Goal: Task Accomplishment & Management: Use online tool/utility

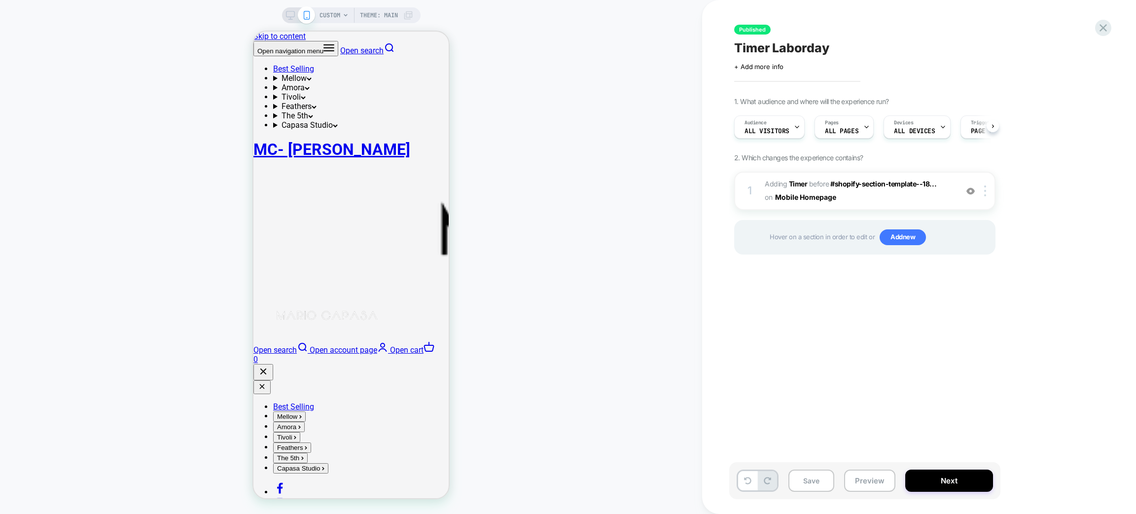
scroll to position [0, 0]
click at [534, 83] on div "CUSTOM Theme: MAIN" at bounding box center [351, 257] width 702 height 494
click at [334, 19] on span "CUSTOM" at bounding box center [329, 15] width 21 height 16
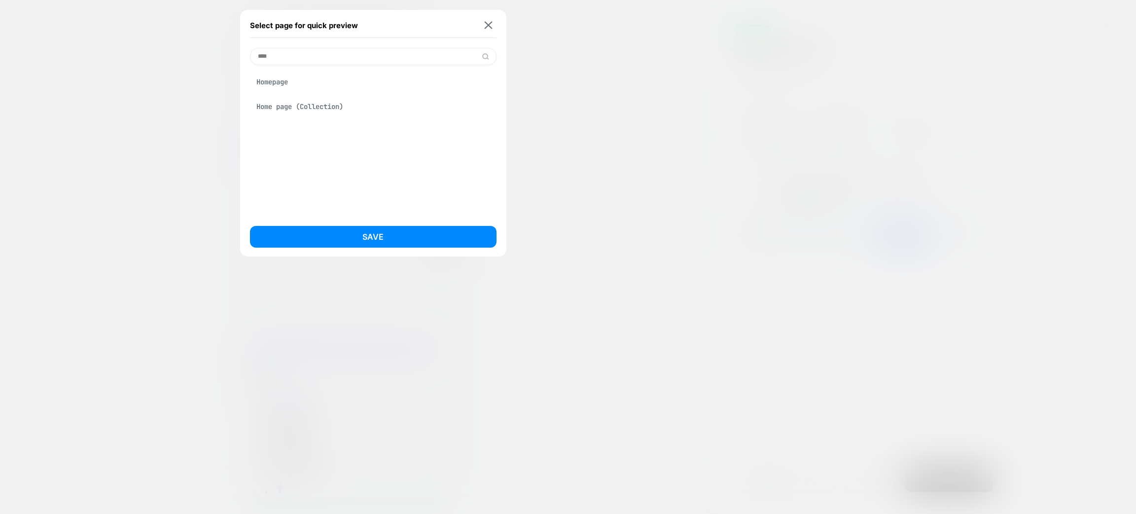
type input "****"
click at [310, 83] on div "Homepage" at bounding box center [373, 81] width 246 height 19
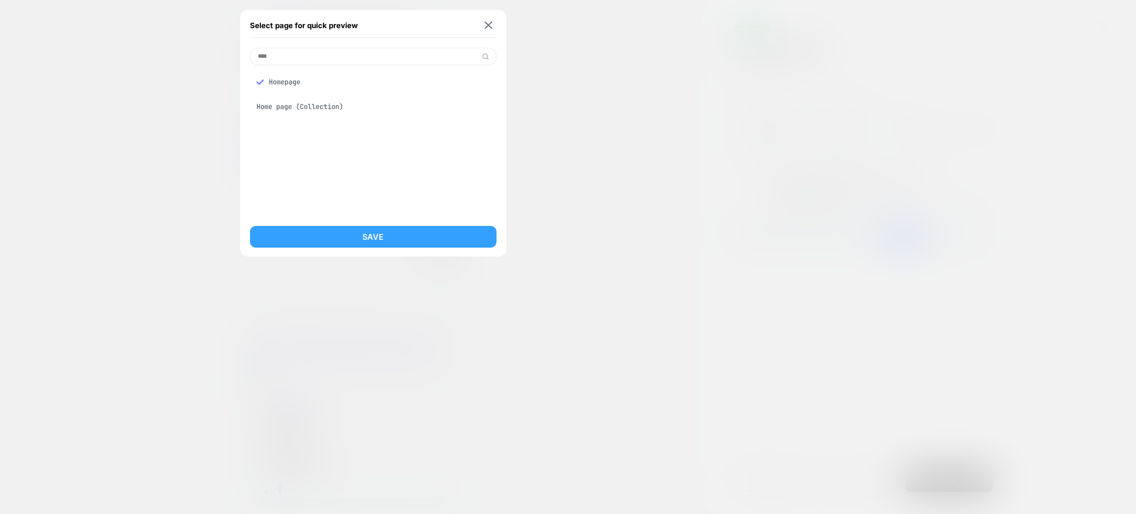
click at [362, 240] on button "Save" at bounding box center [373, 237] width 246 height 22
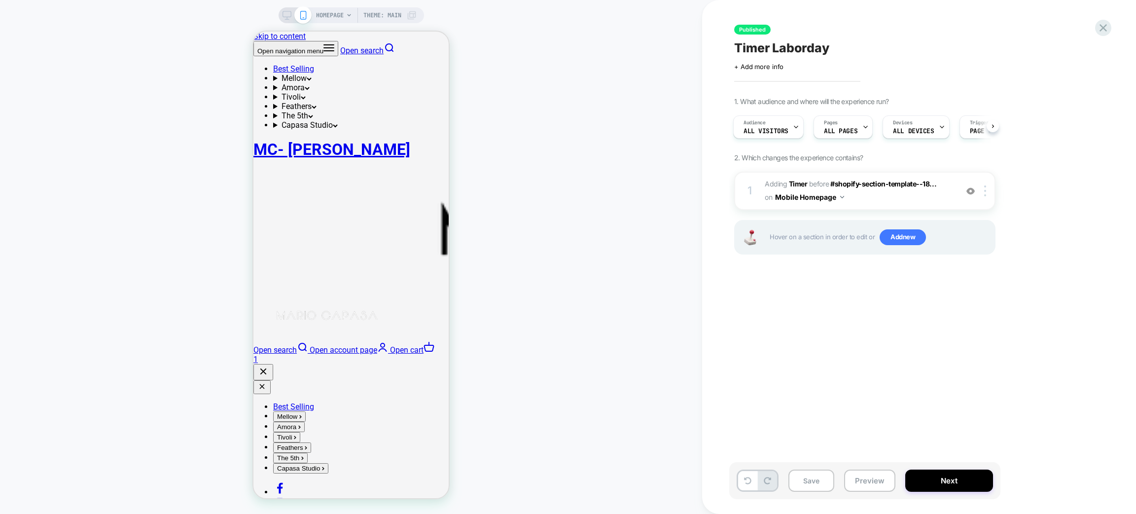
scroll to position [0, 0]
click at [1098, 28] on icon at bounding box center [1102, 27] width 13 height 13
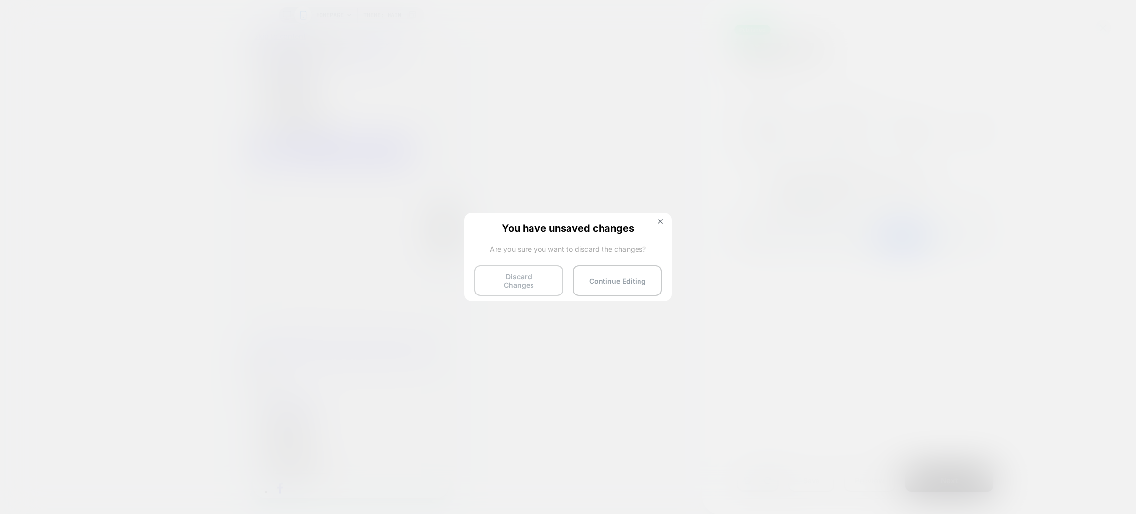
click at [496, 270] on button "Discard Changes" at bounding box center [518, 280] width 89 height 31
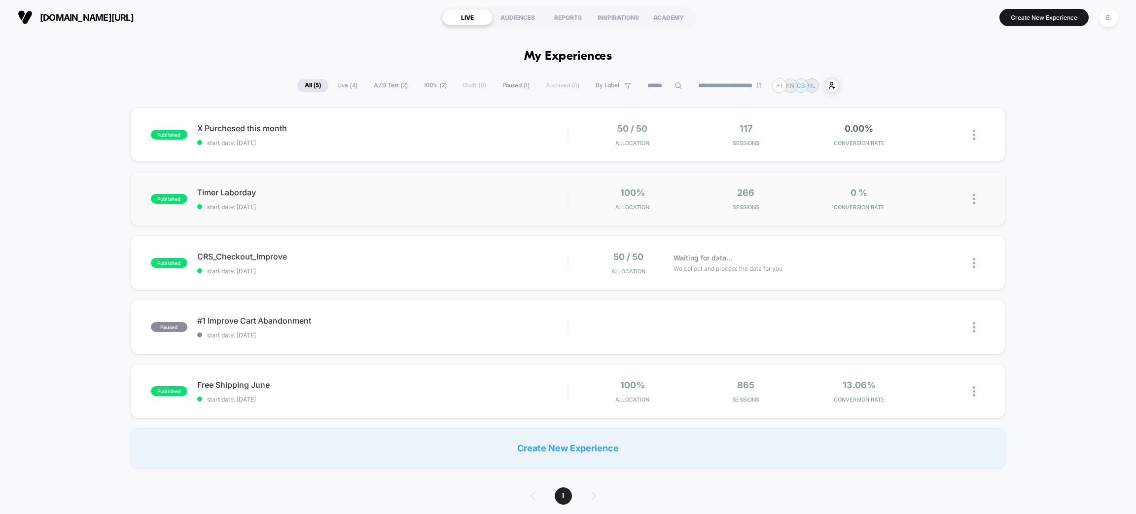
click at [336, 216] on div "published Timer Laborday start date: 9/3/2025 100% Allocation 266 Sessions 0 % …" at bounding box center [568, 199] width 875 height 54
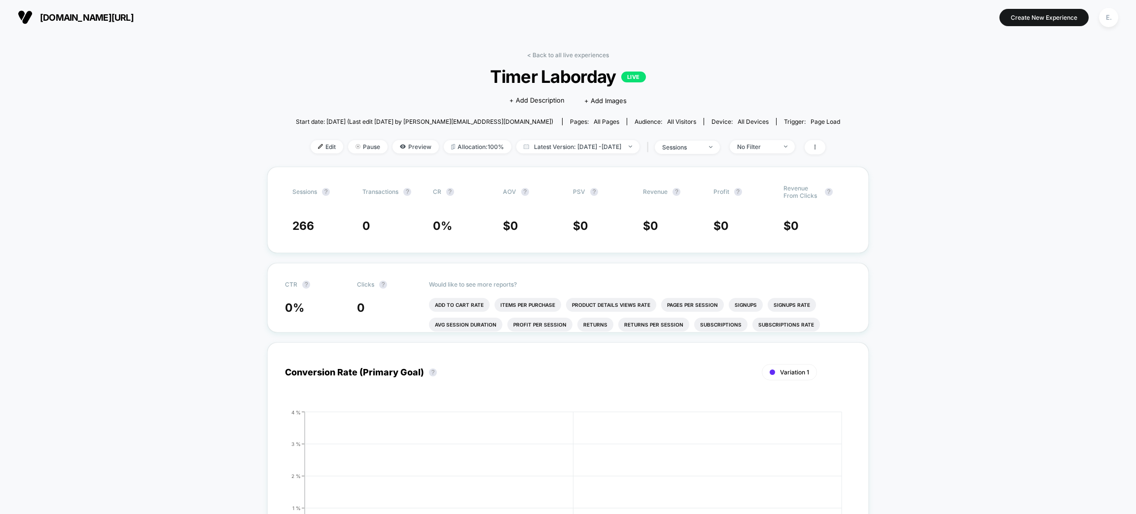
click at [100, 13] on span "mariocapasa.com/" at bounding box center [87, 17] width 94 height 10
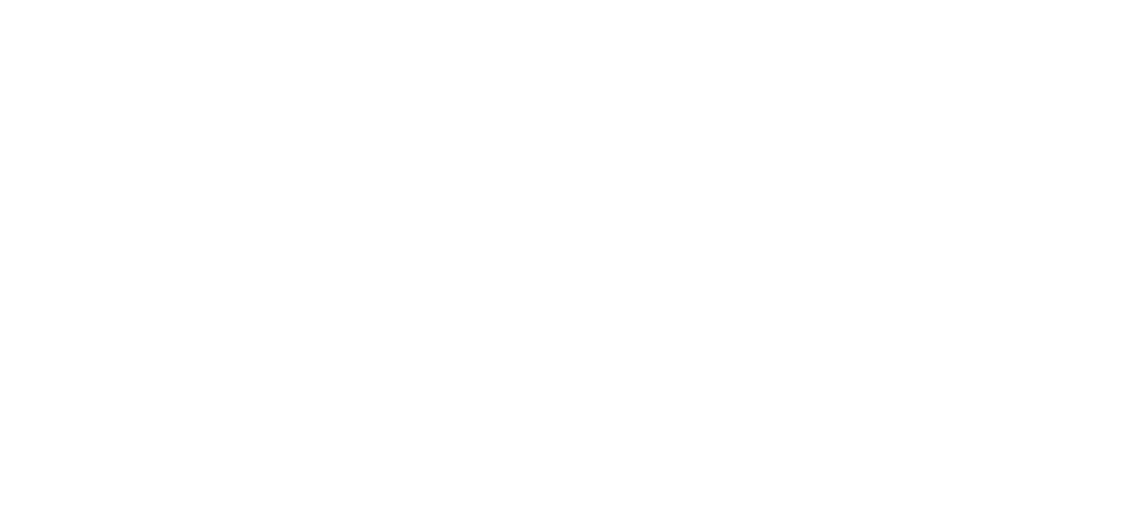
click at [100, 4] on html "Navigated to Visually.io | No-code CRO for Shopify 400" at bounding box center [568, 2] width 1136 height 4
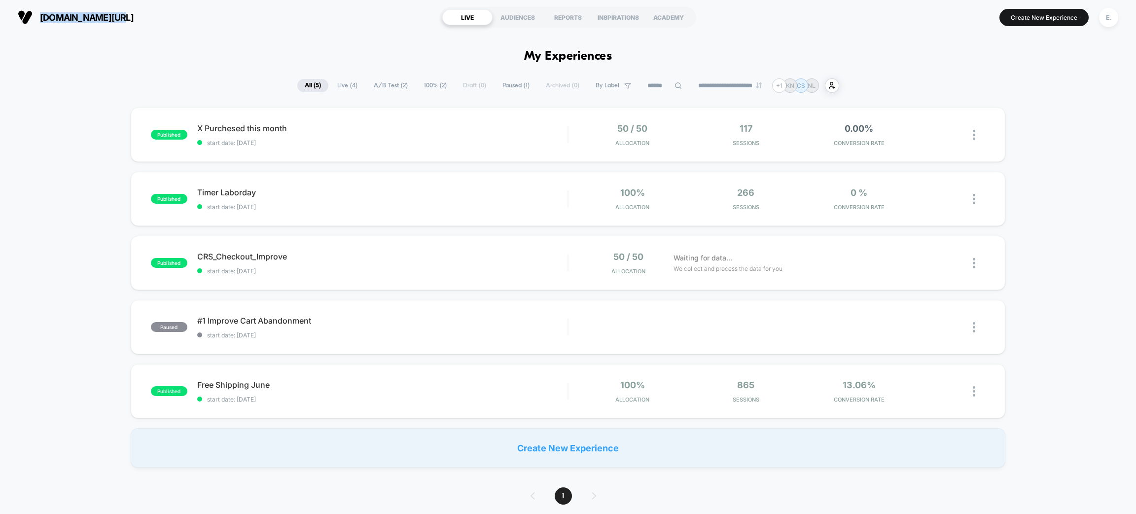
drag, startPoint x: 161, startPoint y: 31, endPoint x: 42, endPoint y: 20, distance: 119.3
click at [42, 20] on div "mariocapasa.com/ LIVE AUDIENCES REPORTS INSPIRATIONS ACADEMY Create New Experie…" at bounding box center [568, 17] width 1136 height 35
copy span "mariocapasa.com/"
click at [354, 210] on div "published Timer Laborday Click to edit experience details Click to edit experie…" at bounding box center [568, 199] width 875 height 54
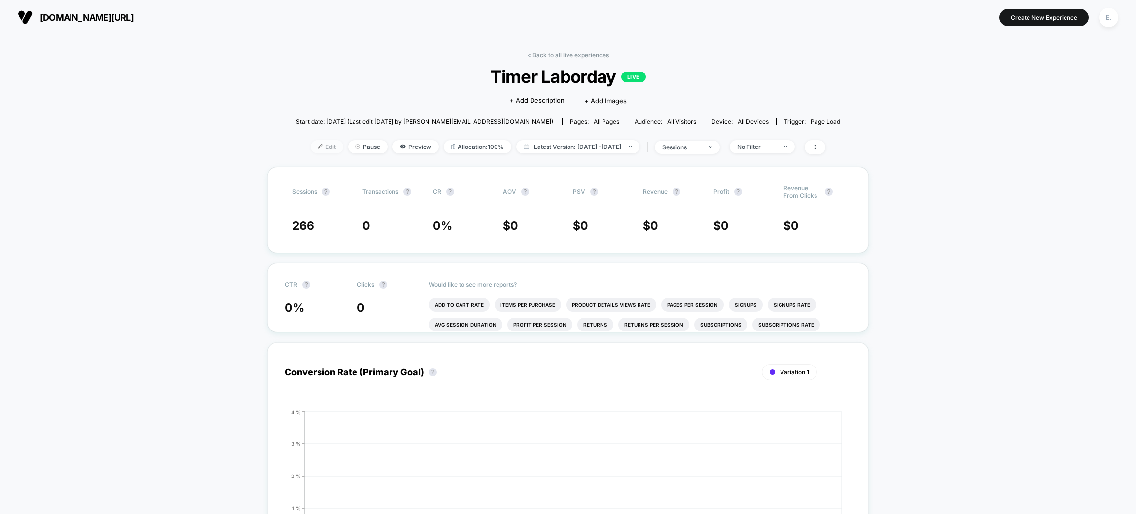
click at [319, 151] on span "Edit" at bounding box center [327, 146] width 33 height 13
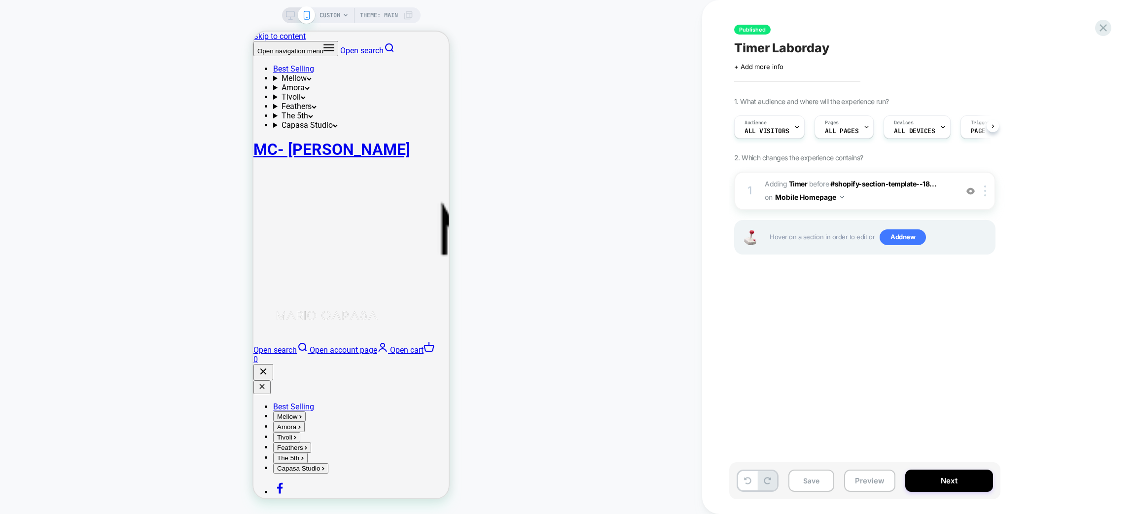
scroll to position [0, 0]
click at [327, 14] on span "CUSTOM" at bounding box center [329, 15] width 21 height 16
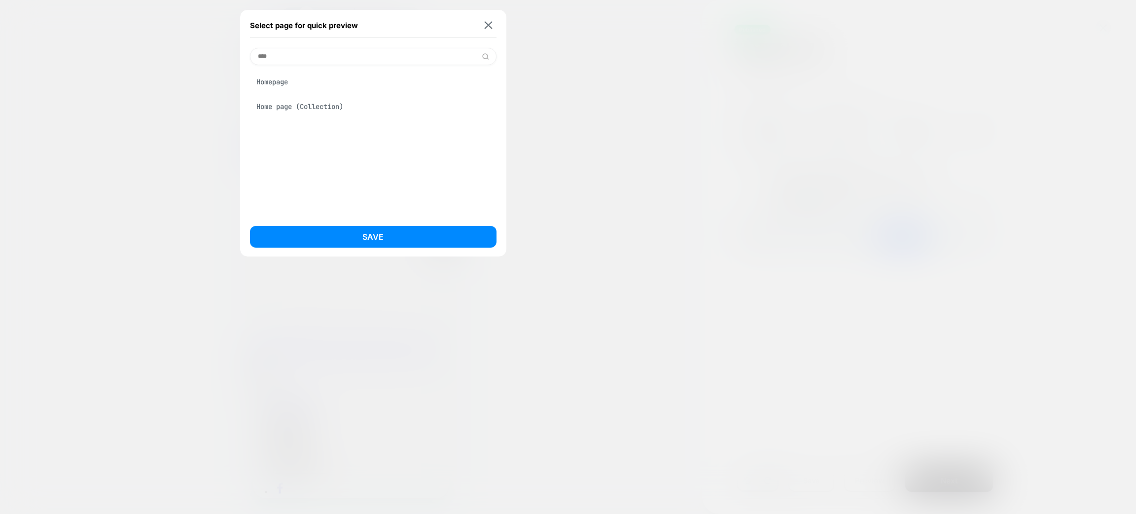
type input "****"
click at [321, 84] on div "Homepage" at bounding box center [373, 81] width 246 height 19
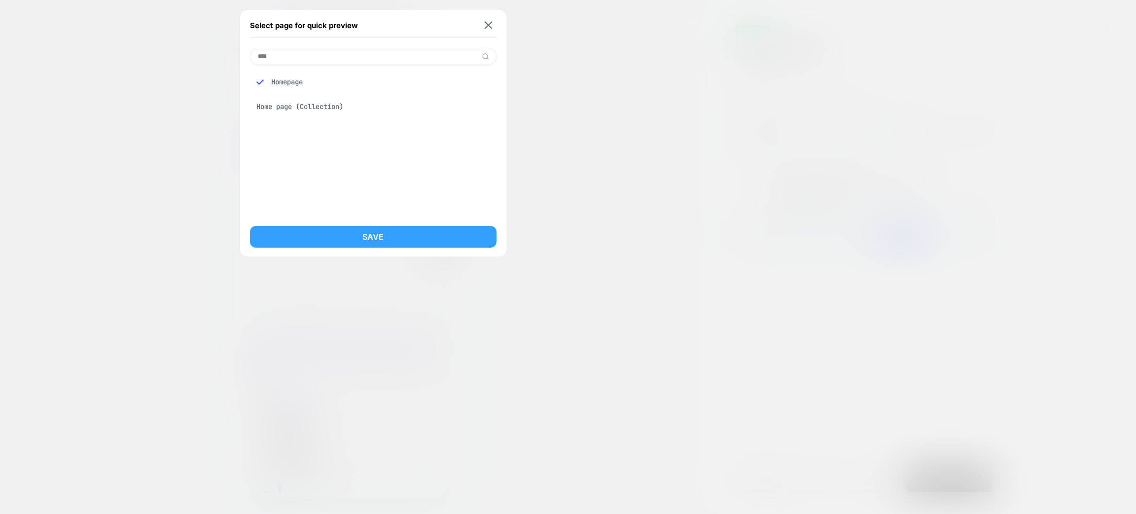
click at [321, 229] on button "Save" at bounding box center [373, 237] width 246 height 22
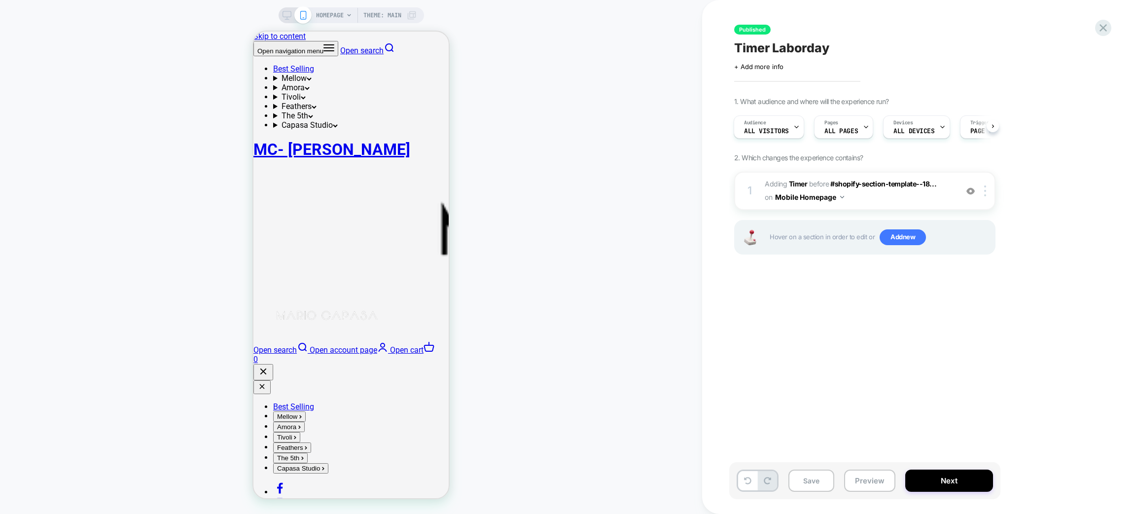
scroll to position [0, 1]
click at [985, 192] on img at bounding box center [985, 190] width 2 height 11
click at [983, 194] on div at bounding box center [987, 190] width 16 height 11
click at [826, 194] on button "Mobile Homepage" at bounding box center [809, 197] width 69 height 14
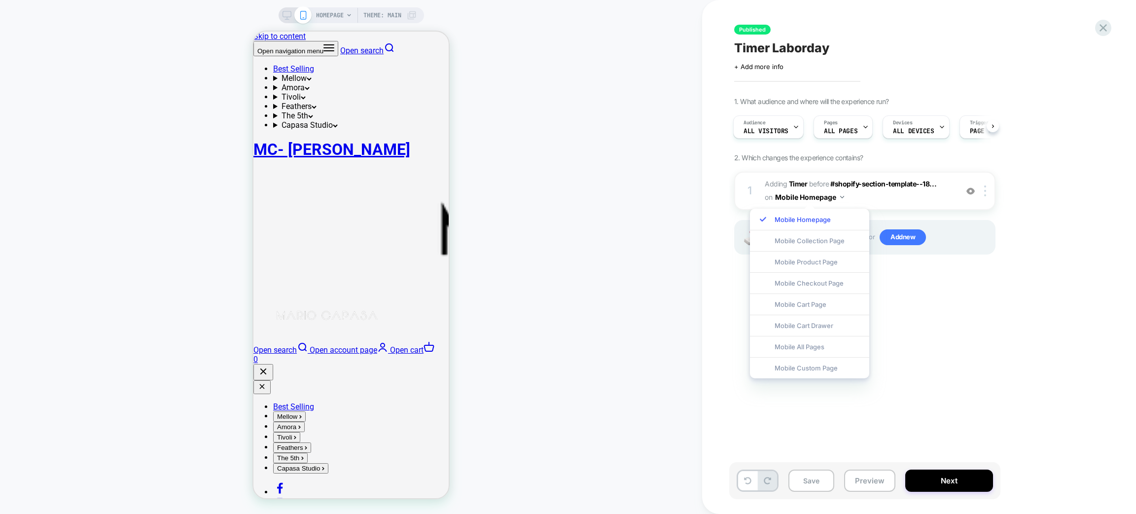
click at [1008, 150] on div "1. What audience and where will the experience run? Audience All Visitors Pages…" at bounding box center [914, 188] width 360 height 182
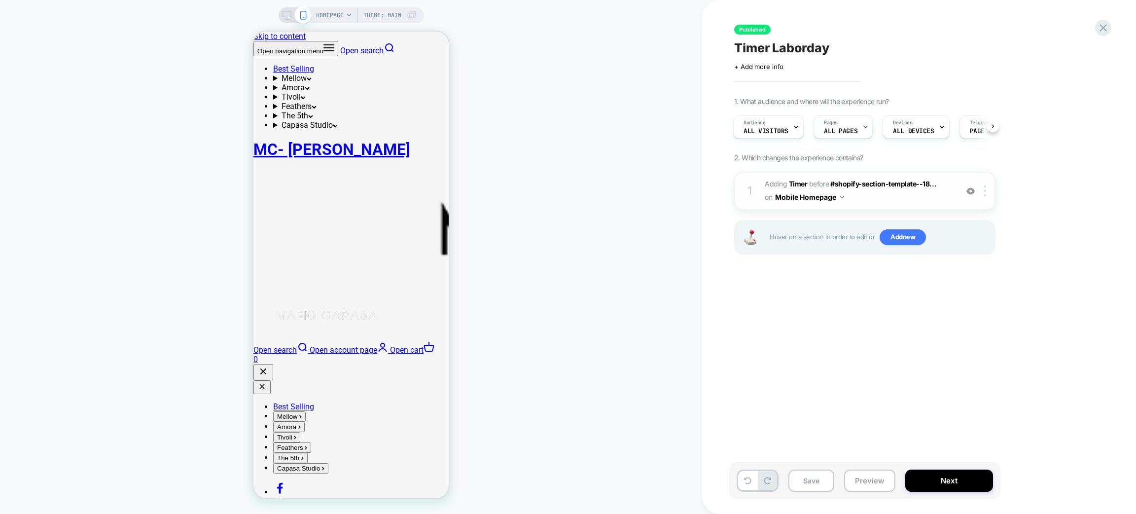
click at [985, 200] on div "1 #_loomi_addon_1756858170158 Adding Timer BEFORE #shopify-section-template--18…" at bounding box center [864, 191] width 261 height 38
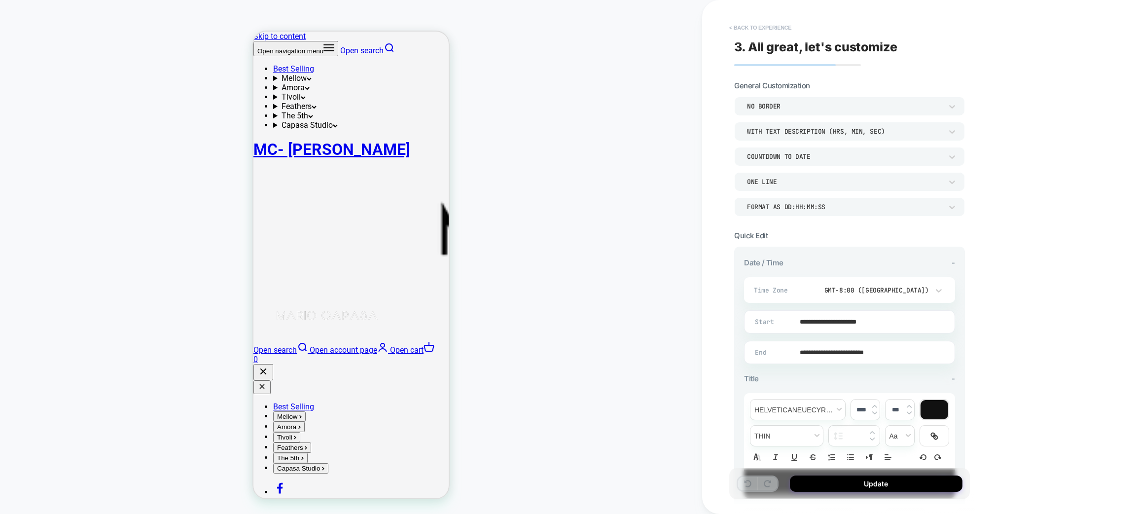
click at [788, 28] on button "< Back to experience" at bounding box center [760, 28] width 72 height 16
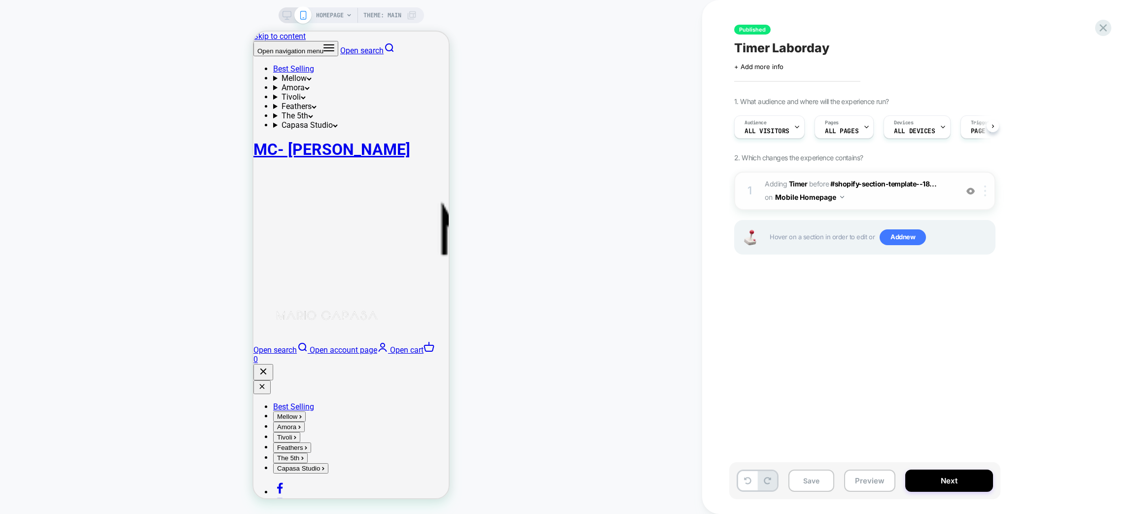
scroll to position [0, 0]
click at [985, 192] on img at bounding box center [985, 190] width 2 height 11
click at [830, 197] on button "Mobile Homepage" at bounding box center [809, 197] width 69 height 14
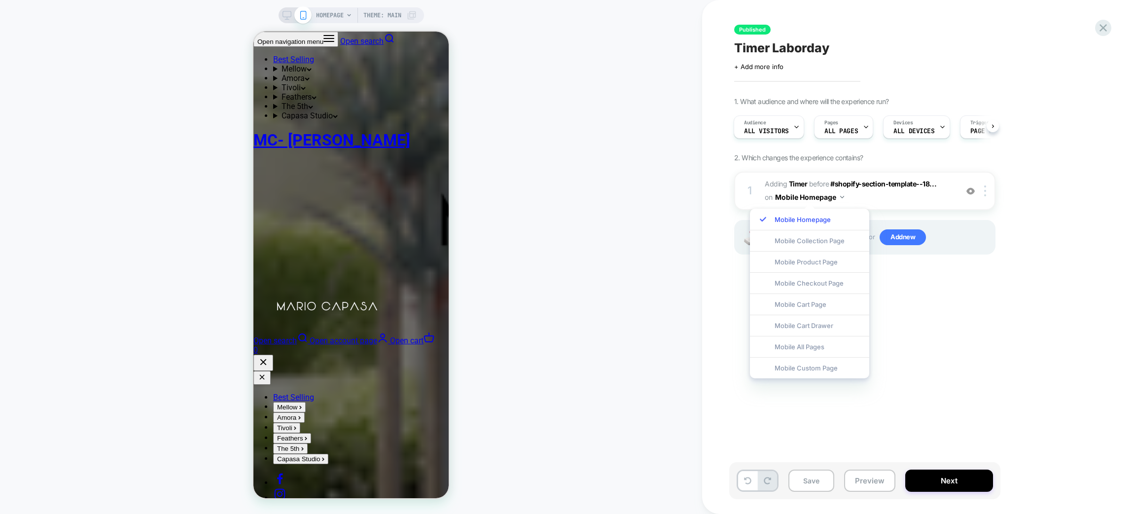
scroll to position [1109, 0]
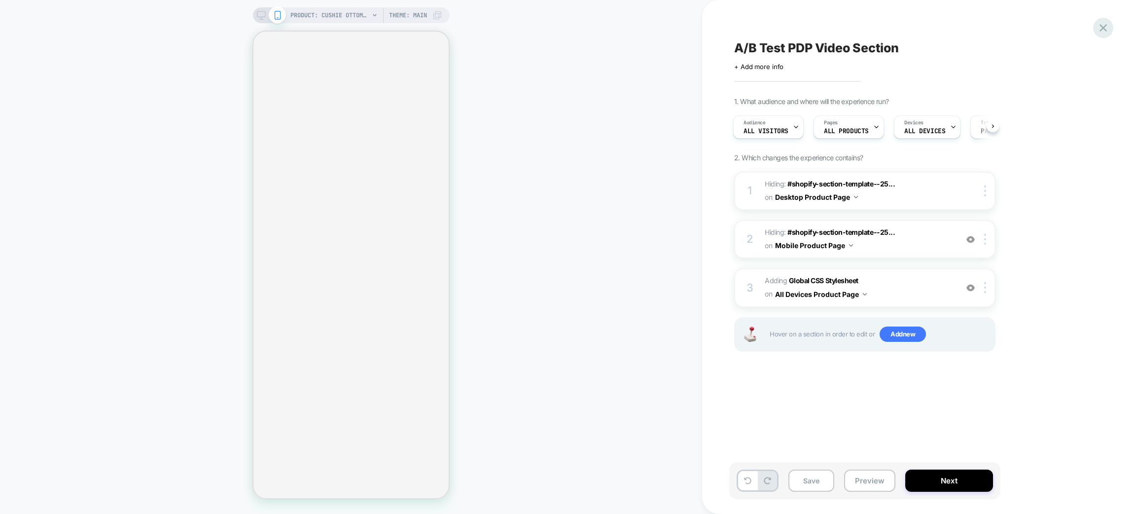
click at [1102, 27] on icon at bounding box center [1102, 27] width 7 height 7
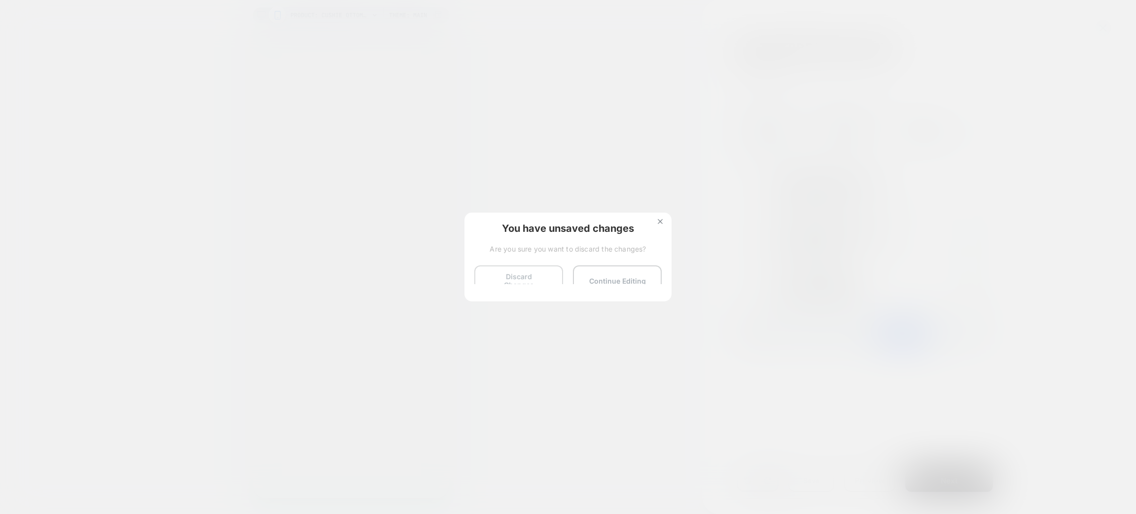
click at [525, 279] on button "Discard Changes" at bounding box center [518, 280] width 89 height 31
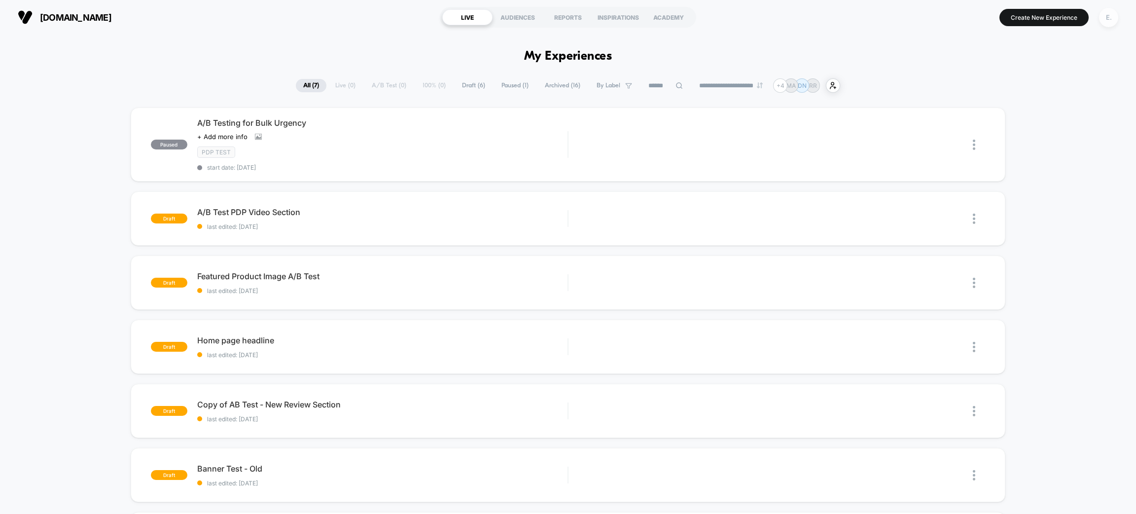
click at [1102, 19] on div "E." at bounding box center [1108, 17] width 19 height 19
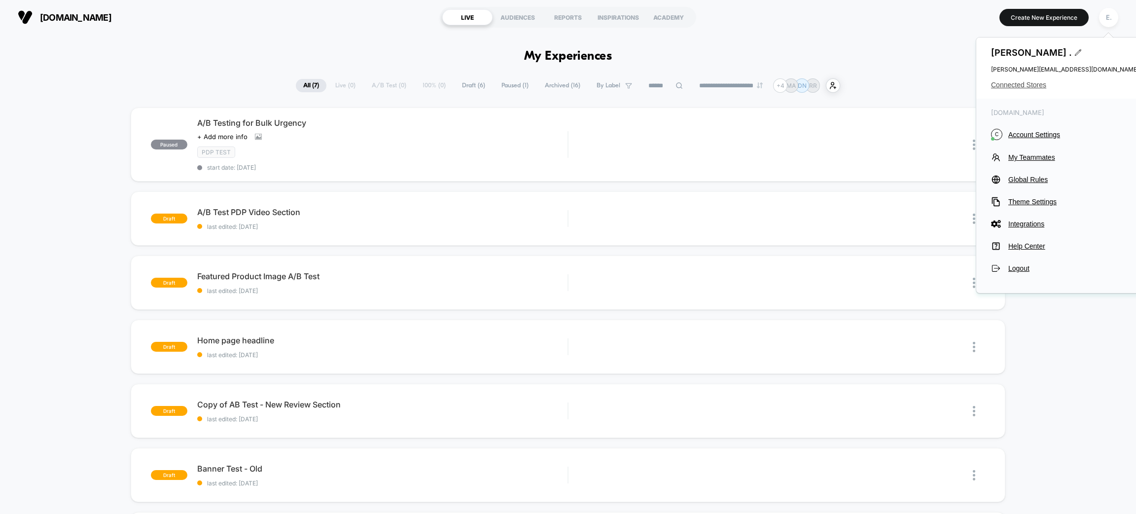
click at [1040, 88] on span "Connected Stores" at bounding box center [1065, 85] width 148 height 8
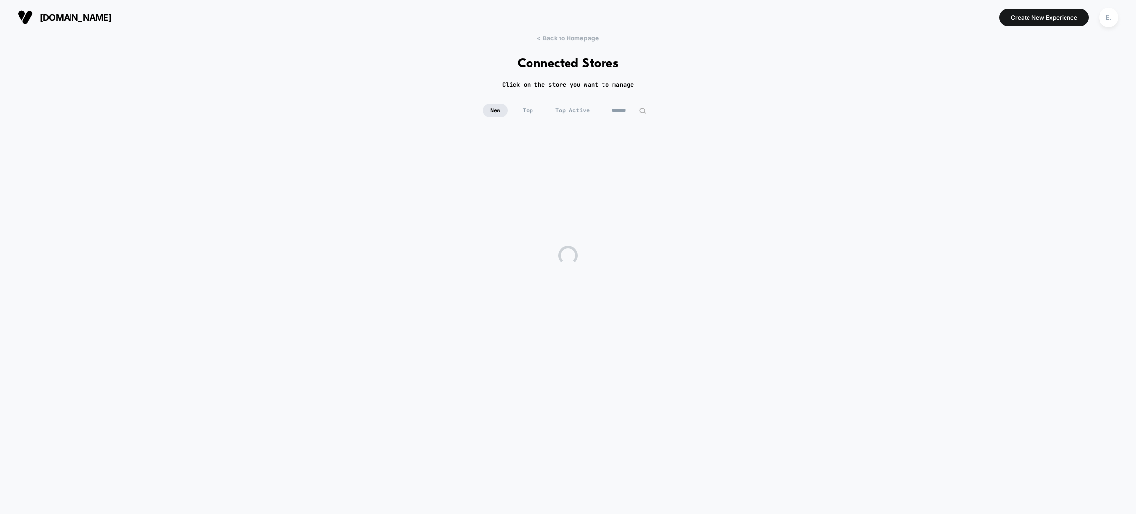
click at [627, 111] on input at bounding box center [628, 111] width 49 height 14
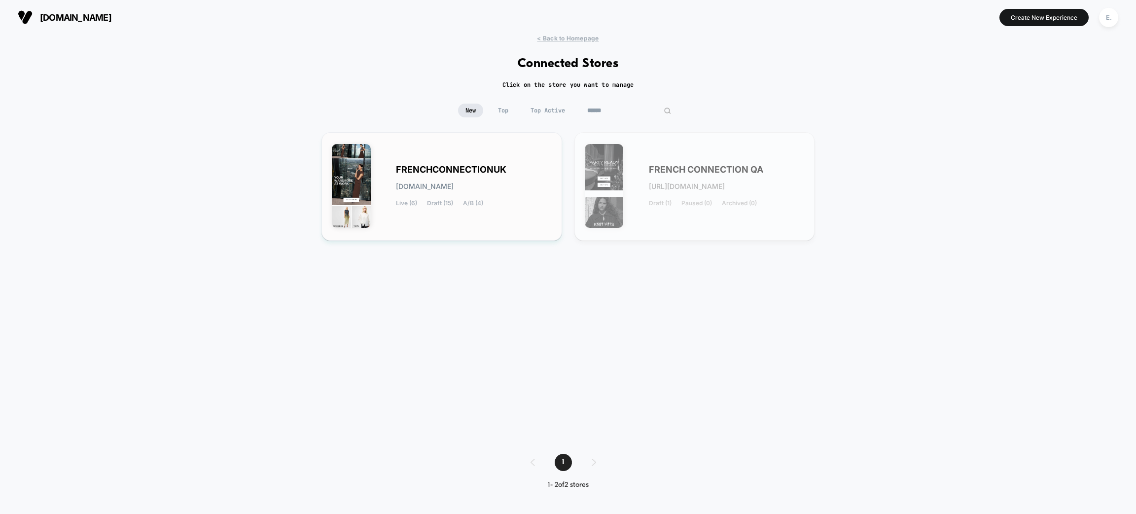
type input "******"
click at [519, 177] on div "FRENCHCONNECTIONUK frenchconnectionuk.myshopify.com Live (6) Draft (15) A/B (4)" at bounding box center [474, 186] width 156 height 40
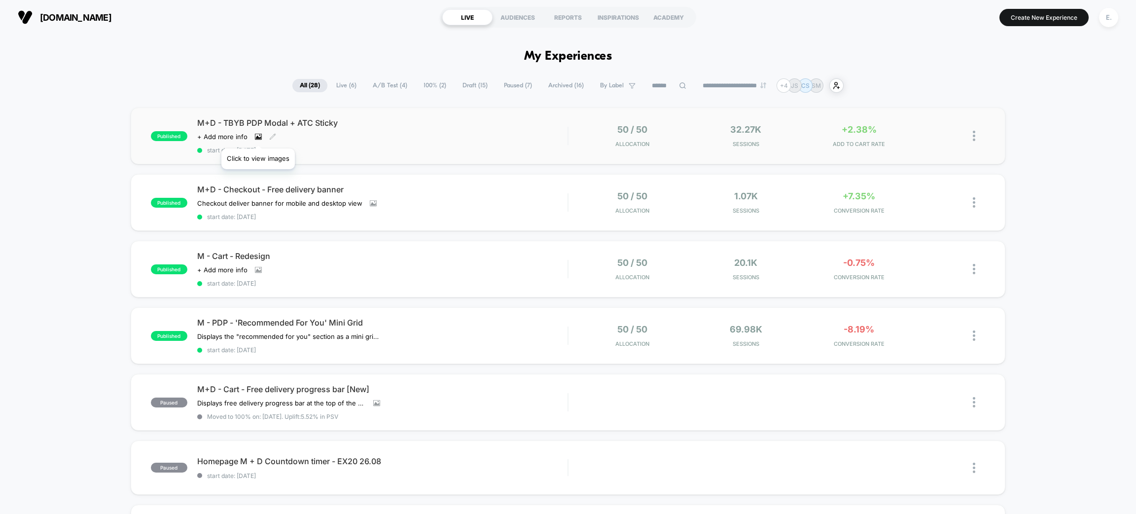
click at [258, 136] on icon at bounding box center [258, 136] width 7 height 7
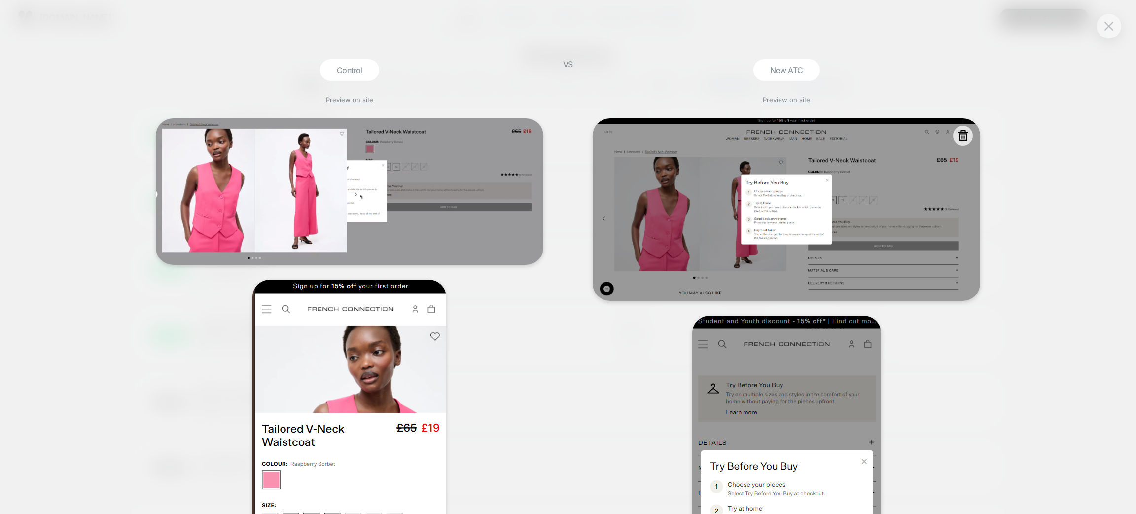
scroll to position [301, 0]
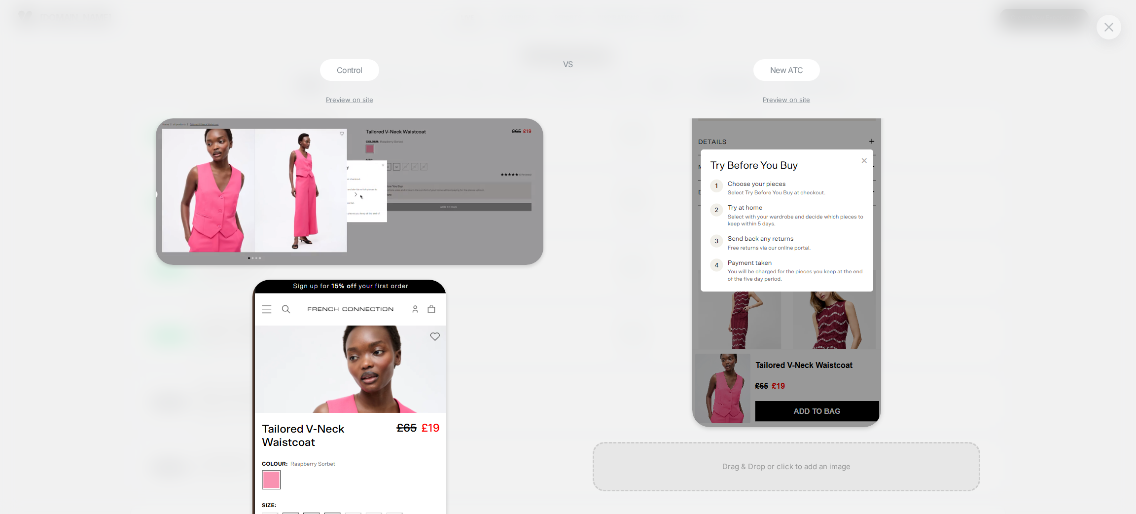
click at [1101, 29] on button at bounding box center [1108, 27] width 15 height 15
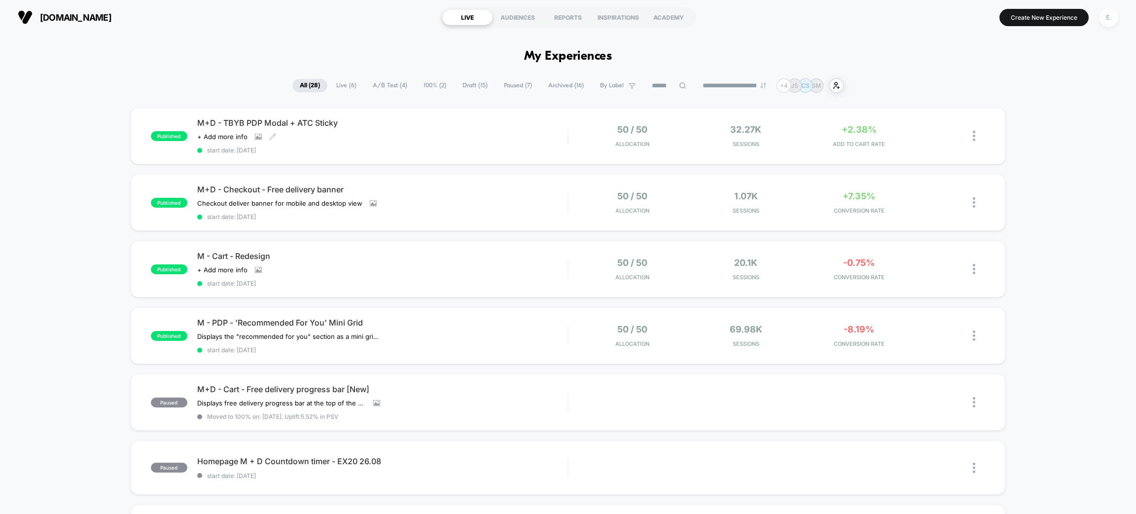
click at [1107, 20] on div "E." at bounding box center [1108, 17] width 19 height 19
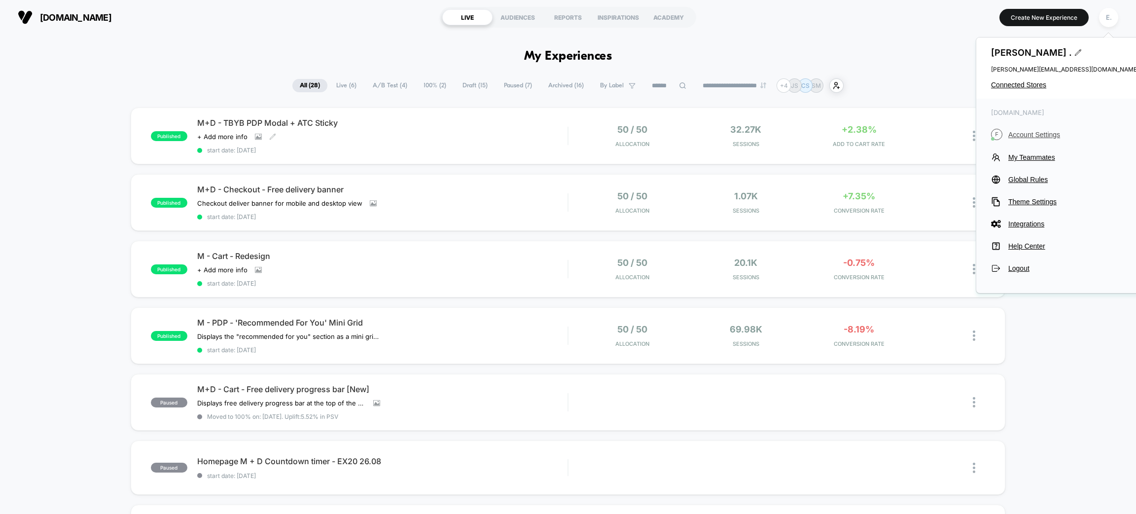
click at [1029, 136] on span "Account Settings" at bounding box center [1073, 135] width 131 height 8
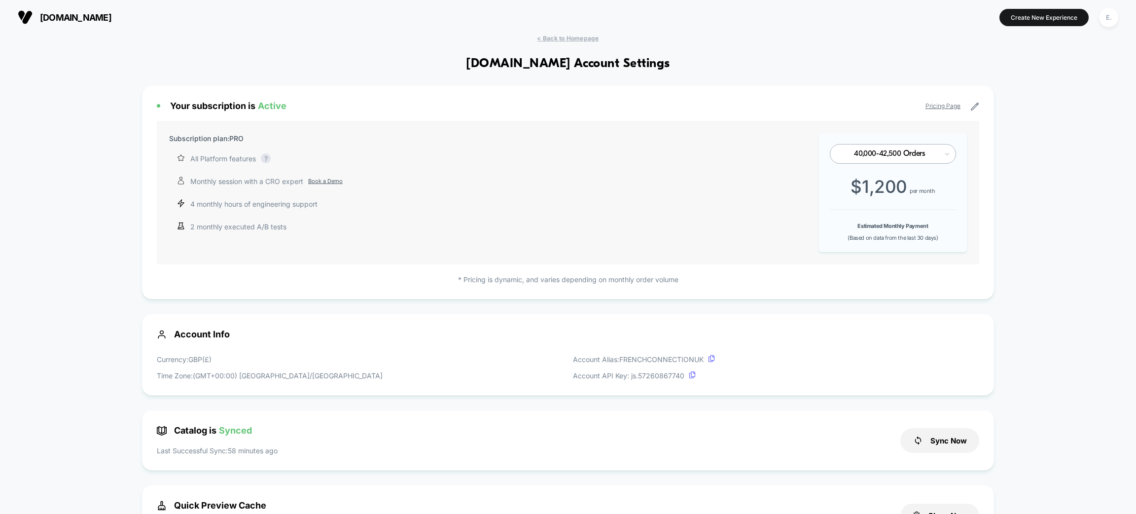
click at [1107, 28] on div "E." at bounding box center [1108, 17] width 25 height 25
click at [1109, 7] on button "E." at bounding box center [1108, 17] width 25 height 20
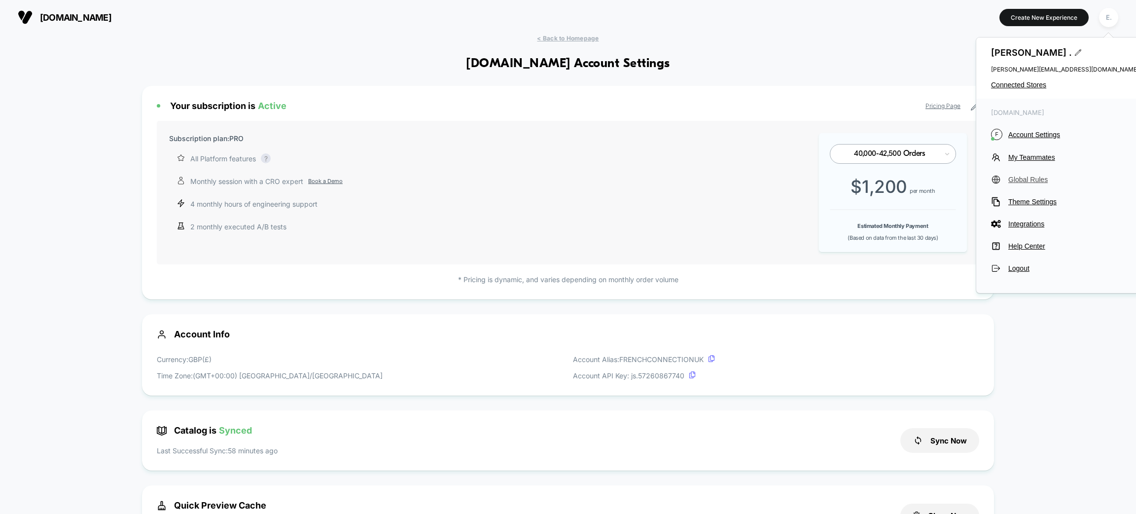
click at [1023, 180] on span "Global Rules" at bounding box center [1073, 180] width 131 height 8
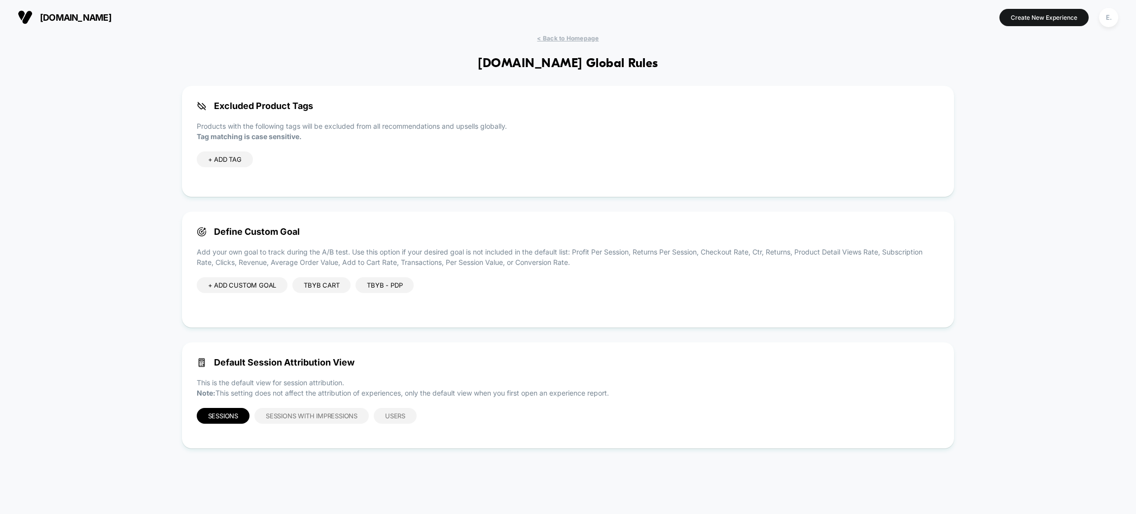
click at [318, 291] on div "TBYB Cart" at bounding box center [321, 285] width 58 height 16
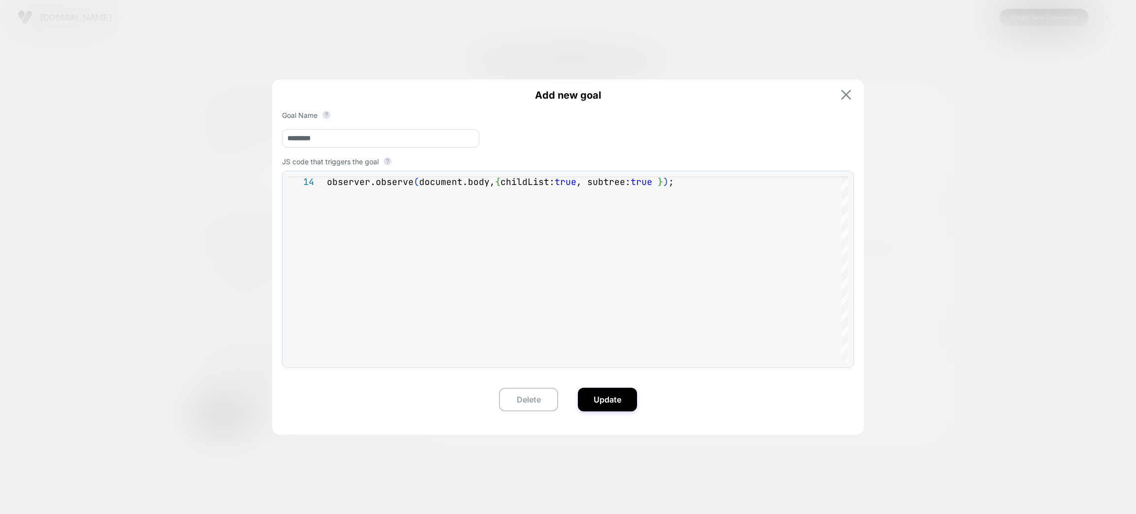
click at [846, 96] on img at bounding box center [846, 95] width 10 height 10
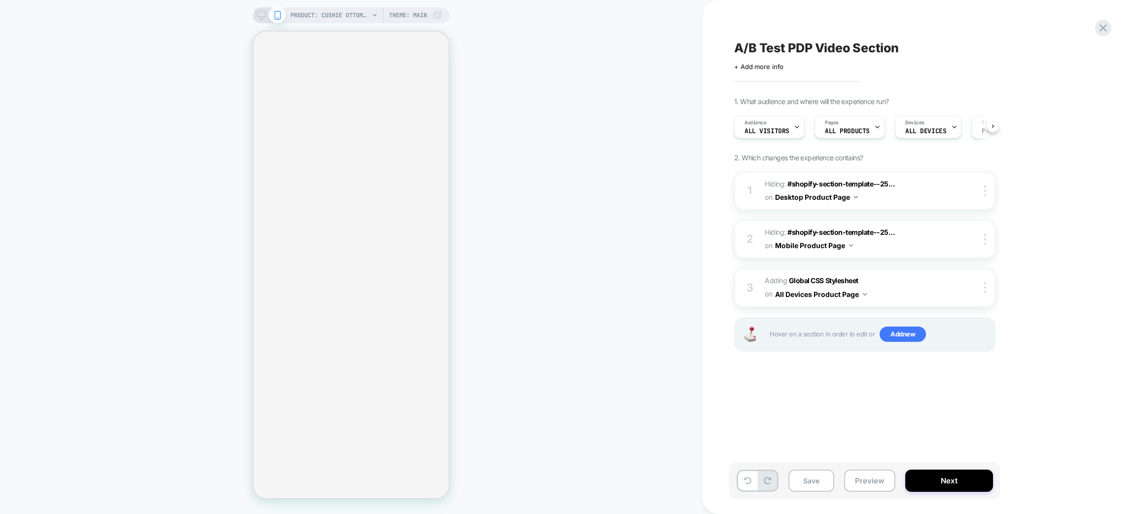
scroll to position [0, 0]
click at [910, 292] on span "Adding Global CSS Stylesheet on All Devices Product Page" at bounding box center [859, 287] width 188 height 27
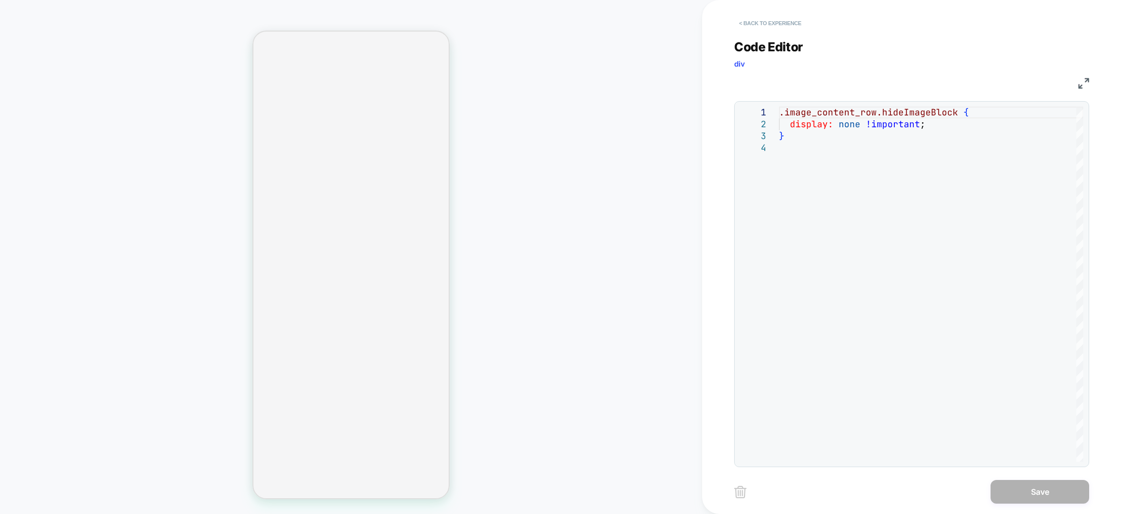
click at [781, 19] on button "< Back to experience" at bounding box center [770, 23] width 72 height 16
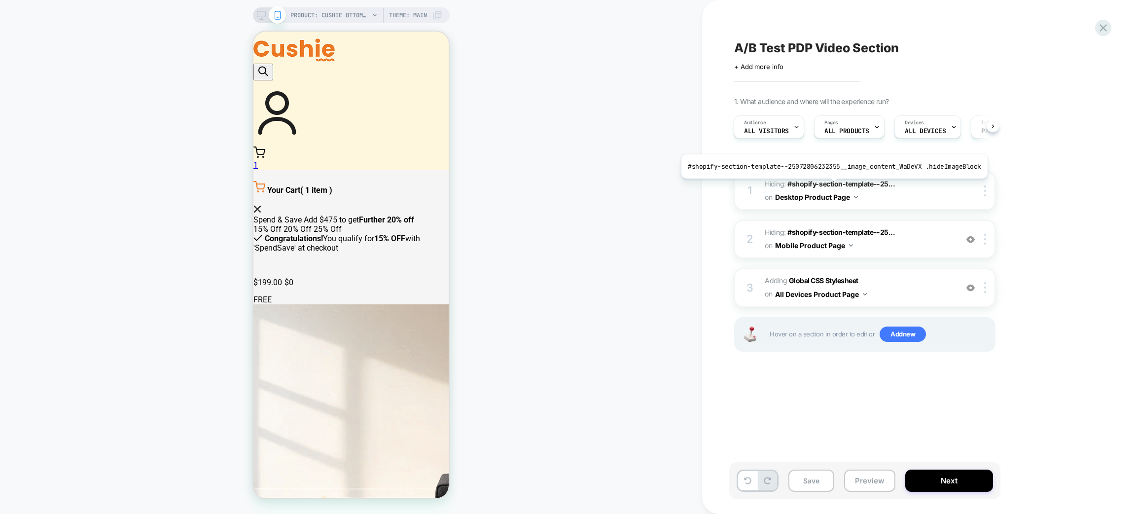
scroll to position [0, 1]
click at [895, 285] on span "Adding Global CSS Stylesheet on All Devices Product Page" at bounding box center [859, 287] width 188 height 27
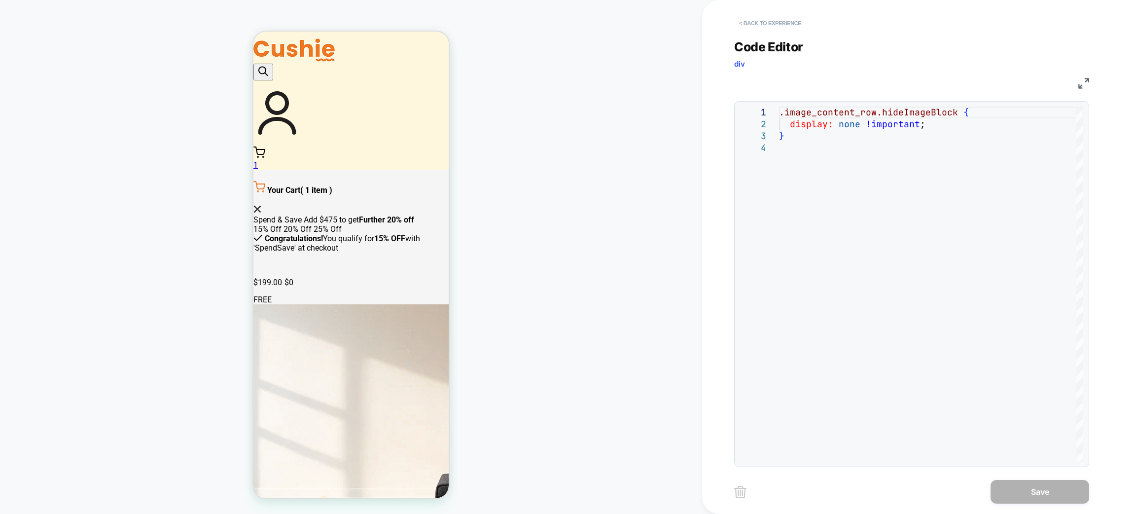
click at [765, 16] on button "< Back to experience" at bounding box center [770, 23] width 72 height 16
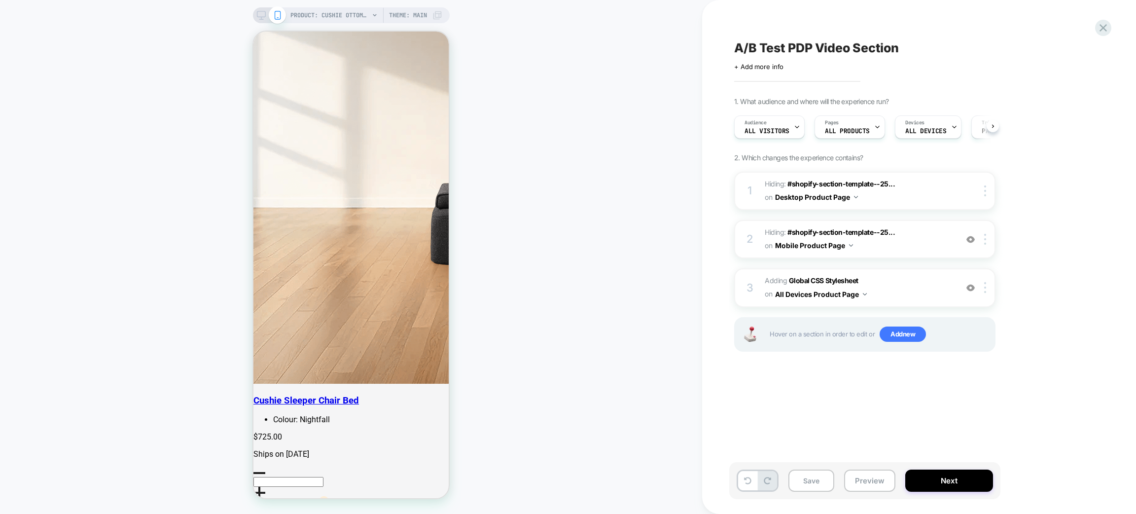
scroll to position [0, 0]
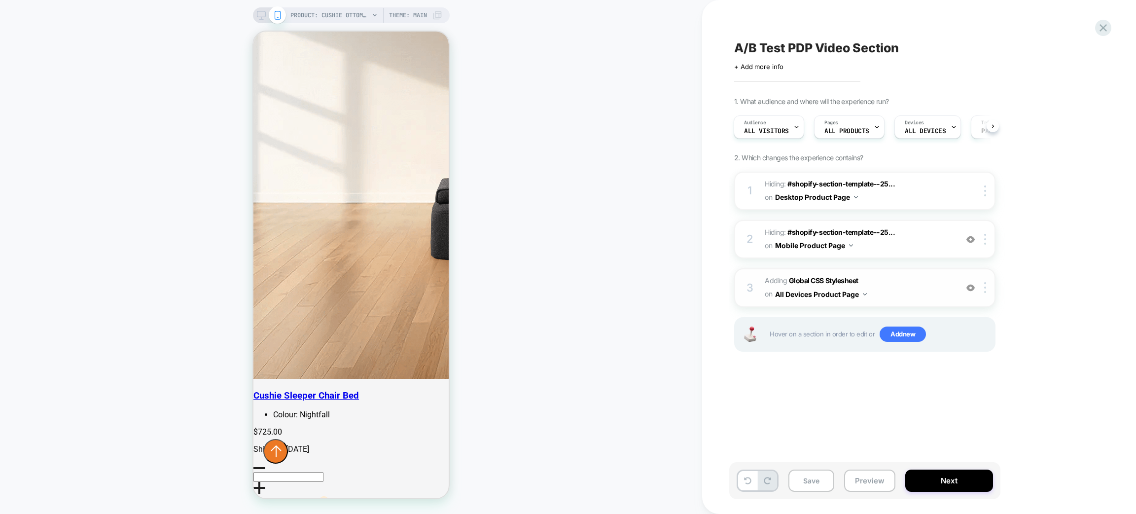
click at [971, 285] on img at bounding box center [970, 287] width 8 height 8
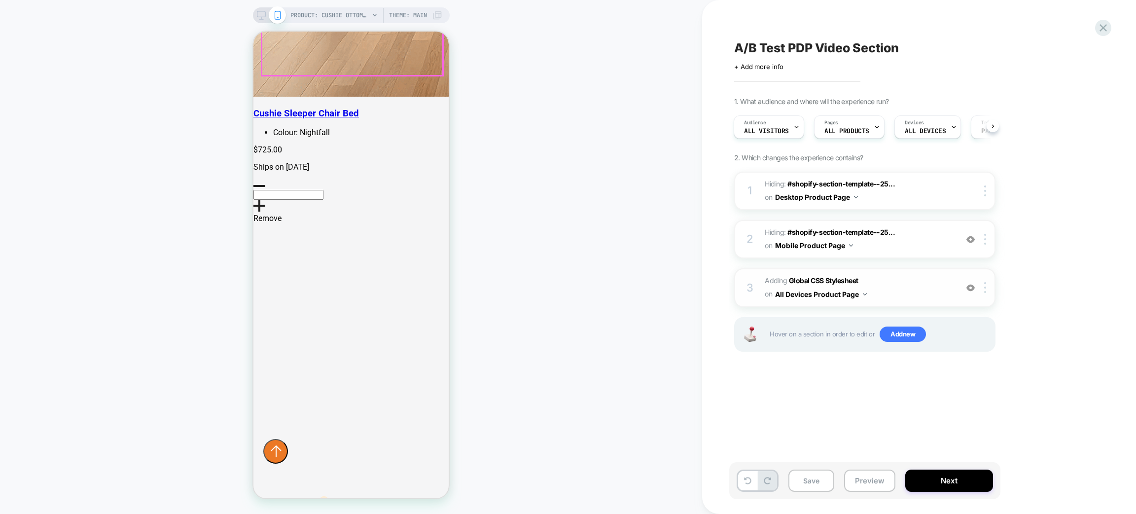
scroll to position [887, 0]
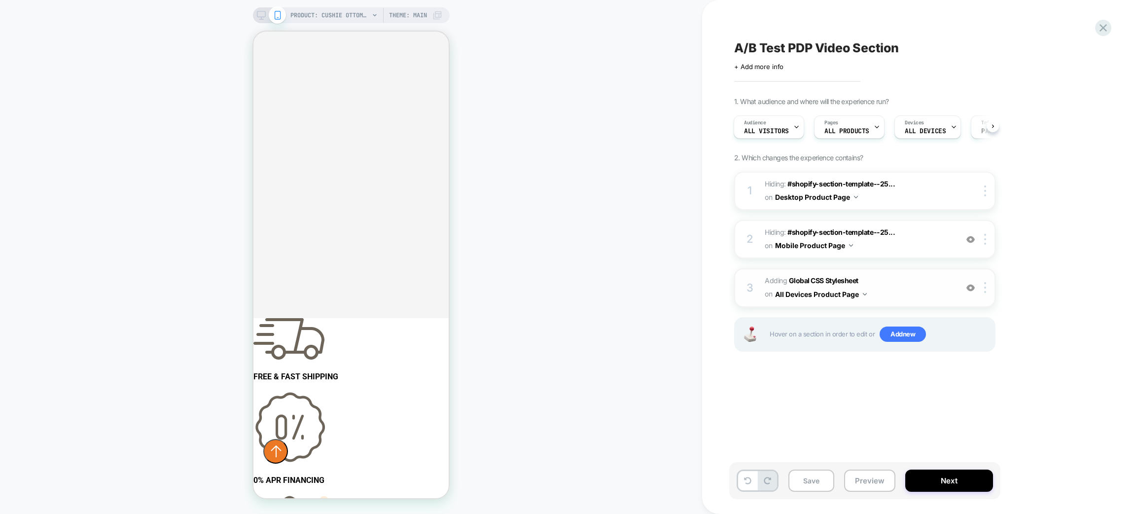
click at [971, 285] on img at bounding box center [970, 287] width 8 height 8
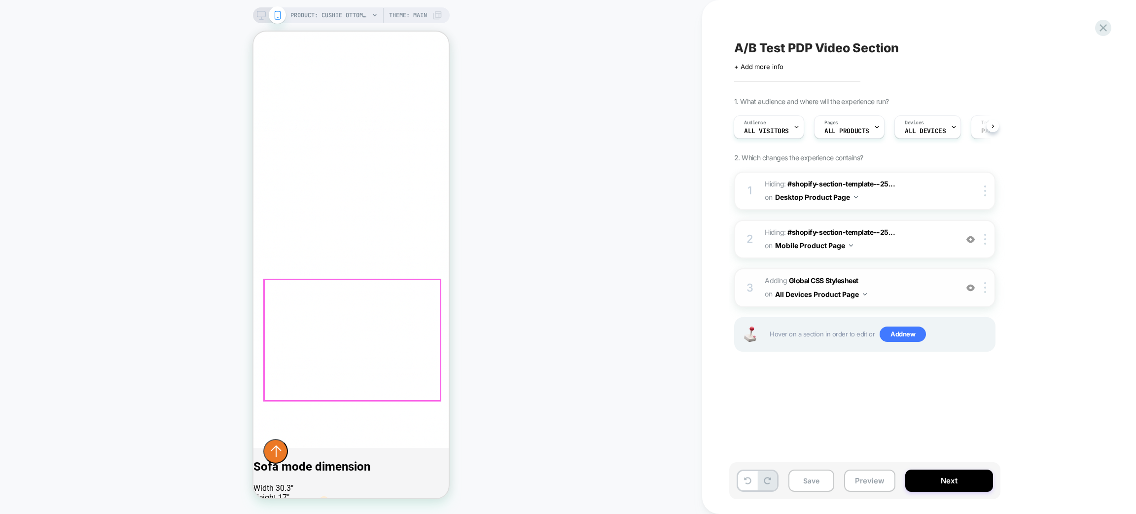
scroll to position [1405, 0]
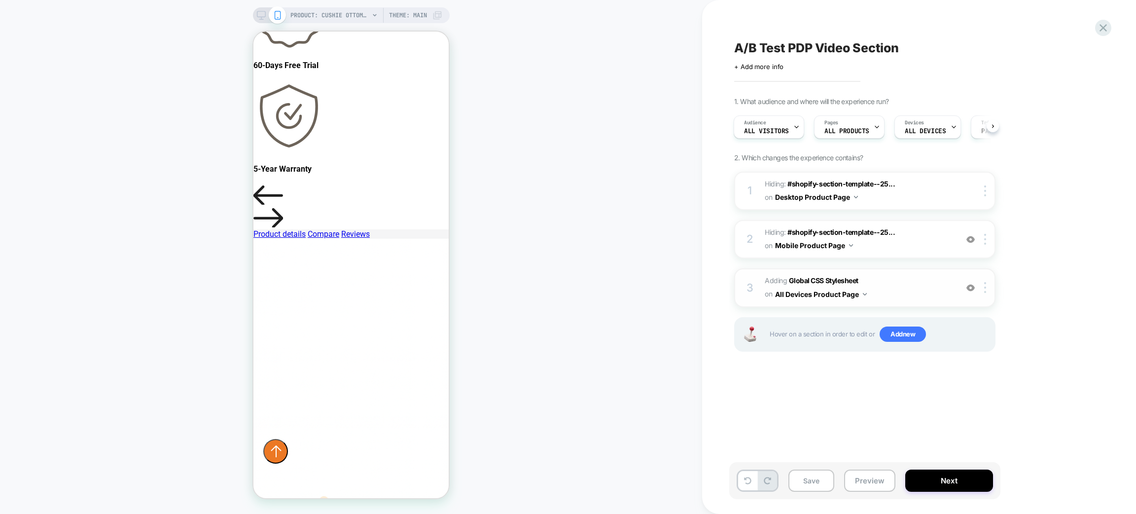
click at [970, 283] on img at bounding box center [970, 287] width 8 height 8
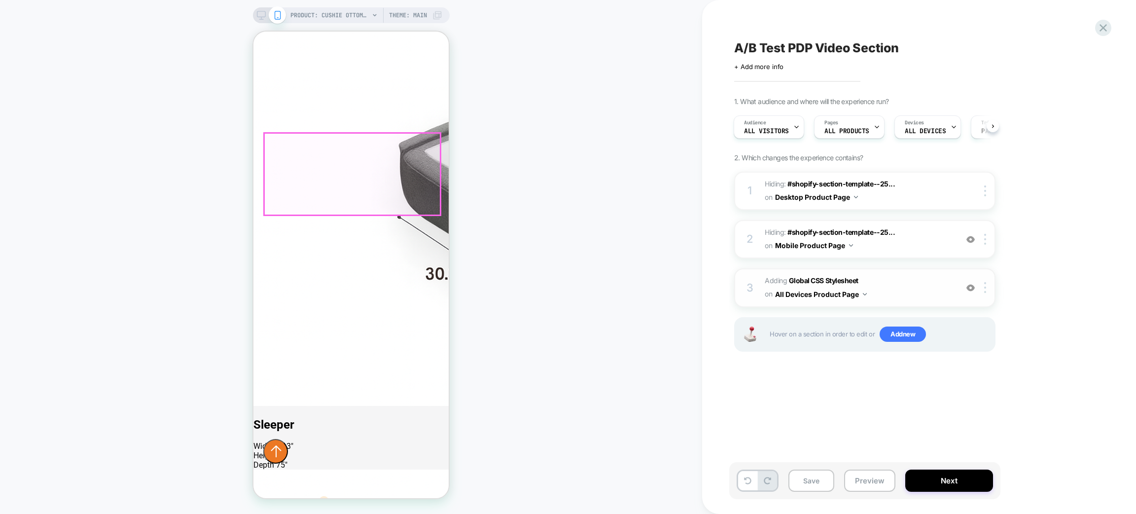
scroll to position [2366, 0]
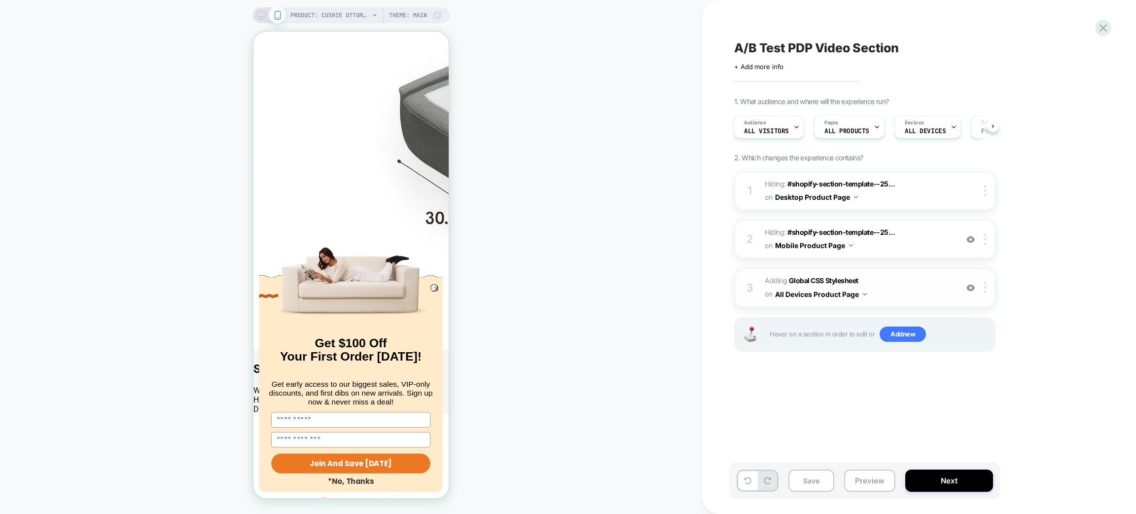
click at [974, 285] on img at bounding box center [970, 287] width 8 height 8
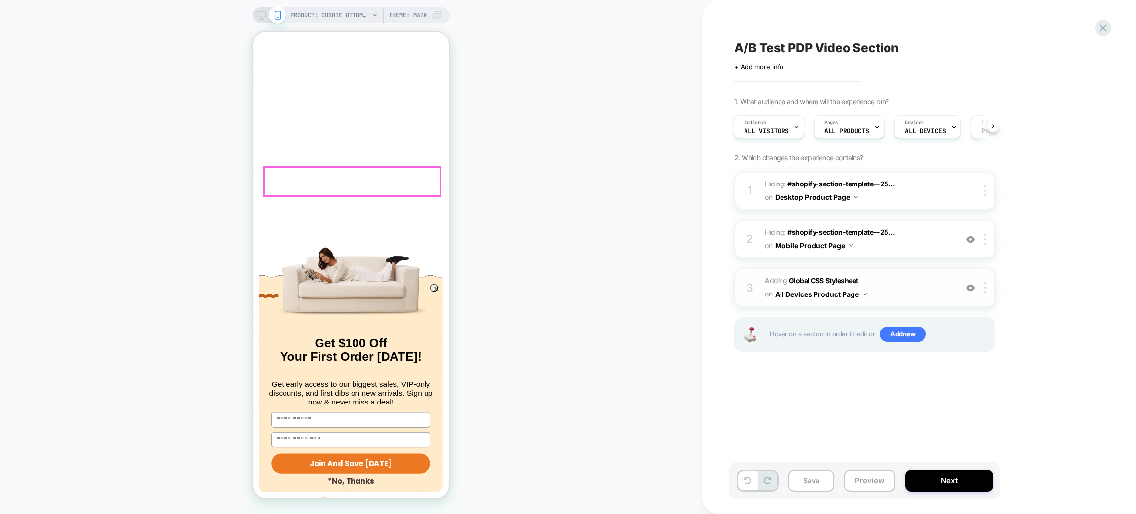
scroll to position [2884, 0]
click at [972, 283] on img at bounding box center [970, 287] width 8 height 8
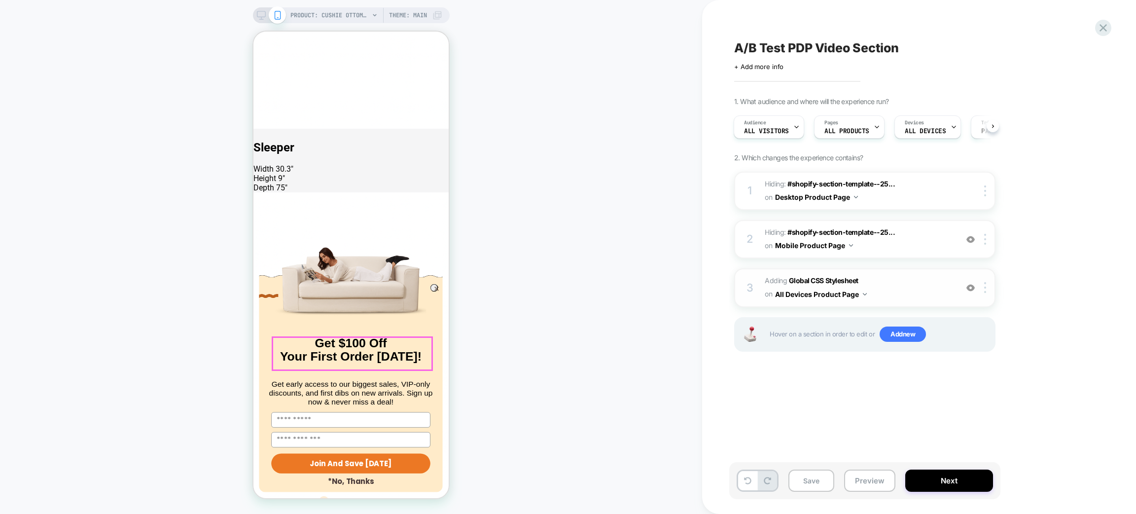
scroll to position [0, 0]
click at [433, 292] on circle "Close dialog" at bounding box center [436, 288] width 7 height 7
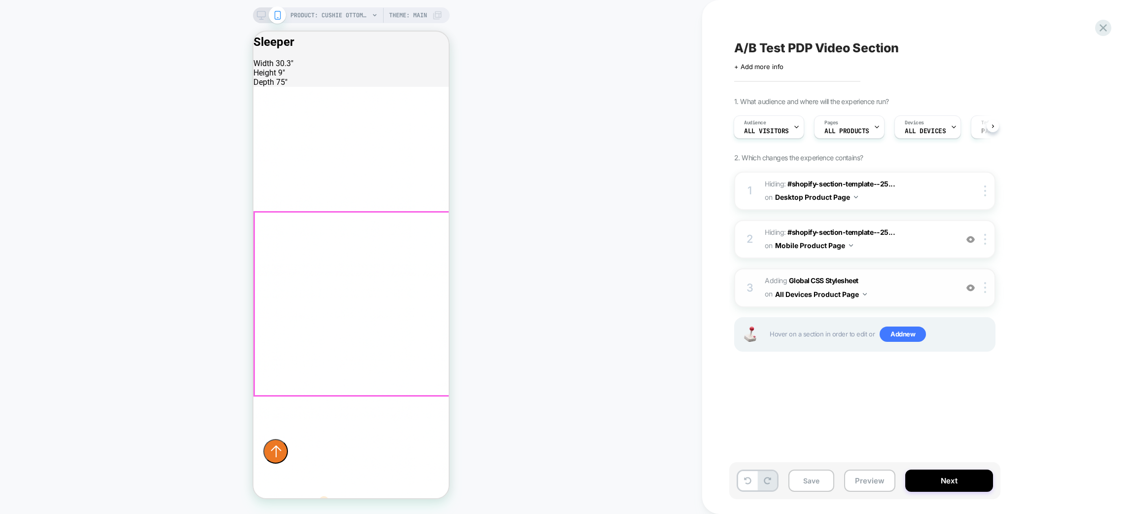
scroll to position [2884, 0]
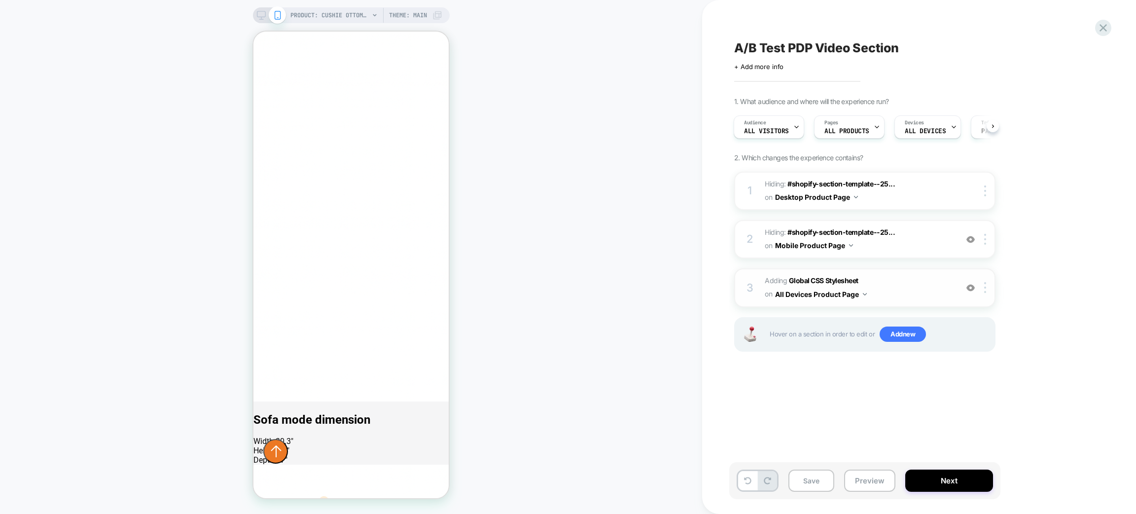
click at [971, 288] on img at bounding box center [970, 287] width 8 height 8
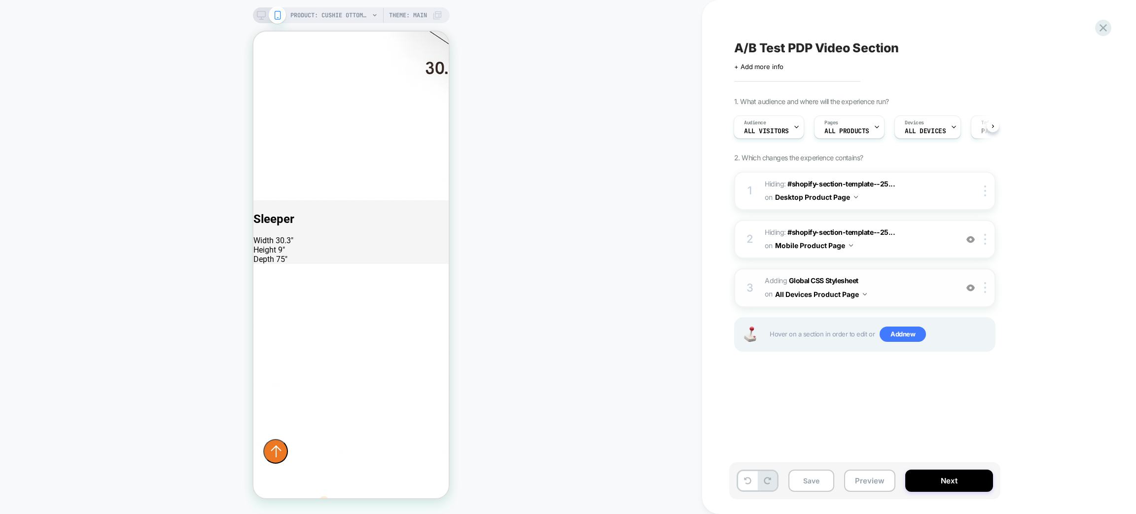
scroll to position [2514, 0]
click at [971, 286] on img at bounding box center [970, 287] width 8 height 8
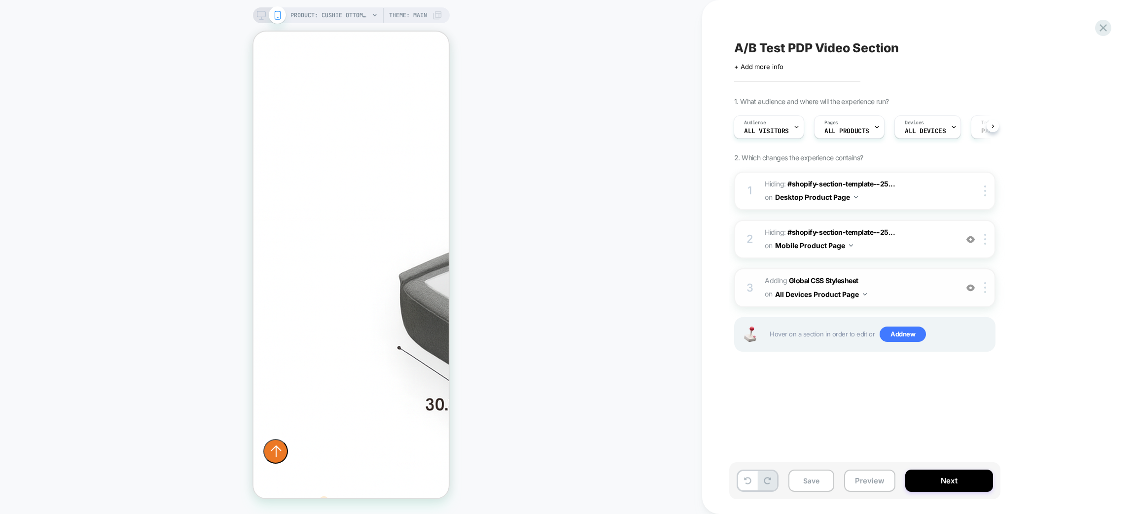
scroll to position [2145, 0]
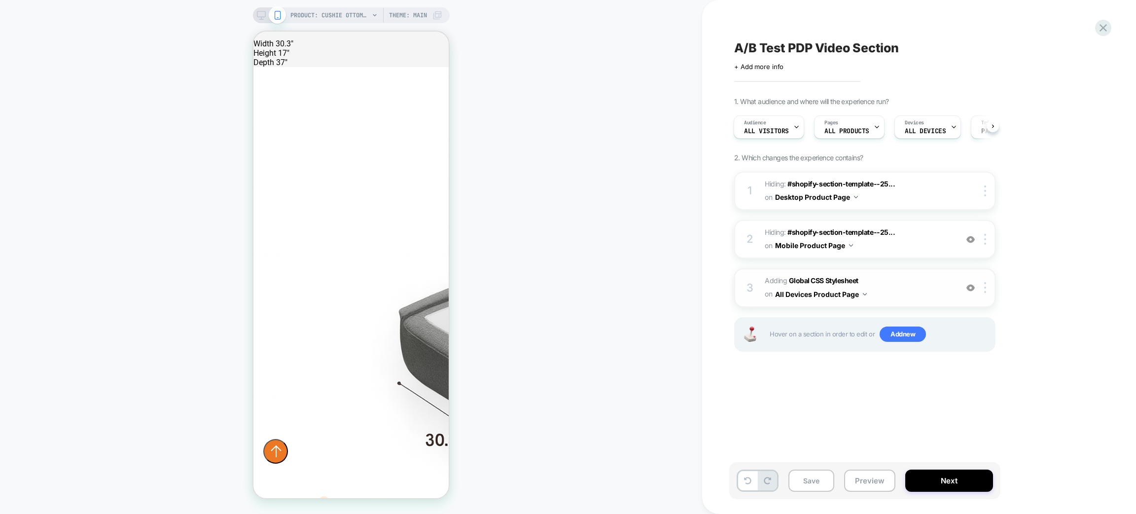
click at [975, 284] on div at bounding box center [970, 287] width 16 height 11
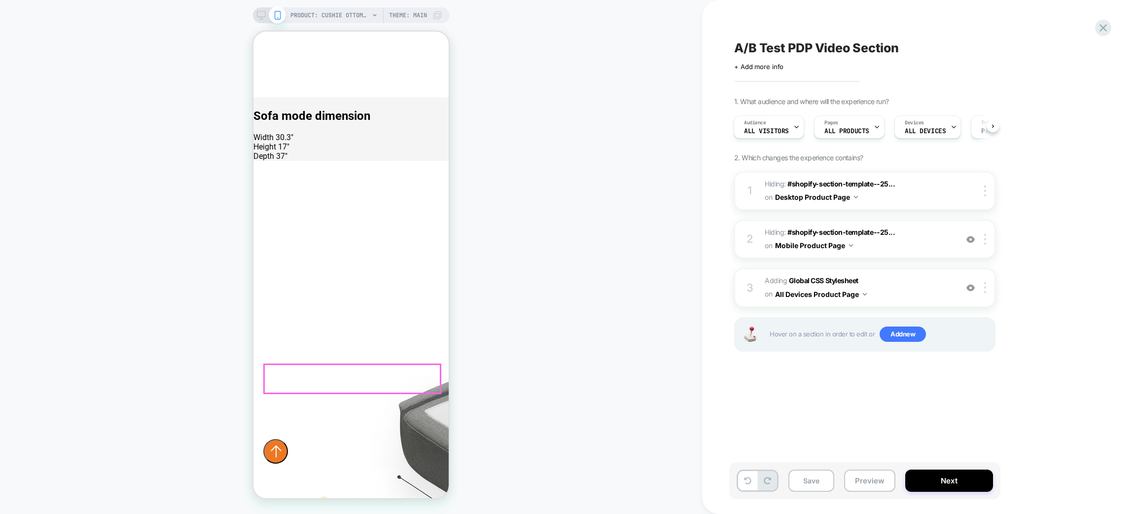
scroll to position [1848, 0]
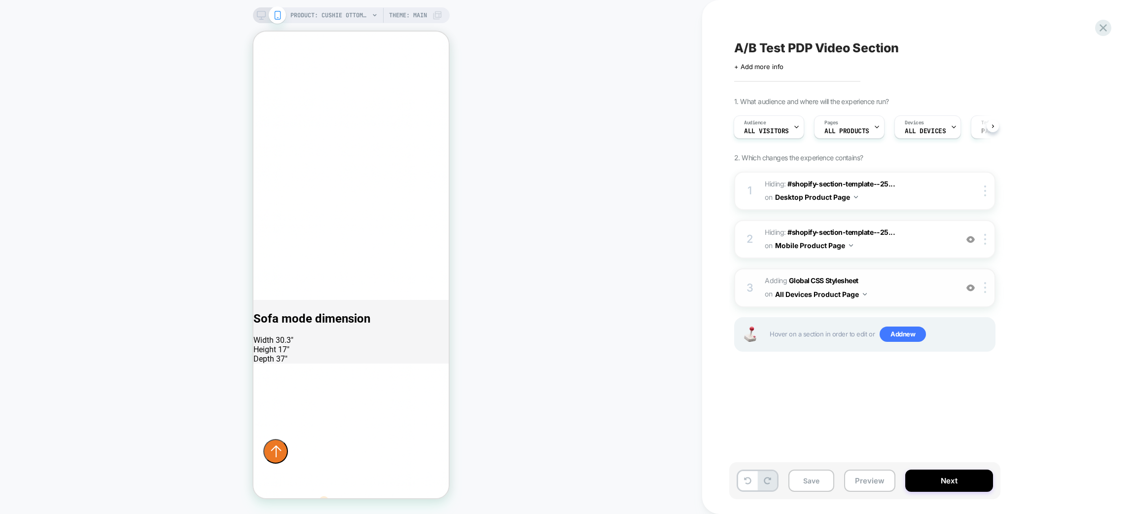
click at [972, 283] on img at bounding box center [970, 287] width 8 height 8
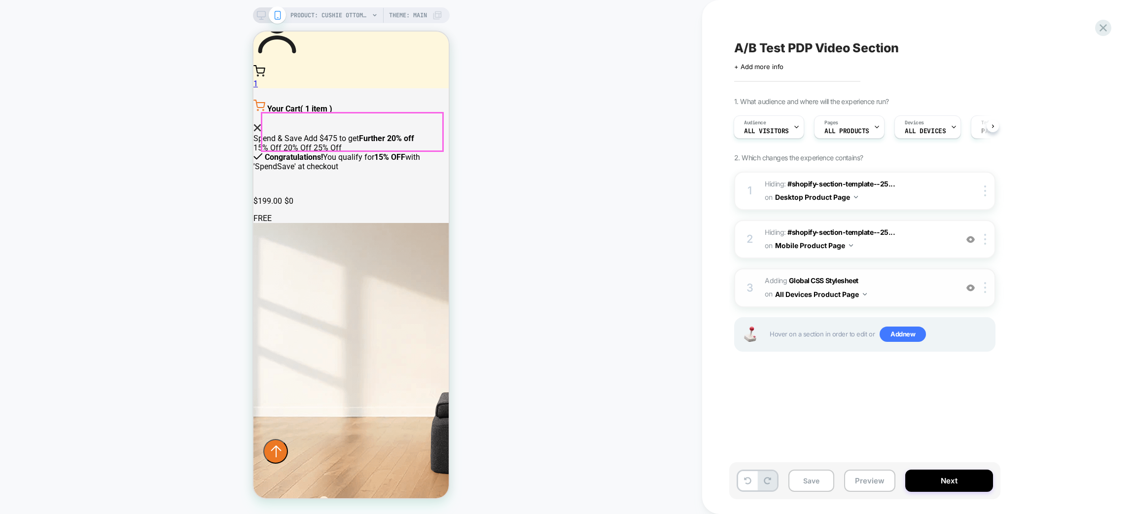
scroll to position [443, 0]
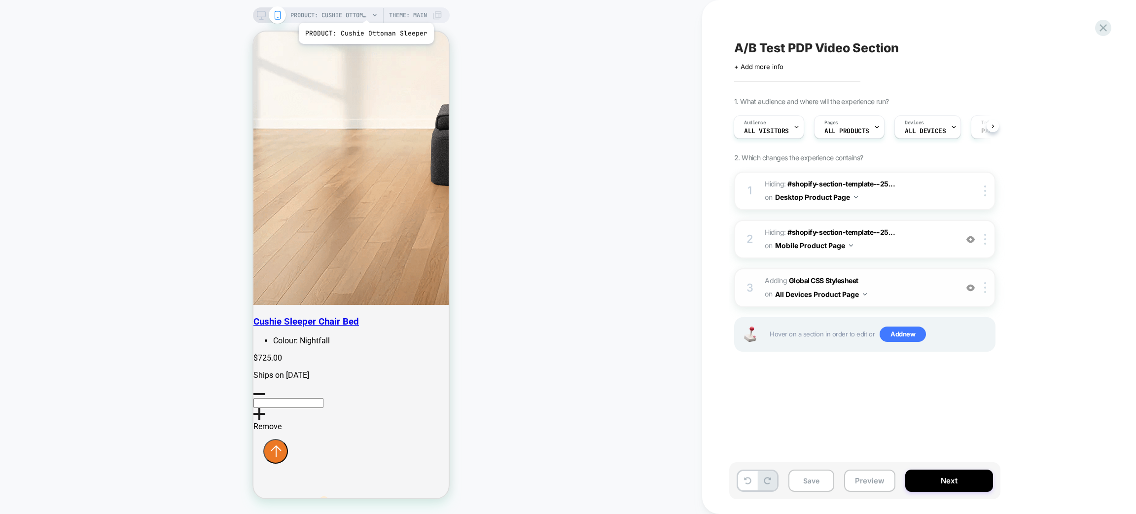
click at [365, 10] on span "PRODUCT: Cushie Ottoman Sleeper" at bounding box center [329, 15] width 79 height 16
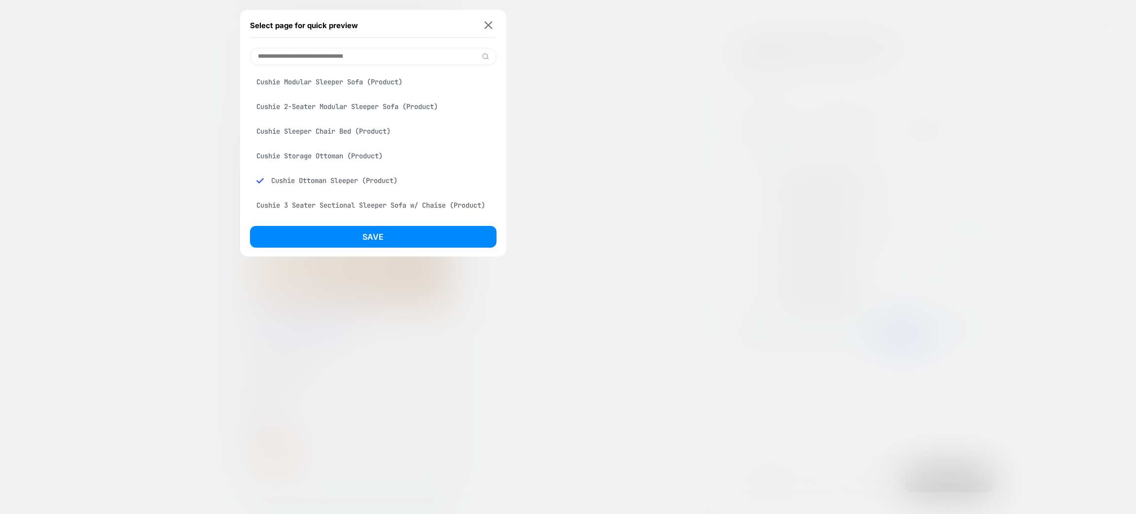
drag, startPoint x: 347, startPoint y: 85, endPoint x: 347, endPoint y: 99, distance: 13.3
click at [345, 85] on div "Cushie Modular Sleeper Sofa (Product)" at bounding box center [373, 81] width 246 height 19
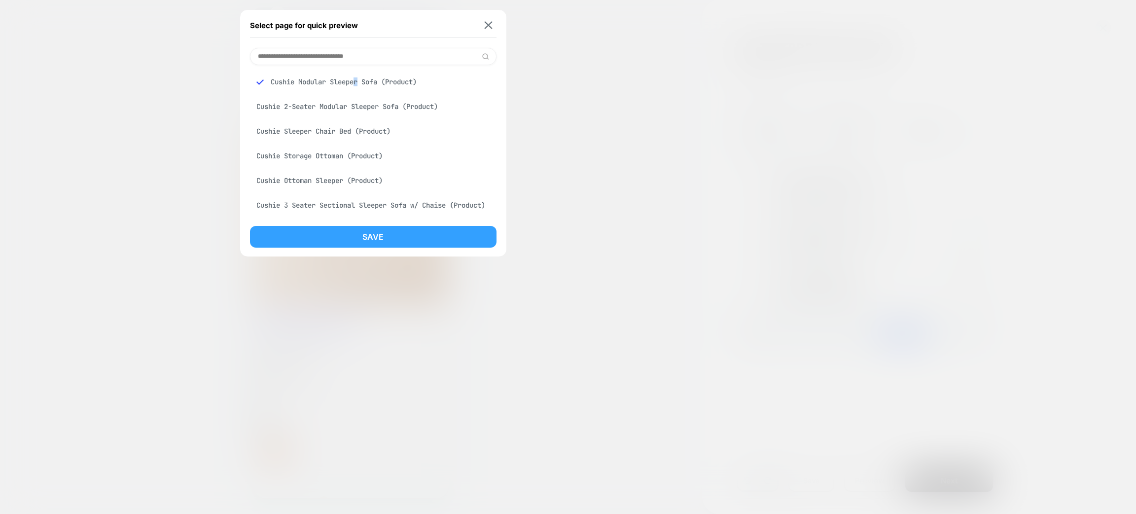
click at [362, 244] on button "Save" at bounding box center [373, 237] width 246 height 22
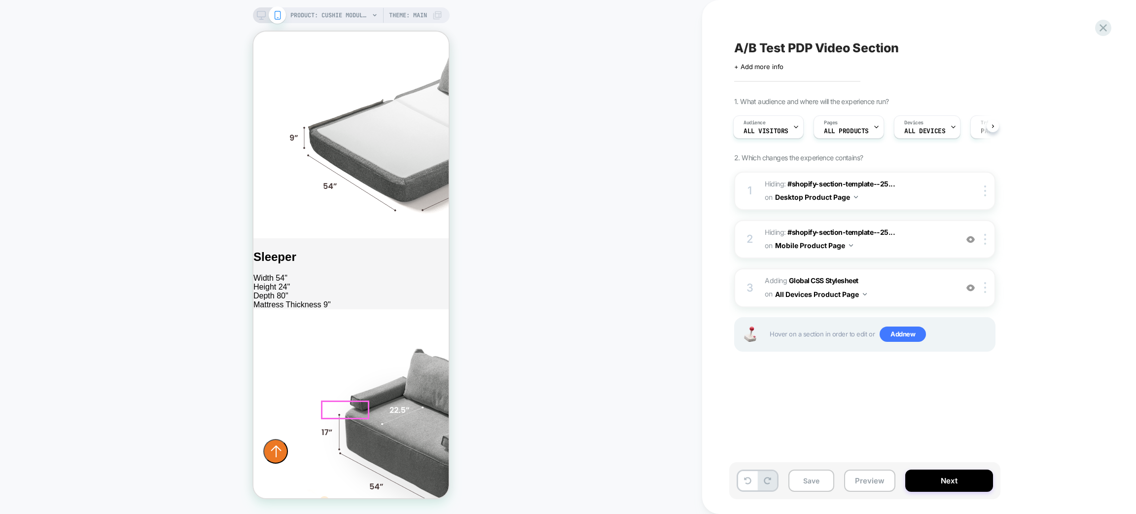
scroll to position [2644, 0]
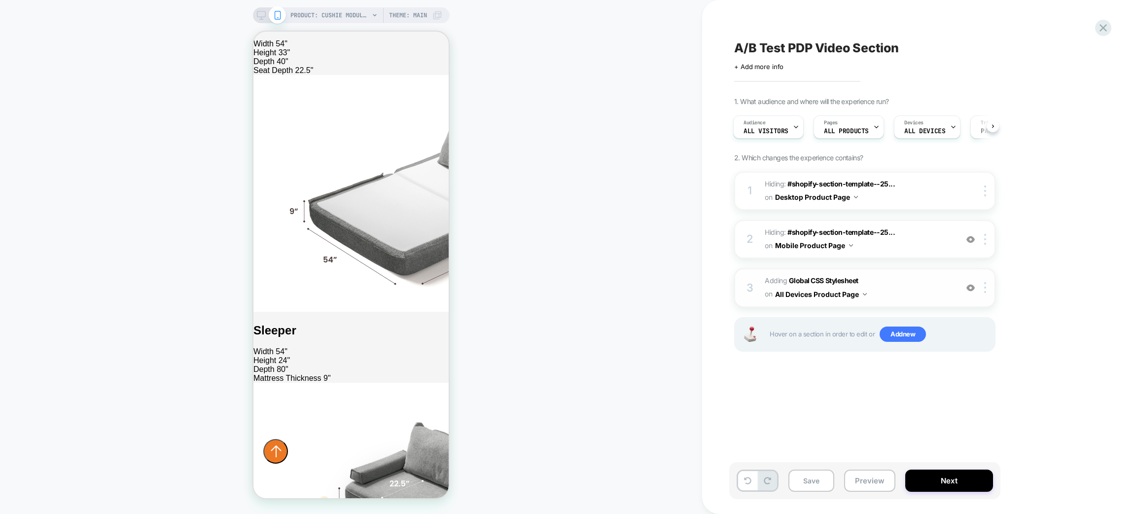
click at [972, 289] on img at bounding box center [970, 287] width 8 height 8
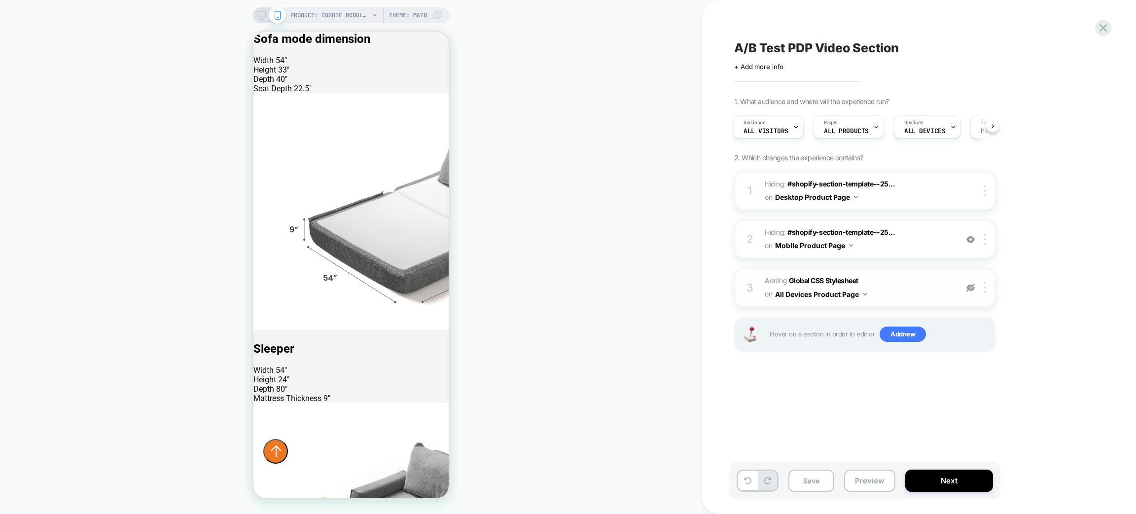
click at [971, 289] on img at bounding box center [970, 287] width 8 height 8
click at [974, 238] on img at bounding box center [970, 239] width 8 height 8
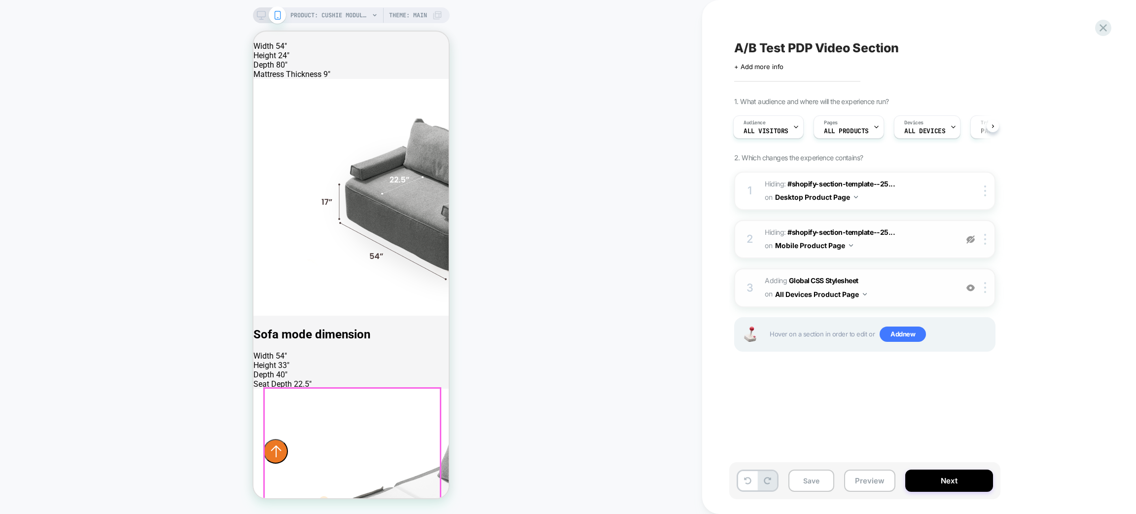
scroll to position [2201, 0]
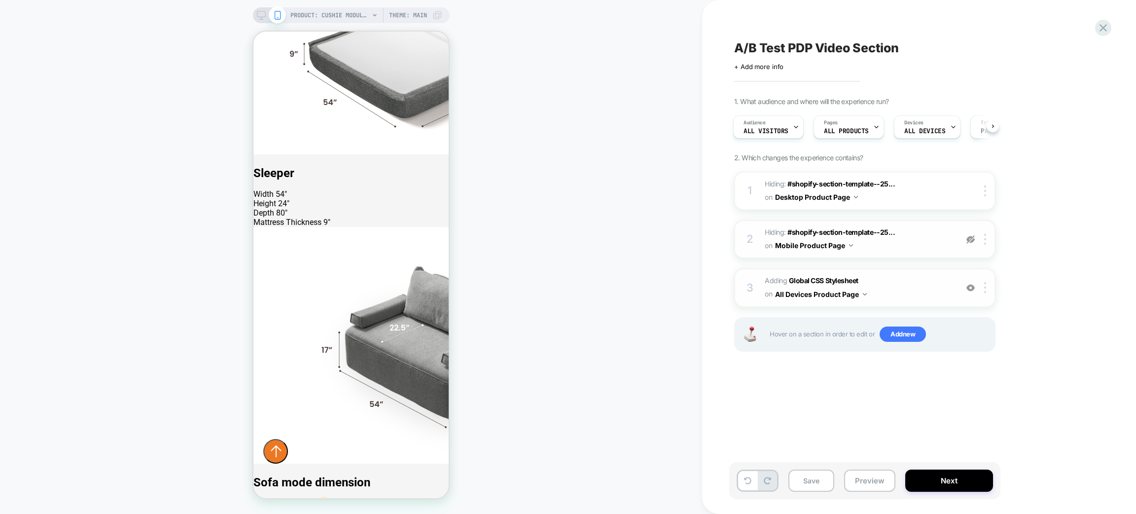
click at [968, 287] on img at bounding box center [970, 287] width 8 height 8
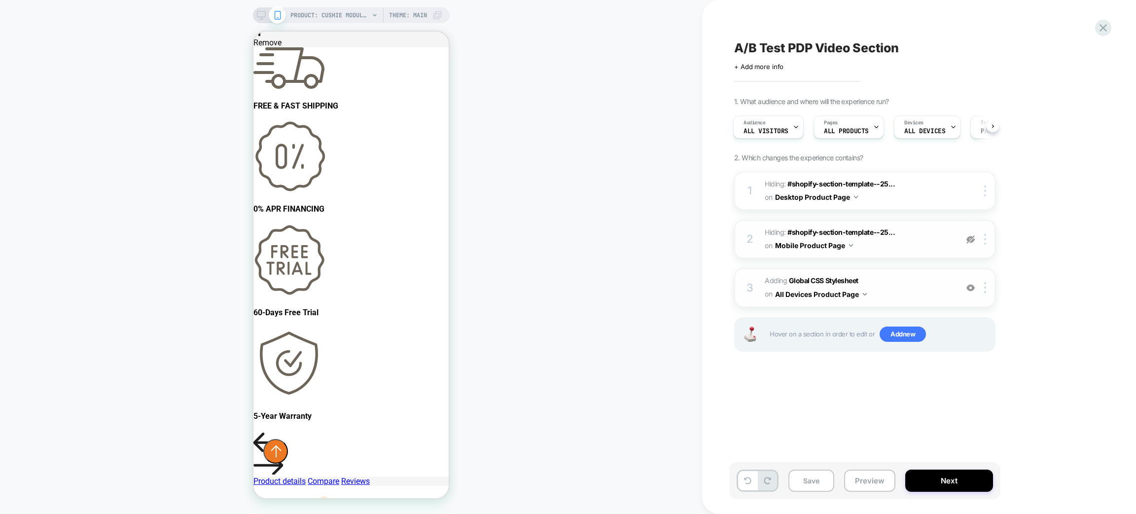
scroll to position [1313, 0]
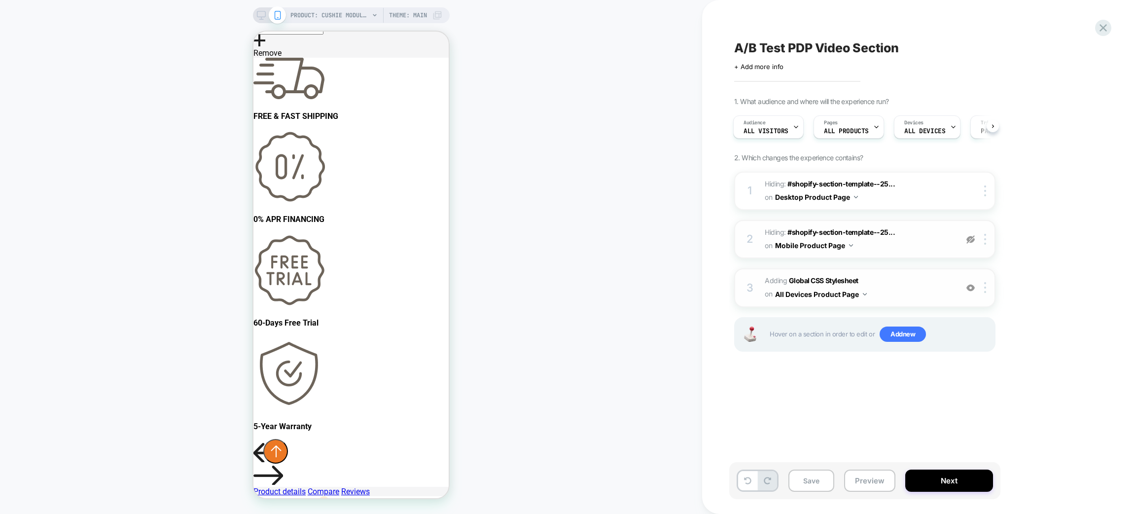
click at [366, 13] on span "PRODUCT: Cushie Modular Sleeper Sofa" at bounding box center [329, 15] width 79 height 16
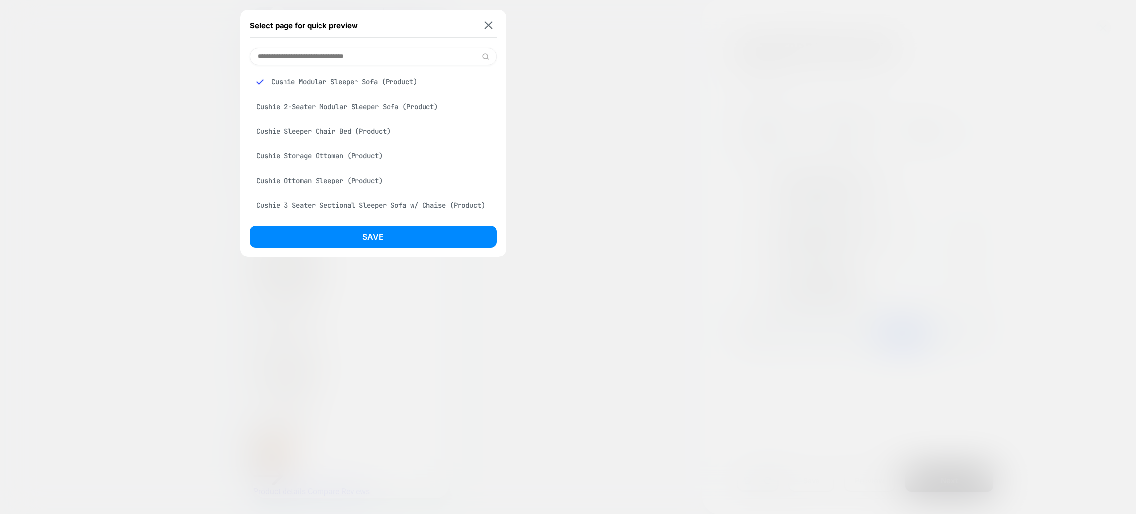
click at [348, 165] on div "Cushie Storage Ottoman (Product)" at bounding box center [373, 155] width 246 height 19
click at [350, 136] on div "Cushie Sleeper Chair Bed (Product)" at bounding box center [373, 131] width 246 height 19
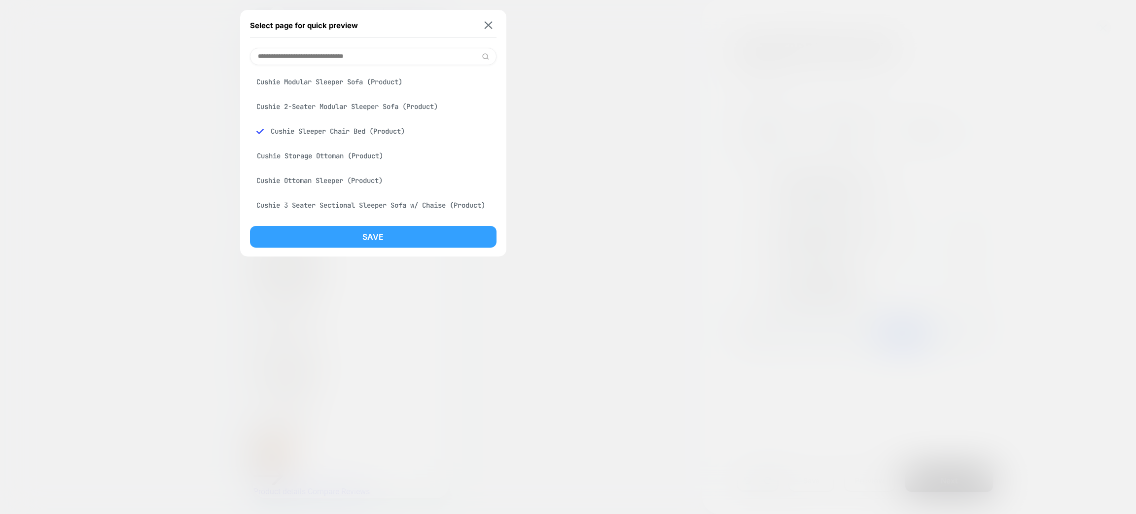
click at [352, 227] on button "Save" at bounding box center [373, 237] width 246 height 22
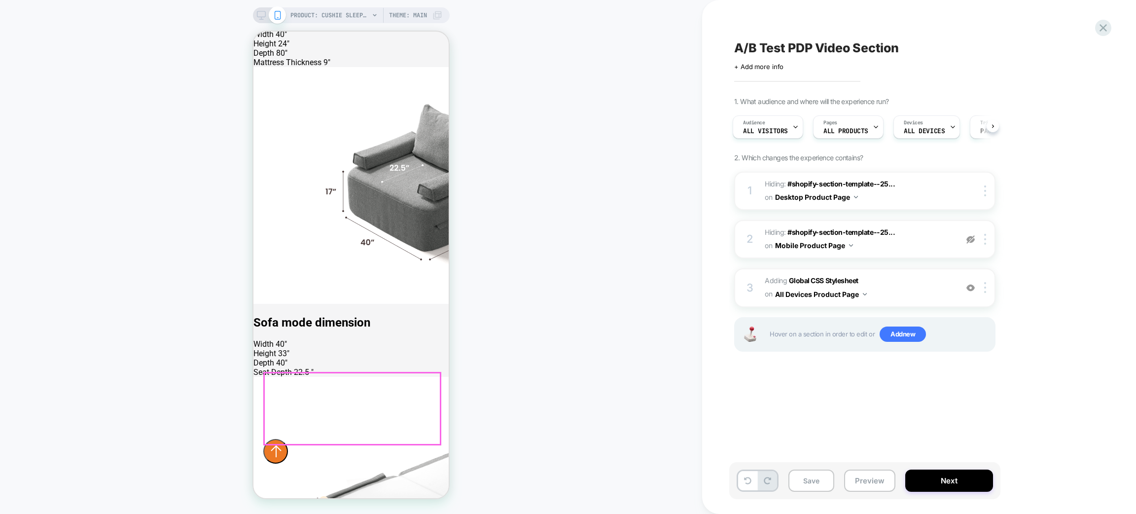
scroll to position [2736, 0]
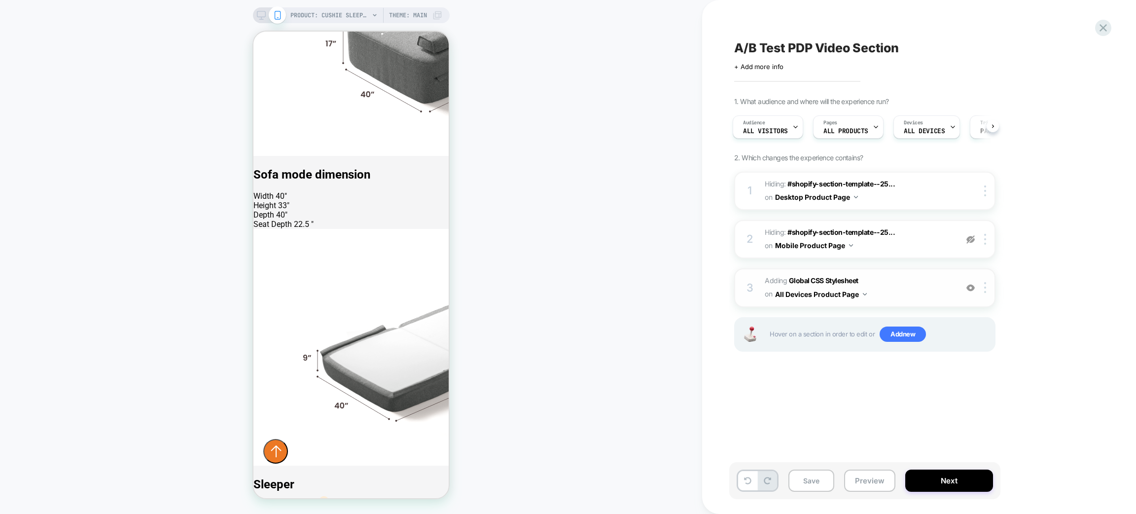
click at [972, 283] on img at bounding box center [970, 287] width 8 height 8
click at [971, 241] on img at bounding box center [970, 239] width 8 height 8
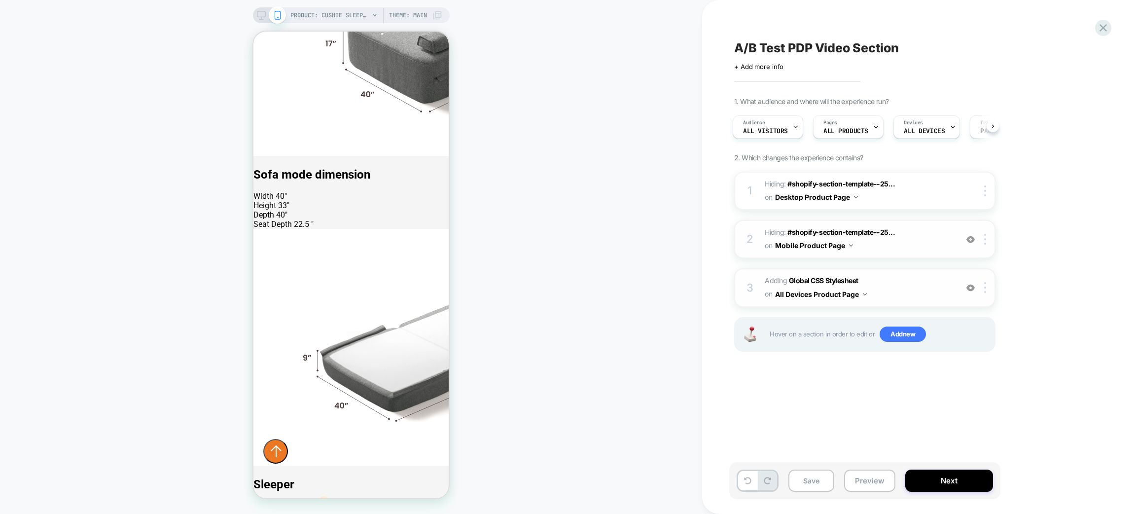
click at [971, 241] on img at bounding box center [970, 239] width 8 height 8
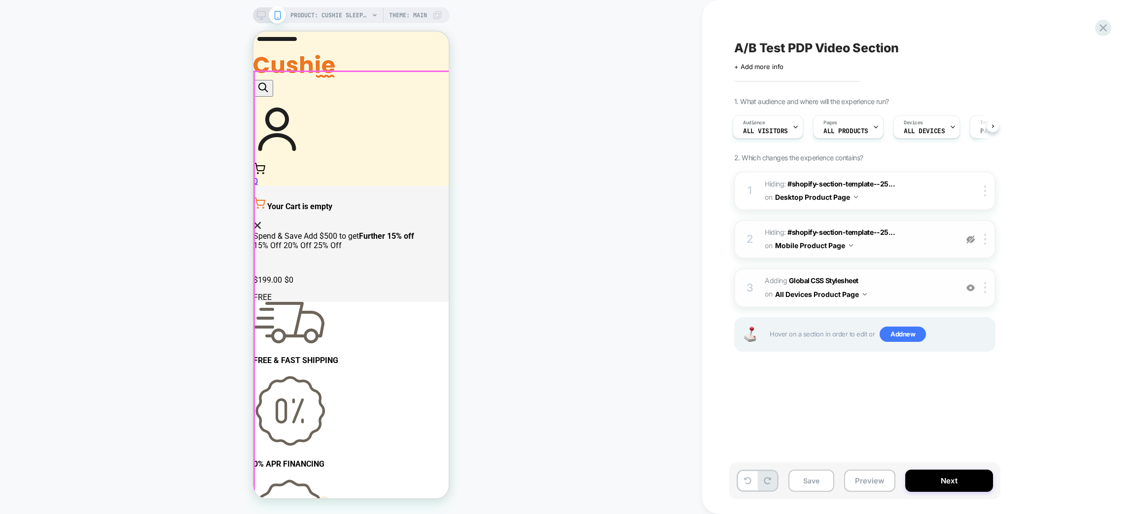
scroll to position [0, 0]
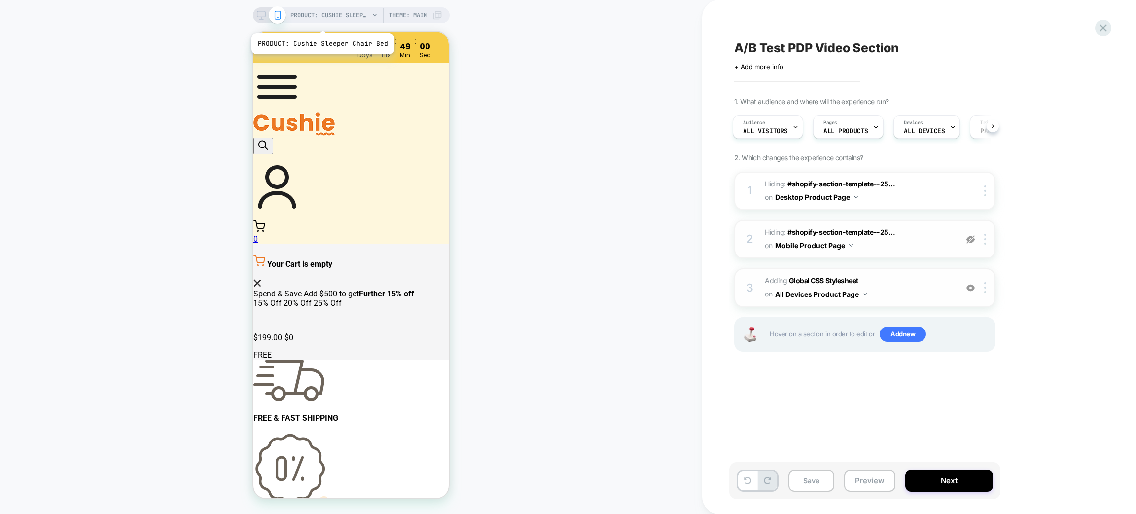
click at [324, 25] on div "PRODUCT: Cushie Sleeper Chair Bed PRODUCT: Cushie Sleeper Chair Bed Theme: MAIN" at bounding box center [351, 257] width 702 height 494
click at [322, 11] on span "PRODUCT: Cushie Sleeper Chair Bed" at bounding box center [329, 15] width 79 height 16
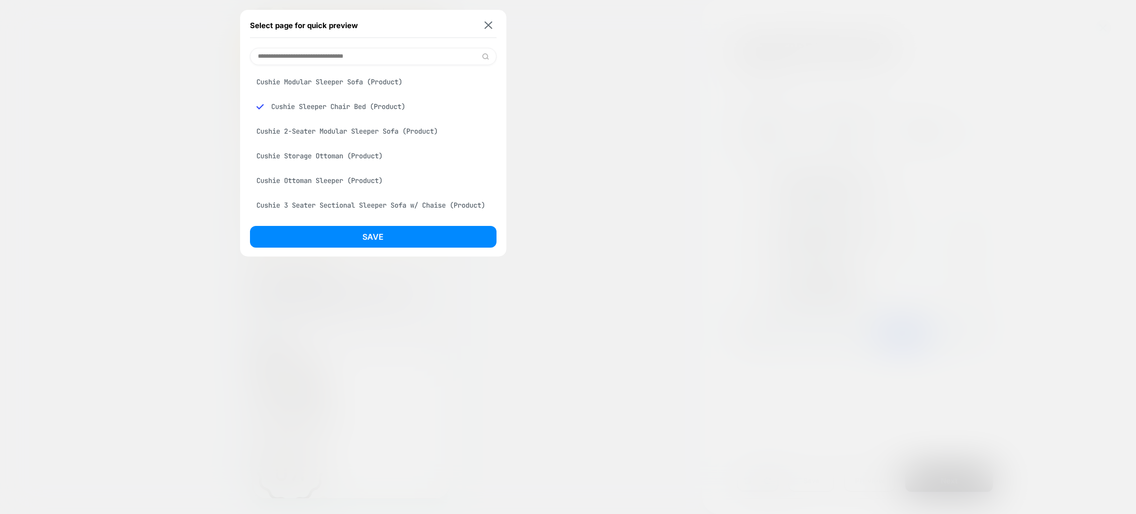
scroll to position [74, 0]
click at [319, 165] on div "Cushie 3 Seater Sleeper Sofa 120" (Product)" at bounding box center [373, 155] width 246 height 19
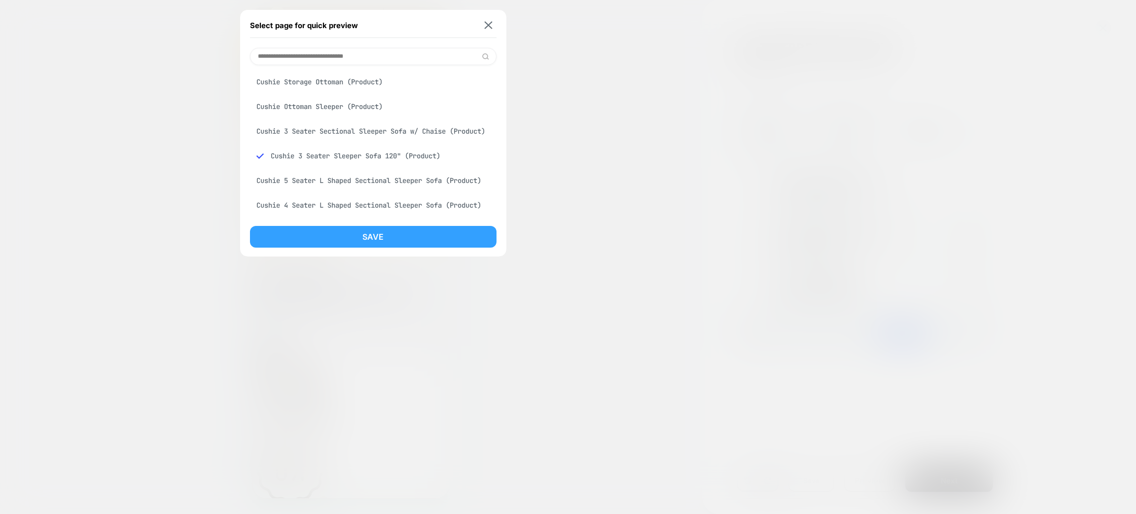
click at [329, 232] on button "Save" at bounding box center [373, 237] width 246 height 22
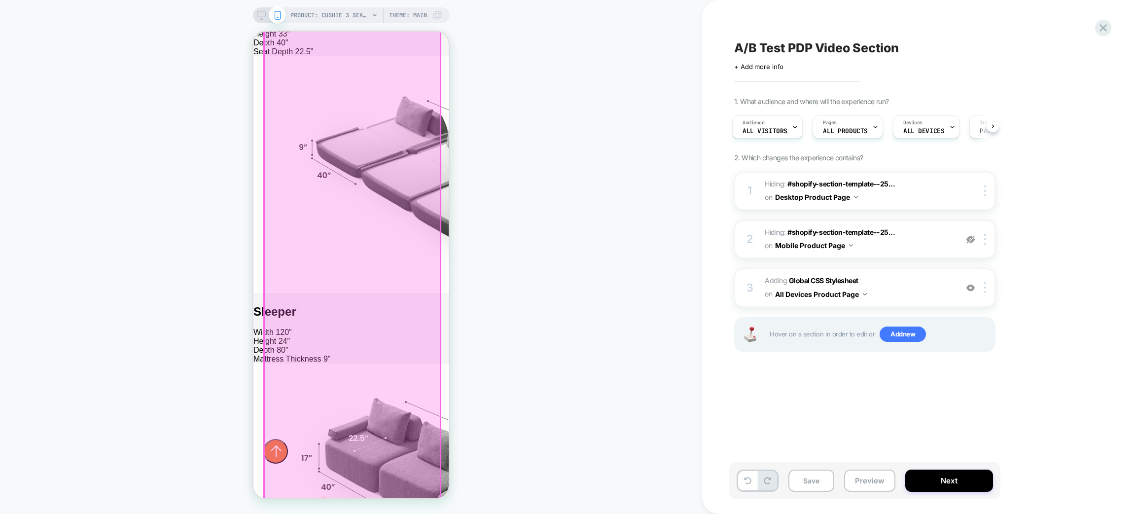
scroll to position [2736, 0]
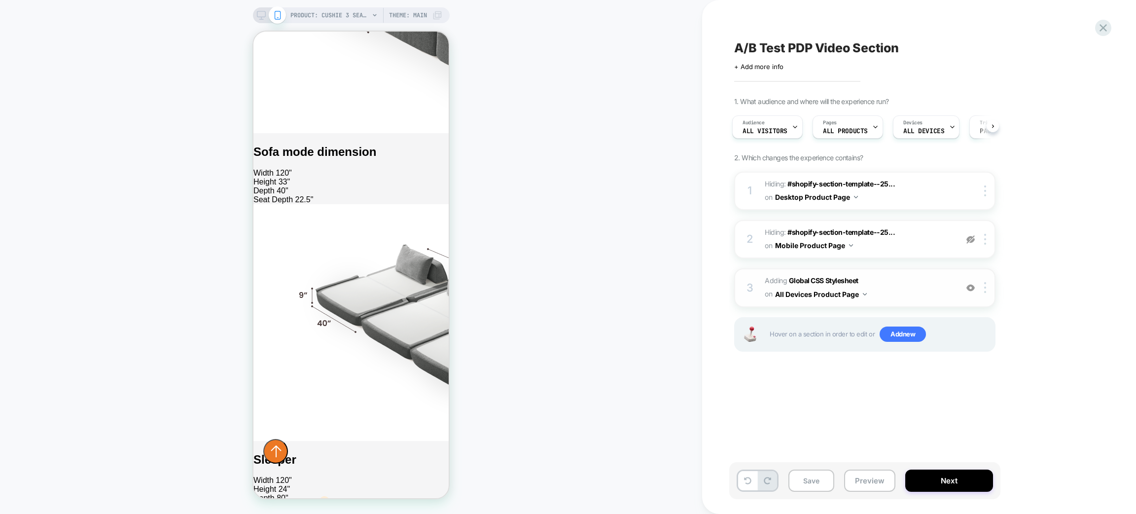
click at [971, 283] on img at bounding box center [970, 287] width 8 height 8
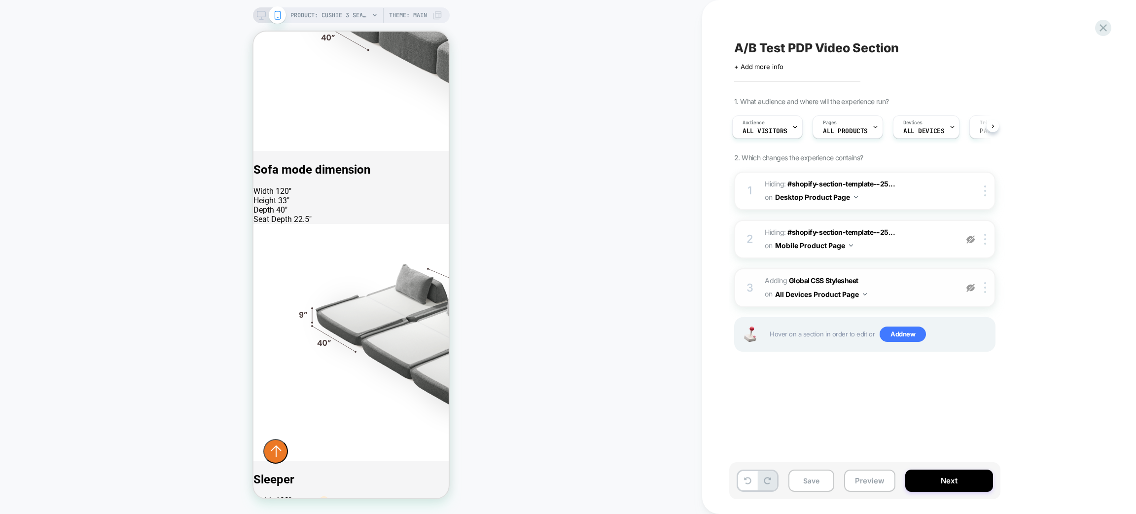
click at [971, 283] on img at bounding box center [970, 287] width 8 height 8
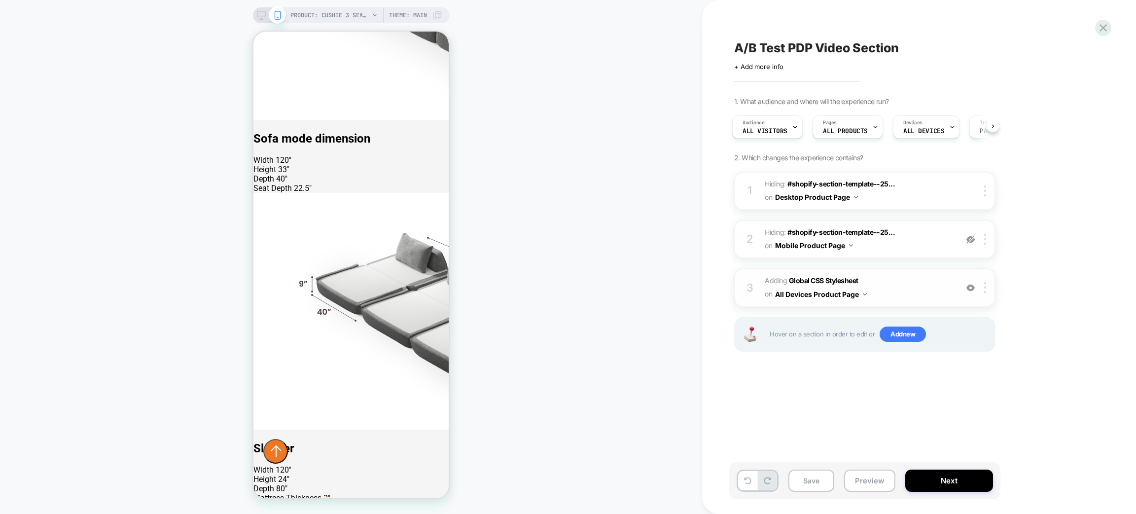
scroll to position [2071, 0]
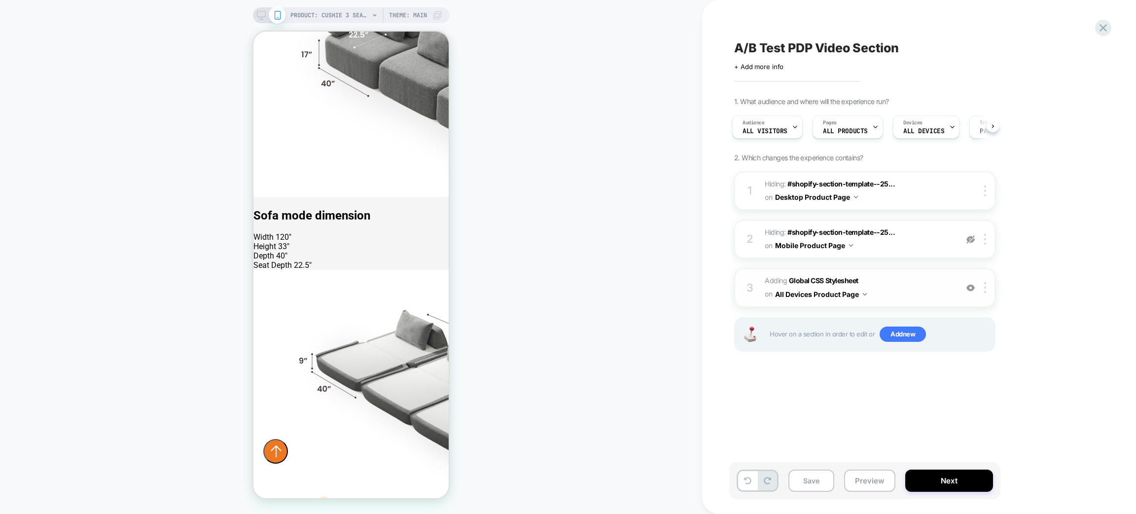
click at [968, 284] on img at bounding box center [970, 287] width 8 height 8
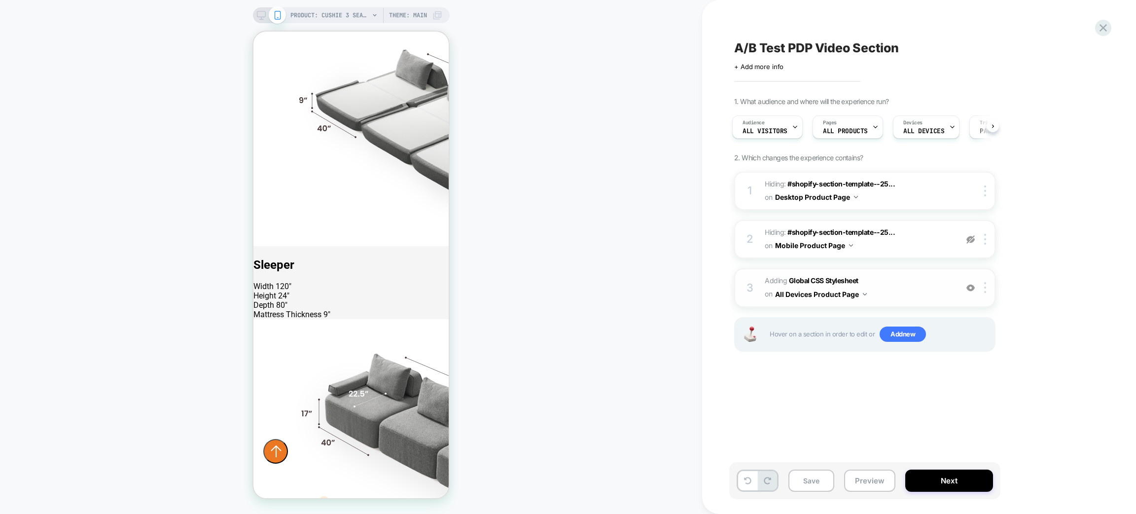
scroll to position [1700, 0]
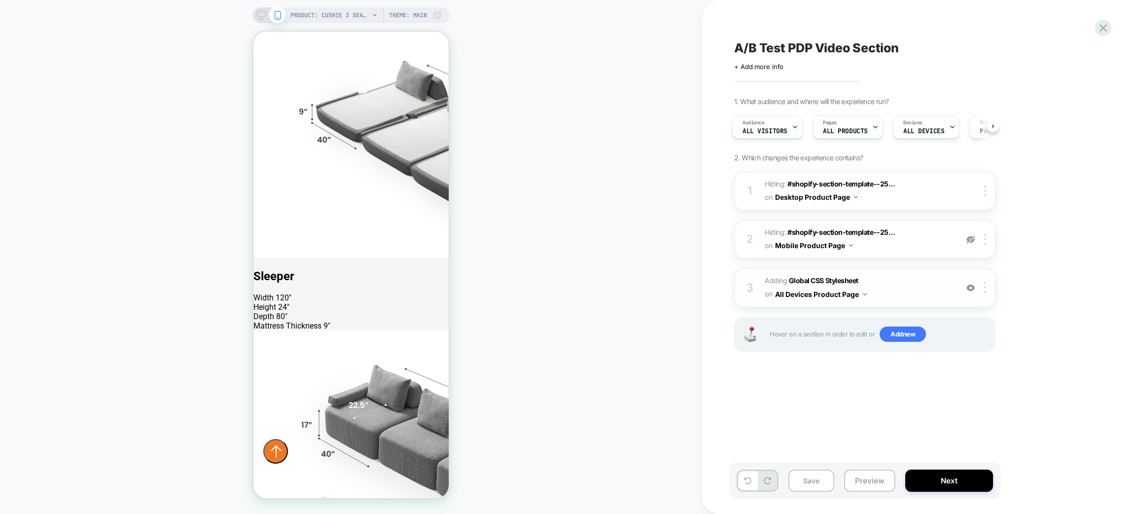
click at [258, 16] on icon at bounding box center [261, 15] width 9 height 9
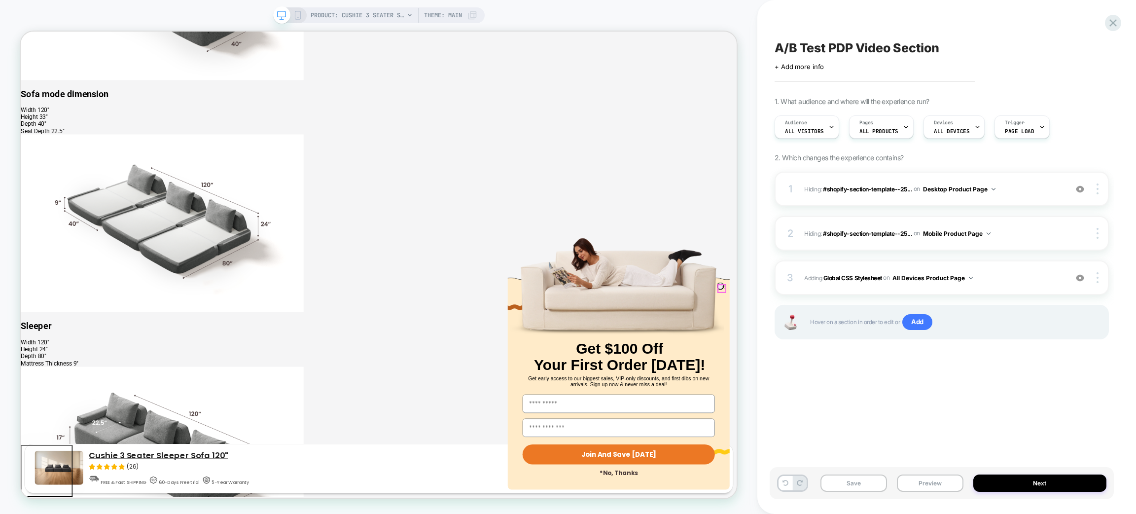
click at [954, 372] on circle "Close dialog" at bounding box center [957, 372] width 9 height 9
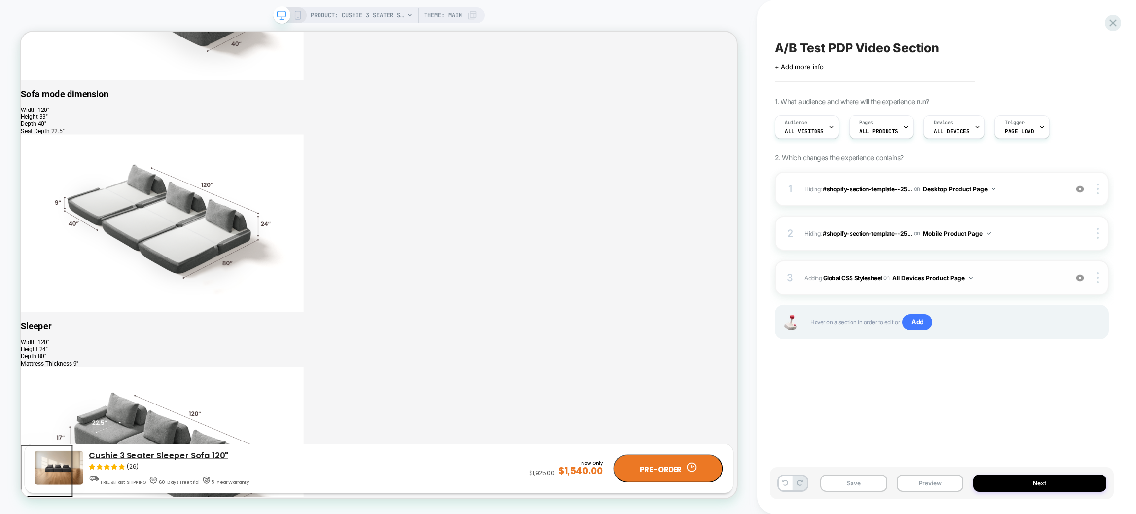
click at [1019, 285] on div "3 Adding Global CSS Stylesheet on All Devices Product Page Add Before Add After…" at bounding box center [941, 277] width 334 height 35
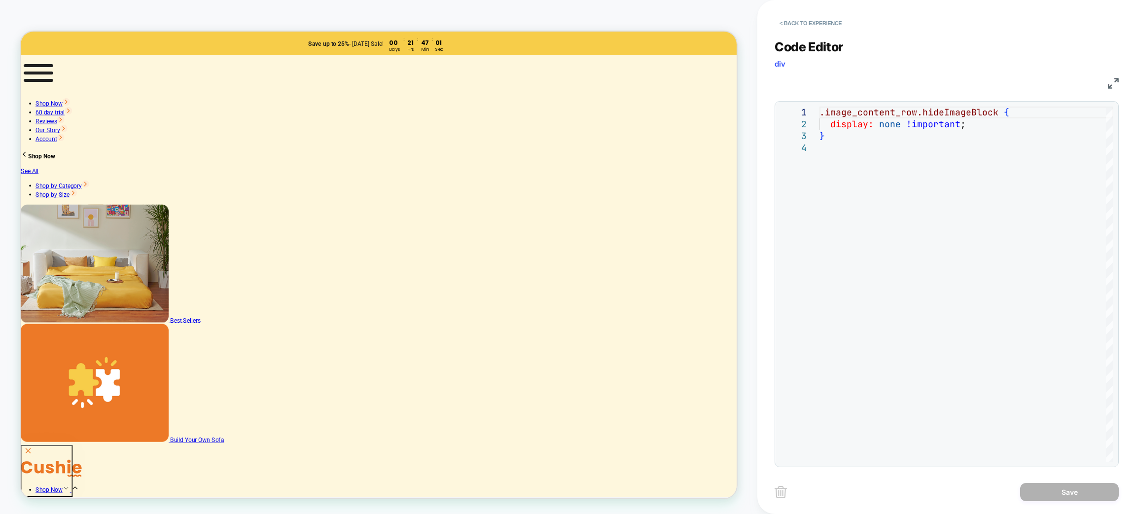
click at [809, 32] on div "**********" at bounding box center [946, 247] width 344 height 440
click at [808, 23] on button "< Back to experience" at bounding box center [810, 23] width 72 height 16
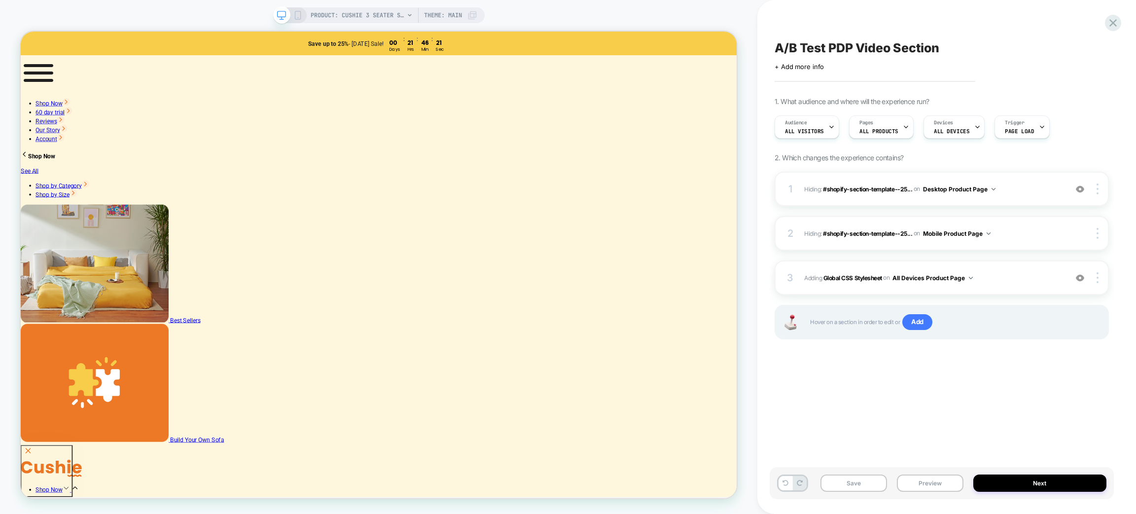
click at [463, 24] on div "PRODUCT: Cushie 3 Seater Sleeper Sofa 120" PRODUCT: Cushie 3 Seater Sleeper Sof…" at bounding box center [378, 257] width 757 height 494
click at [457, 15] on span "Theme: MAIN" at bounding box center [443, 15] width 38 height 16
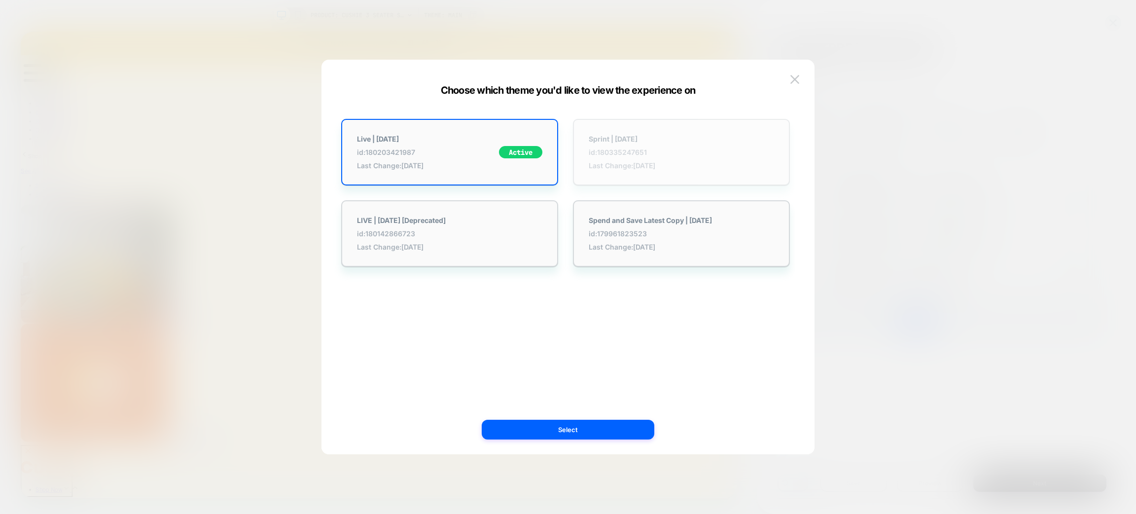
click at [604, 154] on span "id: 180335247651" at bounding box center [622, 152] width 67 height 8
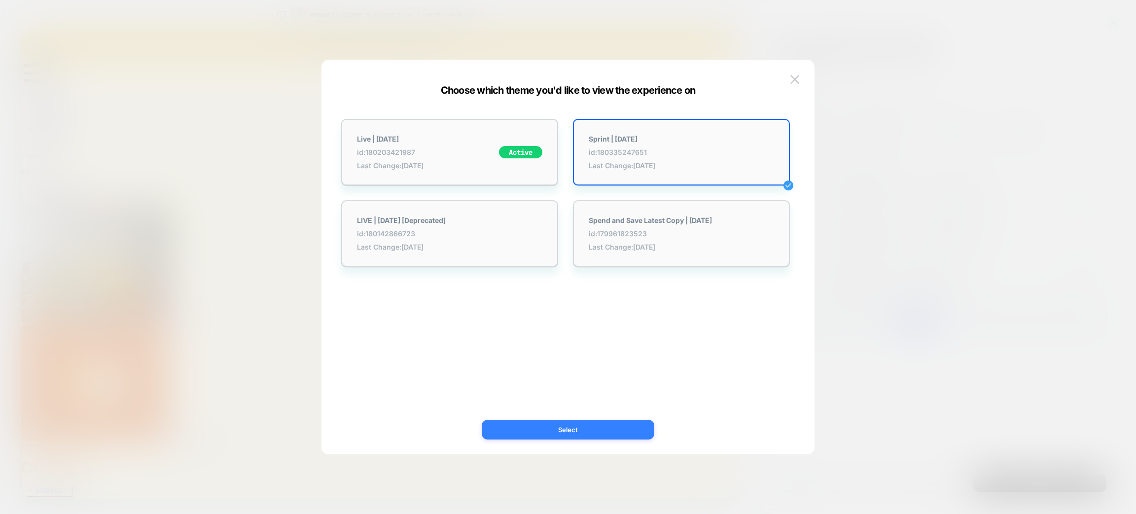
click at [619, 429] on button "Select" at bounding box center [568, 430] width 173 height 20
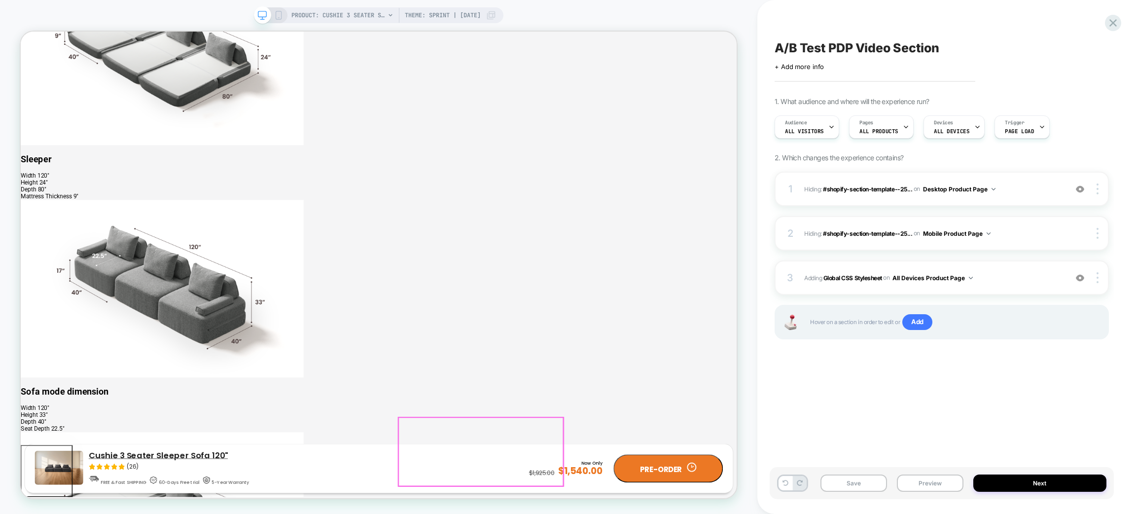
scroll to position [2688, 0]
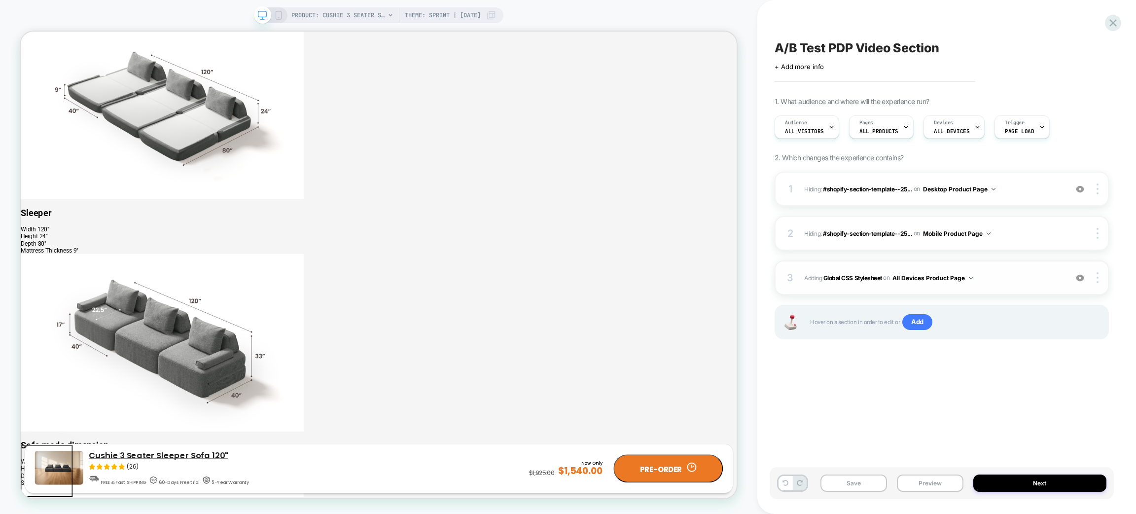
click at [1081, 277] on img at bounding box center [1080, 278] width 8 height 8
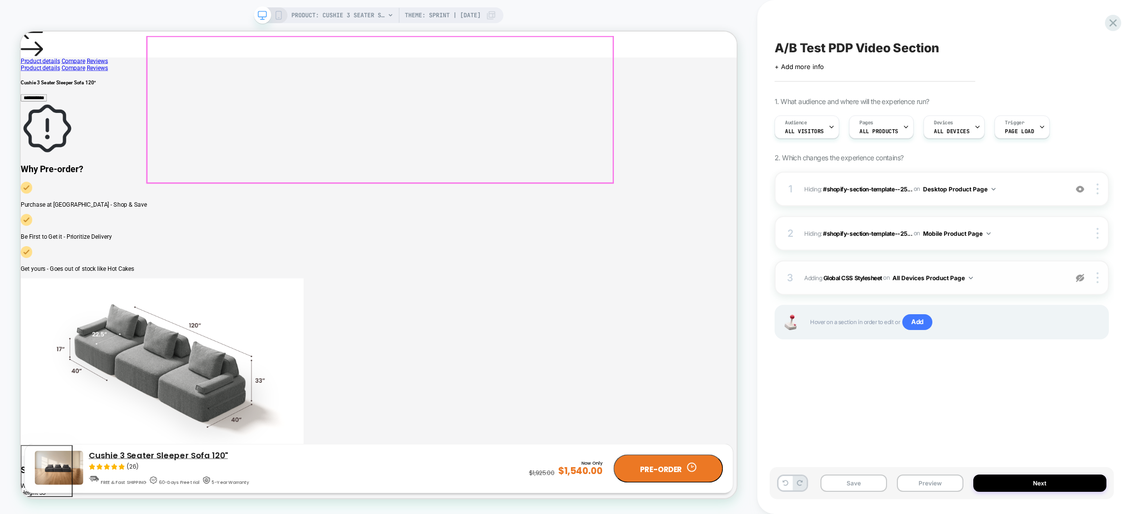
scroll to position [1505, 0]
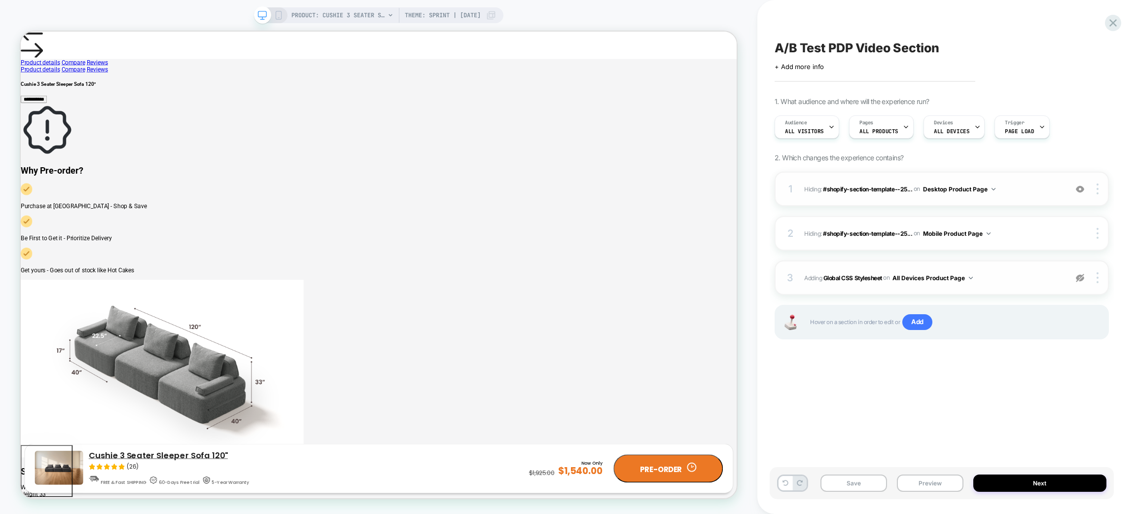
click at [1080, 187] on img at bounding box center [1080, 189] width 8 height 8
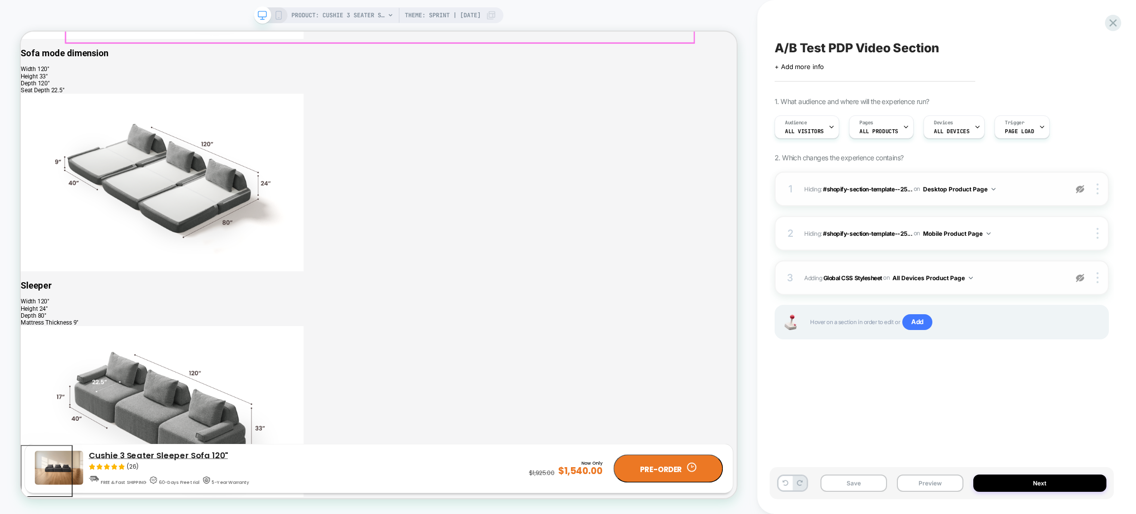
scroll to position [2393, 0]
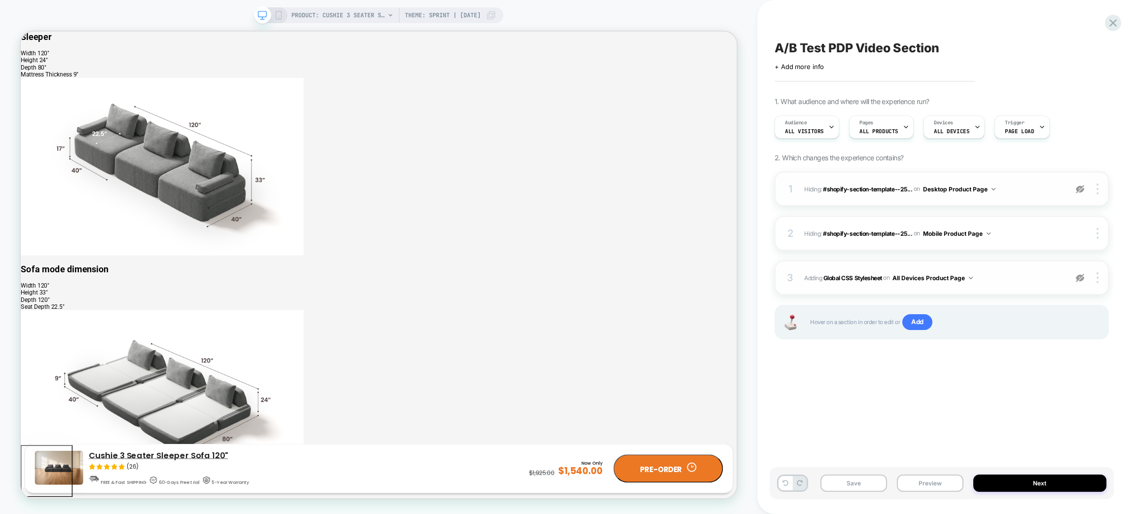
click at [1084, 190] on img at bounding box center [1080, 189] width 8 height 8
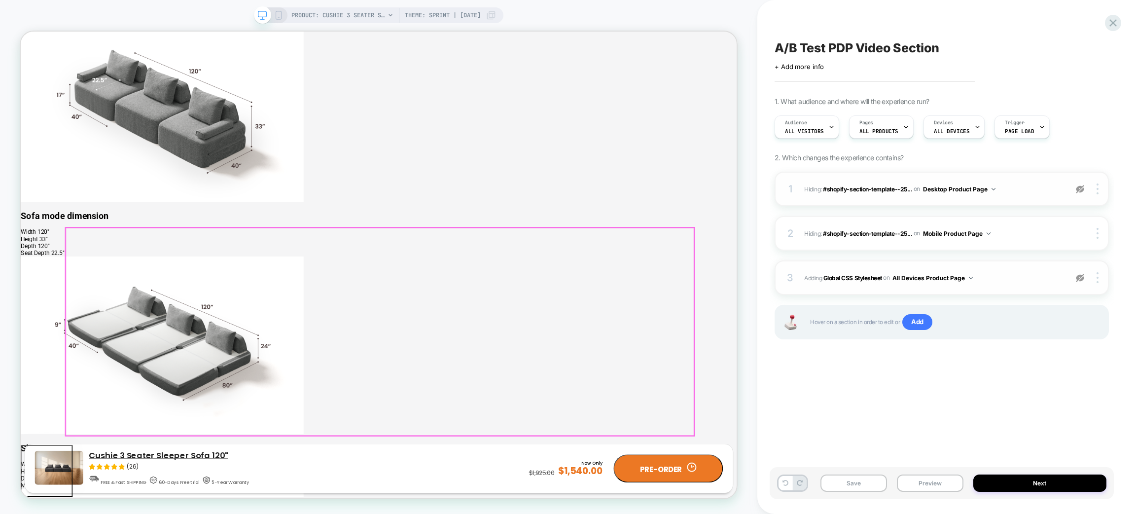
scroll to position [2540, 0]
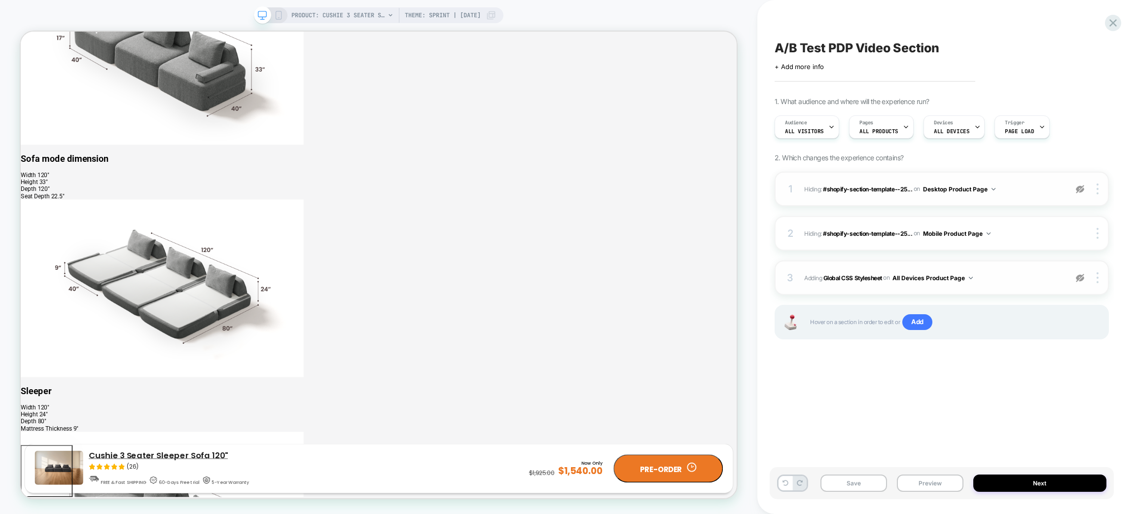
click at [1082, 189] on img at bounding box center [1080, 189] width 8 height 8
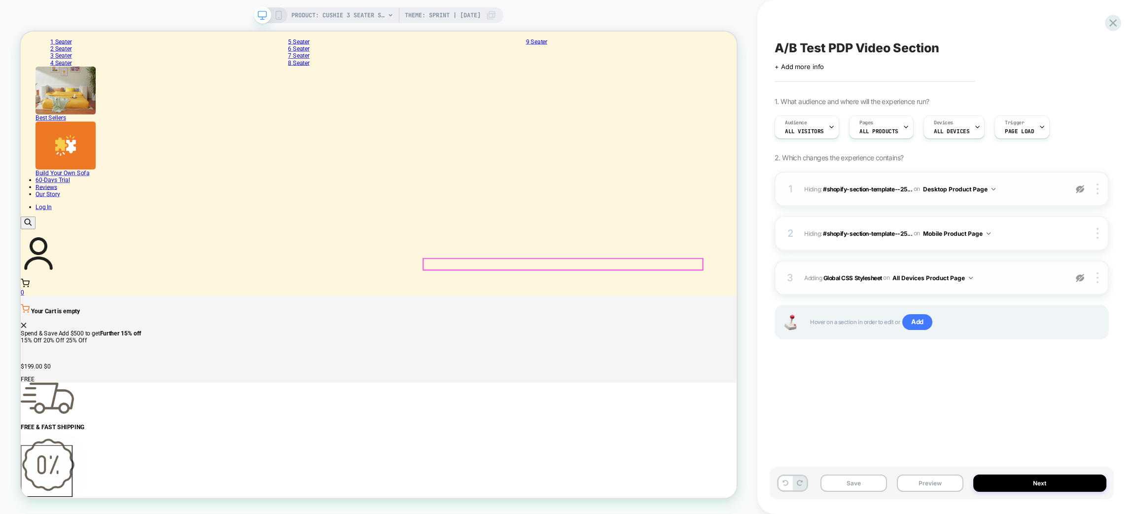
scroll to position [296, 0]
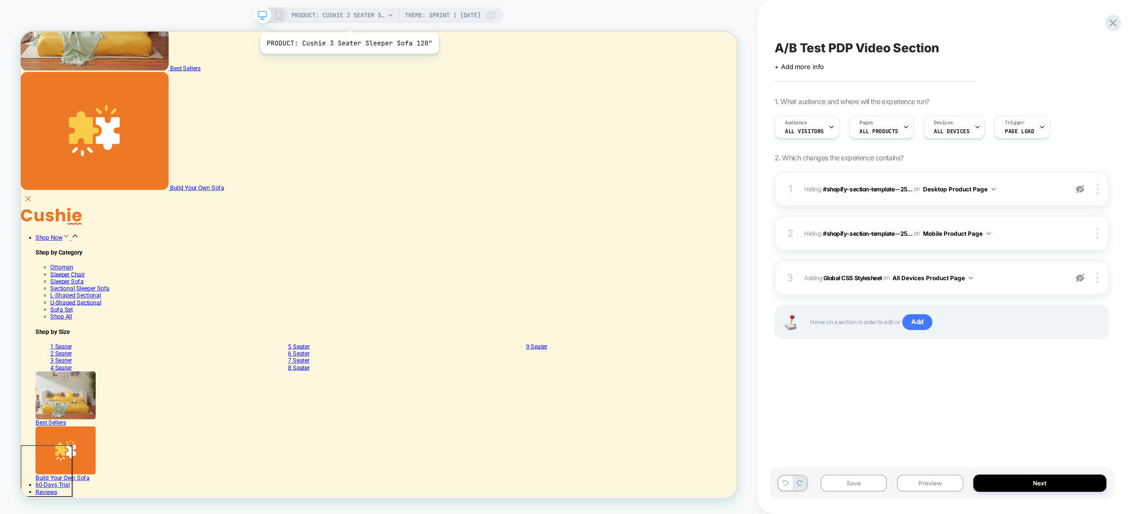
click at [347, 19] on span "PRODUCT: Cushie 3 Seater Sleeper Sofa 120"" at bounding box center [338, 15] width 94 height 16
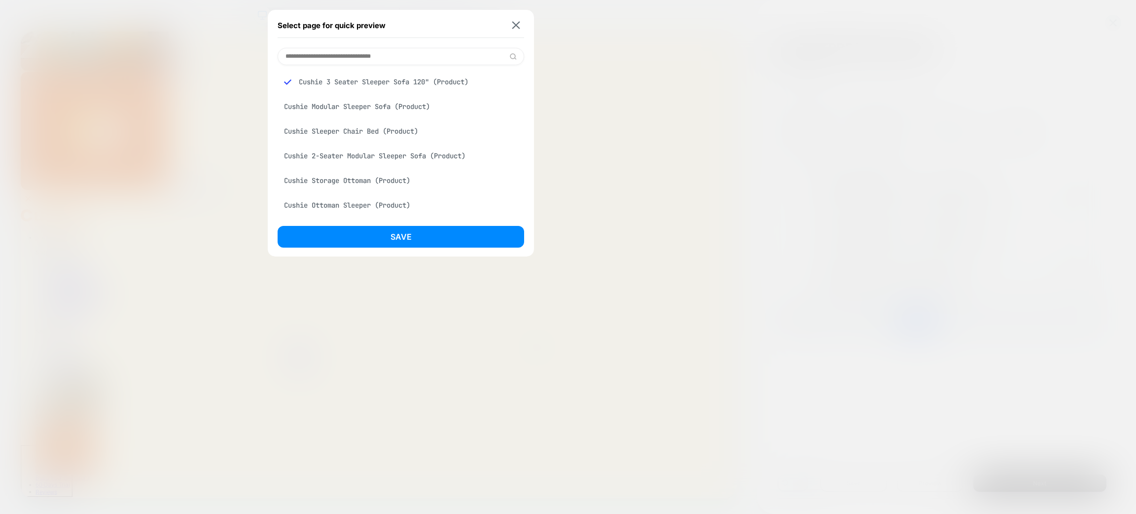
click at [339, 135] on div "Cushie Sleeper Chair Bed (Product)" at bounding box center [401, 131] width 246 height 19
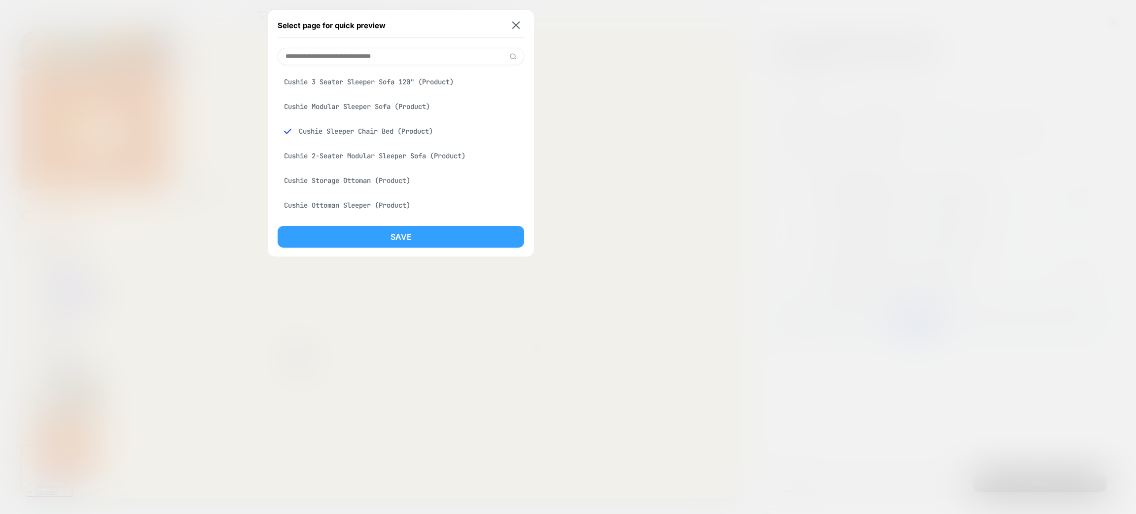
click at [380, 233] on button "Save" at bounding box center [401, 237] width 246 height 22
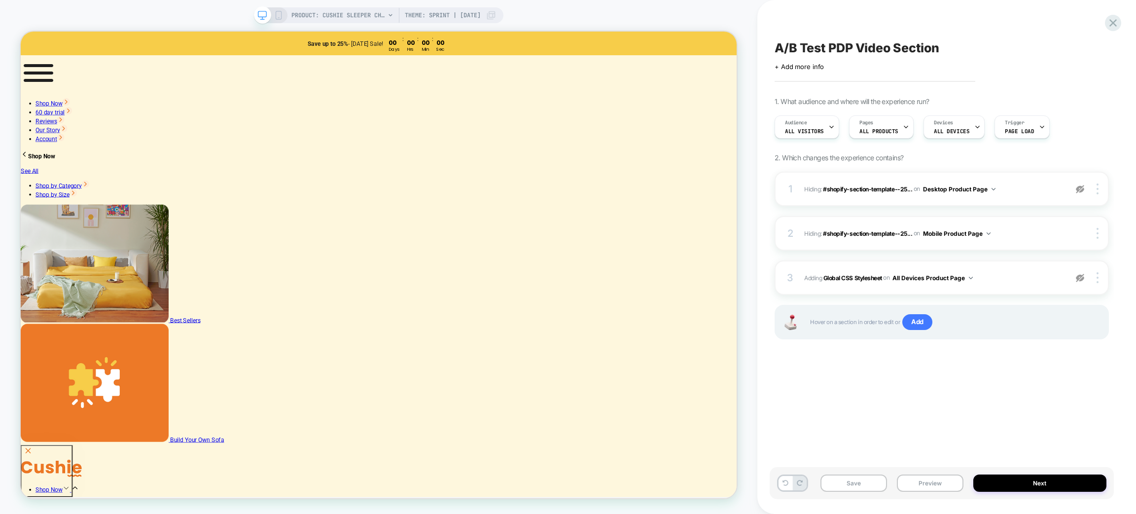
scroll to position [0, 0]
click at [986, 289] on div "3 Adding Global CSS Stylesheet on All Devices Product Page Target Desktop Delete" at bounding box center [941, 277] width 334 height 35
click at [986, 280] on span "Adding Global CSS Stylesheet on All Devices Product Page" at bounding box center [933, 278] width 258 height 12
click at [1078, 279] on img at bounding box center [1080, 278] width 8 height 8
click at [1010, 264] on div "3 Adding Global CSS Stylesheet on All Devices Product Page Add Before Add After…" at bounding box center [941, 277] width 334 height 35
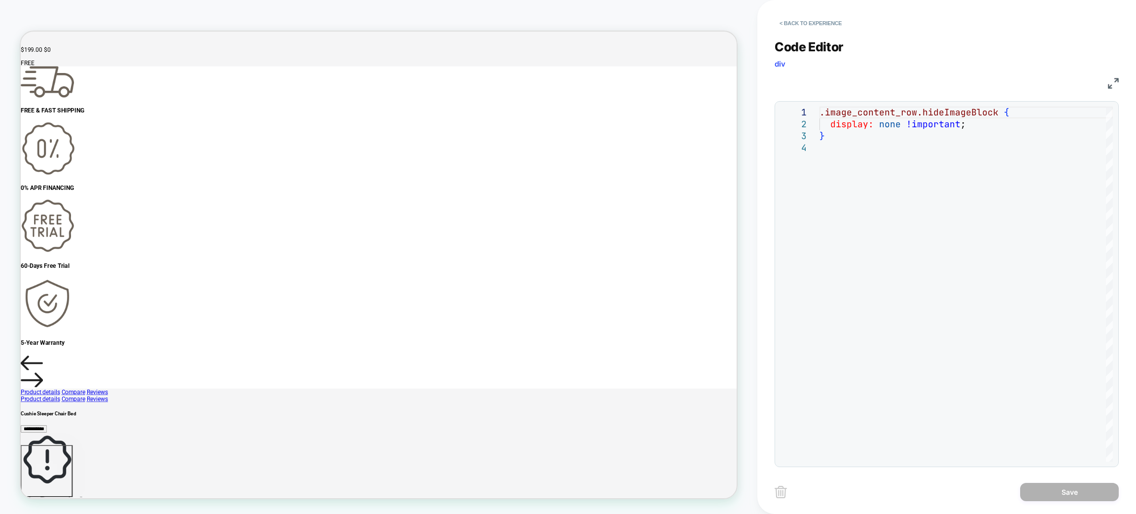
scroll to position [1283, 0]
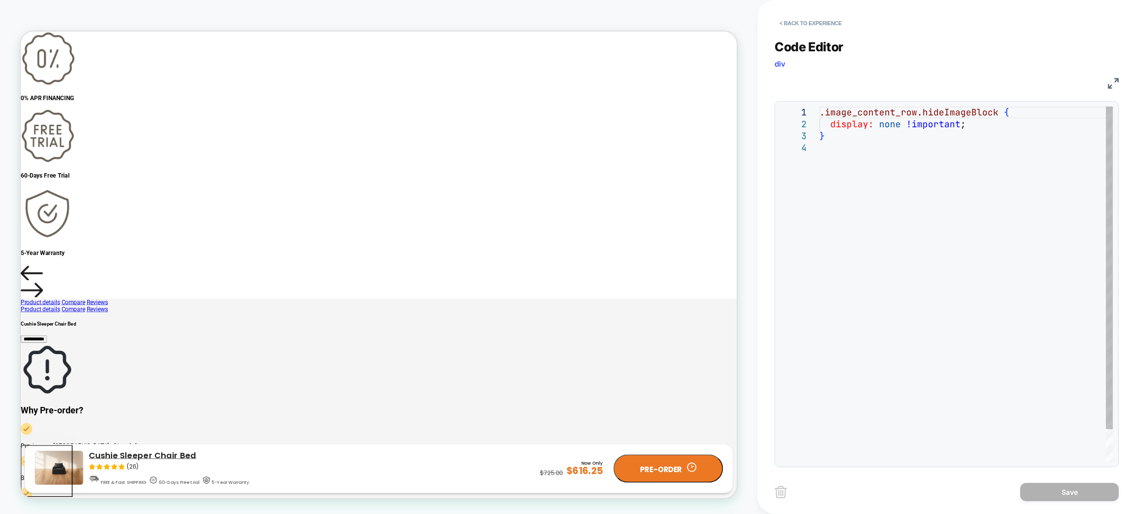
click at [891, 125] on div ".image_content_row.hideImageBlock { display: none !important ; }" at bounding box center [965, 301] width 293 height 390
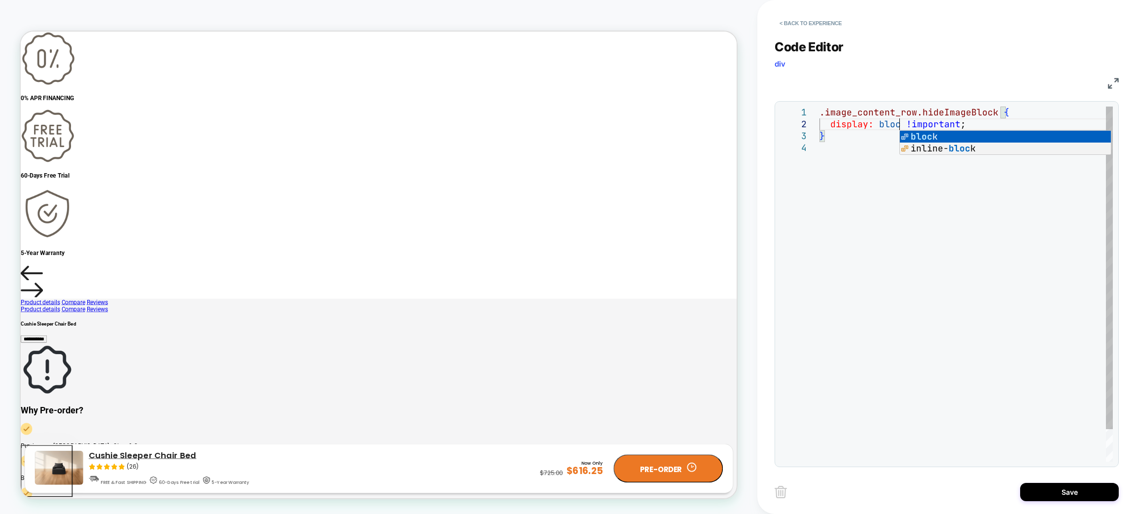
scroll to position [11, 84]
click at [887, 336] on div ".image_content_row.hideImageBlock { display: block !important ; }" at bounding box center [965, 301] width 293 height 390
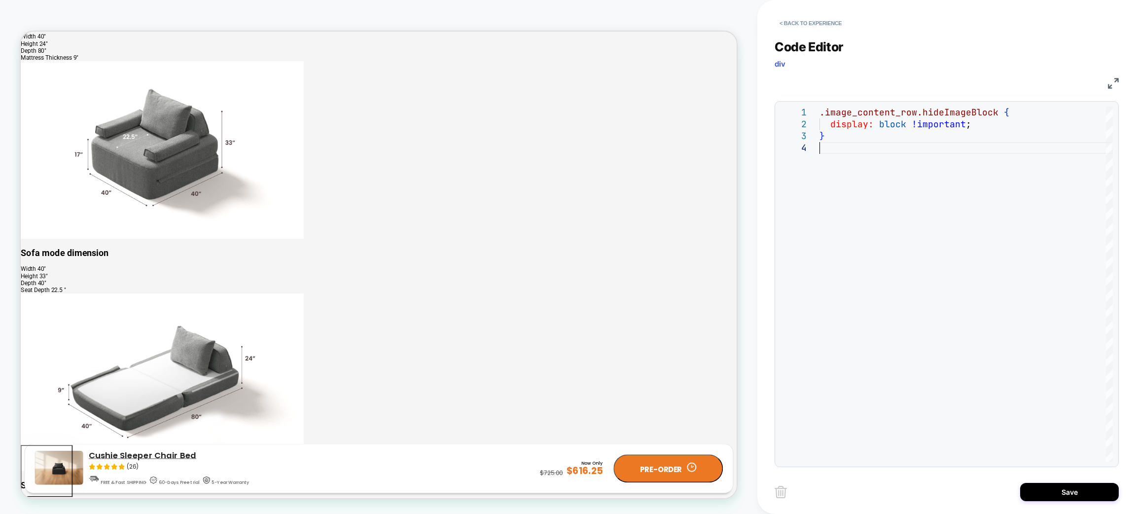
scroll to position [3280, 0]
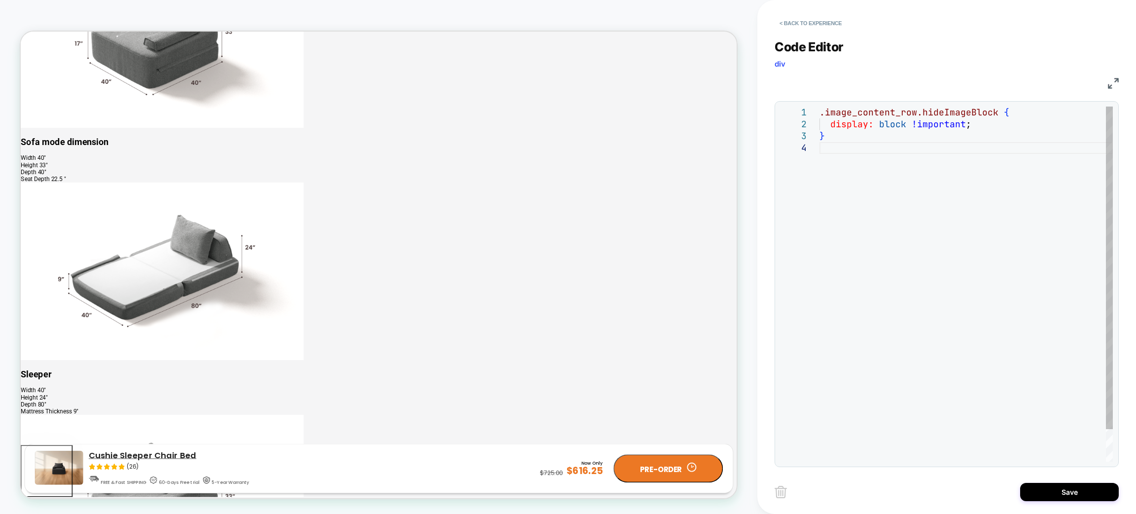
click at [884, 121] on div ".image_content_row.hideImageBlock { display: block !important ; }" at bounding box center [965, 301] width 293 height 390
type textarea "**********"
click at [798, 25] on button "< Back to experience" at bounding box center [810, 23] width 72 height 16
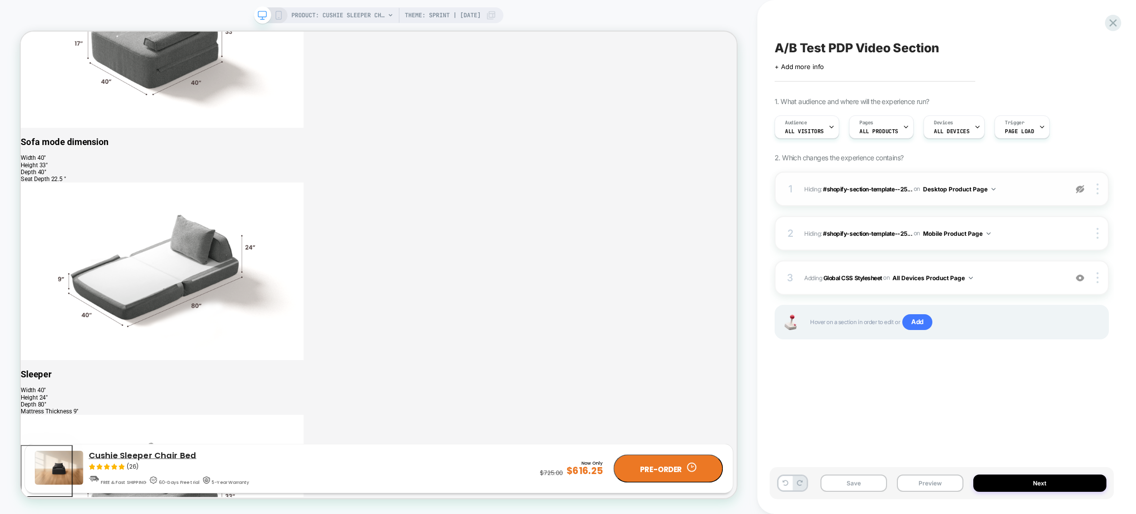
click at [1079, 189] on img at bounding box center [1080, 189] width 8 height 8
click at [1099, 184] on div at bounding box center [1099, 188] width 19 height 11
click at [1040, 274] on div "Delete" at bounding box center [1040, 269] width 88 height 27
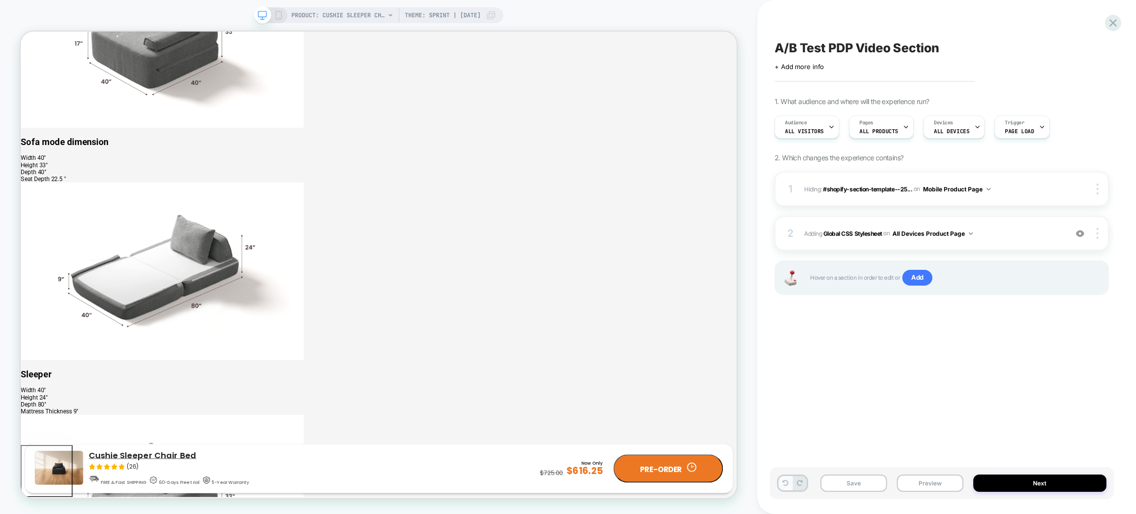
click at [785, 485] on icon at bounding box center [785, 483] width 6 height 6
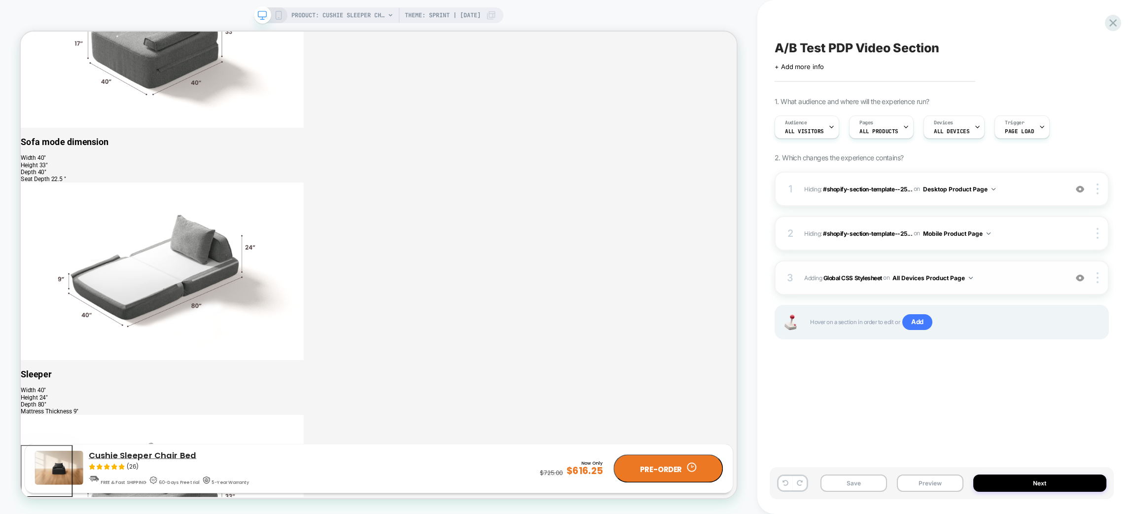
click at [995, 270] on div "3 Adding Global CSS Stylesheet on All Devices Product Page Add Before Add After…" at bounding box center [941, 277] width 334 height 35
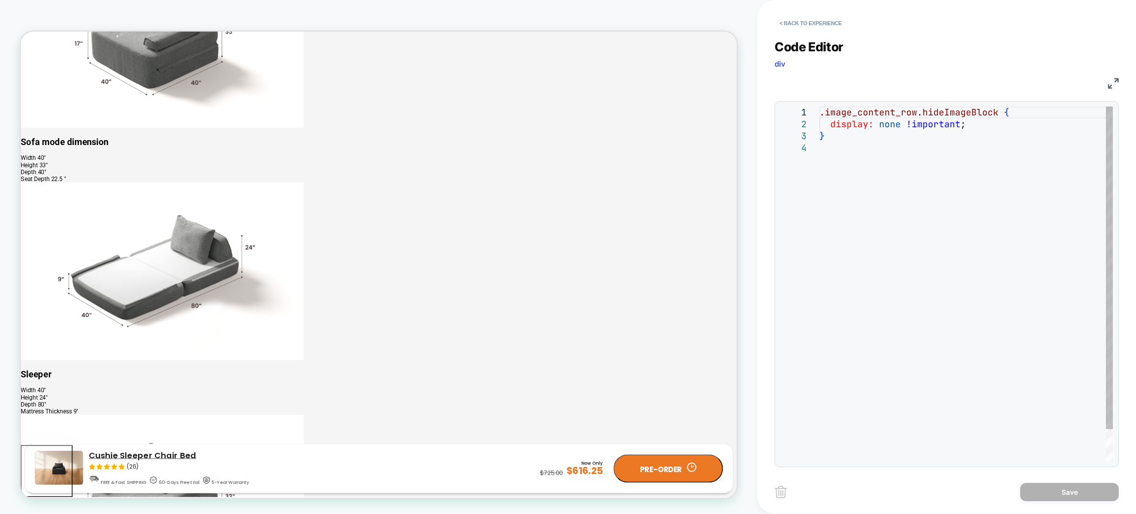
click at [889, 124] on div ".image_content_row.hideImageBlock { display: none !important ; }" at bounding box center [965, 301] width 293 height 390
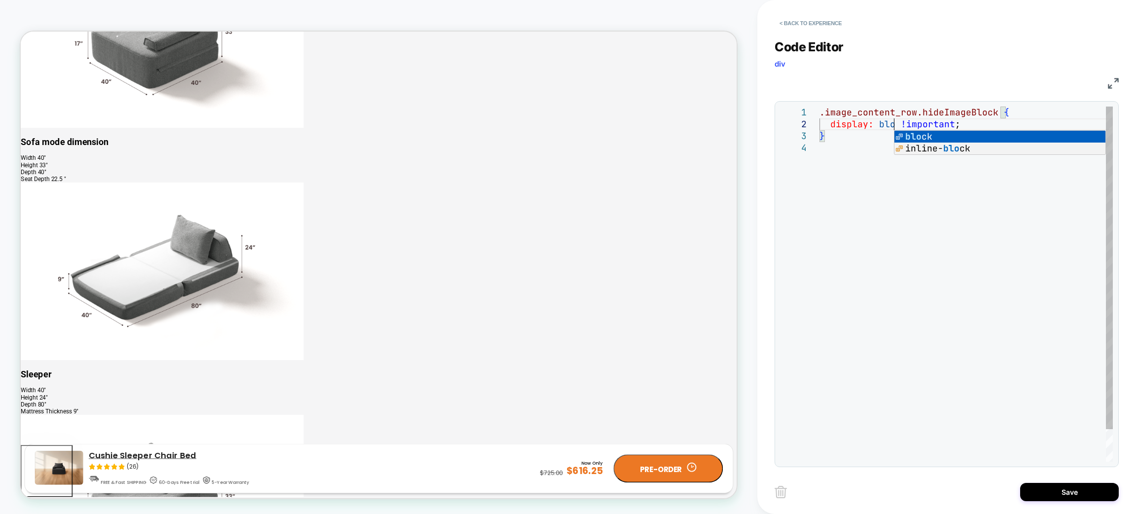
scroll to position [11, 84]
click at [902, 177] on div ".image_content_row.hideImageBlock { display: block !important ; }" at bounding box center [965, 301] width 293 height 390
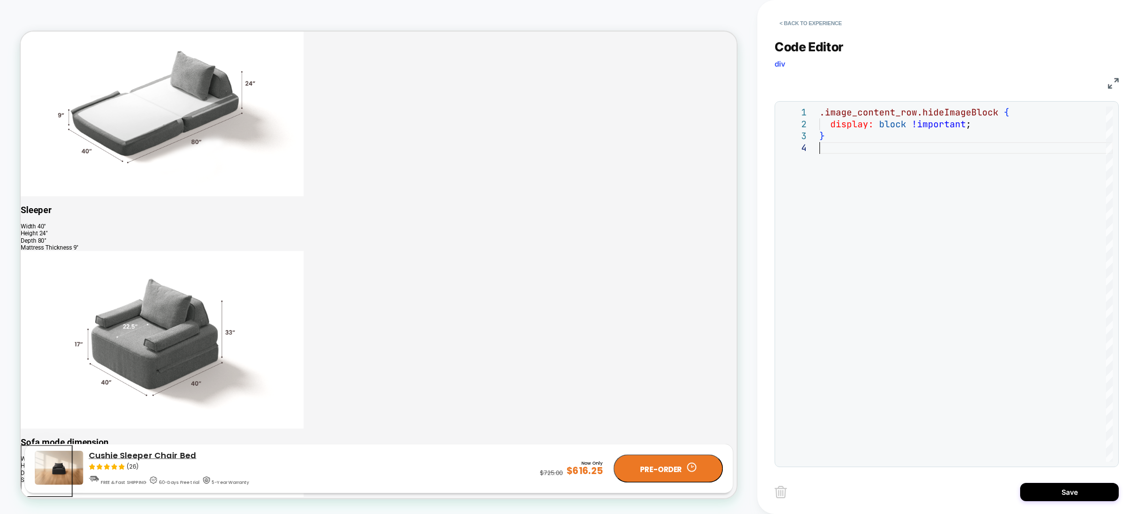
scroll to position [2762, 0]
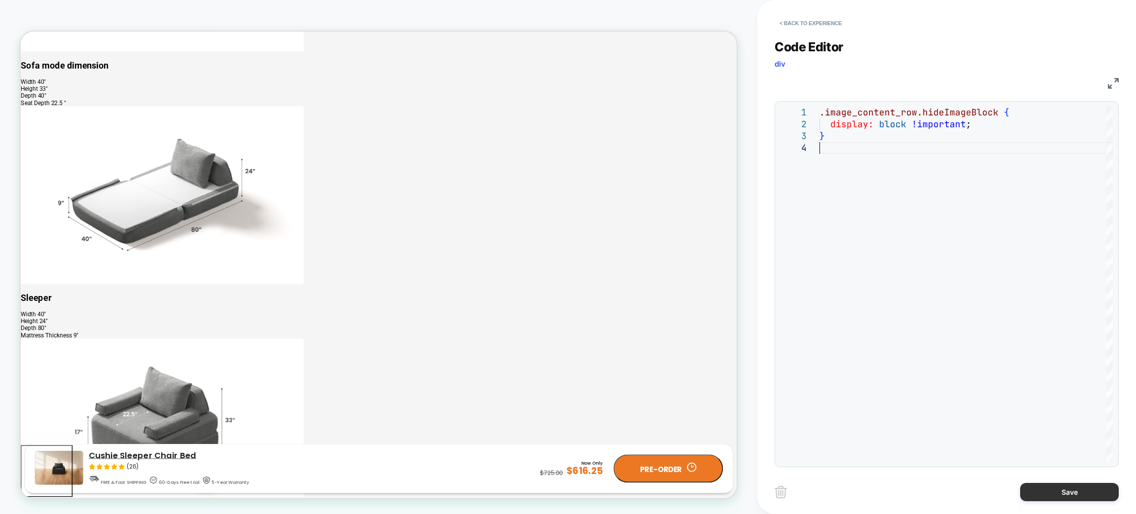
type textarea "**********"
click at [1086, 491] on button "Save" at bounding box center [1069, 492] width 99 height 18
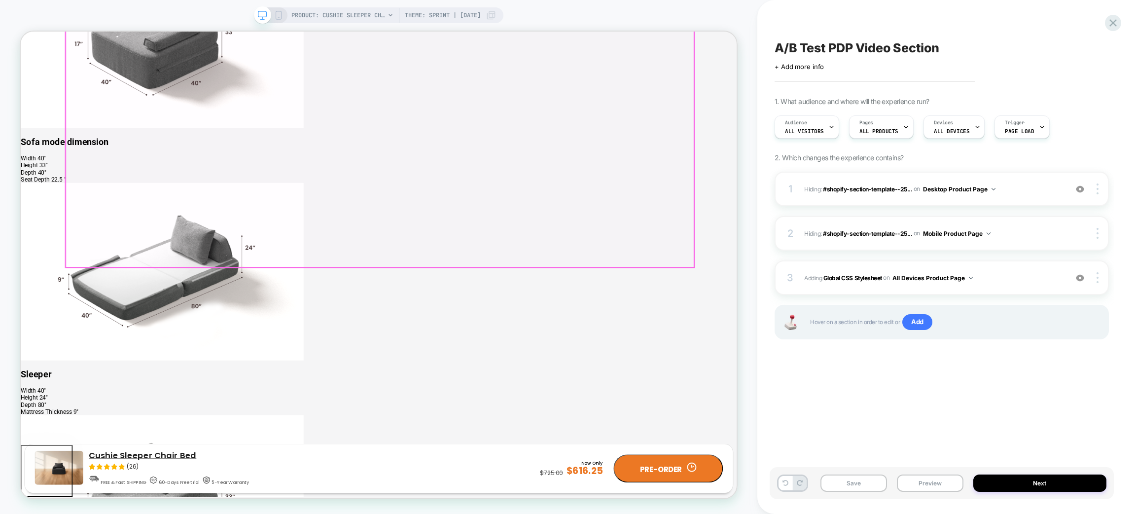
scroll to position [3280, 0]
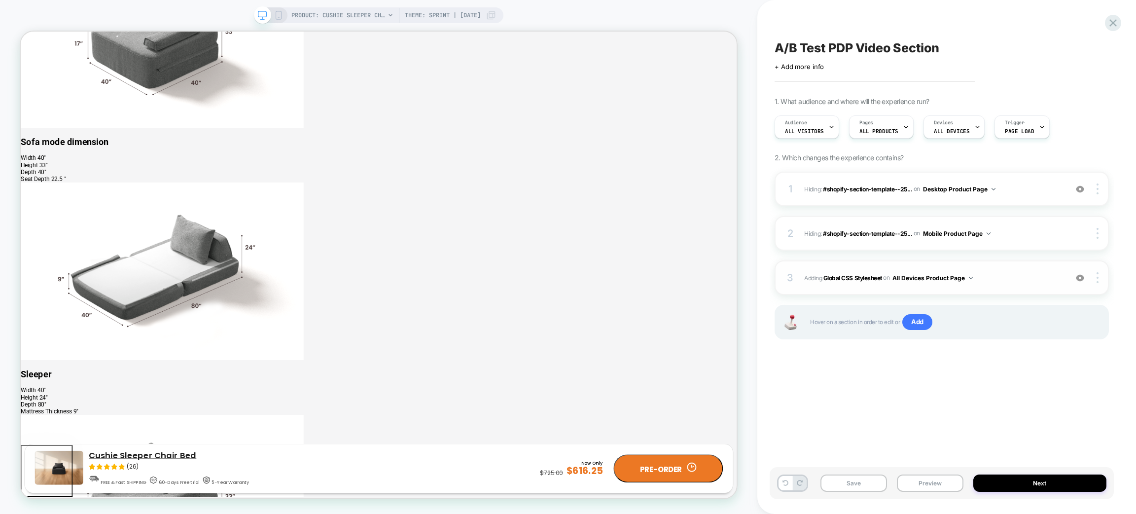
click at [975, 279] on span "Adding Global CSS Stylesheet on All Devices Product Page" at bounding box center [933, 278] width 258 height 12
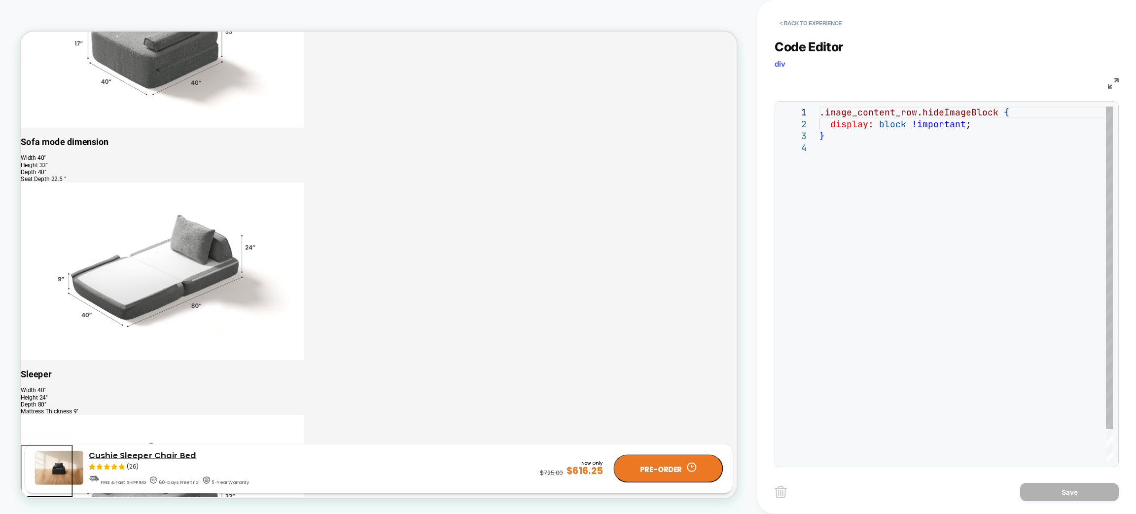
click at [927, 124] on div ".image_content_row.hideImageBlock { display: block !important ; }" at bounding box center [965, 301] width 293 height 390
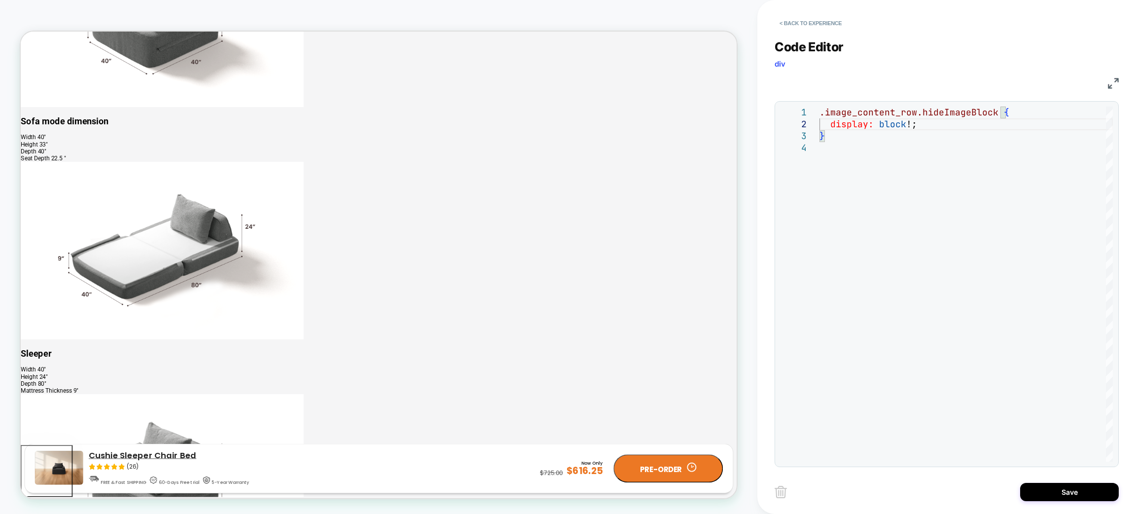
scroll to position [2614, 0]
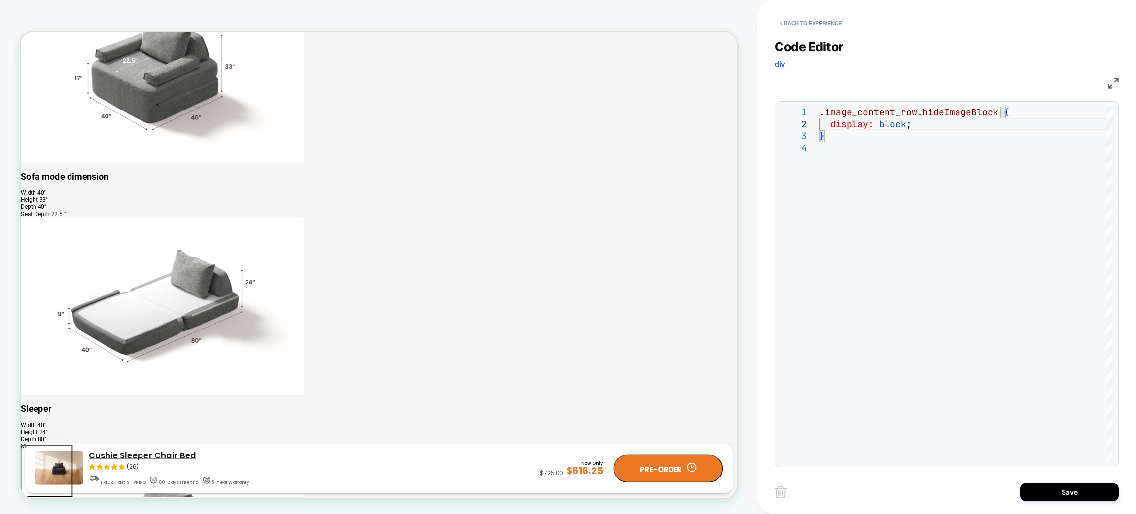
type textarea "**********"
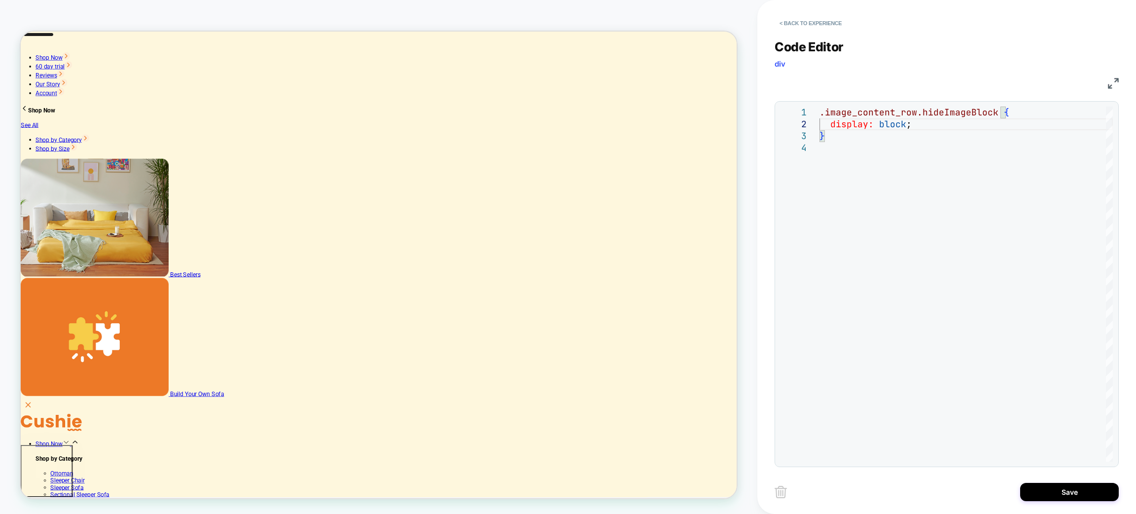
scroll to position [0, 0]
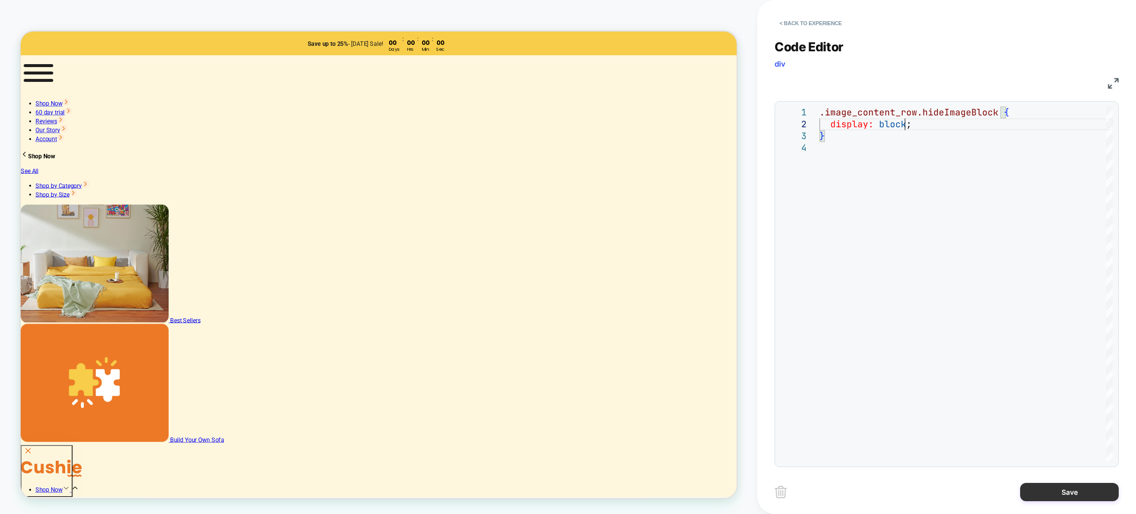
click at [1060, 492] on button "Save" at bounding box center [1069, 492] width 99 height 18
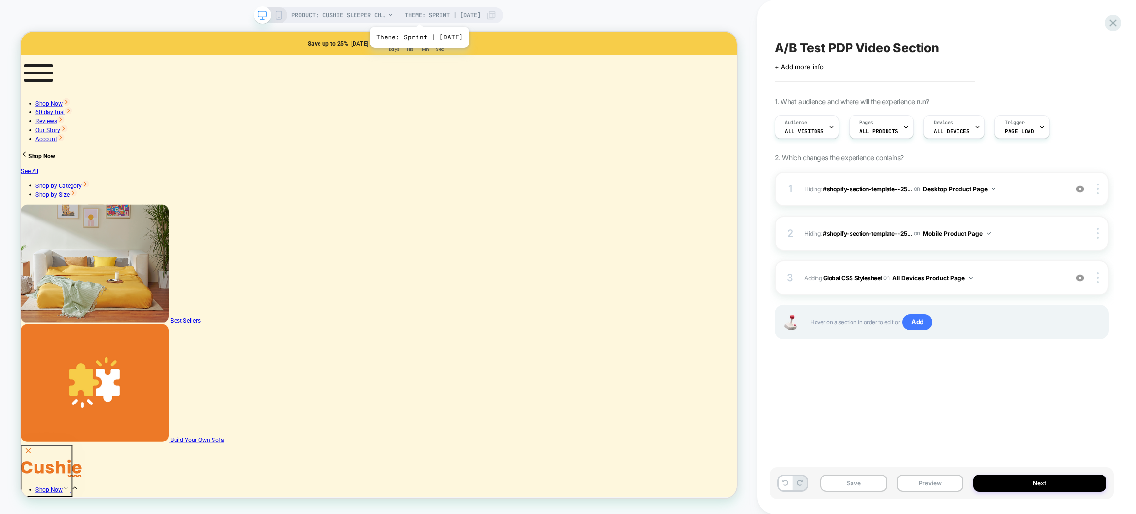
click at [424, 14] on span "Theme: Sprint | 2025-09-3" at bounding box center [443, 15] width 76 height 16
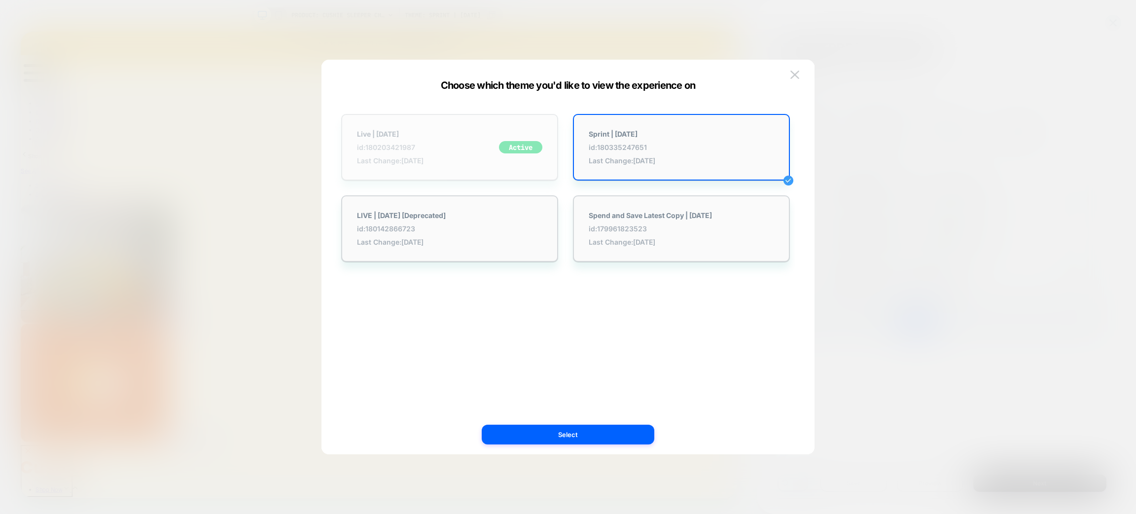
click at [404, 160] on span "Last Change: 9/3/2025" at bounding box center [390, 160] width 67 height 8
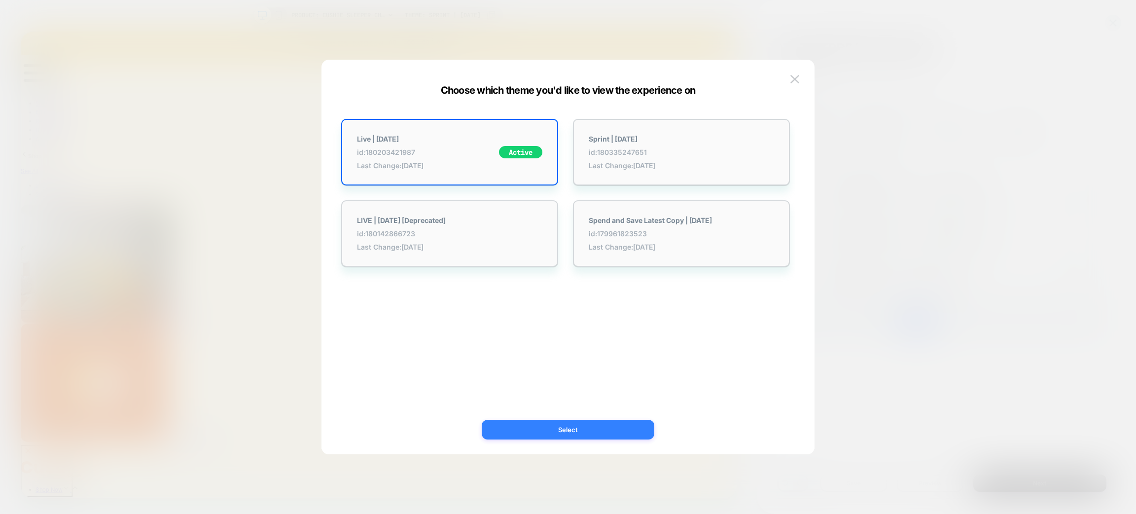
click at [618, 435] on button "Select" at bounding box center [568, 430] width 173 height 20
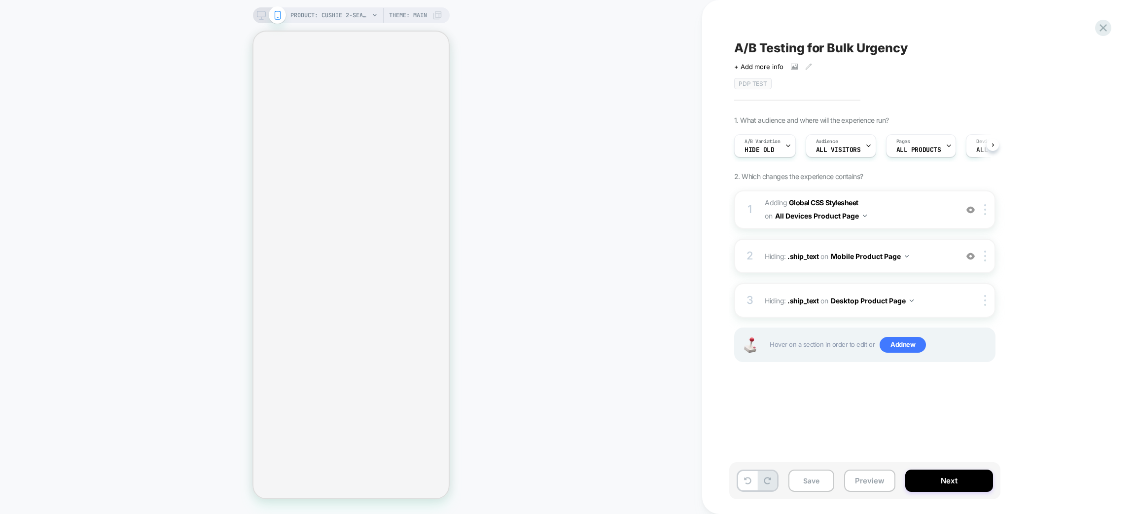
scroll to position [0, 0]
click at [899, 209] on span "Adding Global CSS Stylesheet on All Devices Product Page" at bounding box center [859, 209] width 188 height 27
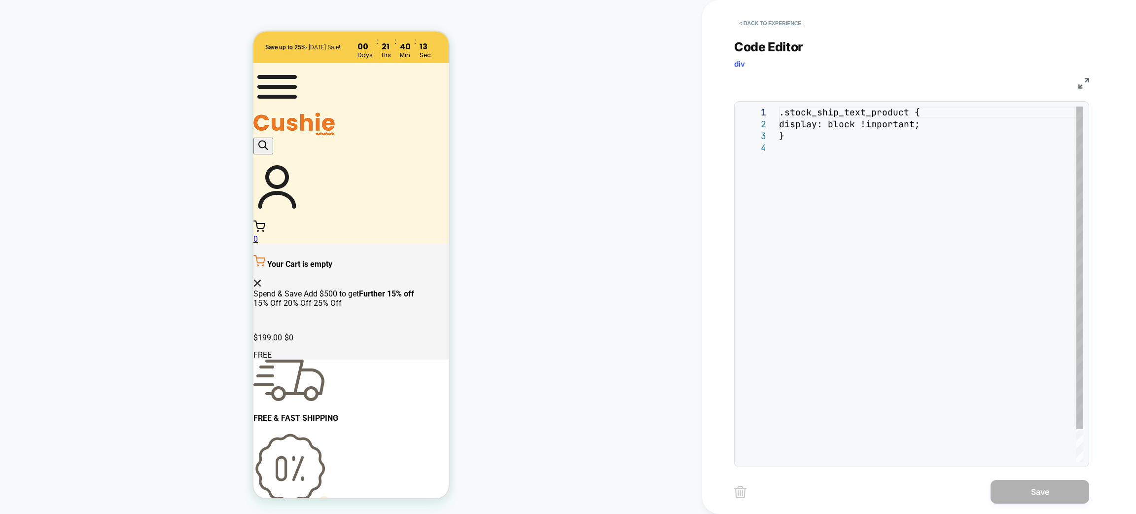
scroll to position [0, 0]
click at [831, 192] on div ".stock_ship_text_product { display: block !important ; }" at bounding box center [931, 301] width 304 height 390
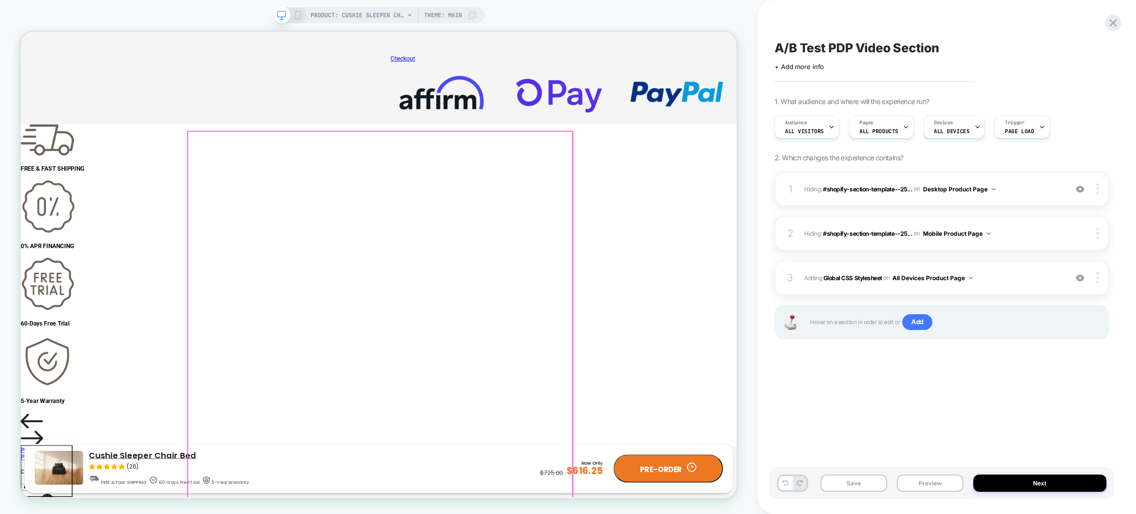
scroll to position [1880, 0]
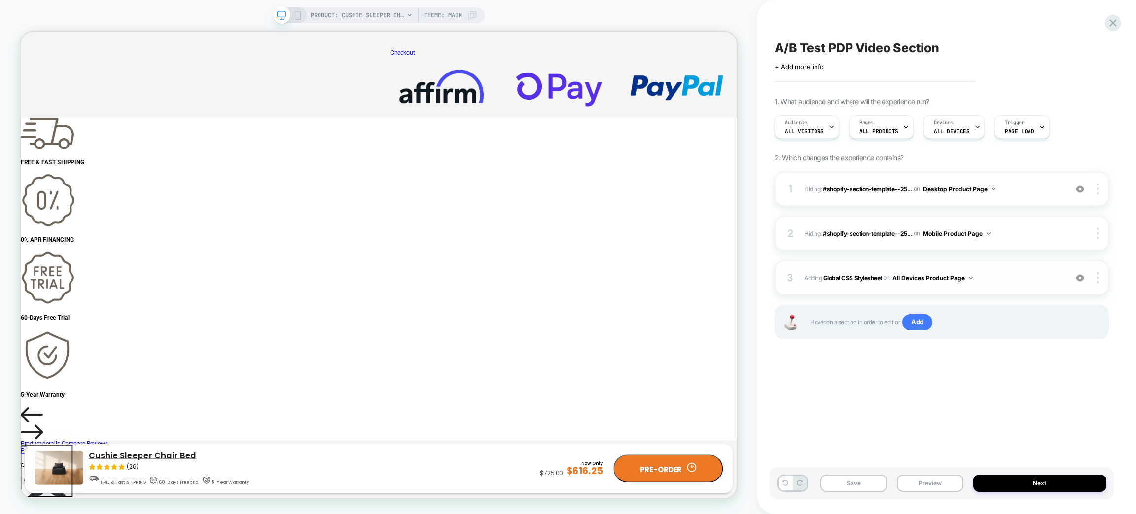
click at [989, 283] on span "Adding Global CSS Stylesheet on All Devices Product Page" at bounding box center [933, 278] width 258 height 12
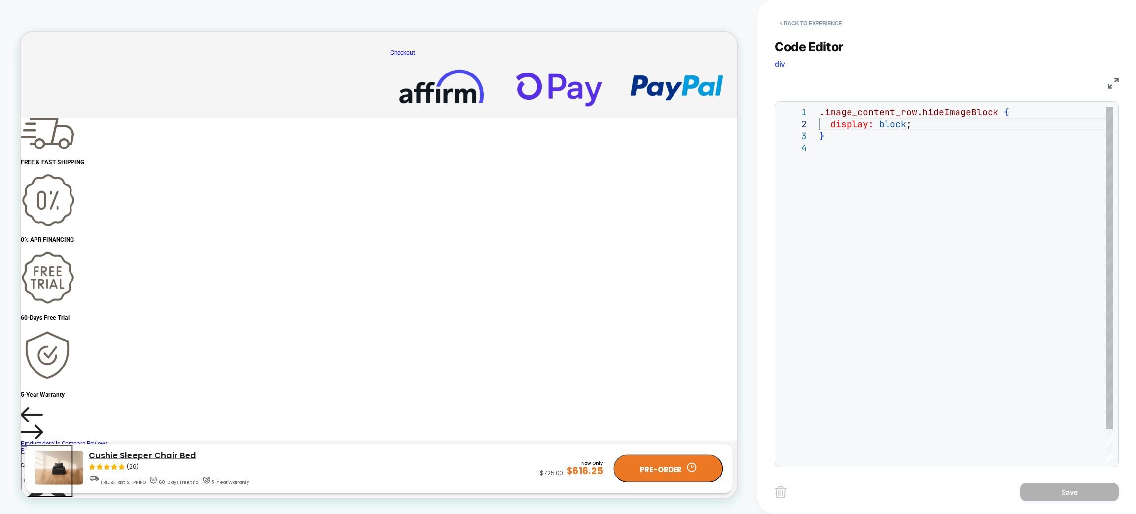
click at [907, 127] on div ".image_content_row.hideImageBlock { display: block ; }" at bounding box center [965, 301] width 293 height 390
click at [804, 19] on div "< Back to experience" at bounding box center [963, 15] width 379 height 30
click at [822, 26] on button "< Back to experience" at bounding box center [810, 23] width 72 height 16
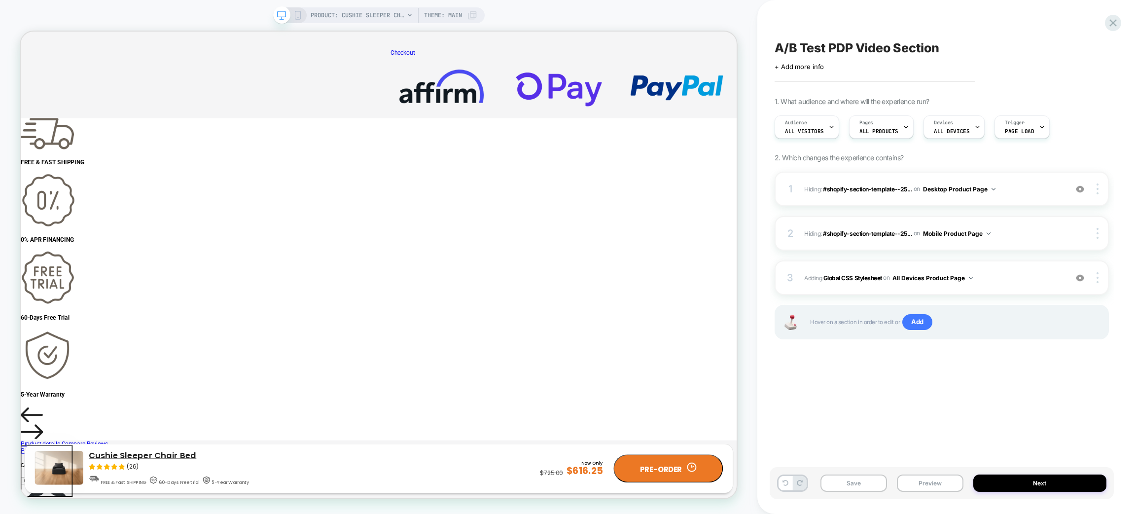
drag, startPoint x: 780, startPoint y: 487, endPoint x: 788, endPoint y: 475, distance: 13.5
click at [780, 486] on button at bounding box center [785, 483] width 14 height 14
click at [455, 11] on span "Theme: Sprint | 2025-09-3" at bounding box center [443, 15] width 76 height 16
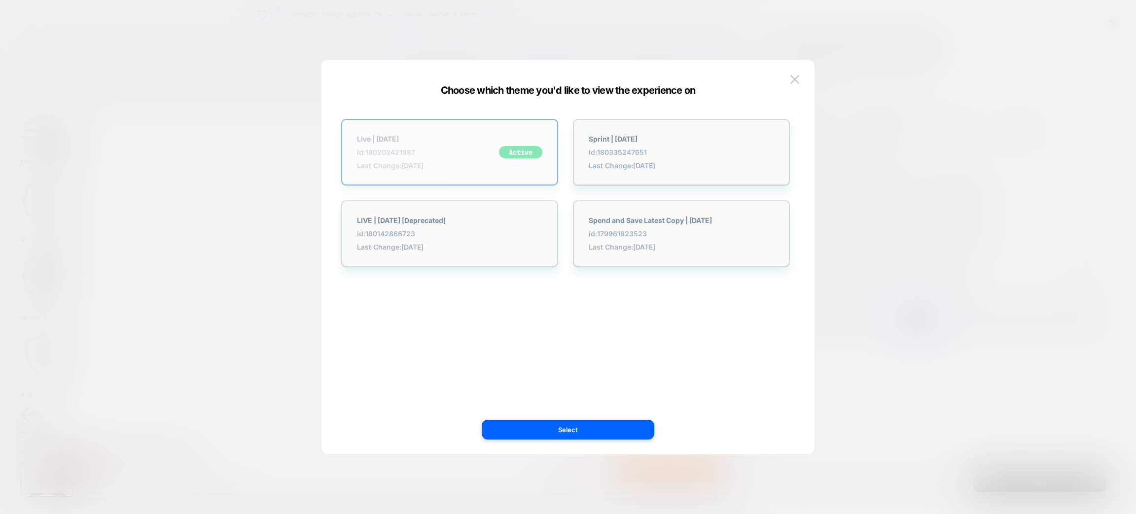
click at [451, 130] on div "Live | 2025-08-28 id: 180203421987 Last Change: 9/3/2025 Active" at bounding box center [449, 152] width 217 height 67
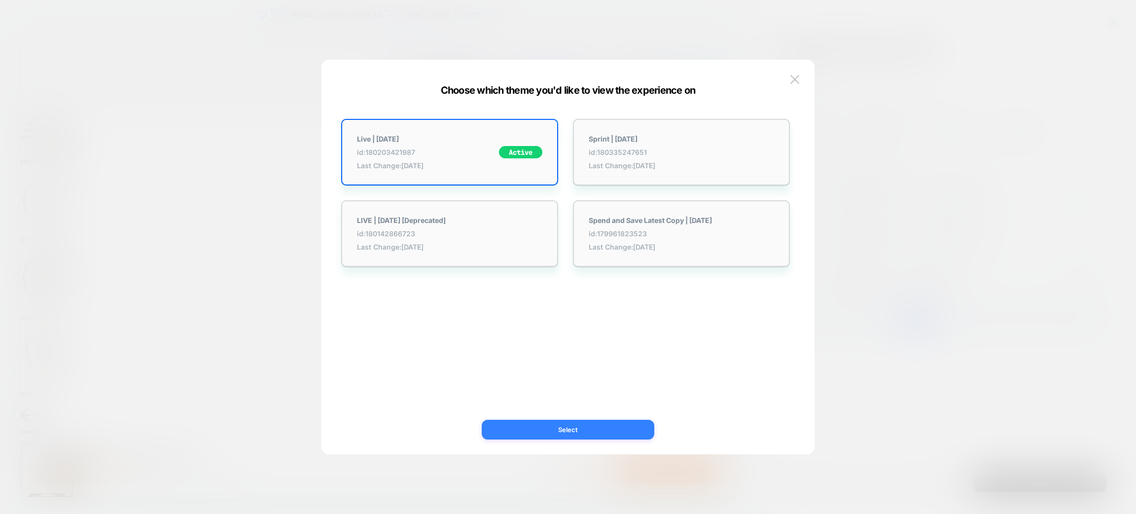
click at [582, 425] on button "Select" at bounding box center [568, 430] width 173 height 20
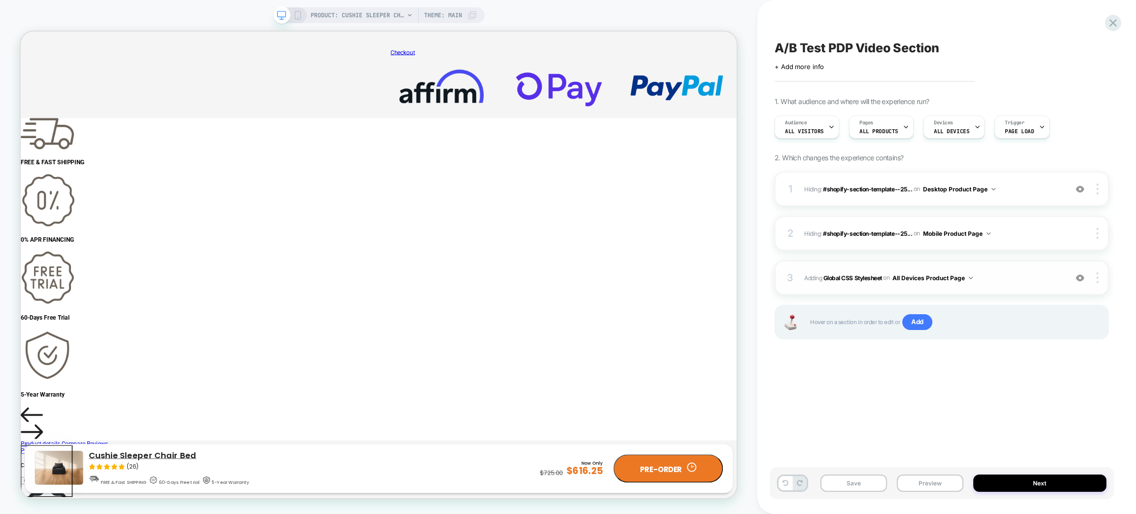
click at [998, 281] on span "Adding Global CSS Stylesheet on All Devices Product Page" at bounding box center [933, 278] width 258 height 12
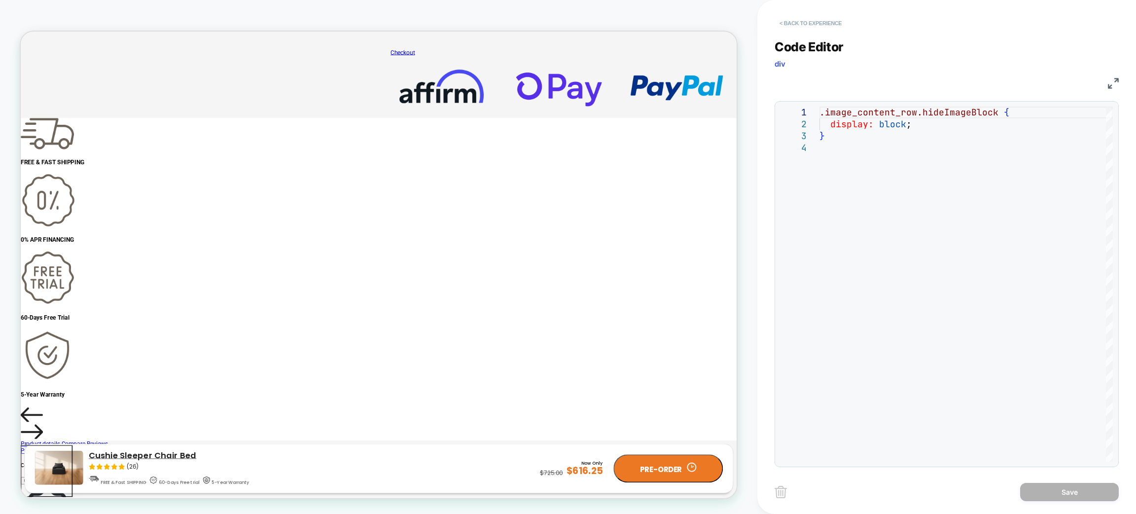
click at [811, 24] on button "< Back to experience" at bounding box center [810, 23] width 72 height 16
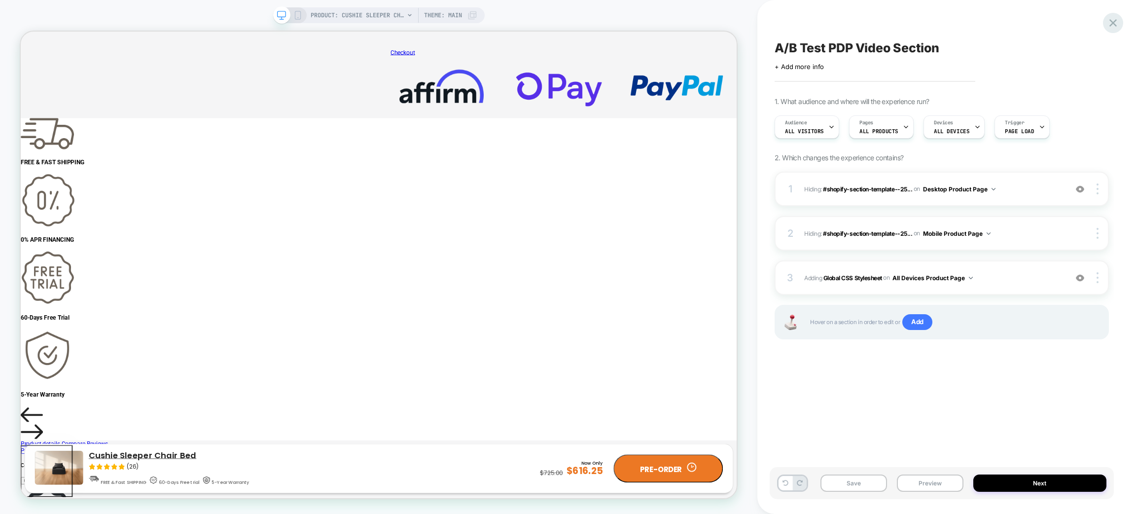
click at [1117, 21] on icon at bounding box center [1112, 22] width 13 height 13
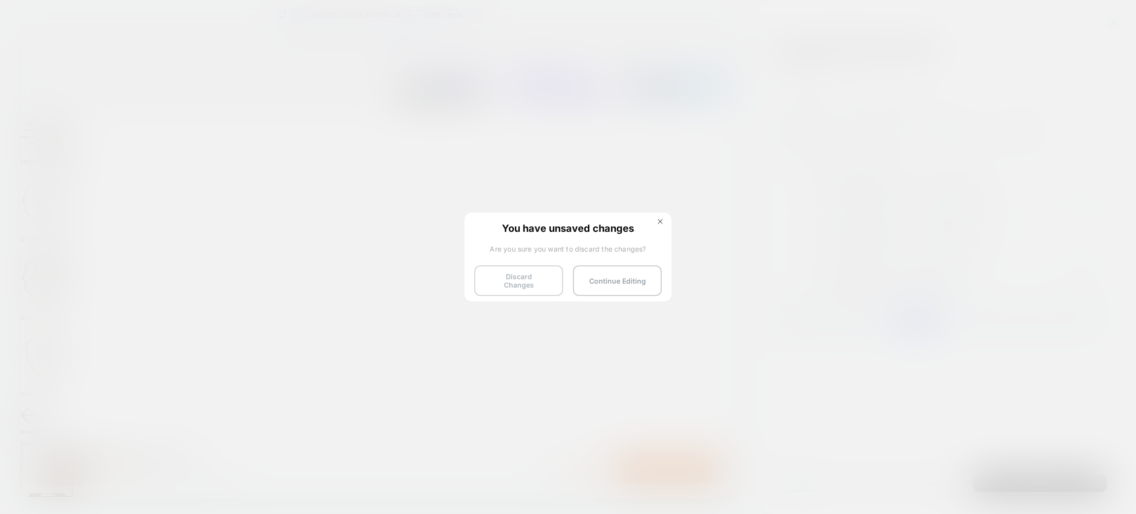
click at [508, 276] on button "Discard Changes" at bounding box center [518, 280] width 89 height 31
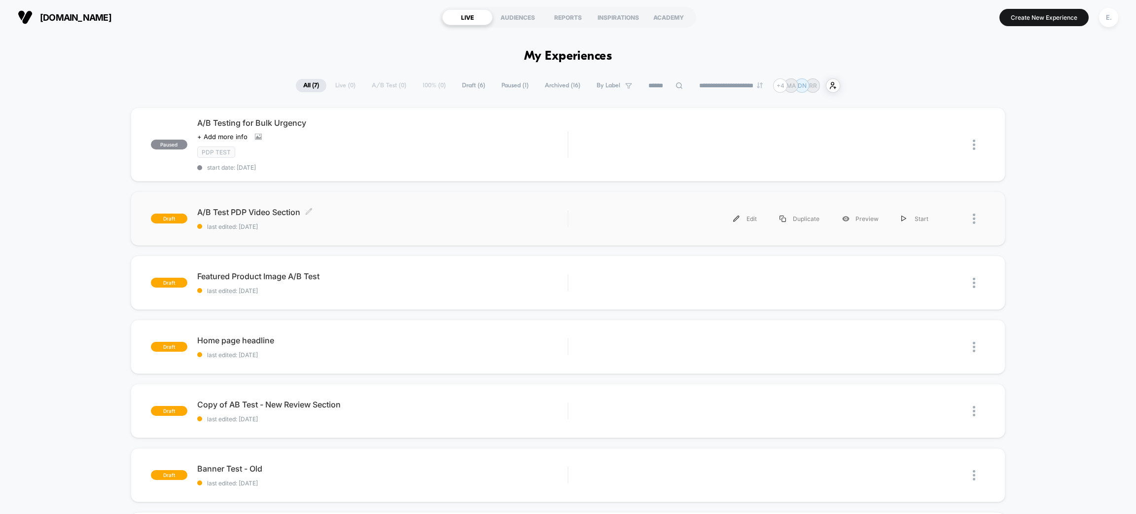
click at [499, 217] on div "A/B Test PDP Video Section Click to edit experience details Click to edit exper…" at bounding box center [382, 218] width 370 height 23
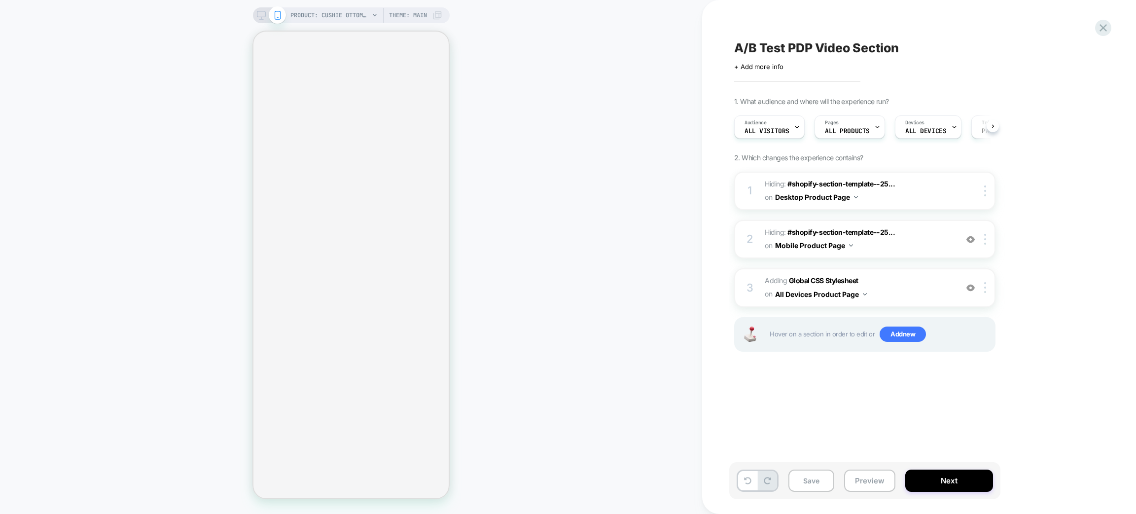
scroll to position [0, 1]
click at [931, 292] on span "Adding Global CSS Stylesheet on All Devices Product Page" at bounding box center [859, 287] width 188 height 27
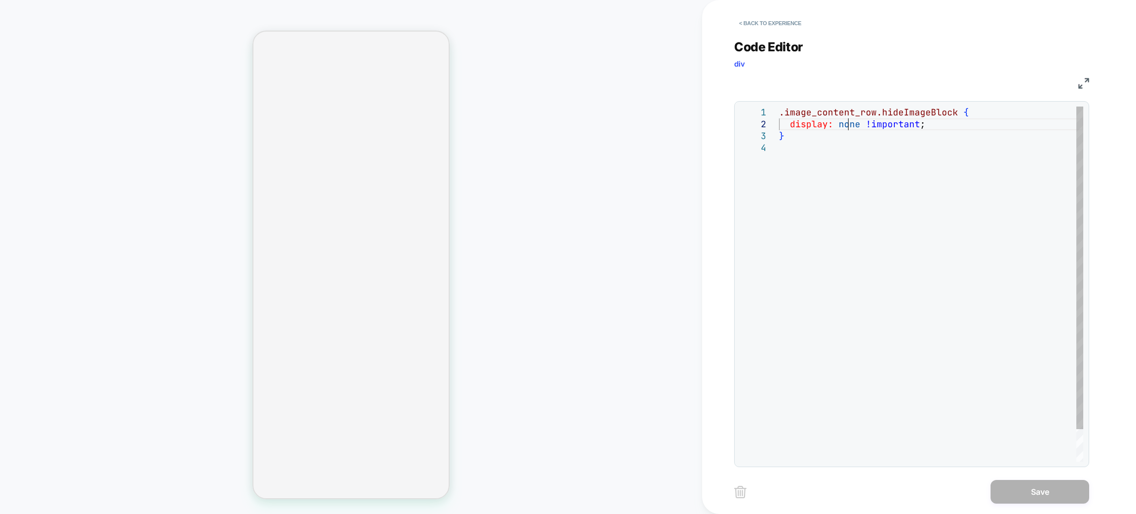
click at [848, 124] on div ".image_content_row.hideImageBlock { display: none !important ; }" at bounding box center [931, 301] width 304 height 390
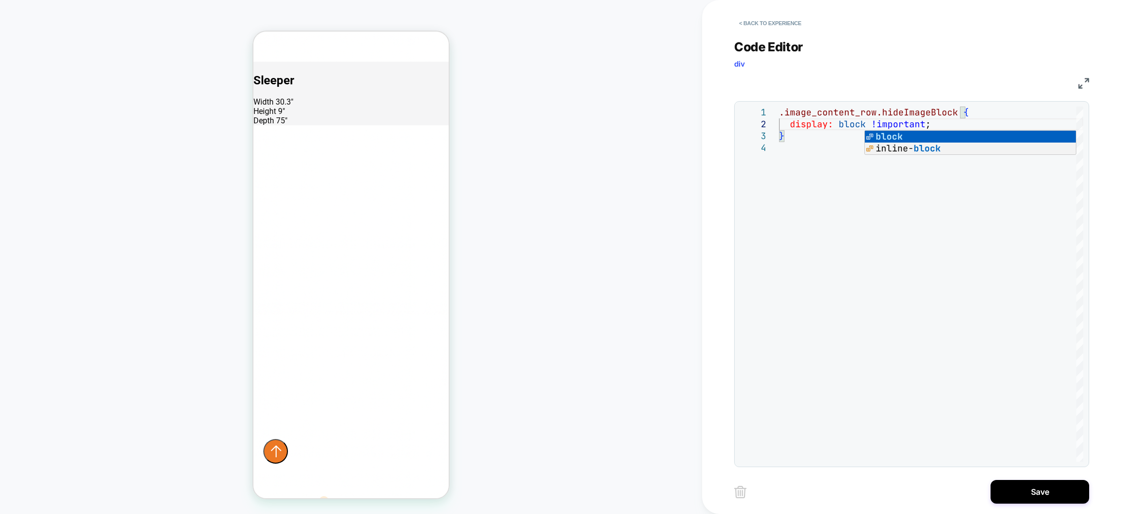
scroll to position [1554, 0]
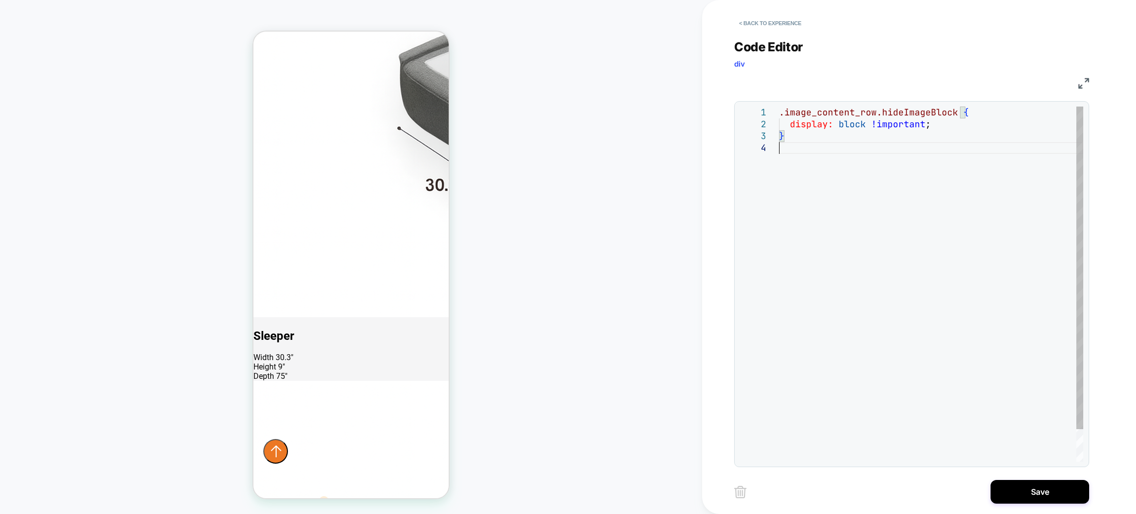
click at [928, 352] on div ".image_content_row.hideImageBlock { display: block !important ; }" at bounding box center [931, 301] width 304 height 390
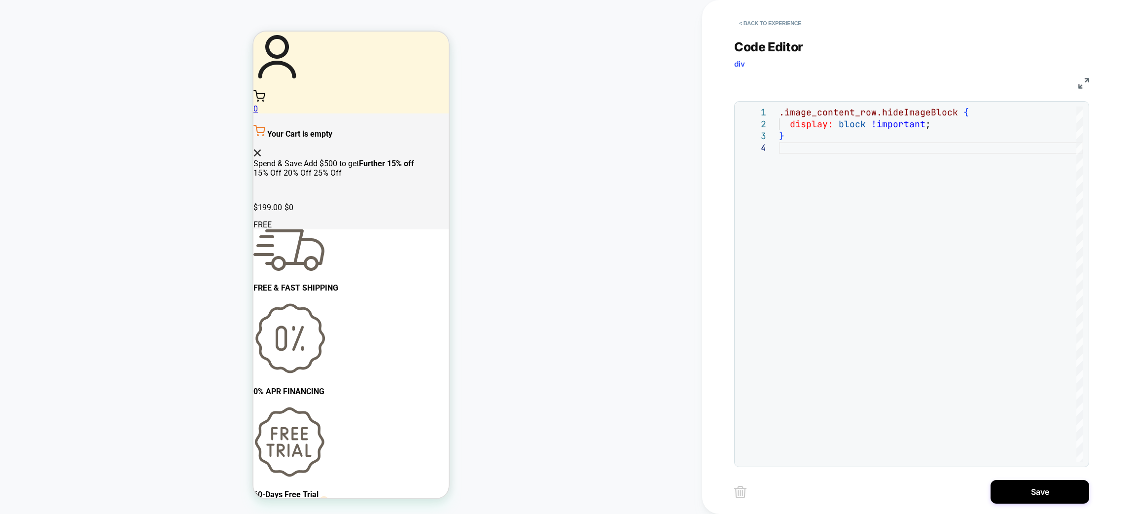
scroll to position [0, 0]
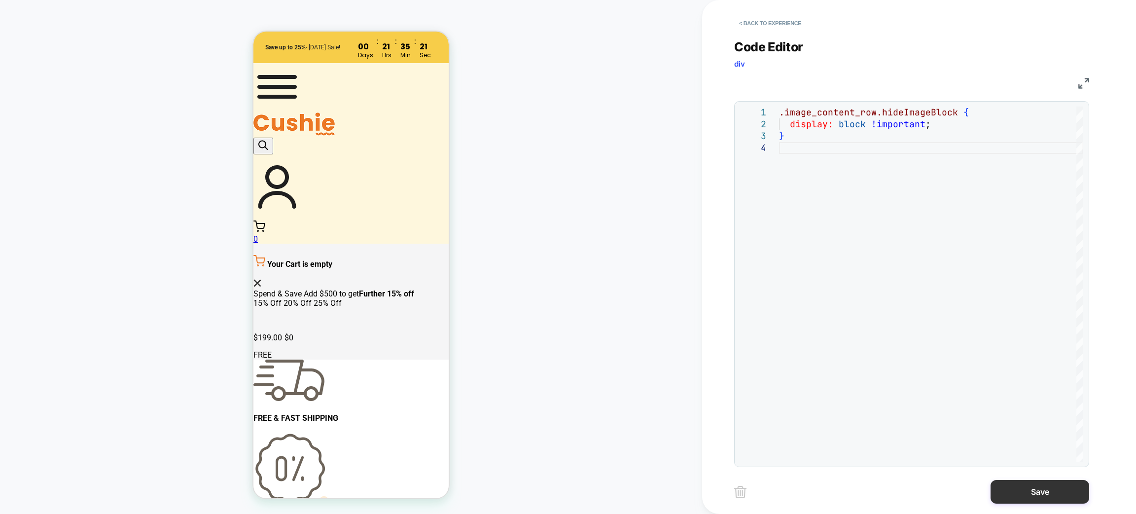
type textarea "**********"
click at [1058, 488] on button "Save" at bounding box center [1039, 492] width 99 height 24
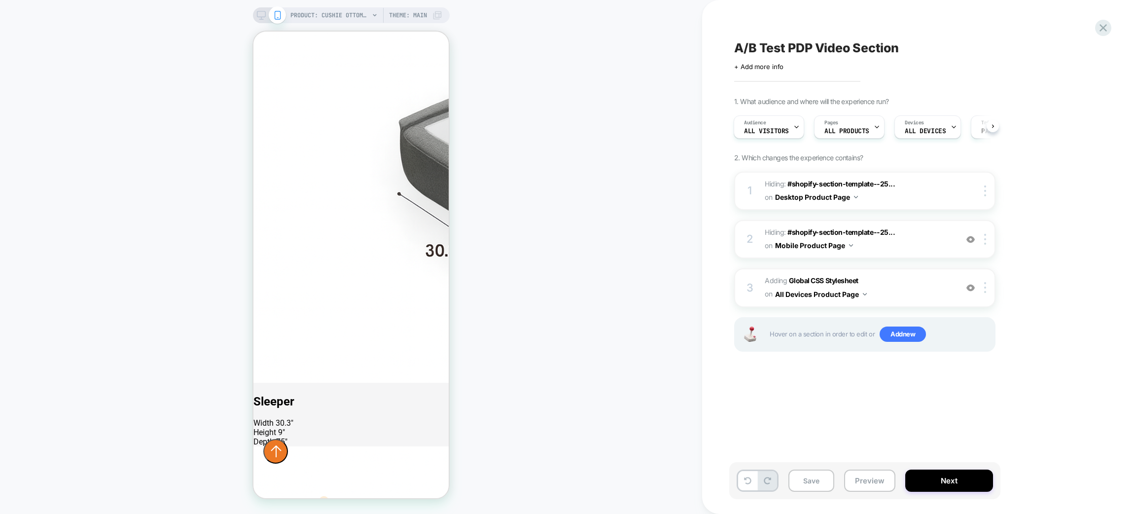
scroll to position [2514, 0]
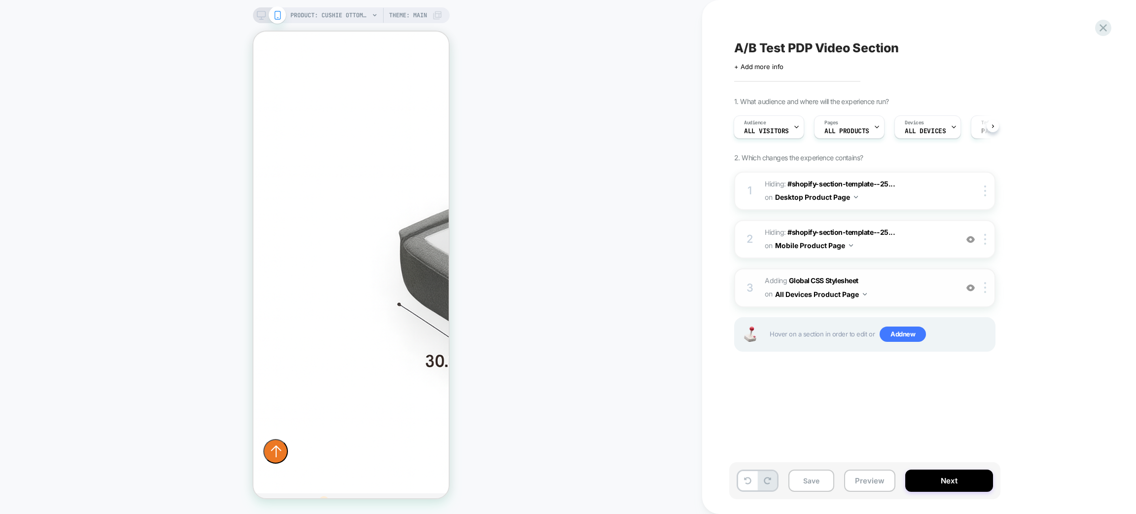
click at [902, 287] on span "Adding Global CSS Stylesheet on All Devices Product Page" at bounding box center [859, 287] width 188 height 27
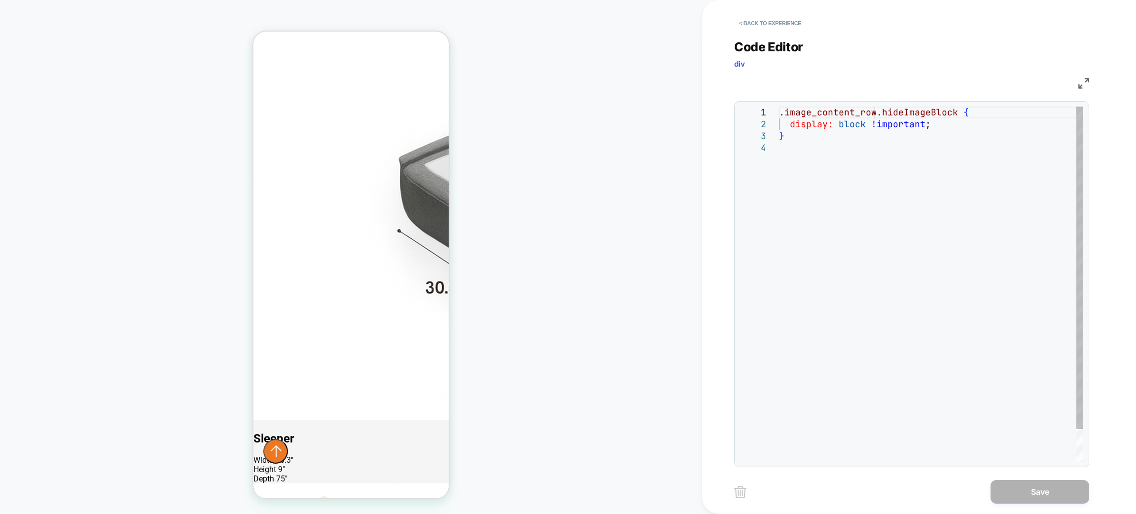
scroll to position [0, 0]
drag, startPoint x: 875, startPoint y: 110, endPoint x: 774, endPoint y: 112, distance: 101.1
click at [779, 114] on div ".image_content_row.hideImageBlock { display: block !important ; }" at bounding box center [931, 301] width 304 height 390
type textarea "**********"
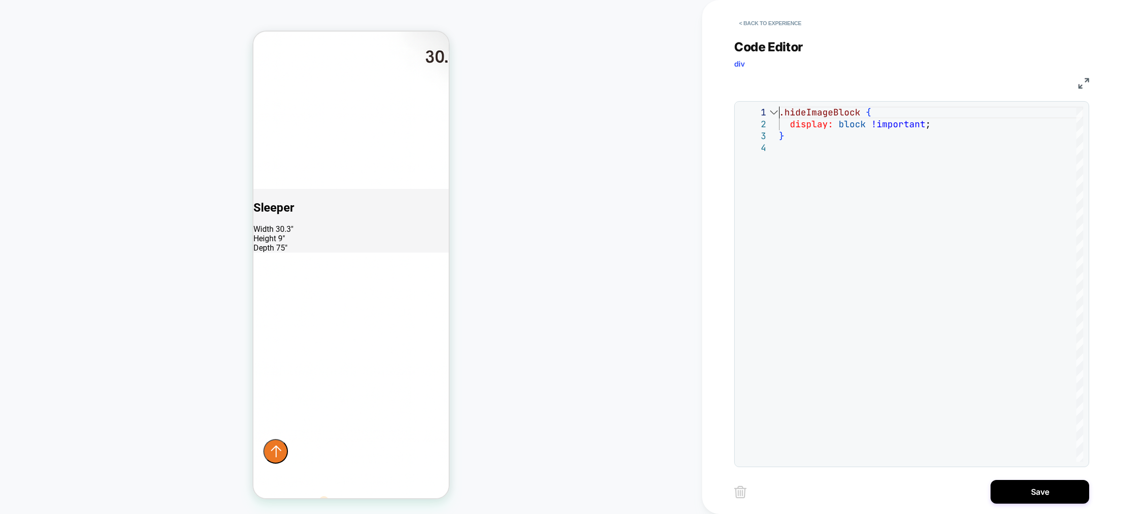
scroll to position [2884, 0]
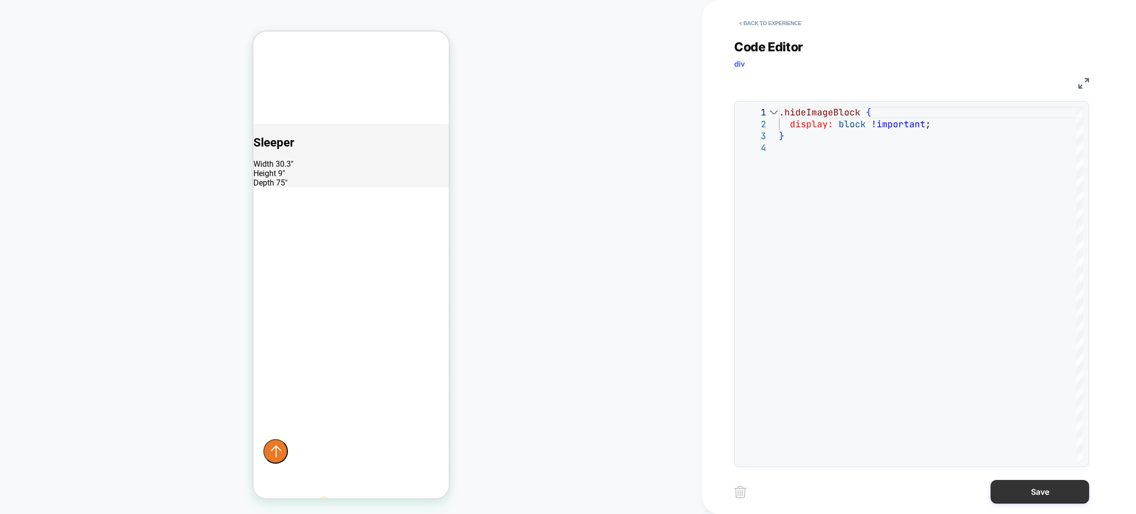
click at [1015, 498] on button "Save" at bounding box center [1039, 492] width 99 height 24
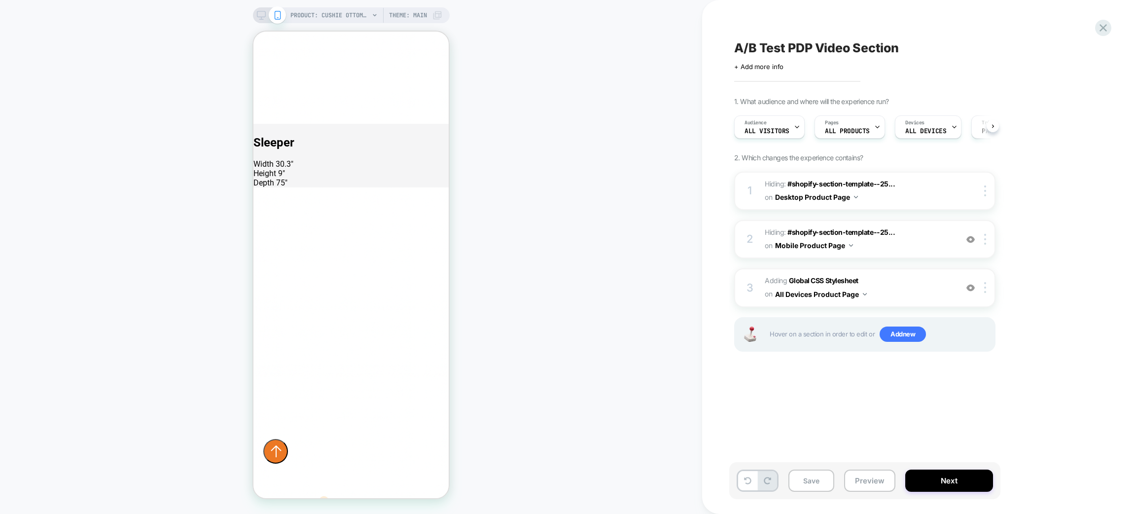
scroll to position [0, 0]
click at [897, 288] on span "Adding Global CSS Stylesheet on All Devices Product Page" at bounding box center [859, 287] width 188 height 27
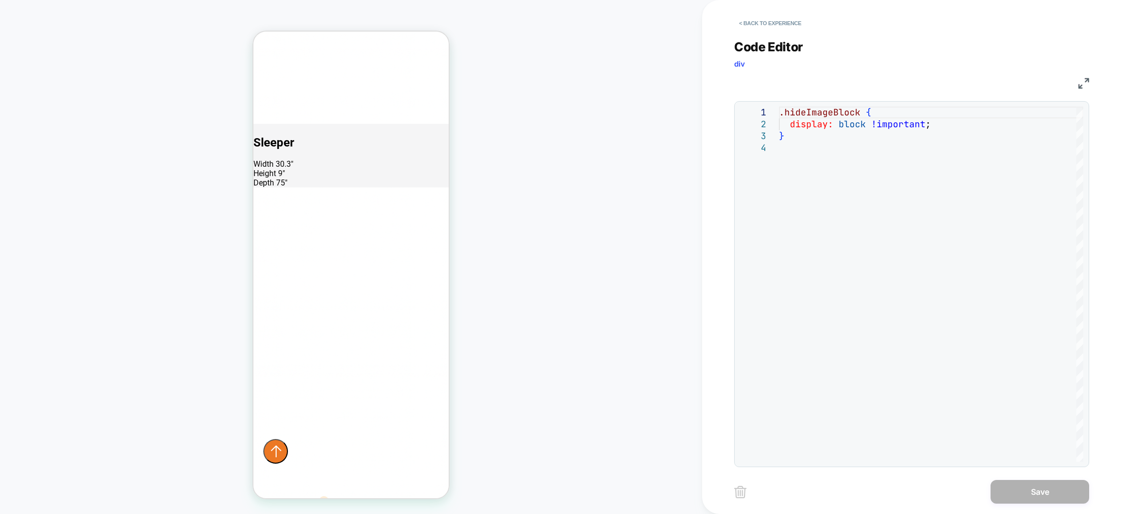
scroll to position [2662, 0]
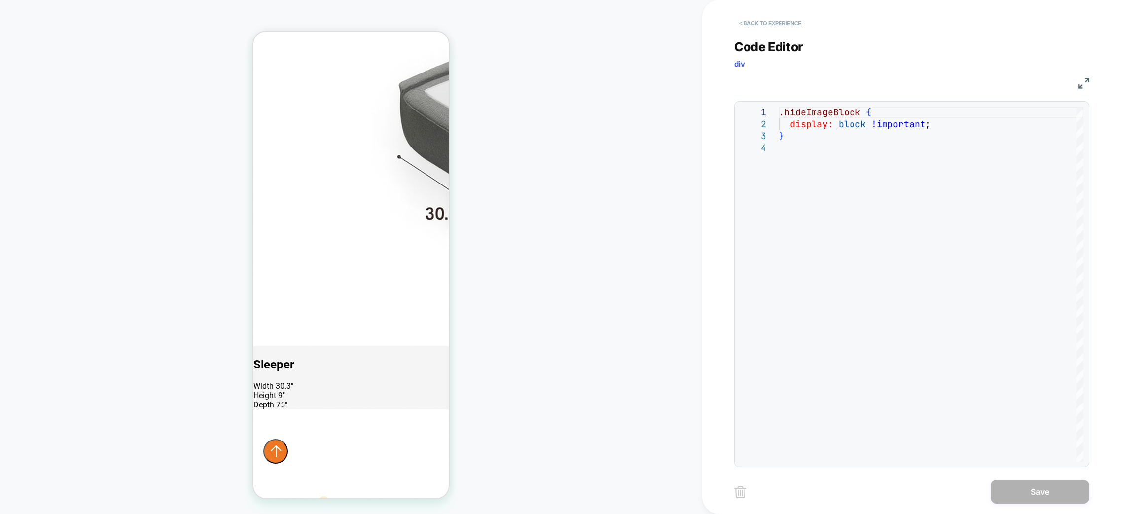
click at [781, 26] on button "< Back to experience" at bounding box center [770, 23] width 72 height 16
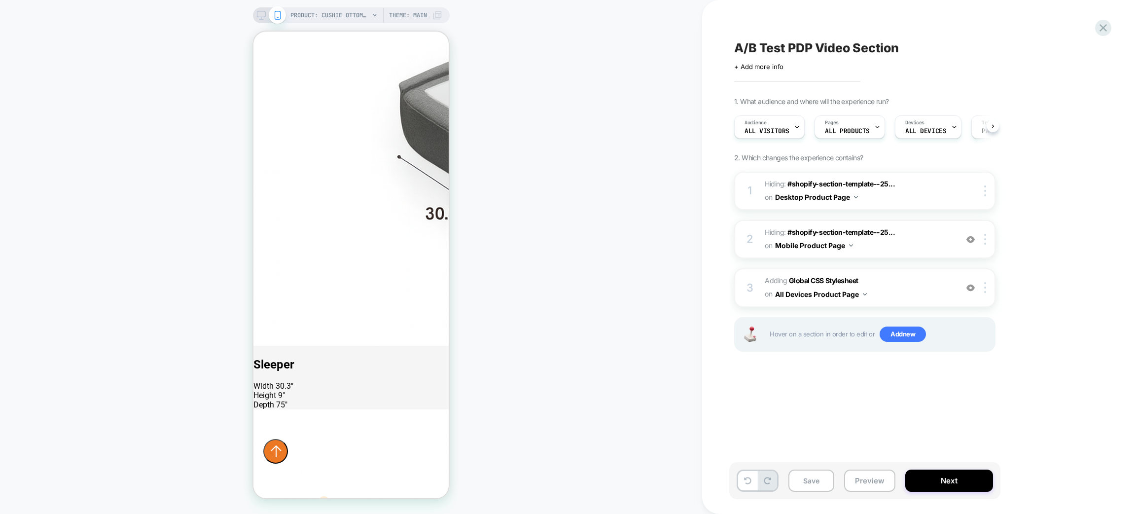
scroll to position [0, 0]
click at [942, 475] on button "Next" at bounding box center [949, 480] width 88 height 22
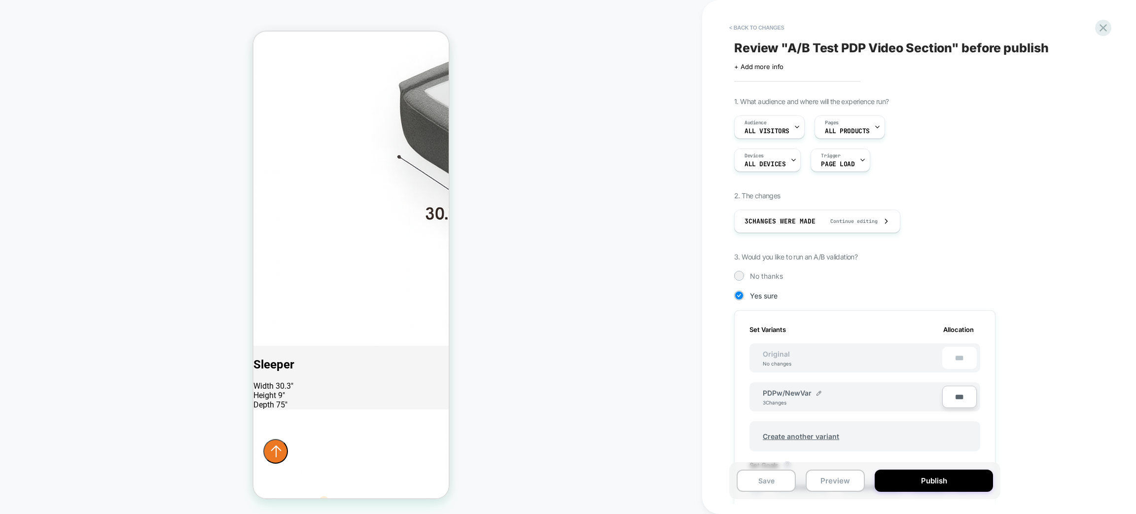
scroll to position [193, 0]
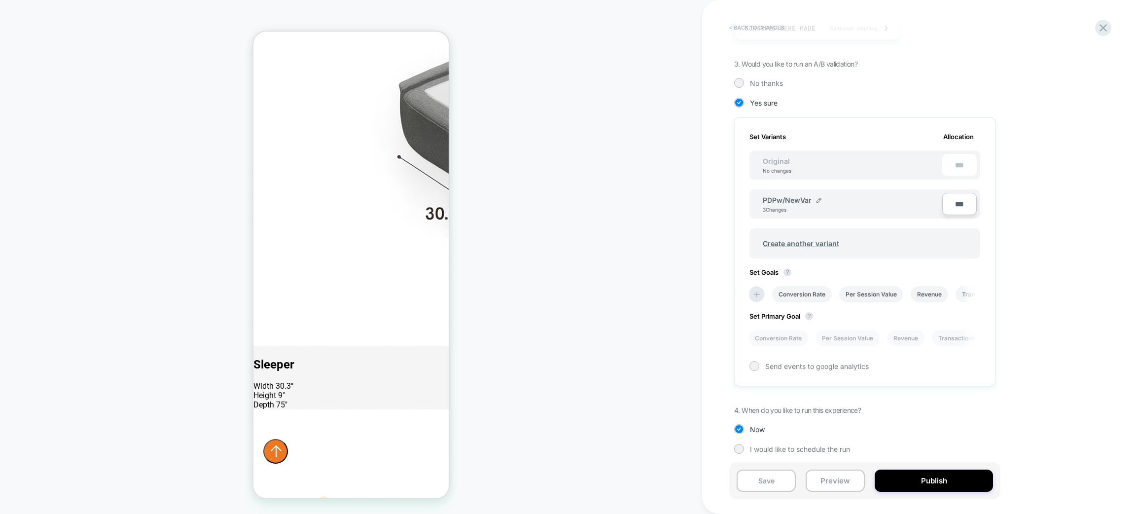
click at [775, 32] on button "< Back to changes" at bounding box center [756, 28] width 65 height 16
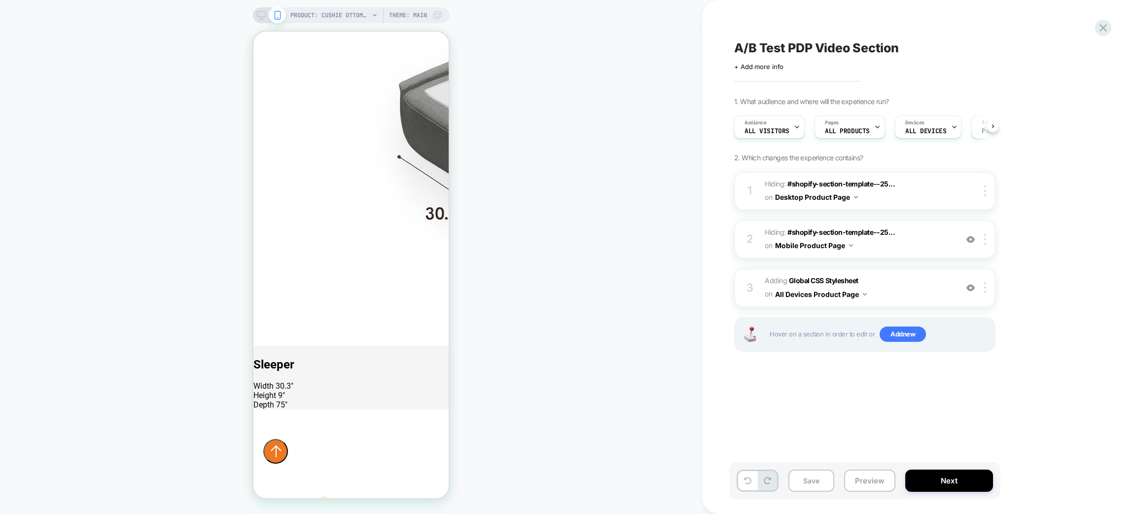
scroll to position [0, 0]
click at [981, 242] on div at bounding box center [987, 239] width 16 height 11
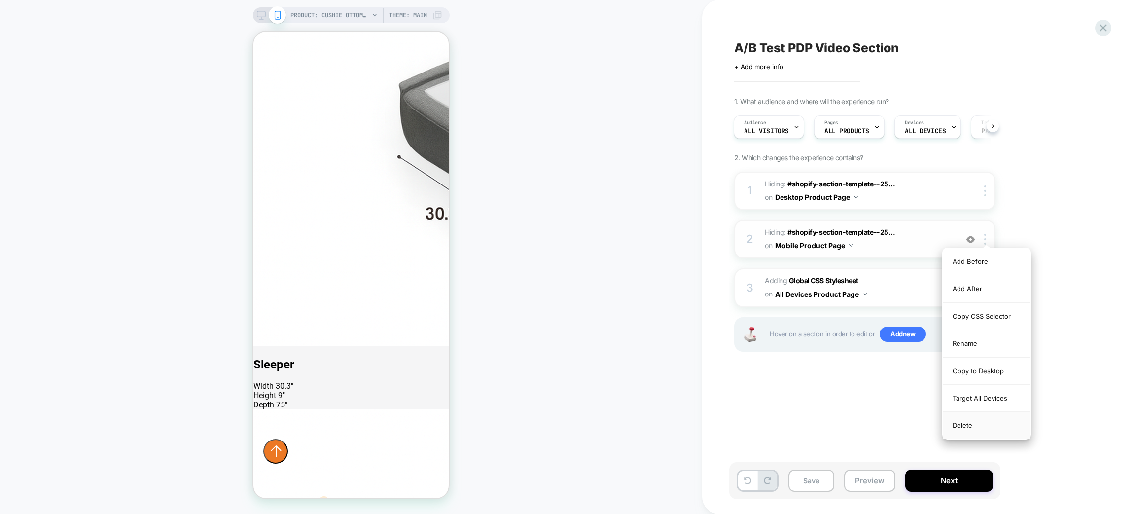
click at [970, 432] on div "Delete" at bounding box center [987, 425] width 88 height 27
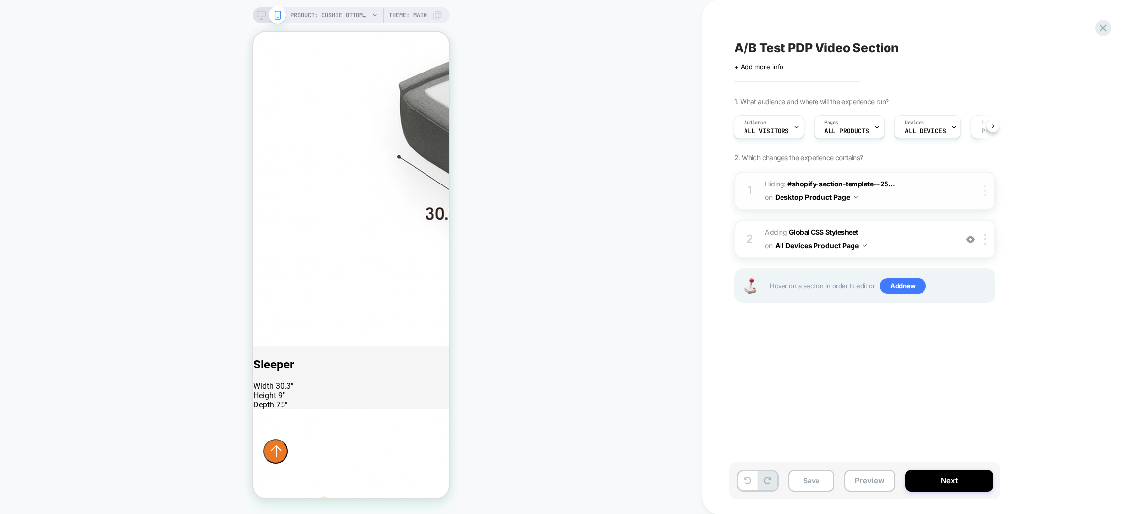
click at [989, 188] on div at bounding box center [987, 190] width 16 height 11
click at [967, 326] on div "Delete" at bounding box center [987, 323] width 88 height 27
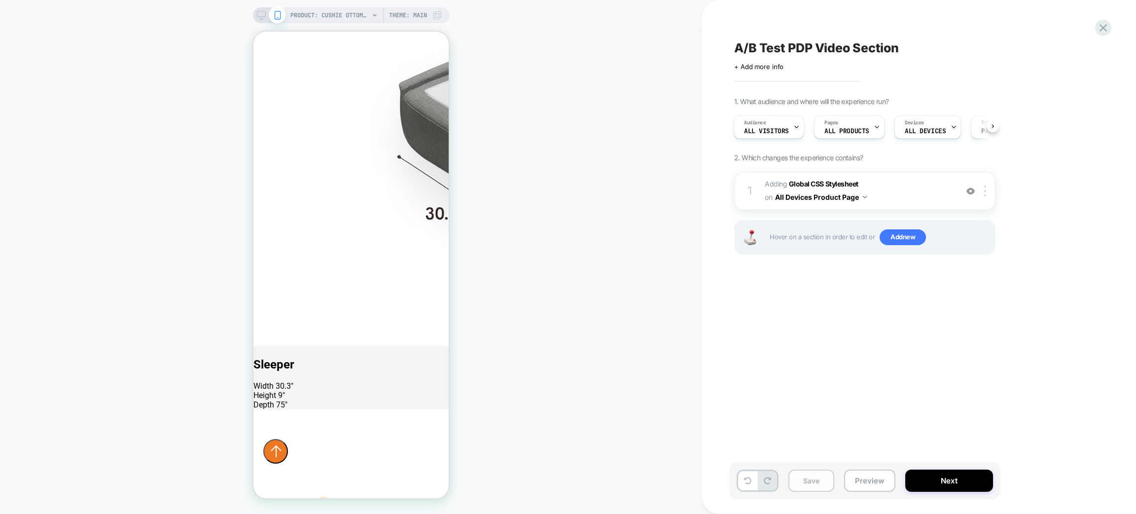
click at [814, 476] on button "Save" at bounding box center [811, 480] width 46 height 22
click at [908, 195] on span "Adding Global CSS Stylesheet on All Devices Product Page" at bounding box center [859, 190] width 188 height 27
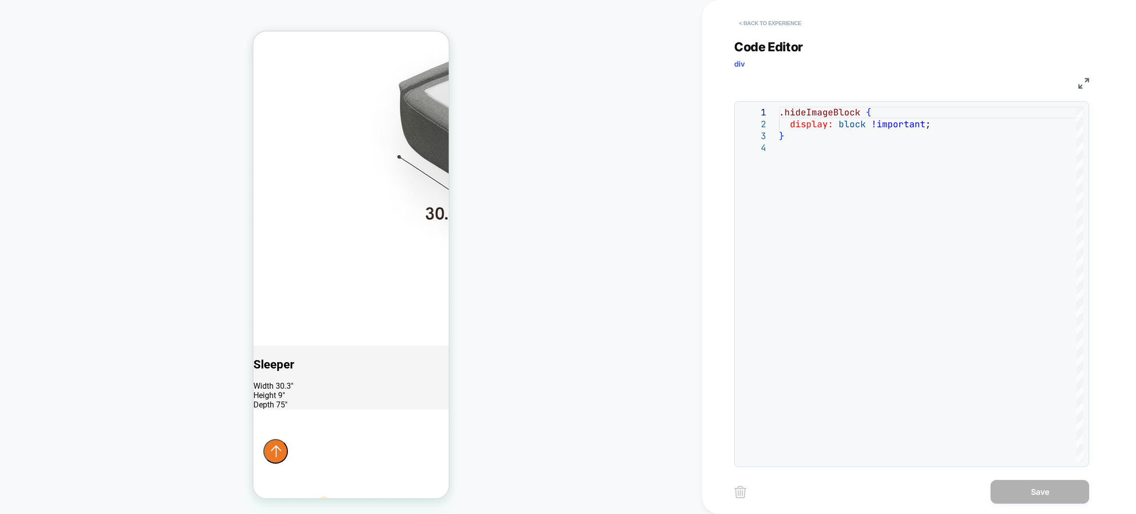
click at [772, 19] on button "< Back to experience" at bounding box center [770, 23] width 72 height 16
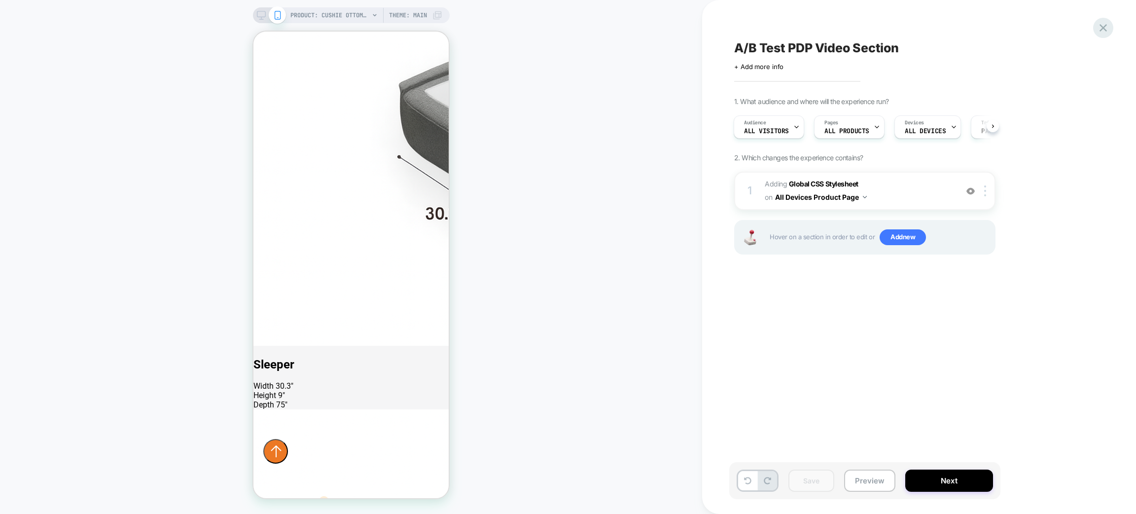
click at [1099, 26] on icon at bounding box center [1102, 27] width 13 height 13
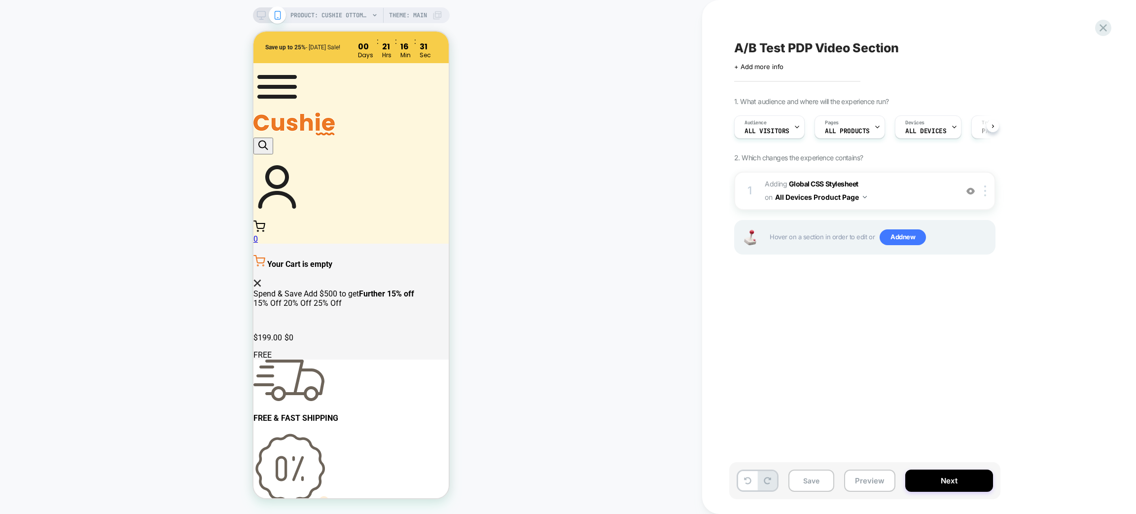
scroll to position [0, 0]
click at [849, 482] on button "Preview" at bounding box center [869, 480] width 51 height 22
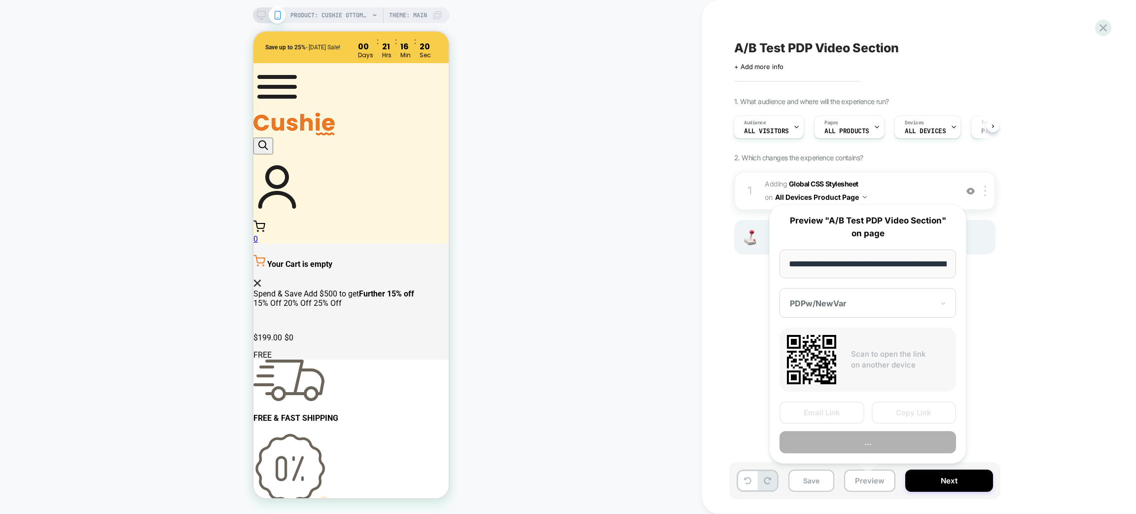
scroll to position [0, 171]
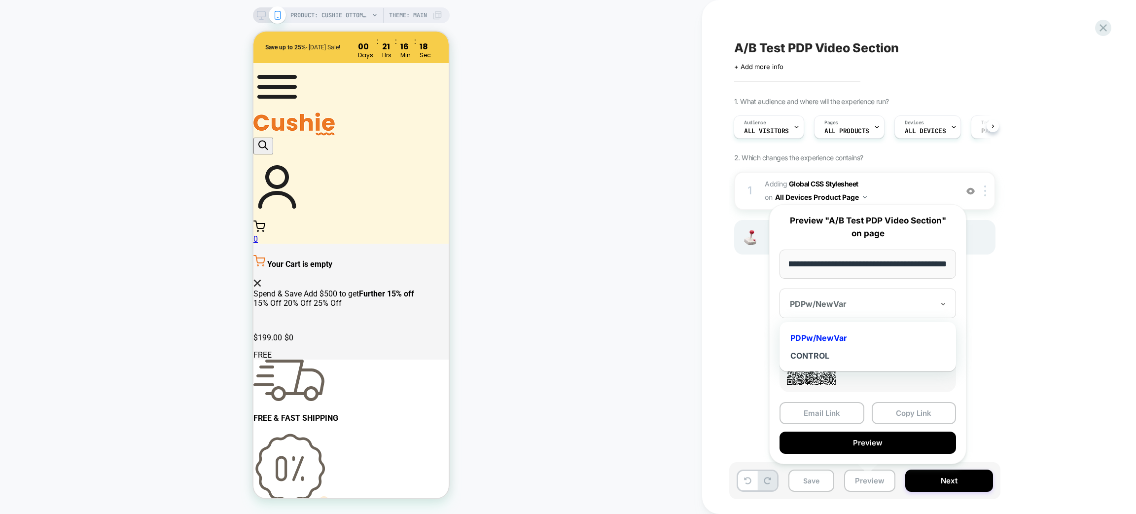
click at [882, 301] on div at bounding box center [862, 304] width 144 height 10
click at [842, 299] on div at bounding box center [862, 304] width 144 height 10
click at [870, 309] on div "PDPw/NewVar" at bounding box center [862, 304] width 146 height 12
click at [817, 358] on div "CONTROL" at bounding box center [867, 356] width 167 height 18
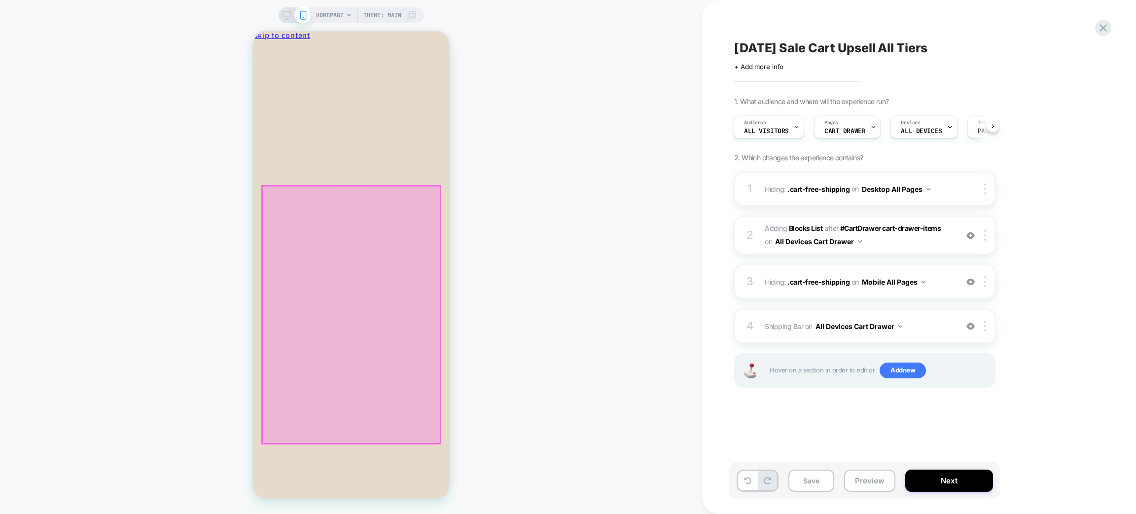
scroll to position [12, 0]
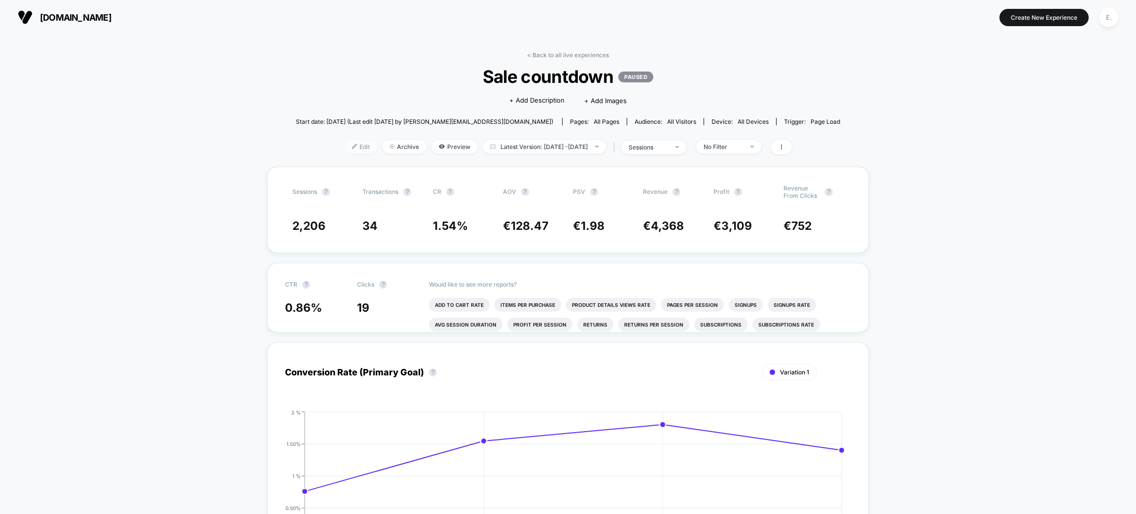
click at [338, 138] on div "< Back to all live experiences Sale countdown PAUSED Click to edit experience d…" at bounding box center [568, 108] width 544 height 115
click at [352, 144] on img at bounding box center [354, 146] width 5 height 5
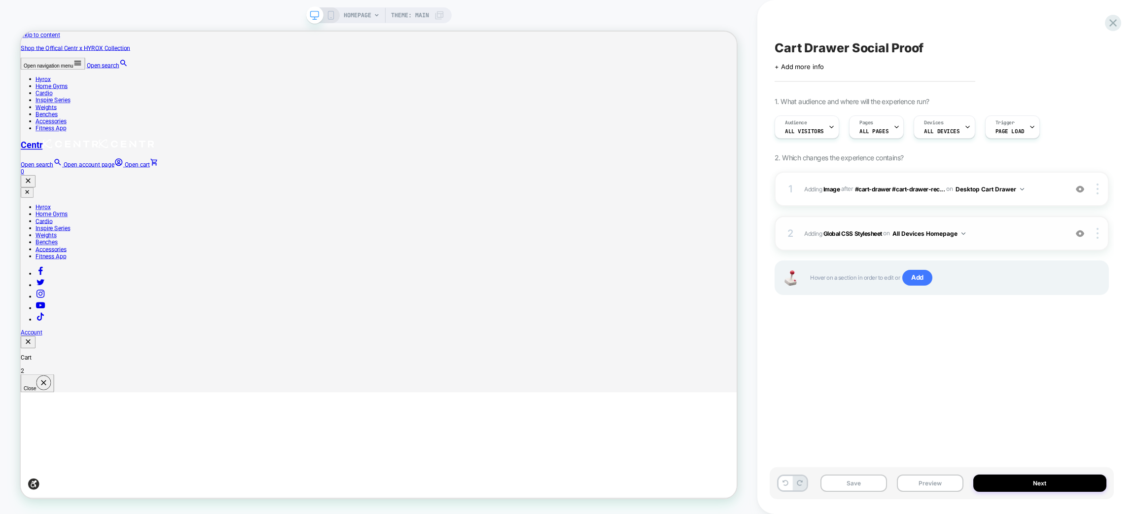
click at [1008, 230] on span "Adding Global CSS Stylesheet on All Devices Homepage" at bounding box center [933, 233] width 258 height 12
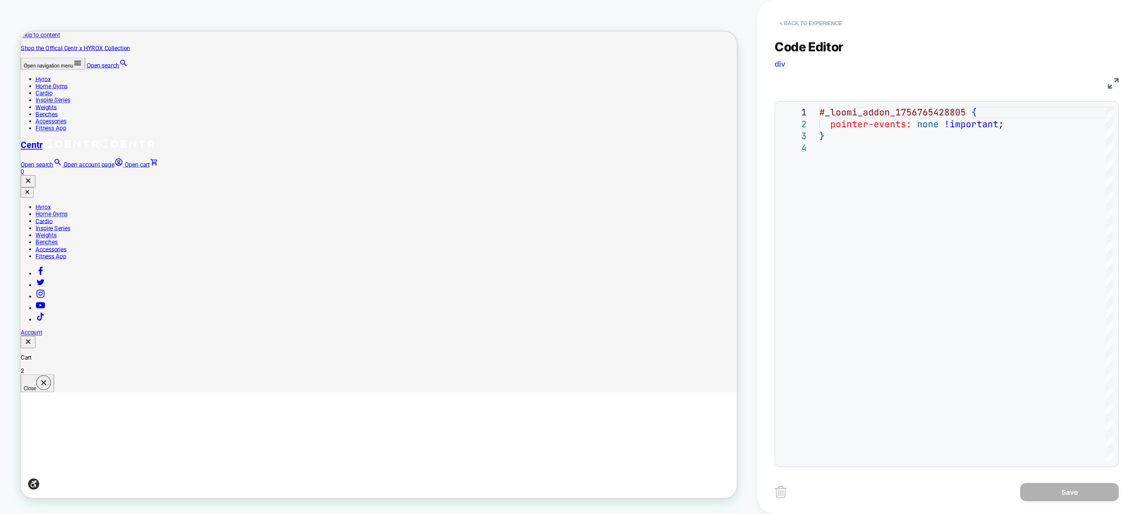
click at [804, 26] on button "< Back to experience" at bounding box center [810, 23] width 72 height 16
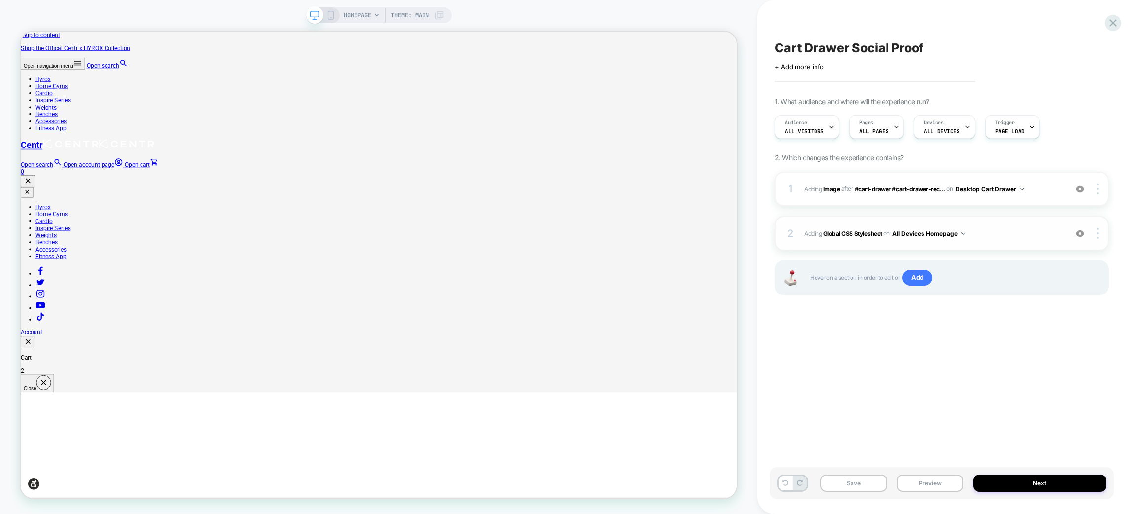
click at [1078, 232] on img at bounding box center [1080, 233] width 8 height 8
click at [1077, 191] on img at bounding box center [1080, 189] width 8 height 8
click at [1079, 191] on img at bounding box center [1080, 189] width 8 height 8
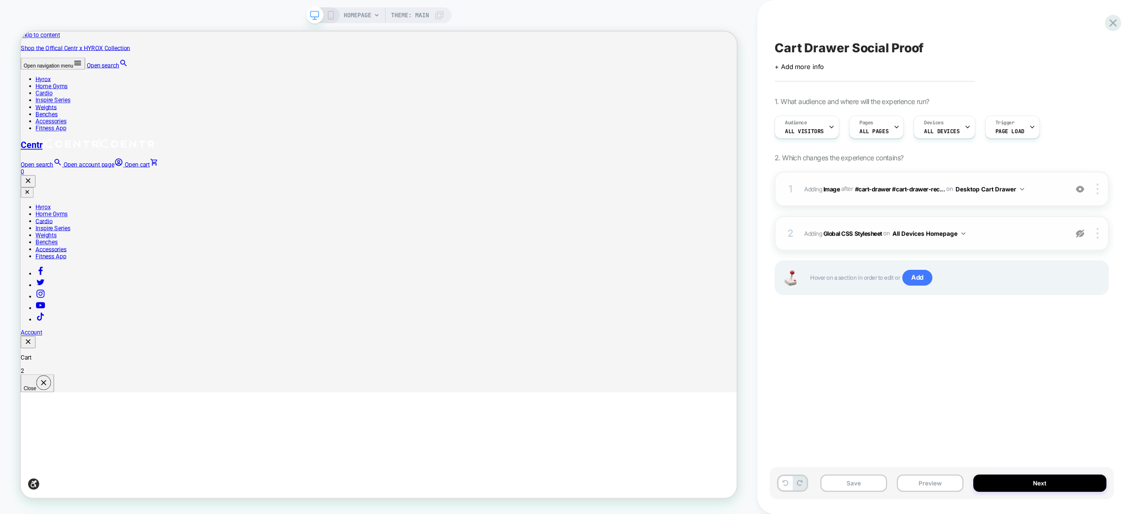
click at [1079, 191] on img at bounding box center [1080, 189] width 8 height 8
click at [1079, 192] on img at bounding box center [1080, 189] width 8 height 8
click at [955, 204] on link "Open cart 0" at bounding box center [498, 213] width 955 height 19
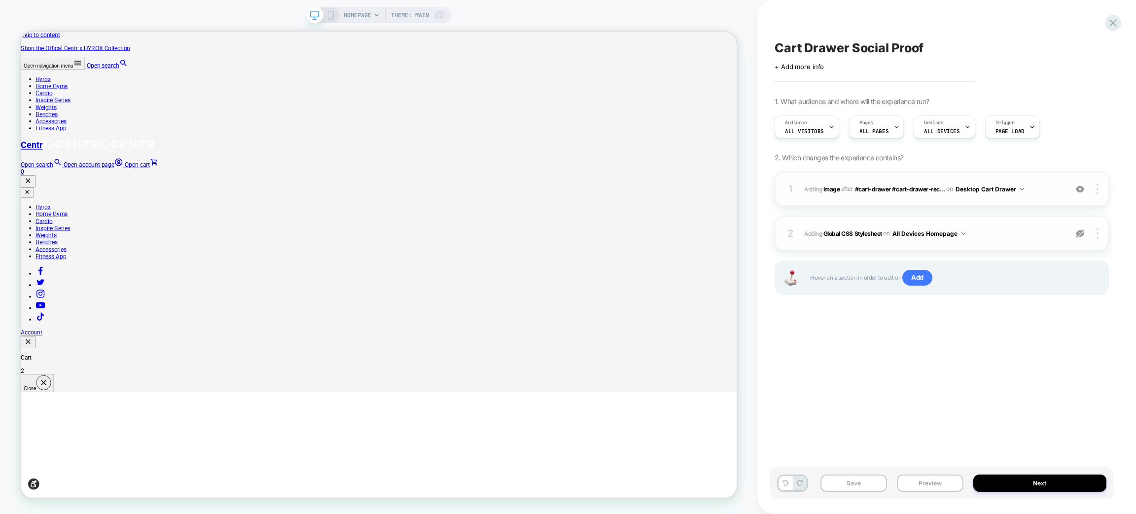
click at [1076, 188] on img at bounding box center [1080, 189] width 8 height 8
click at [920, 488] on button "Preview" at bounding box center [930, 482] width 67 height 17
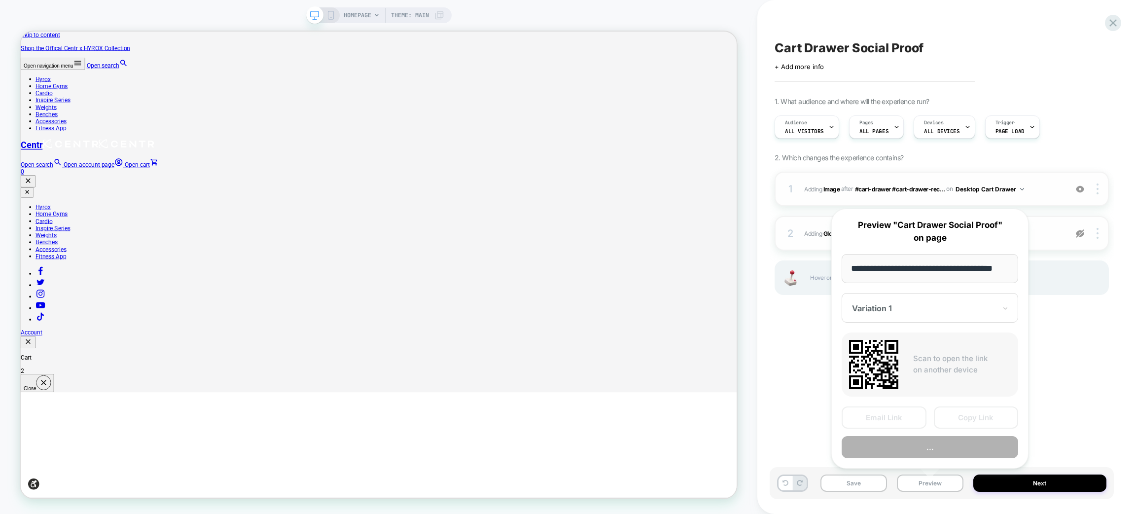
click at [786, 368] on div "Cart Drawer Social Proof Click to edit experience details + Add more info 1. Wh…" at bounding box center [942, 257] width 344 height 494
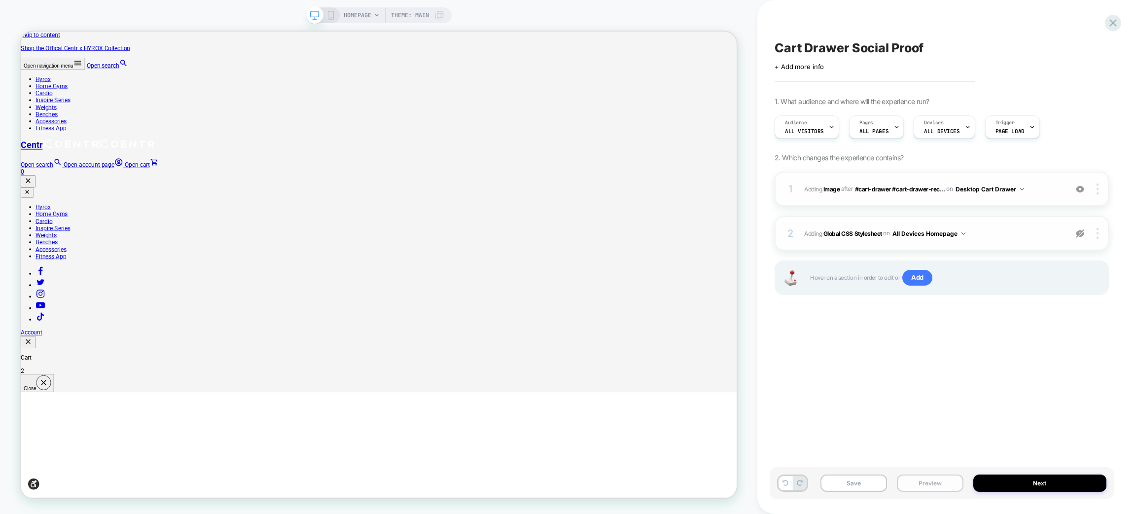
click at [930, 482] on button "Preview" at bounding box center [930, 482] width 67 height 17
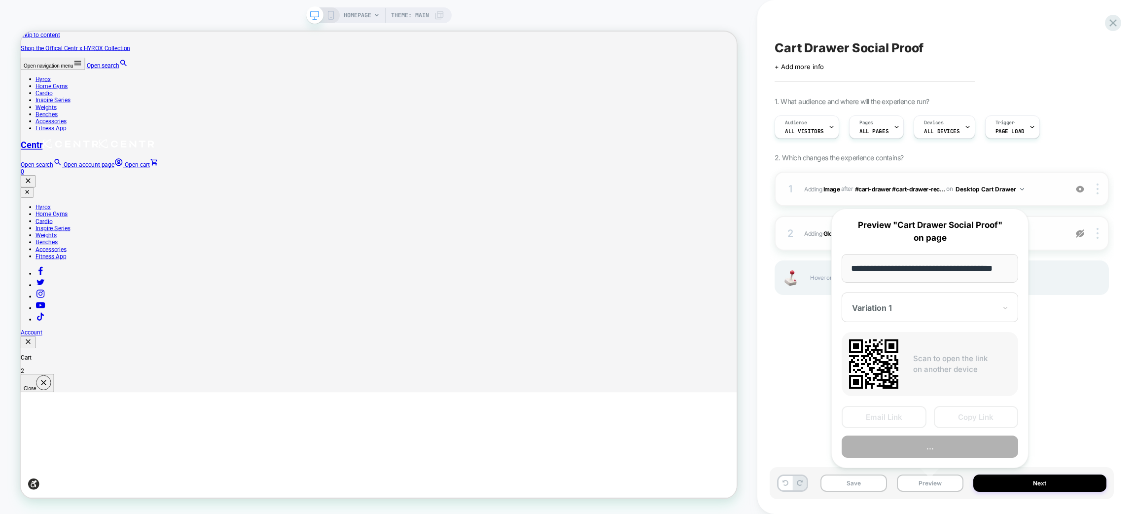
scroll to position [0, 14]
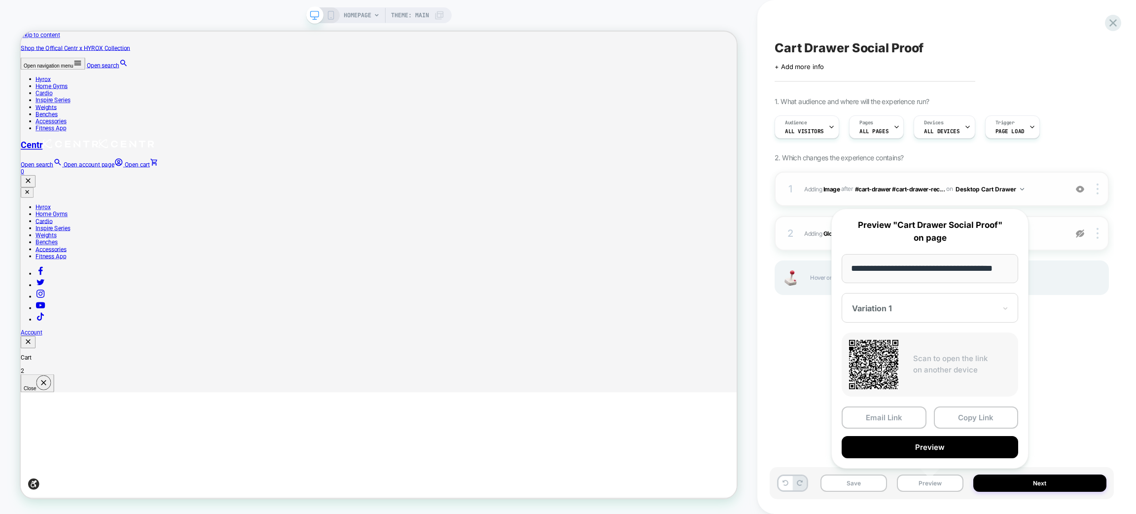
click at [917, 440] on button "Preview" at bounding box center [930, 447] width 176 height 22
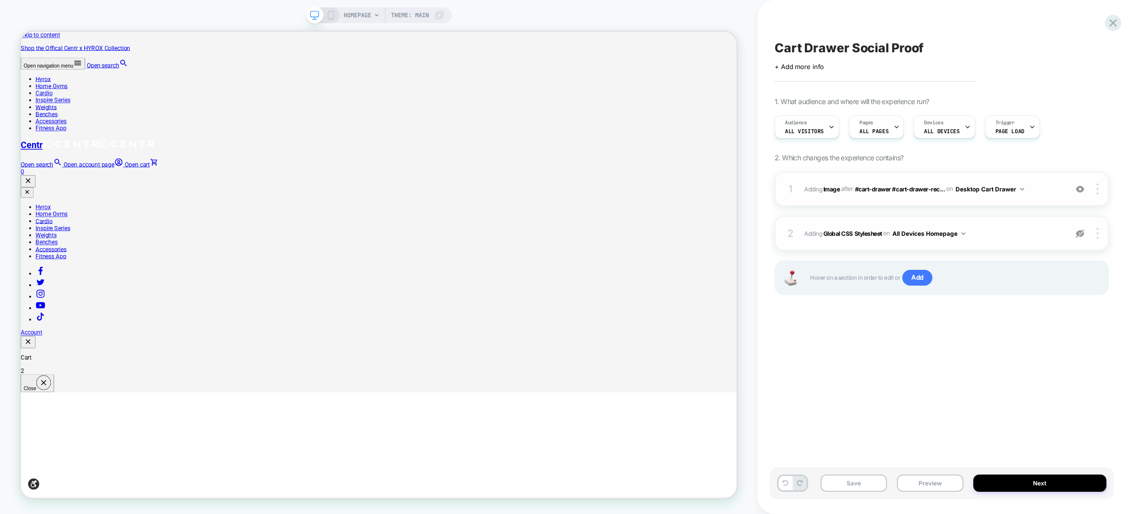
click at [1079, 235] on img at bounding box center [1080, 233] width 8 height 8
click at [938, 483] on button "Preview" at bounding box center [930, 482] width 67 height 17
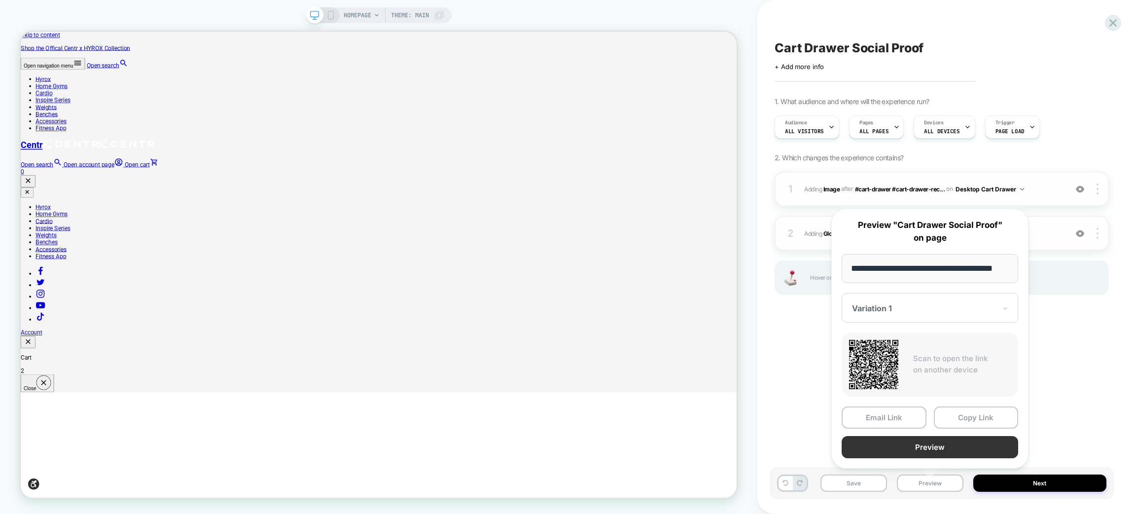
click at [916, 451] on button "Preview" at bounding box center [930, 447] width 176 height 22
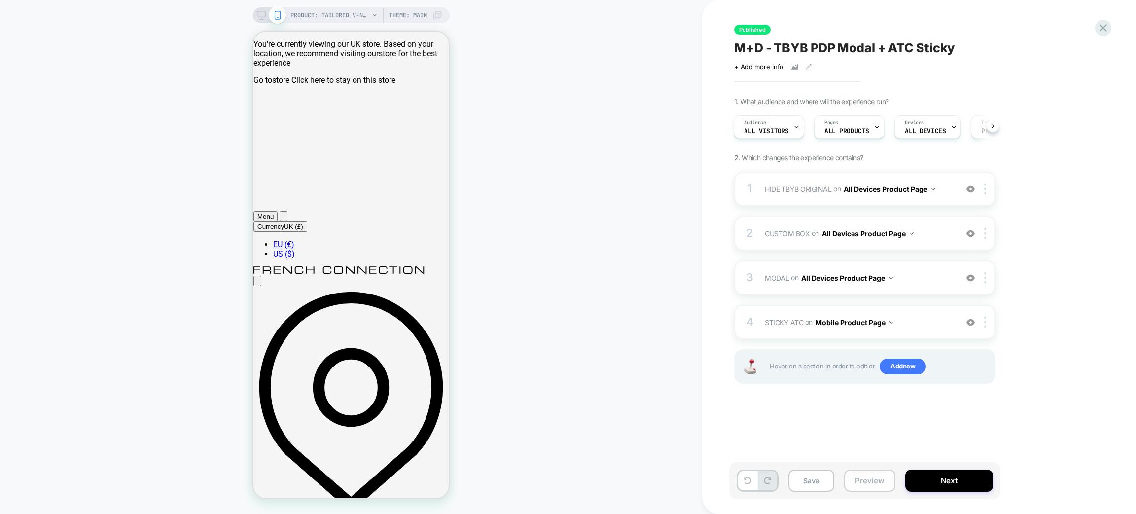
drag, startPoint x: 860, startPoint y: 486, endPoint x: 879, endPoint y: 475, distance: 22.3
click at [860, 486] on button "Preview" at bounding box center [869, 480] width 51 height 22
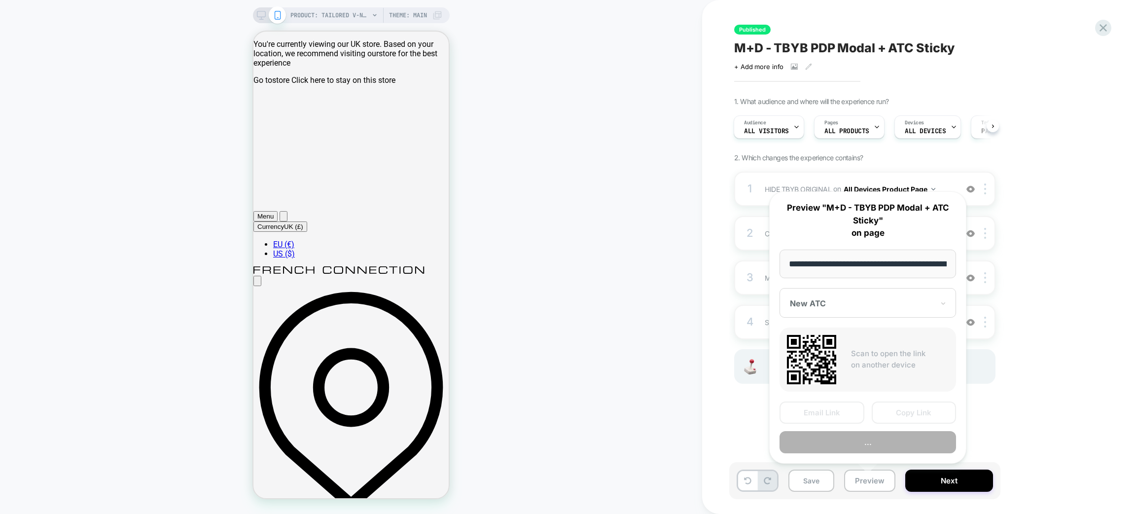
scroll to position [0, 284]
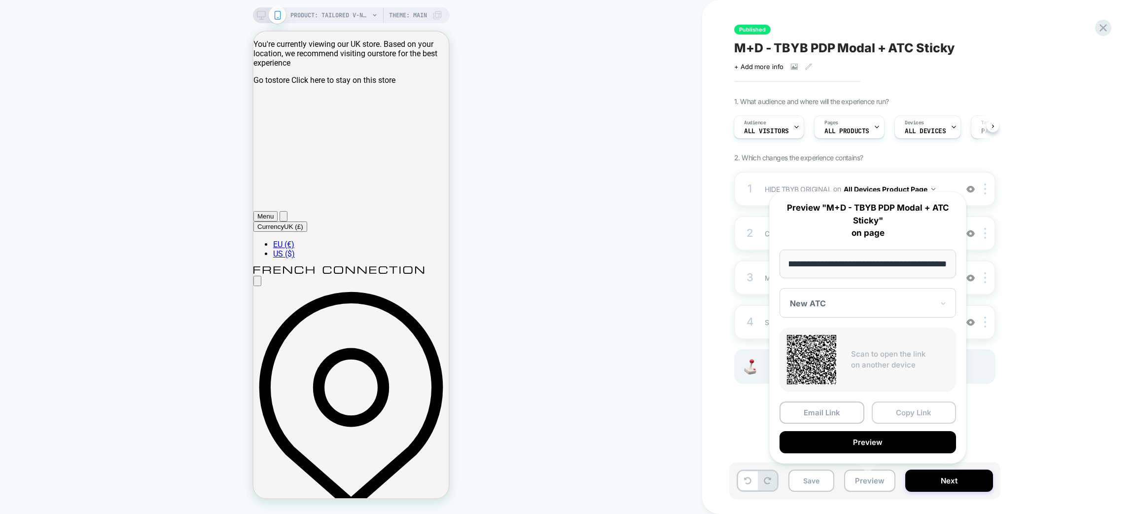
click at [922, 413] on button "Copy Link" at bounding box center [914, 412] width 85 height 22
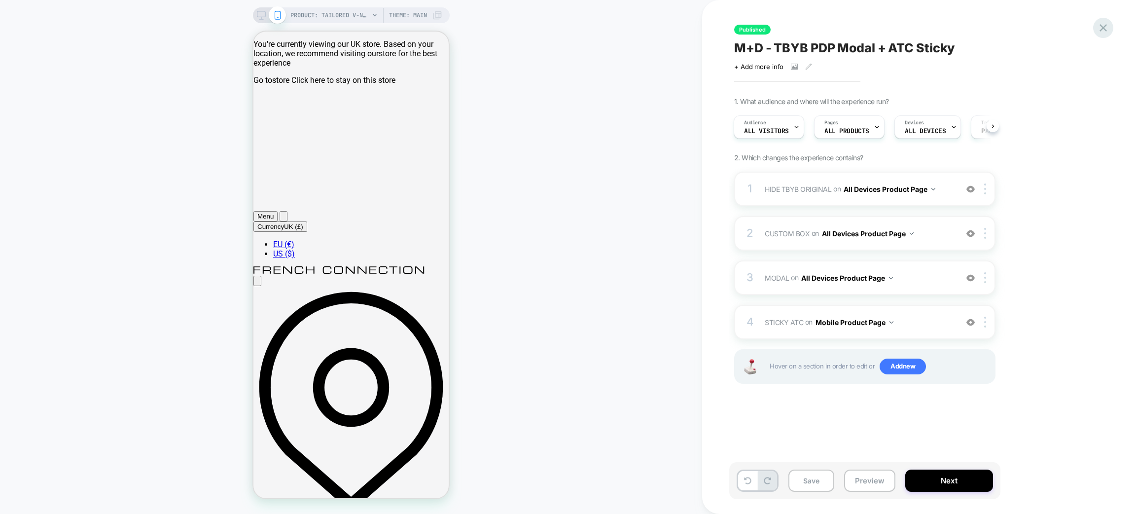
click at [1101, 25] on icon at bounding box center [1102, 27] width 13 height 13
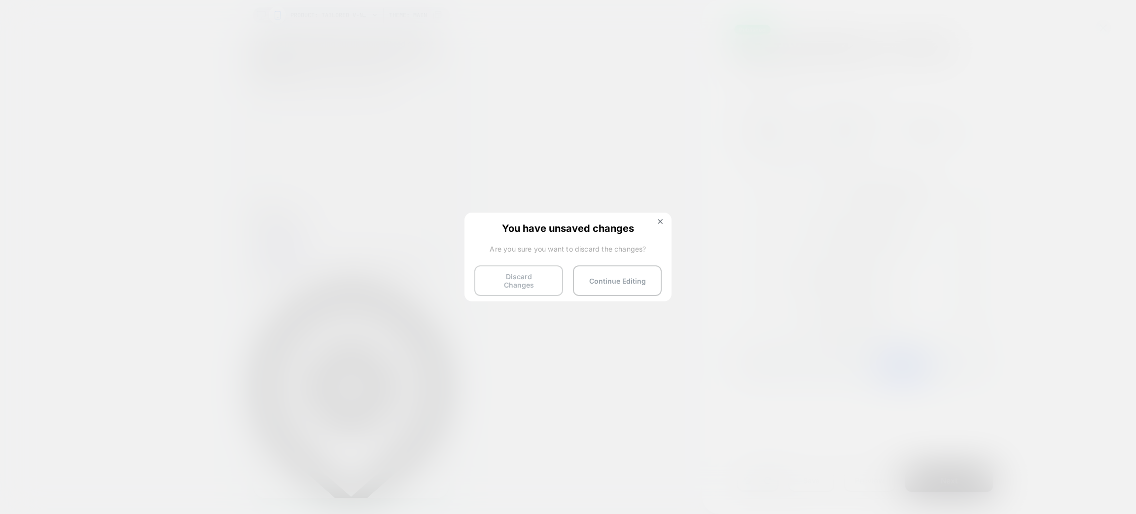
click at [531, 281] on button "Discard Changes" at bounding box center [518, 280] width 89 height 31
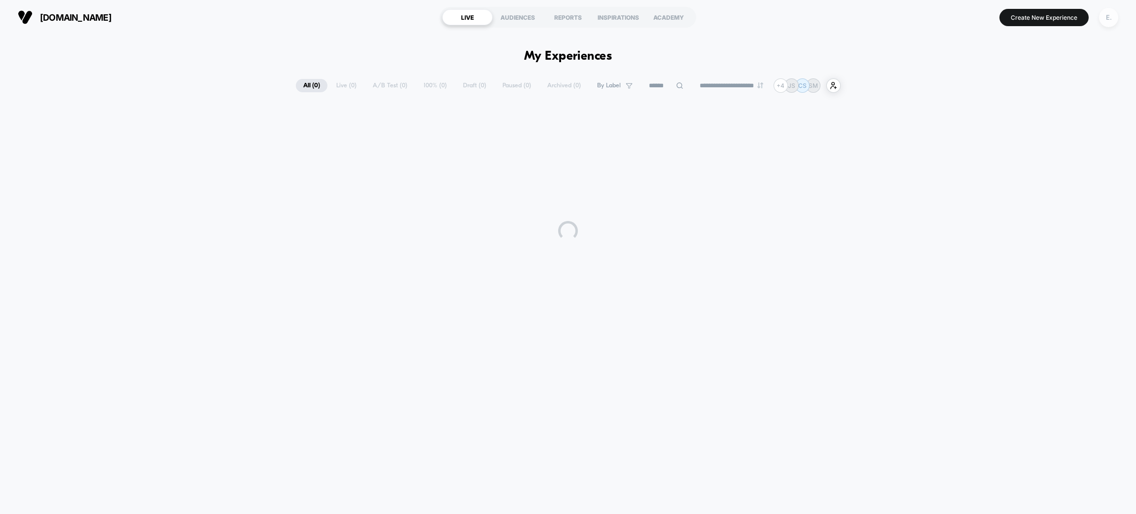
click at [1105, 21] on div "E." at bounding box center [1108, 17] width 19 height 19
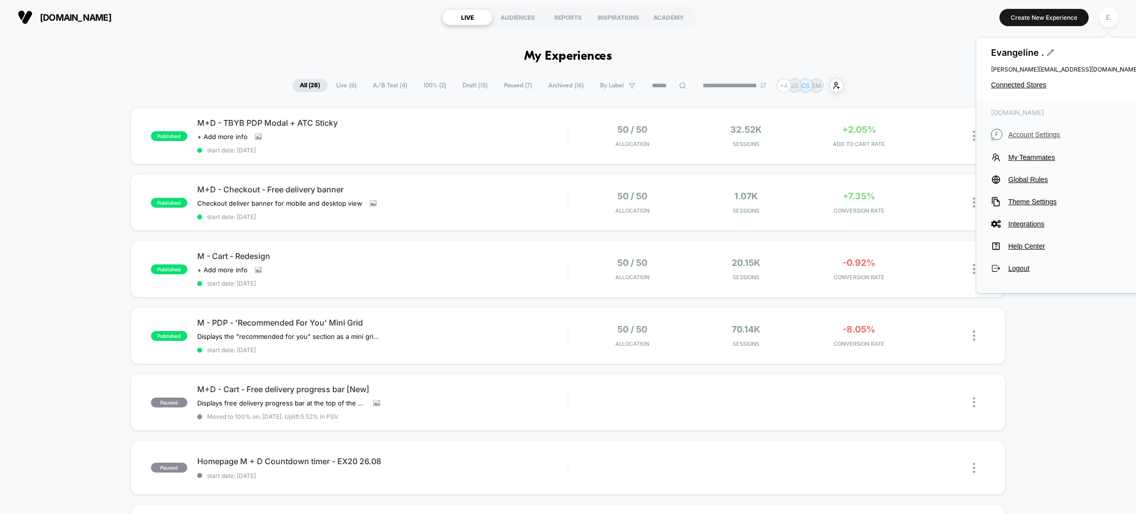
click at [1031, 135] on span "Account Settings" at bounding box center [1073, 135] width 131 height 8
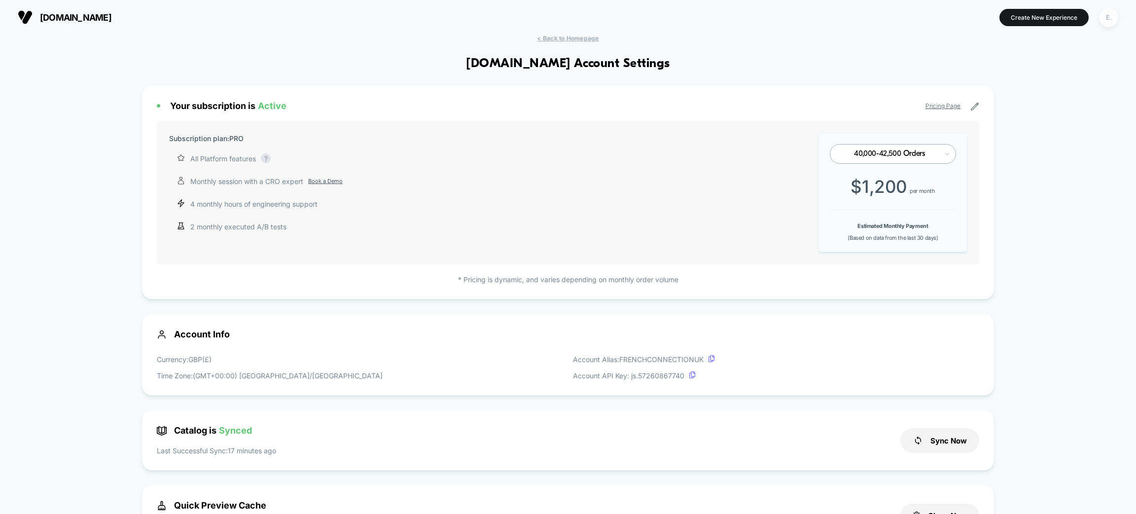
click at [1108, 15] on div "E." at bounding box center [1108, 17] width 19 height 19
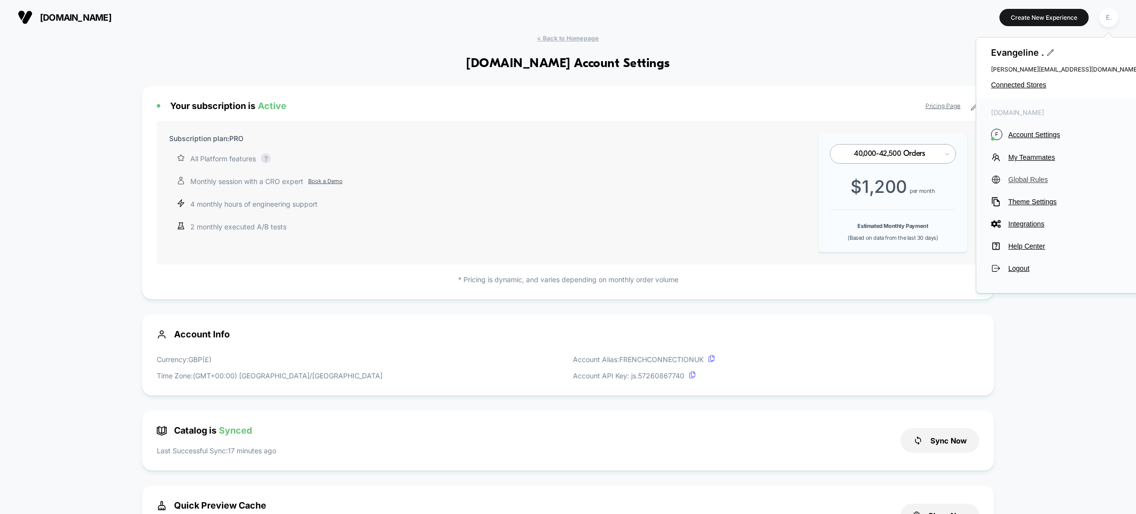
click at [1030, 183] on button "Global Rules" at bounding box center [1065, 180] width 148 height 10
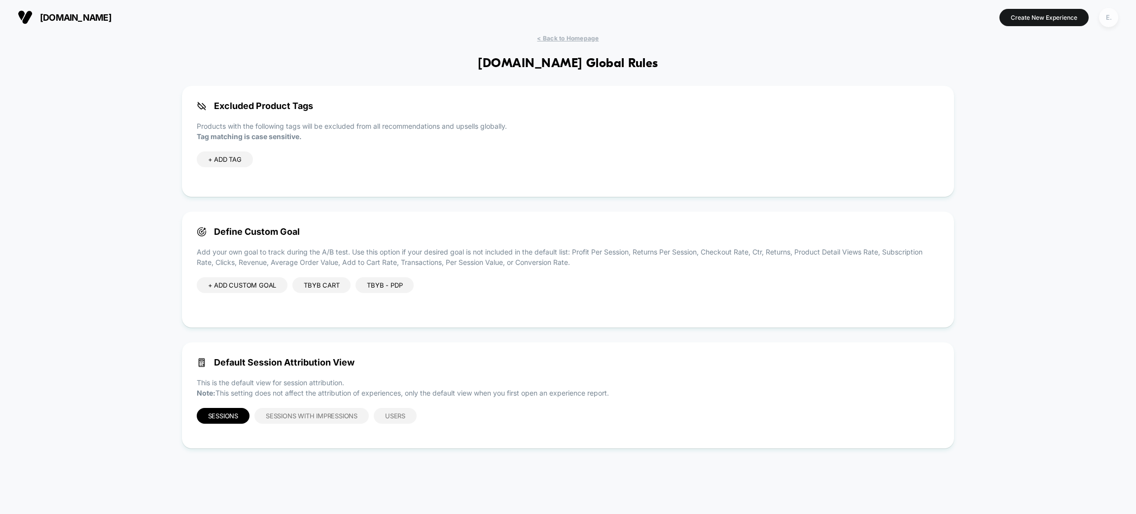
click at [1107, 22] on div "E." at bounding box center [1108, 17] width 19 height 19
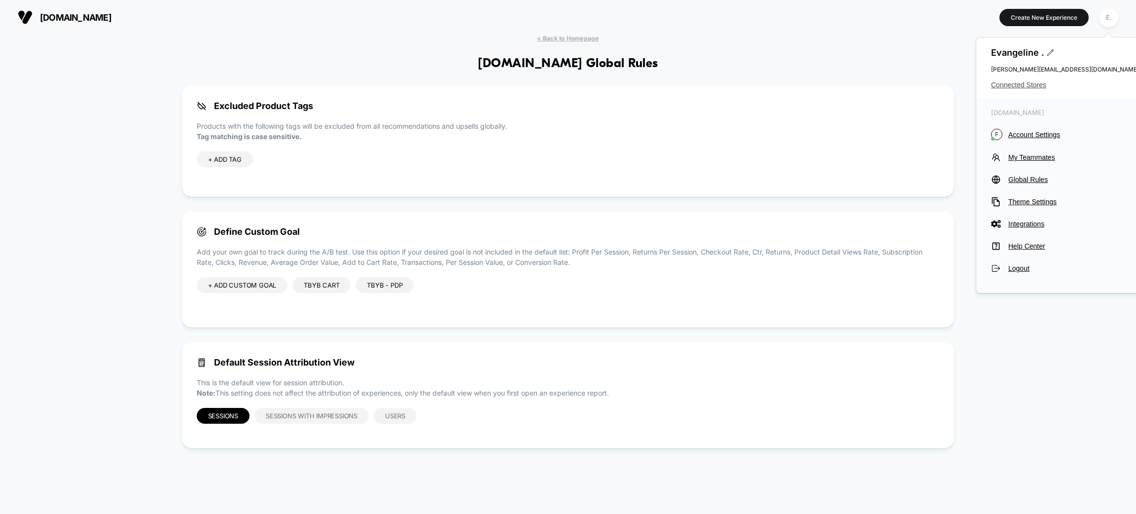
click at [1035, 87] on span "Connected Stores" at bounding box center [1065, 85] width 148 height 8
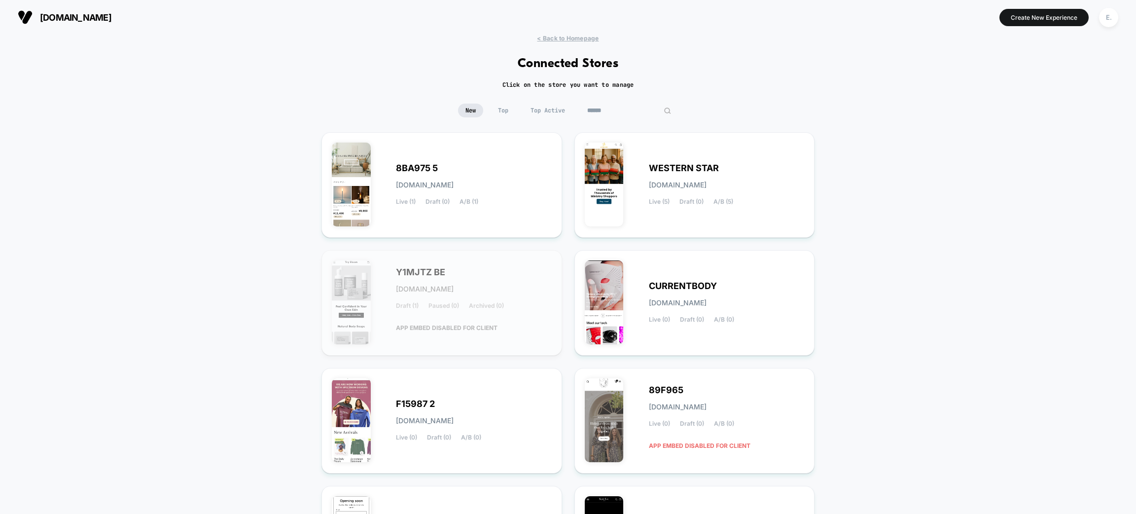
click at [622, 112] on input at bounding box center [629, 111] width 99 height 14
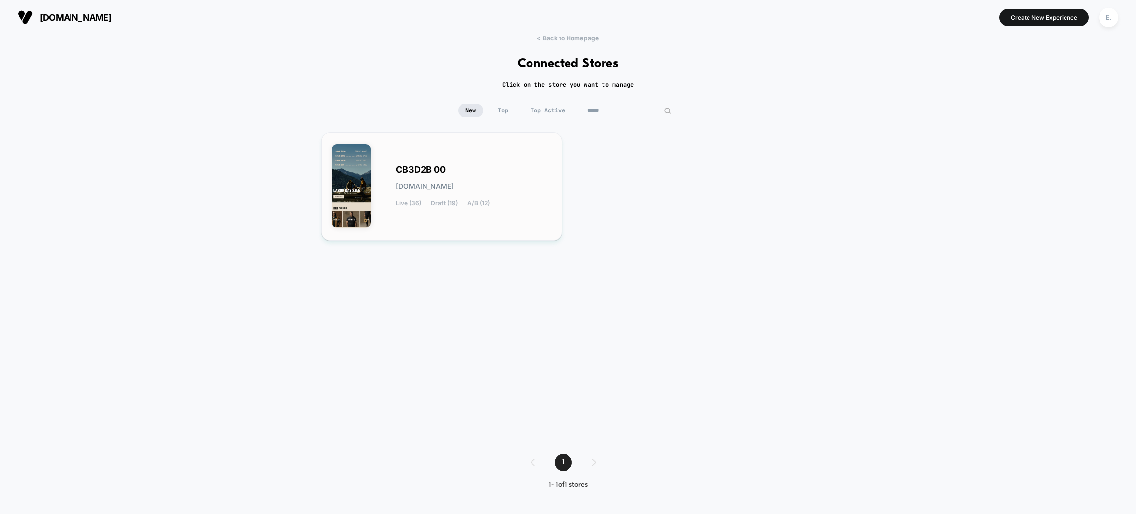
type input "*****"
click at [502, 172] on div "CB3D2B 00 [DOMAIN_NAME] Live (36) Draft (19) A/B (12)" at bounding box center [474, 186] width 156 height 40
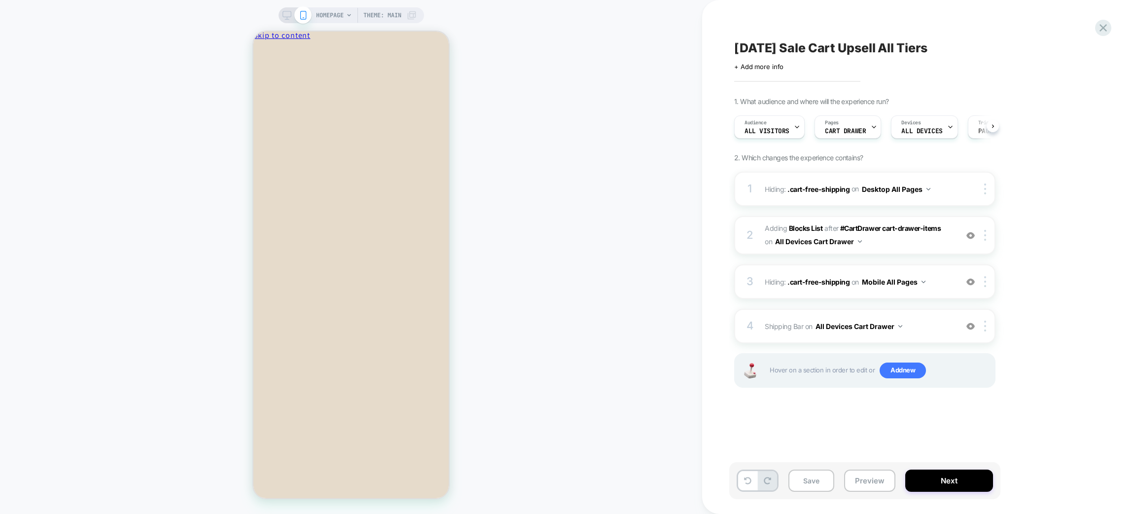
scroll to position [0, 0]
click at [850, 479] on button "Preview" at bounding box center [869, 480] width 51 height 22
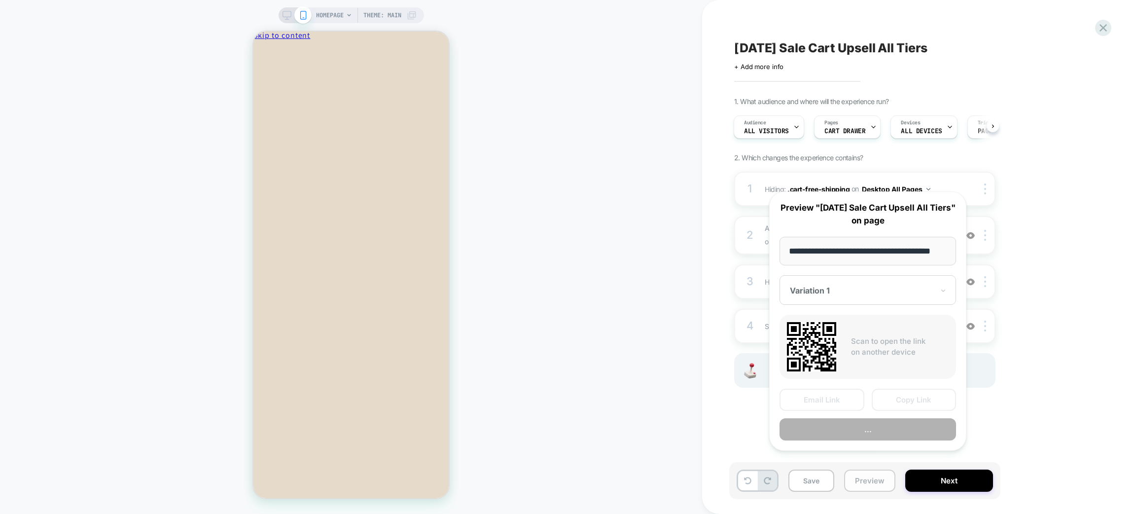
scroll to position [0, 14]
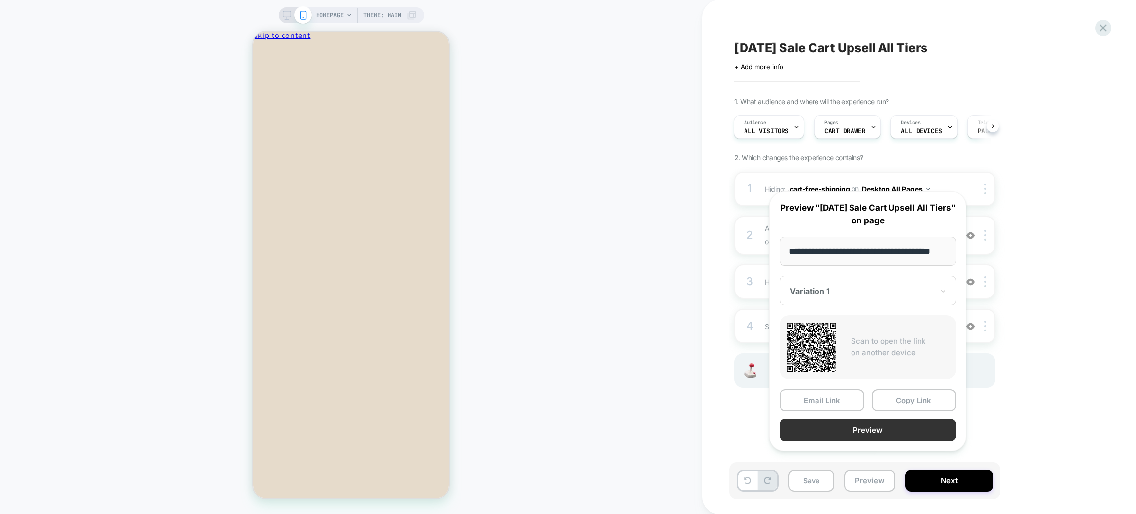
click at [841, 433] on button "Preview" at bounding box center [867, 430] width 176 height 22
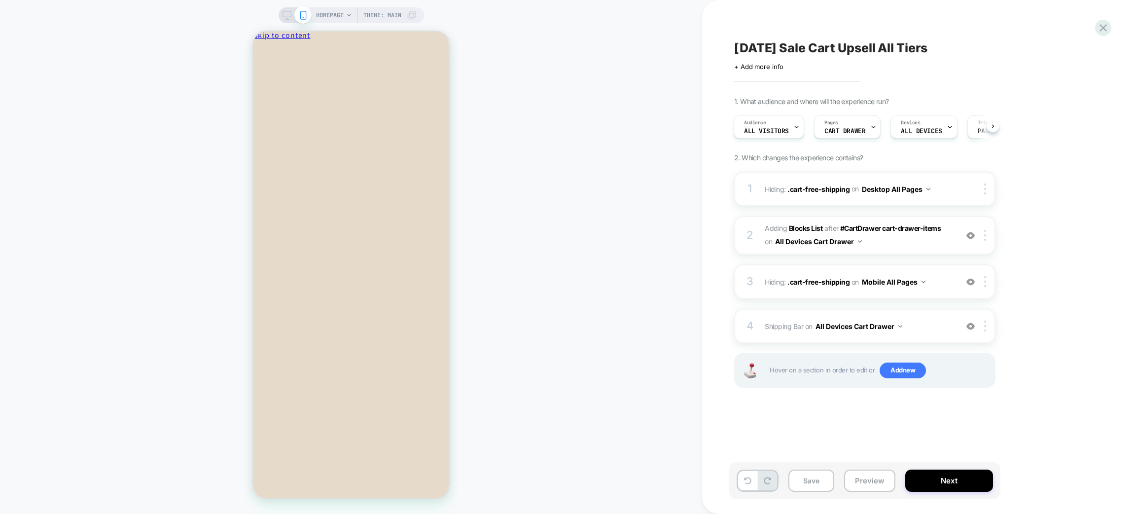
click at [857, 43] on span "[DATE] Sale Cart Upsell All Tiers" at bounding box center [830, 47] width 193 height 15
click at [857, 43] on textarea "**********" at bounding box center [892, 47] width 316 height 15
click at [868, 488] on button "Preview" at bounding box center [869, 480] width 51 height 22
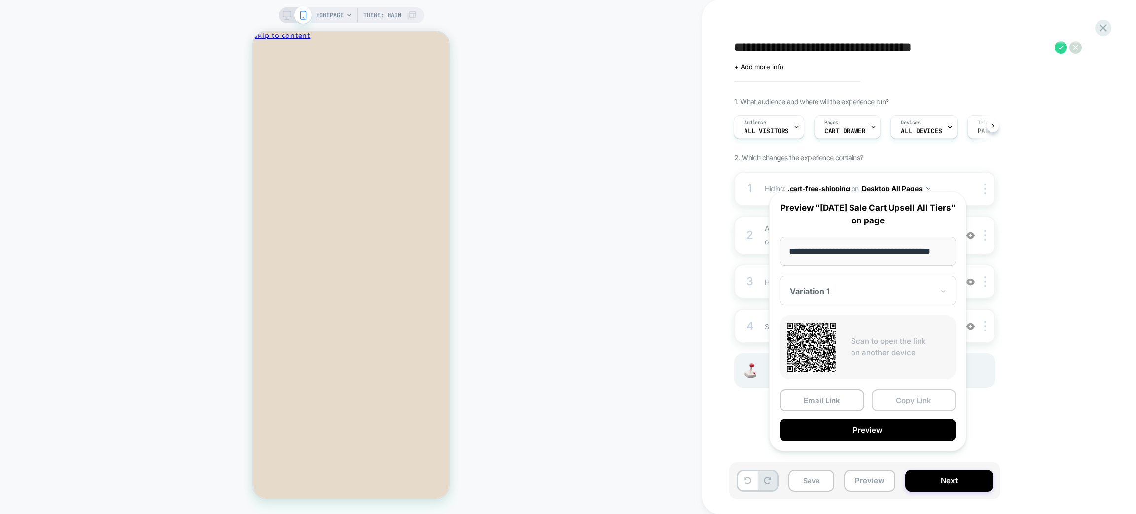
click at [910, 411] on button "Copy Link" at bounding box center [914, 400] width 85 height 22
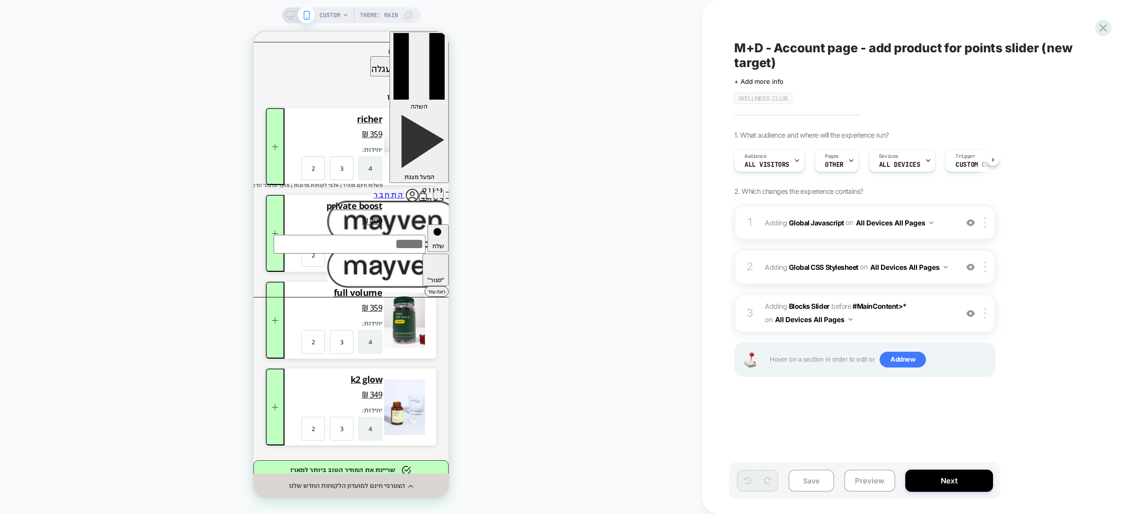
scroll to position [0, 0]
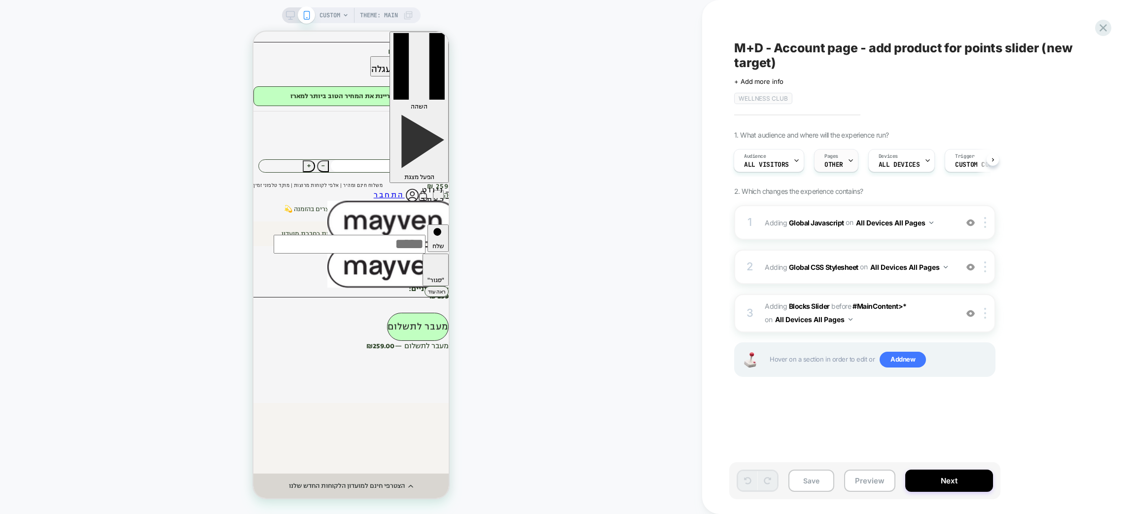
click at [847, 164] on div at bounding box center [850, 160] width 6 height 22
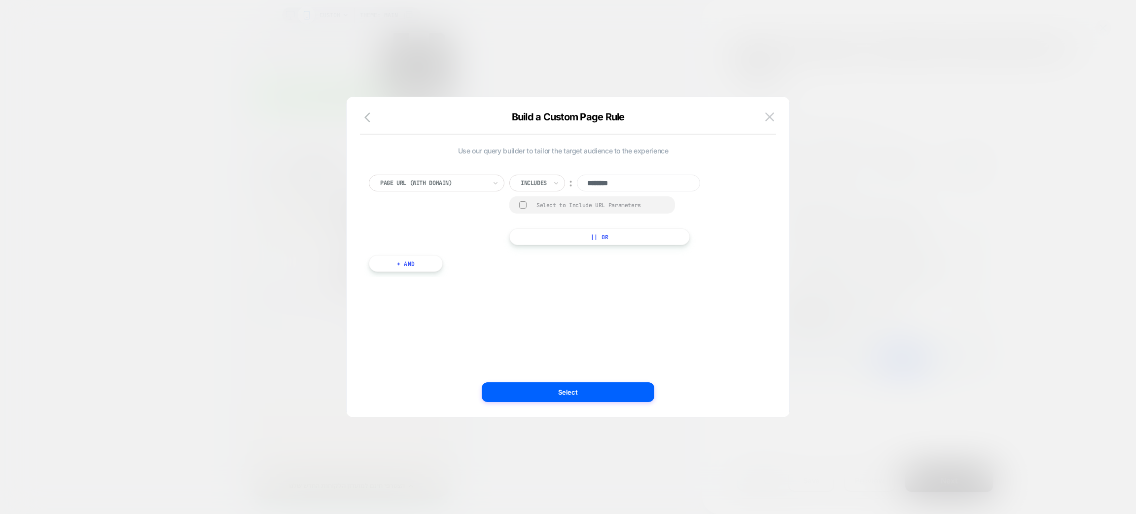
scroll to position [0, 0]
click at [771, 119] on img at bounding box center [769, 116] width 9 height 8
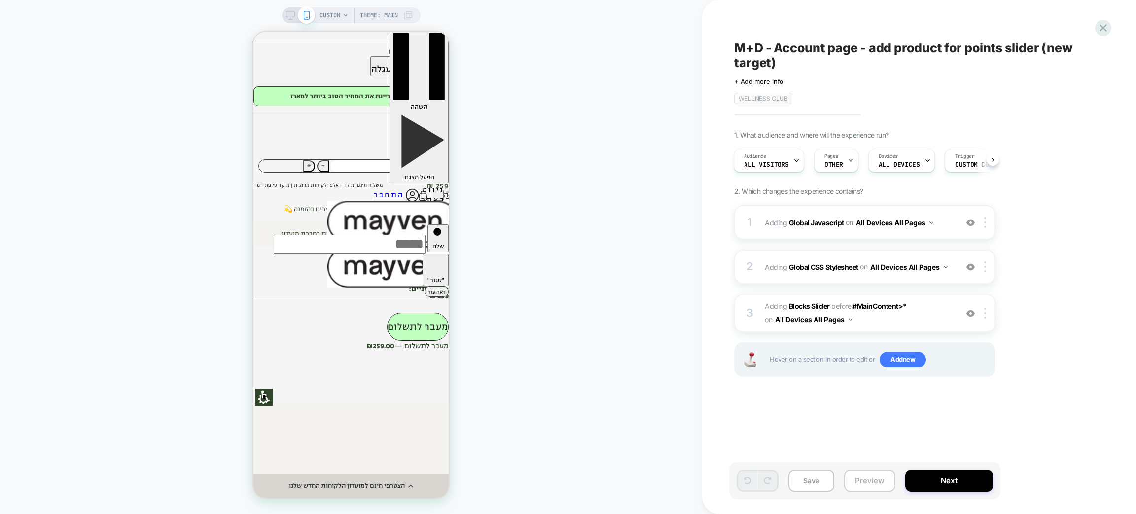
click at [871, 480] on button "Preview" at bounding box center [869, 480] width 51 height 22
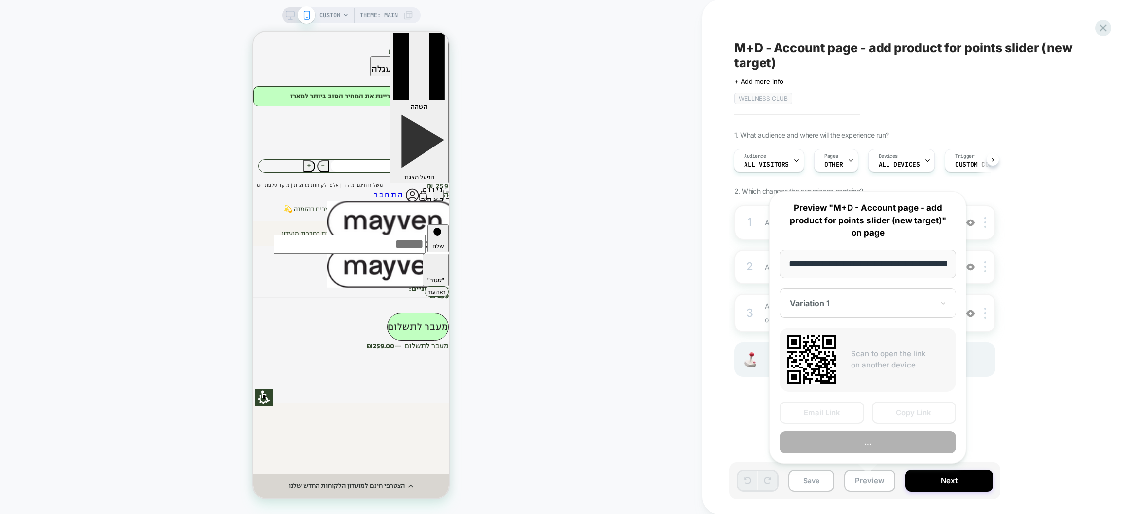
scroll to position [0, 55]
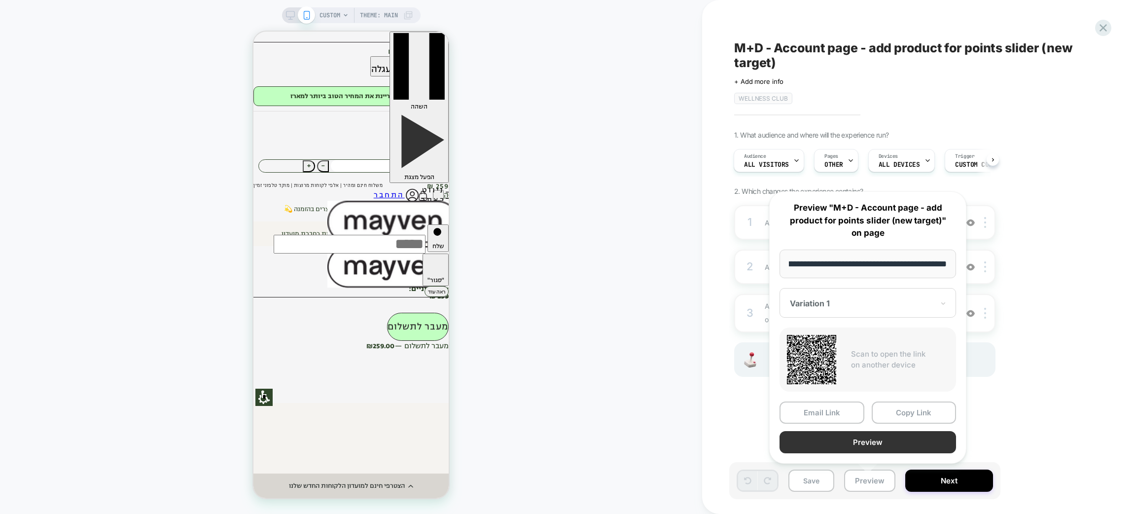
click at [868, 440] on button "Preview" at bounding box center [867, 442] width 176 height 22
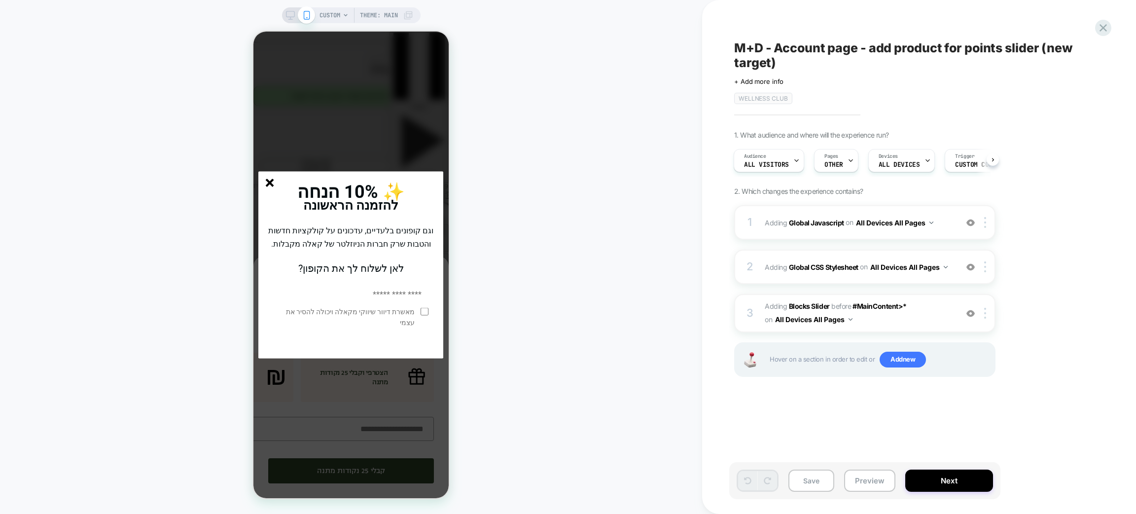
click at [270, 179] on line "סגור" at bounding box center [269, 182] width 7 height 7
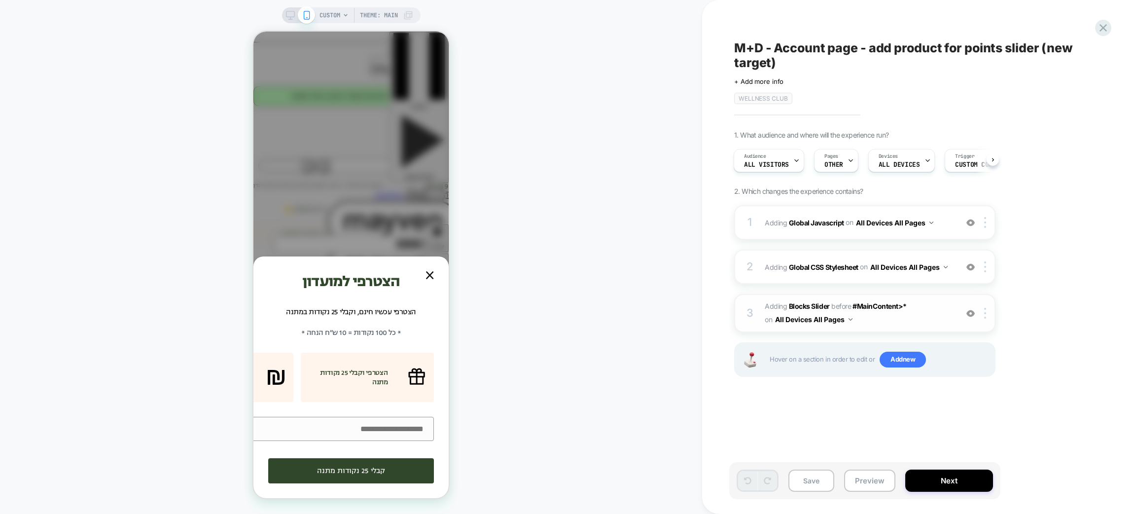
click at [878, 322] on span "#_loomi_addon_1713967030767_dup1756615318_dup1756627787_dup1756658311 Adding Bl…" at bounding box center [859, 313] width 188 height 27
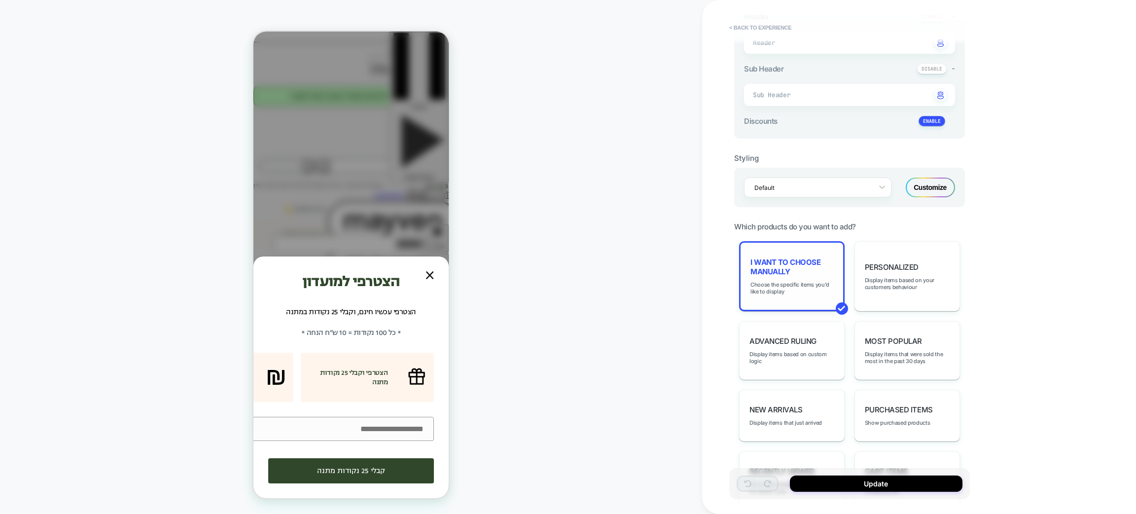
scroll to position [298, 0]
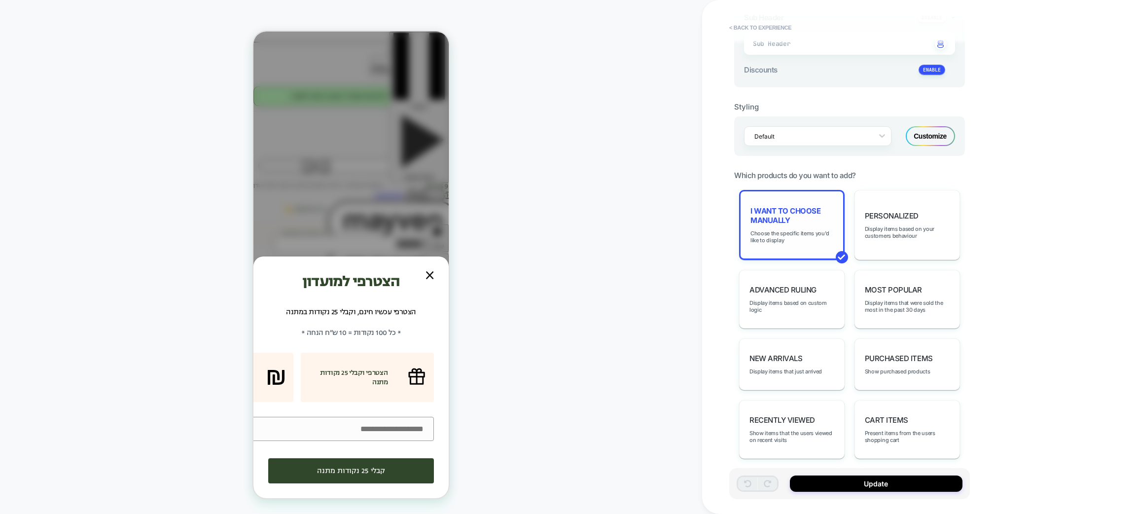
click at [798, 206] on span "I want to choose manually" at bounding box center [791, 215] width 83 height 19
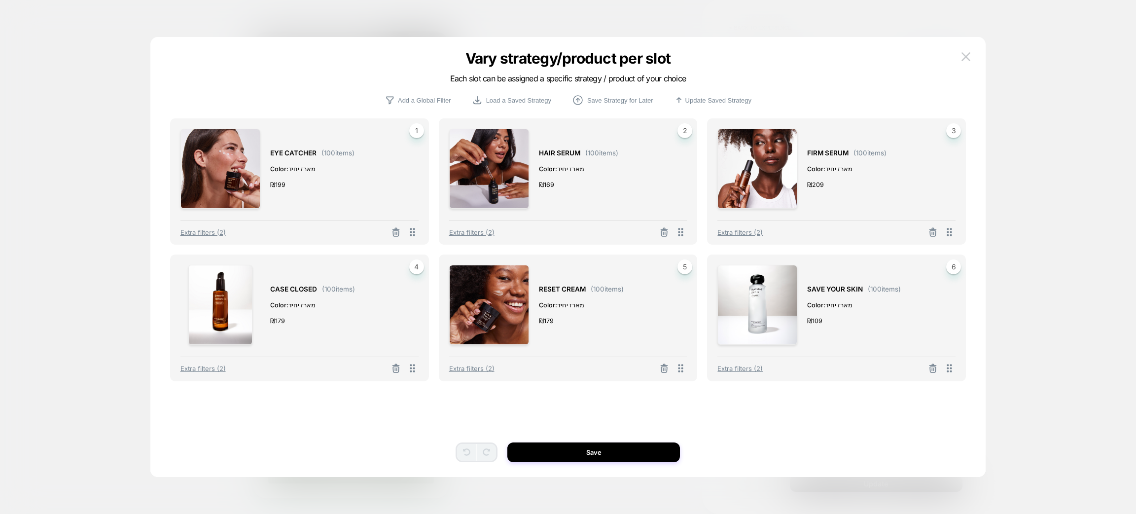
click at [974, 56] on div "Vary strategy/product per slot Each slot can be assigned a specific strategy / …" at bounding box center [568, 262] width 836 height 430
click at [963, 55] on img at bounding box center [965, 56] width 9 height 8
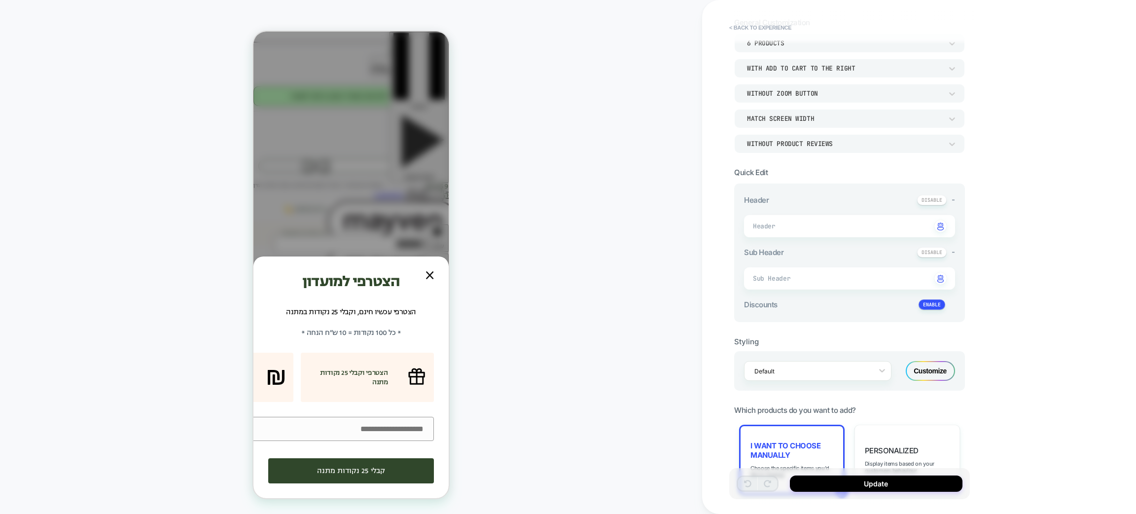
scroll to position [0, 0]
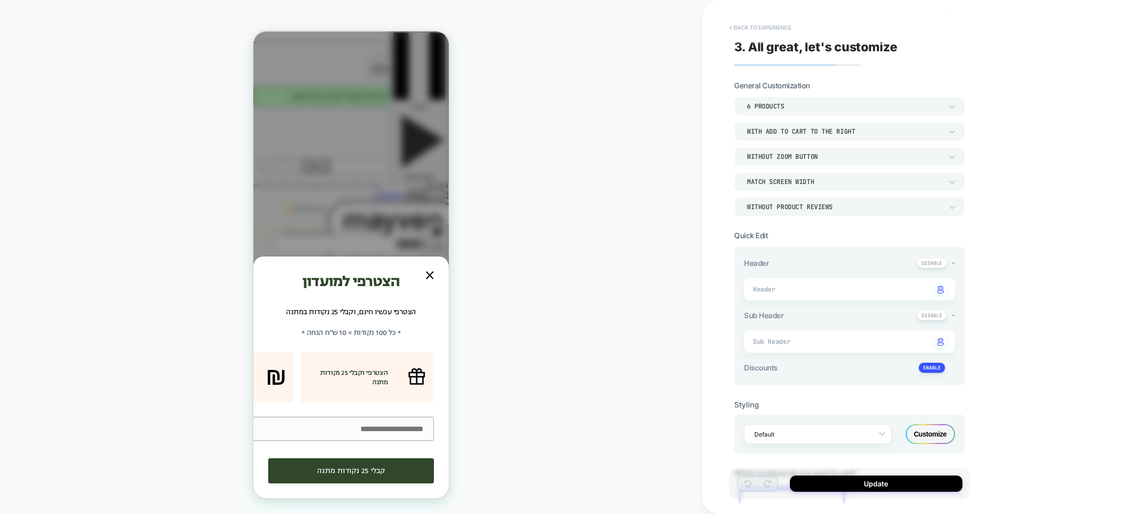
click at [761, 26] on button "< Back to experience" at bounding box center [760, 28] width 72 height 16
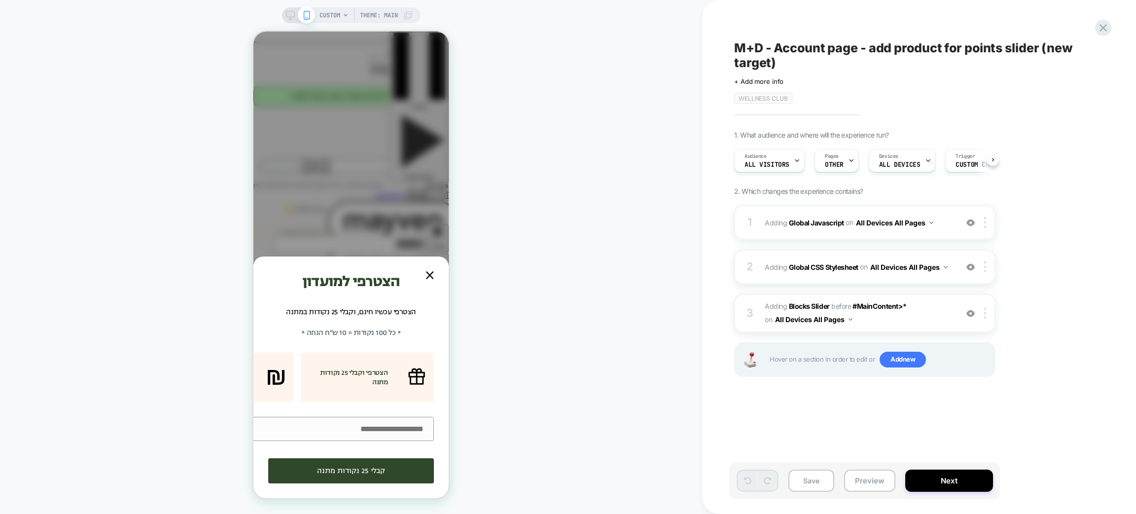
scroll to position [0, 0]
click at [917, 321] on span "#_loomi_addon_1713967030767_dup1756615318_dup1756627787_dup1756658311 Adding Bl…" at bounding box center [859, 313] width 188 height 27
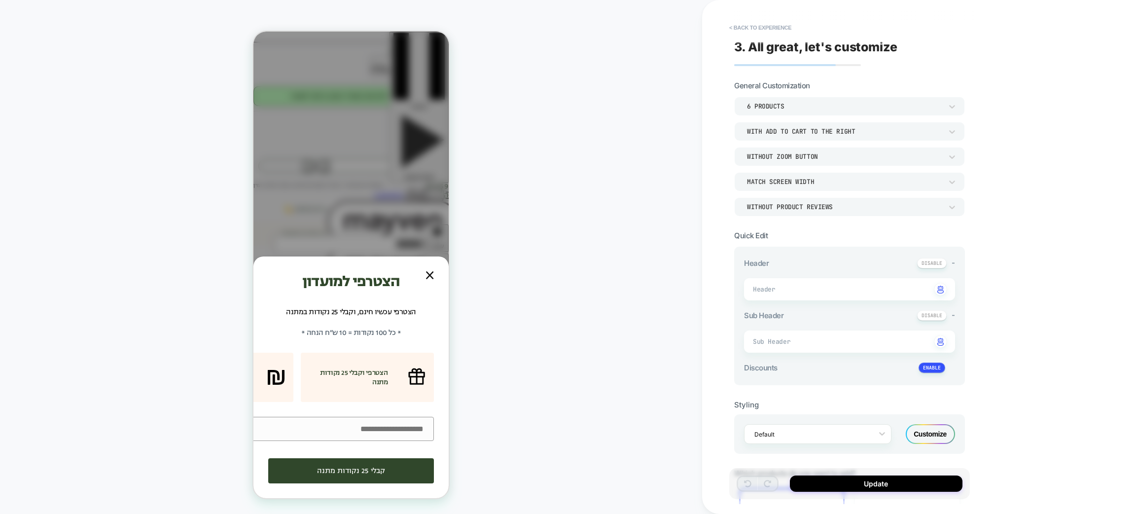
type textarea "*"
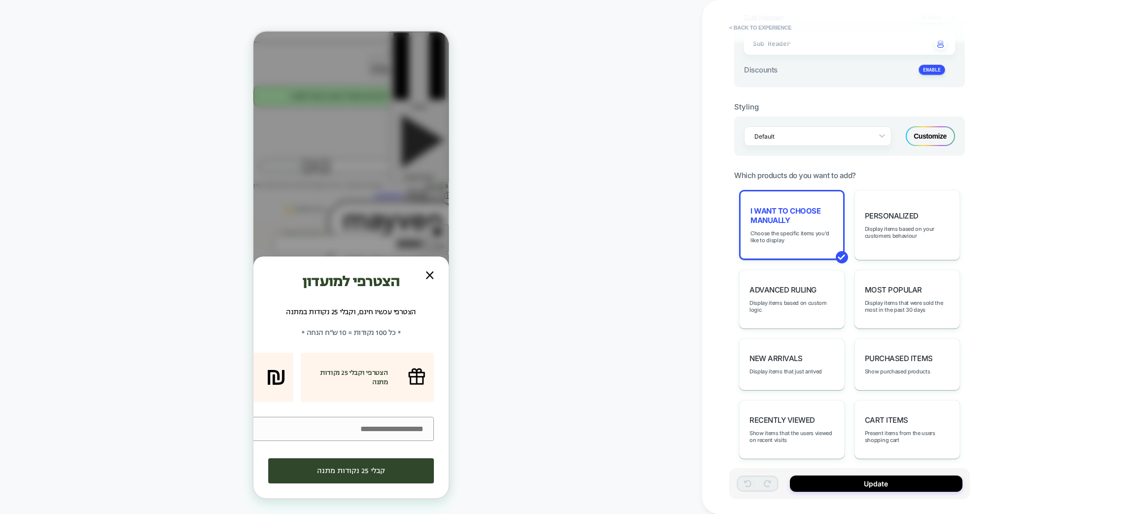
scroll to position [0, 0]
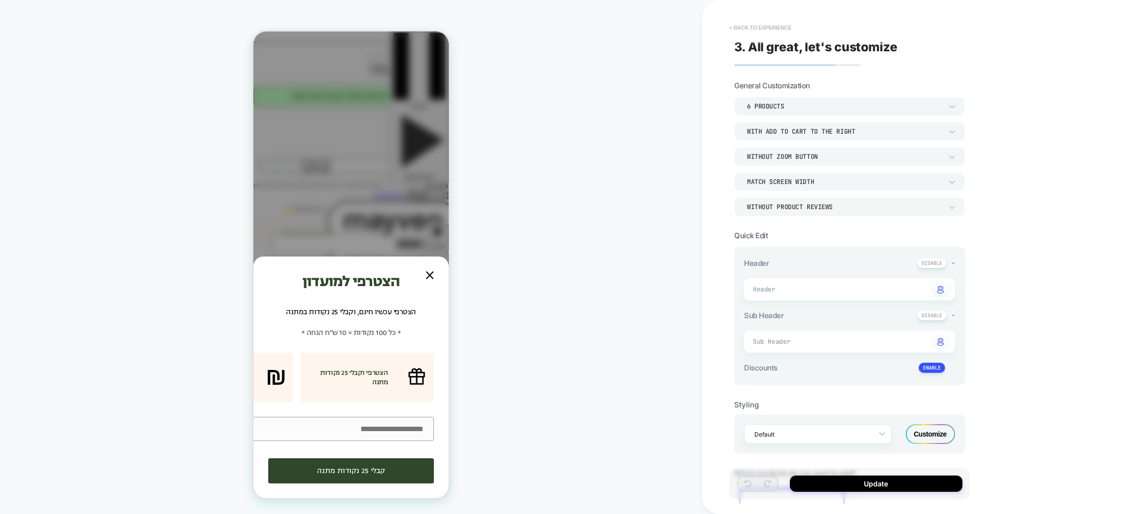
click at [757, 23] on button "< Back to experience" at bounding box center [760, 28] width 72 height 16
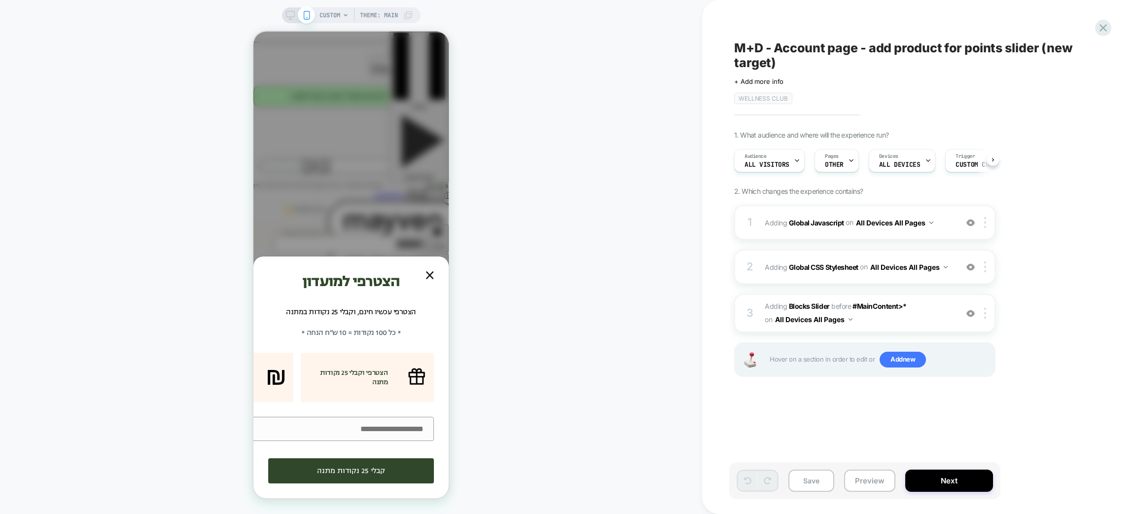
scroll to position [0, 0]
click at [844, 162] on div "Pages OTHER" at bounding box center [833, 160] width 38 height 22
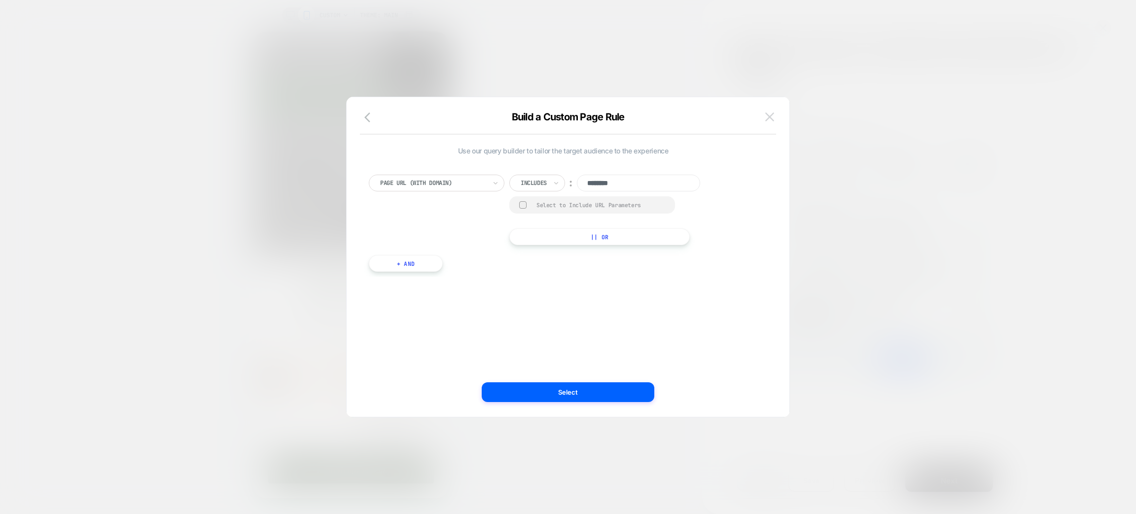
click at [770, 114] on img at bounding box center [769, 116] width 9 height 8
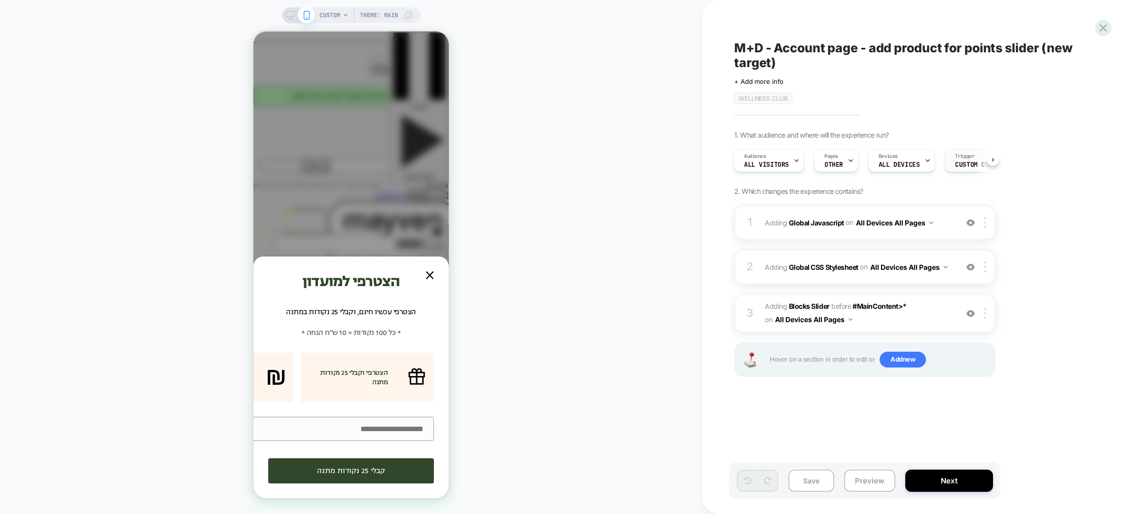
click at [971, 163] on span "Custom Code" at bounding box center [975, 164] width 41 height 7
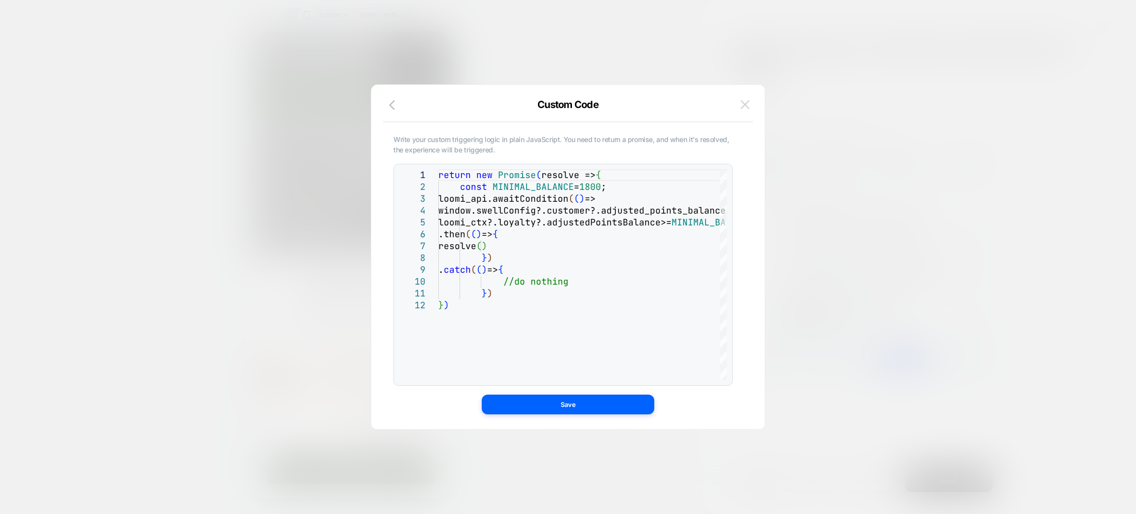
click at [745, 104] on img at bounding box center [744, 104] width 9 height 8
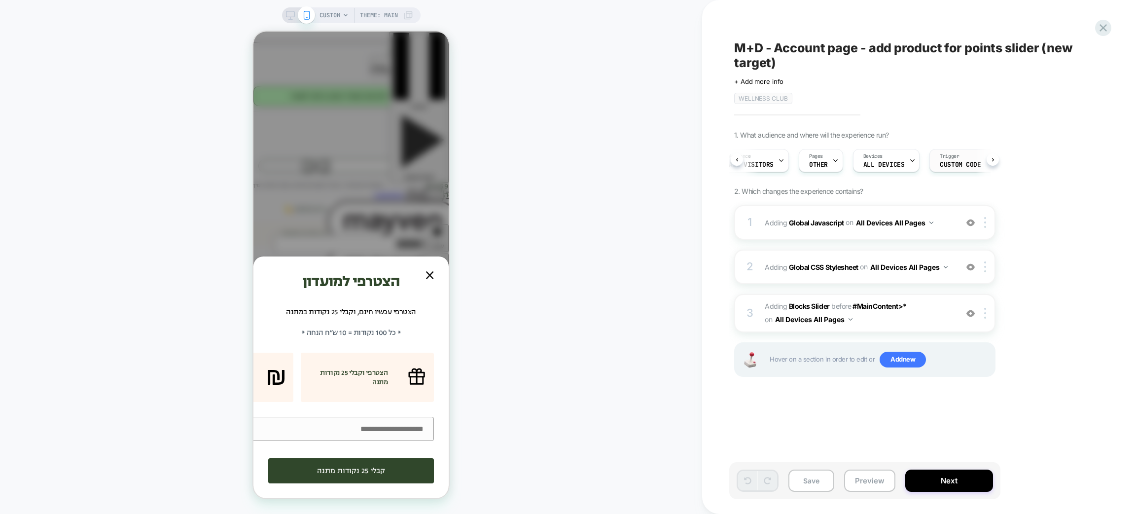
scroll to position [0, 20]
click at [965, 158] on div "Trigger Custom Code" at bounding box center [955, 160] width 61 height 22
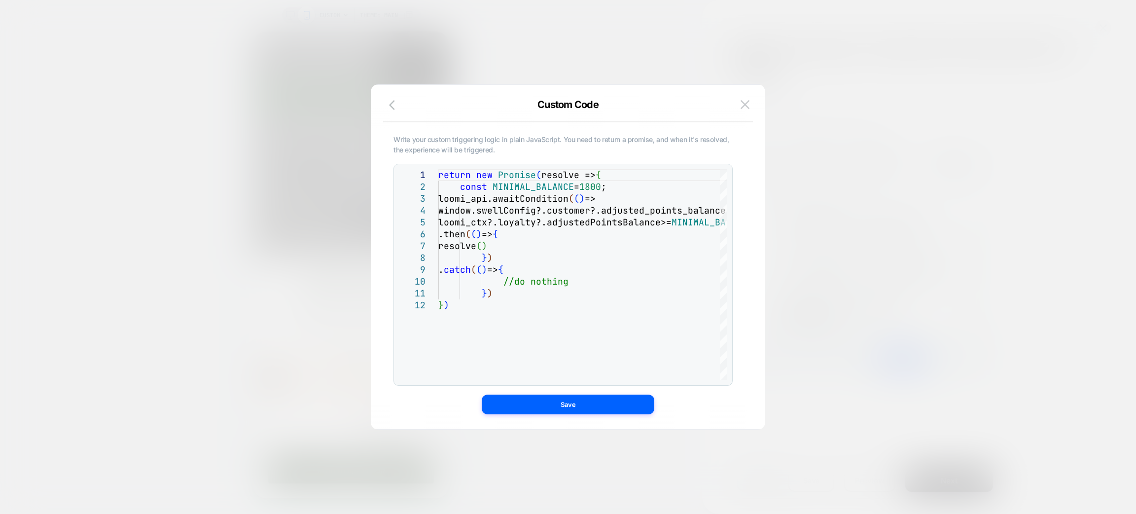
click at [397, 104] on icon "button" at bounding box center [395, 105] width 12 height 12
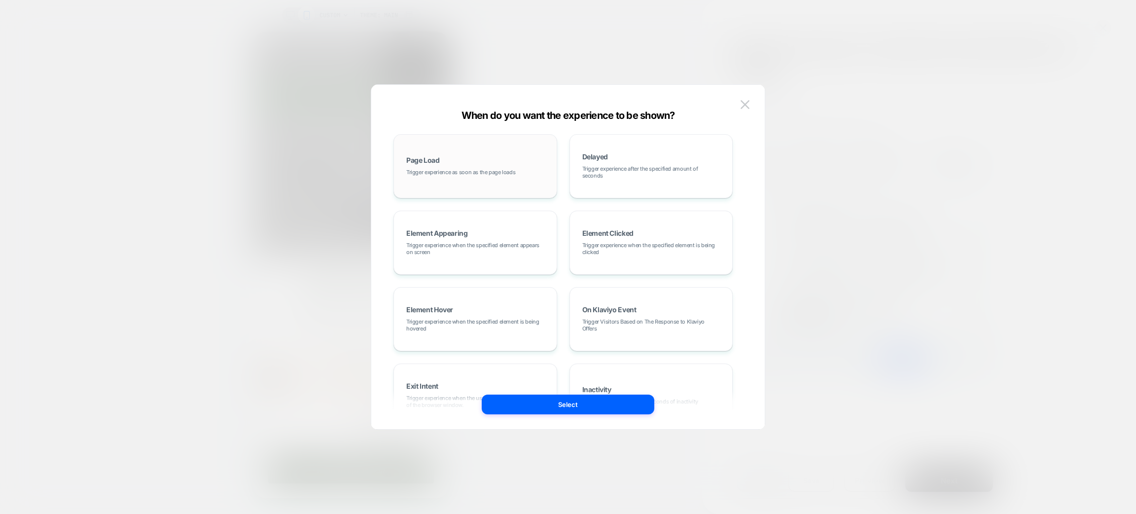
drag, startPoint x: 489, startPoint y: 179, endPoint x: 492, endPoint y: 183, distance: 5.6
click at [489, 182] on div "Page Load Trigger experience as soon as the page loads" at bounding box center [475, 166] width 153 height 53
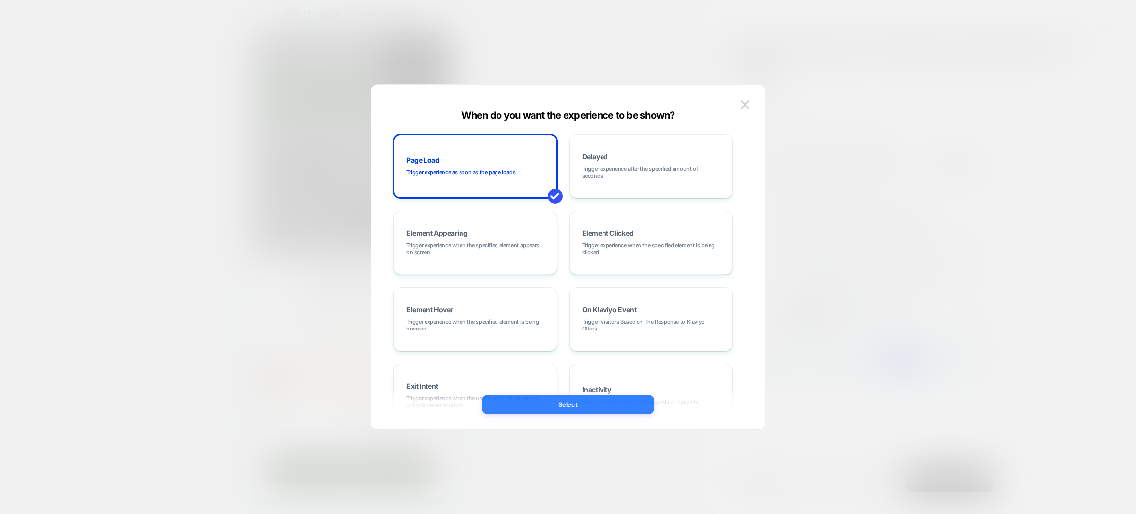
click at [572, 396] on button "Select" at bounding box center [568, 404] width 173 height 20
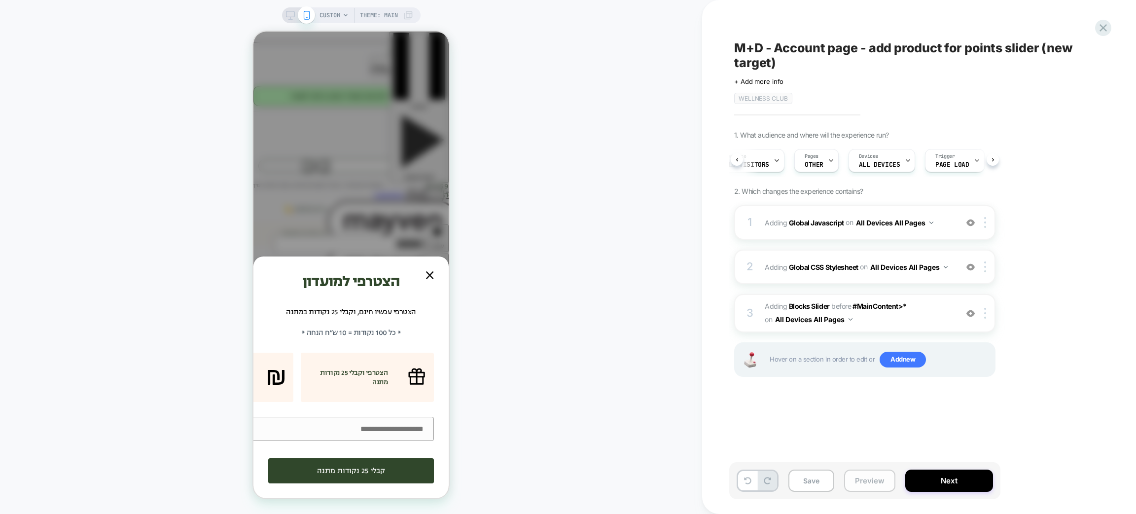
click at [860, 483] on button "Preview" at bounding box center [869, 480] width 51 height 22
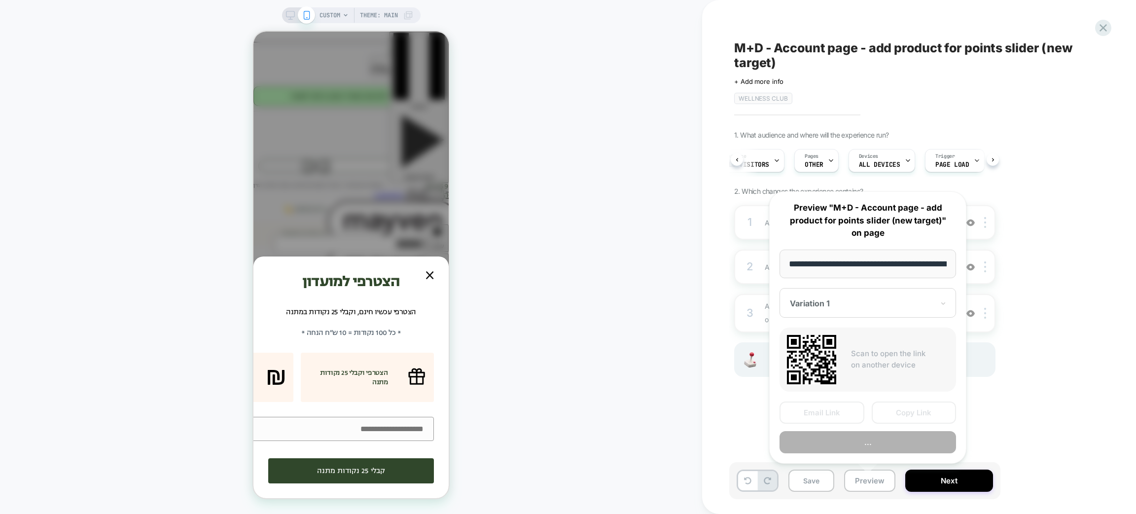
scroll to position [0, 55]
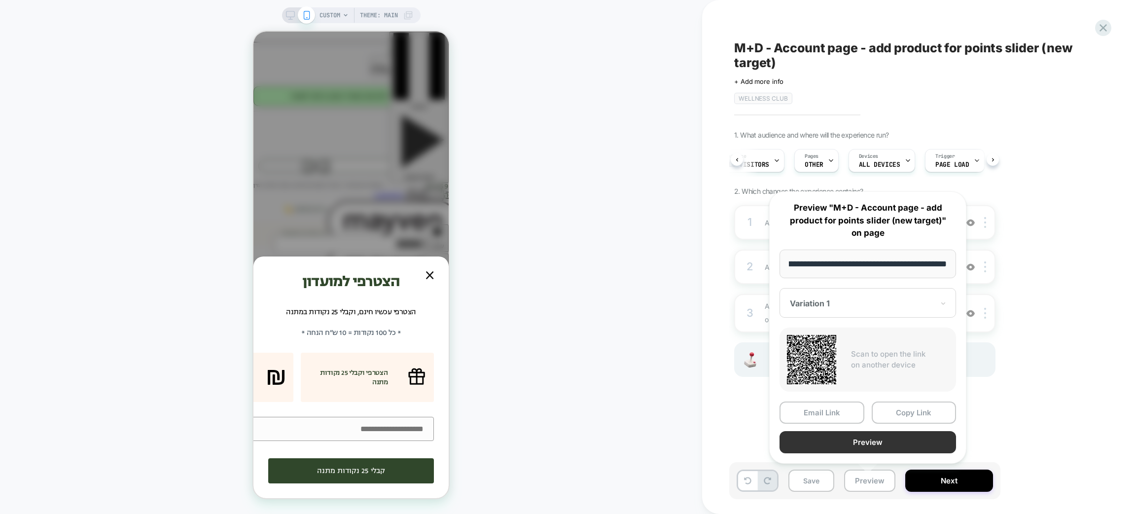
click at [859, 442] on button "Preview" at bounding box center [867, 442] width 176 height 22
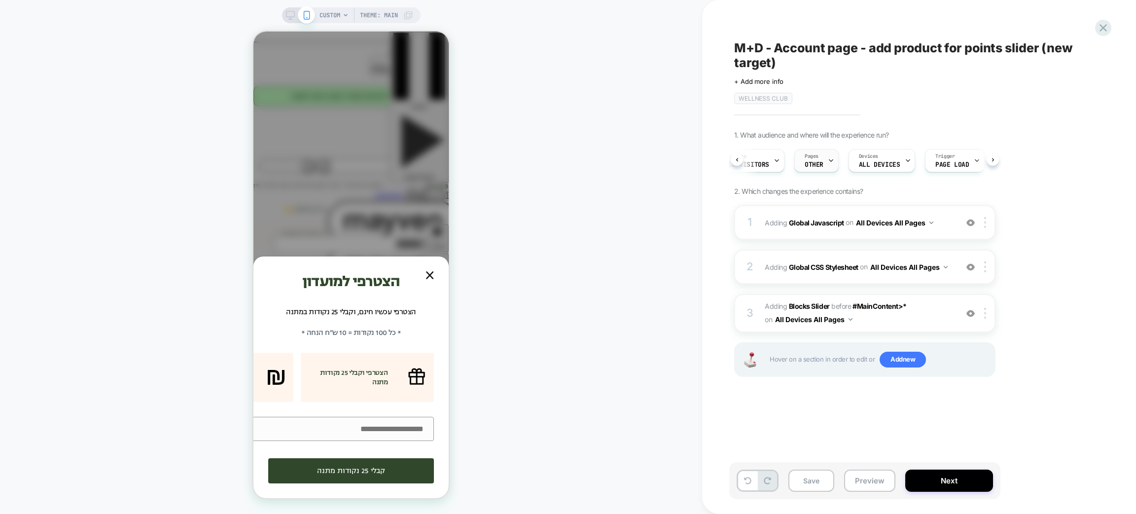
click at [822, 152] on div "Pages OTHER" at bounding box center [814, 160] width 38 height 22
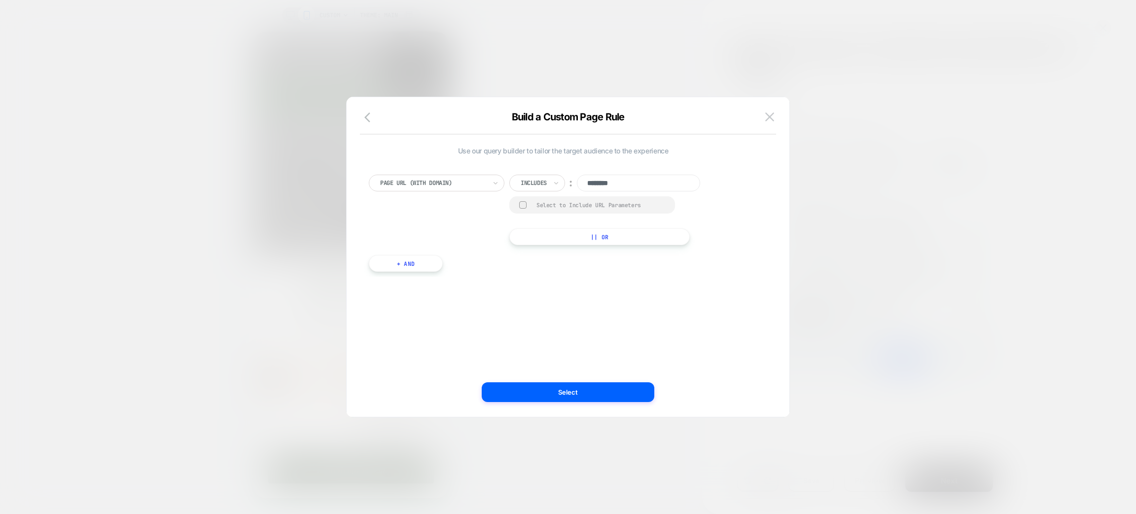
click at [489, 183] on div "Page Url (WITH DOMAIN)" at bounding box center [437, 183] width 136 height 17
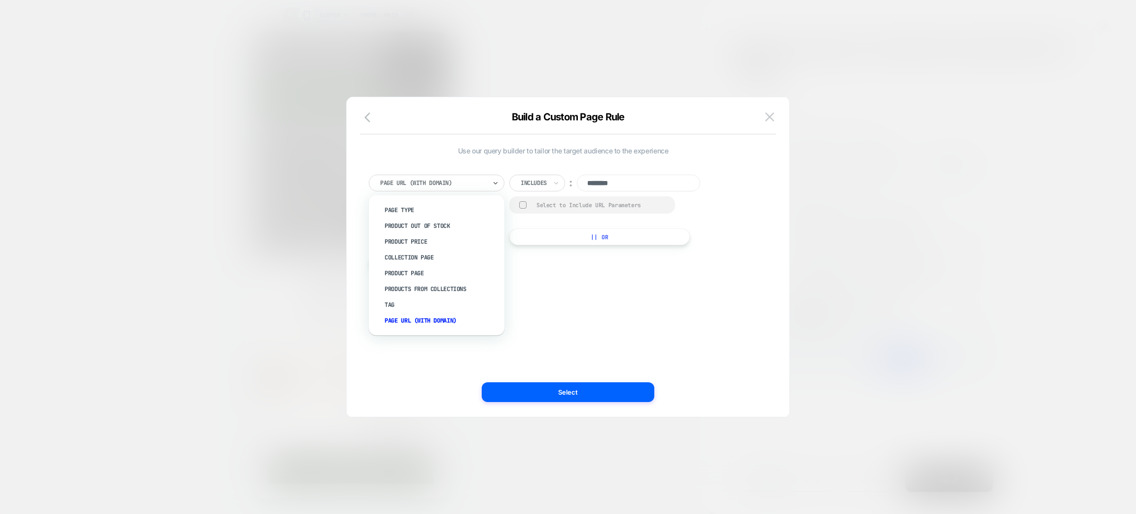
click at [561, 280] on div "Use our query builder to tailor the target audience to the experience option Co…" at bounding box center [563, 213] width 388 height 135
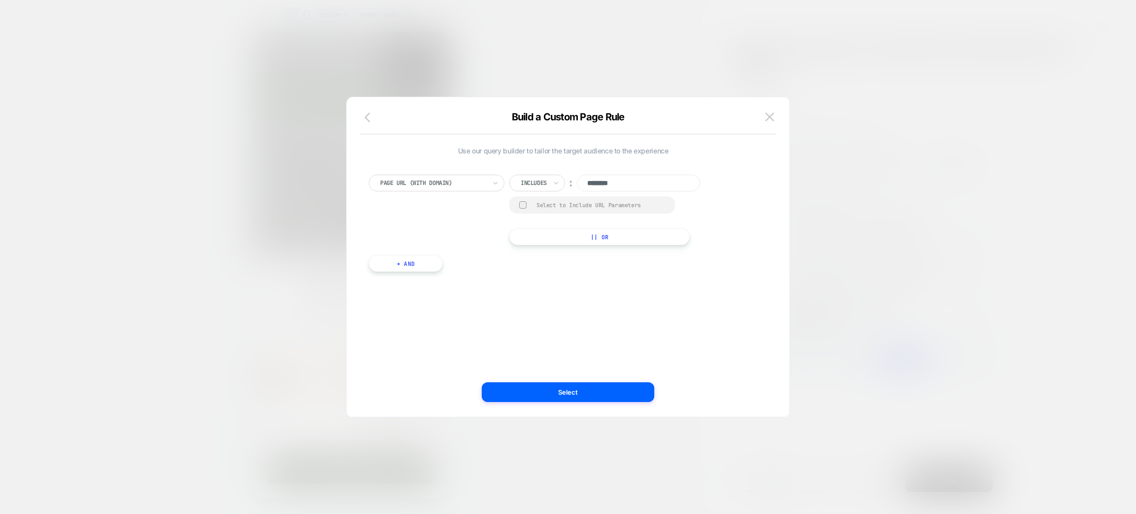
click at [372, 117] on icon "button" at bounding box center [370, 117] width 12 height 12
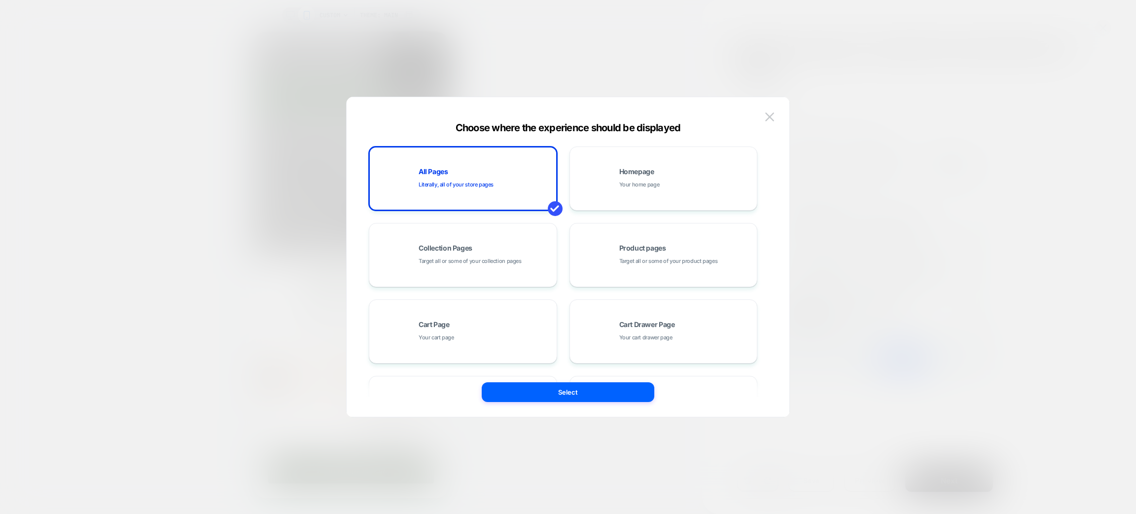
click at [584, 388] on button "Select" at bounding box center [568, 392] width 173 height 20
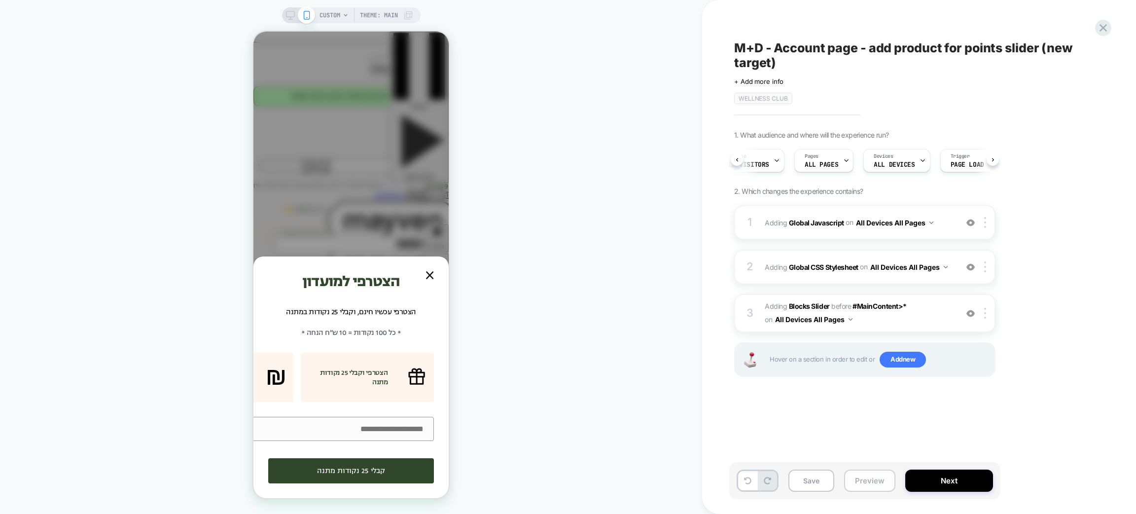
click at [868, 486] on button "Preview" at bounding box center [869, 480] width 51 height 22
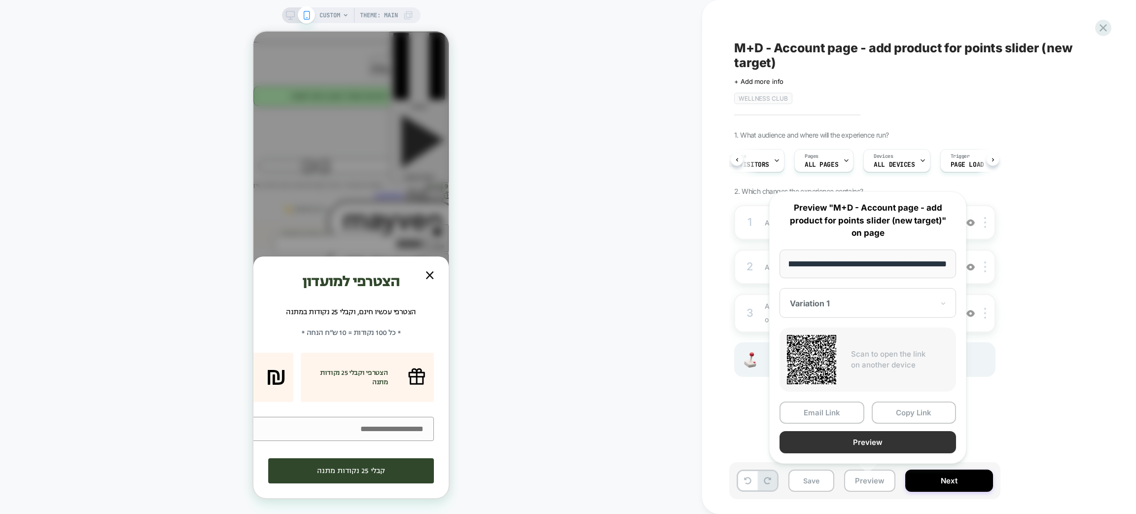
click at [862, 445] on button "Preview" at bounding box center [867, 442] width 176 height 22
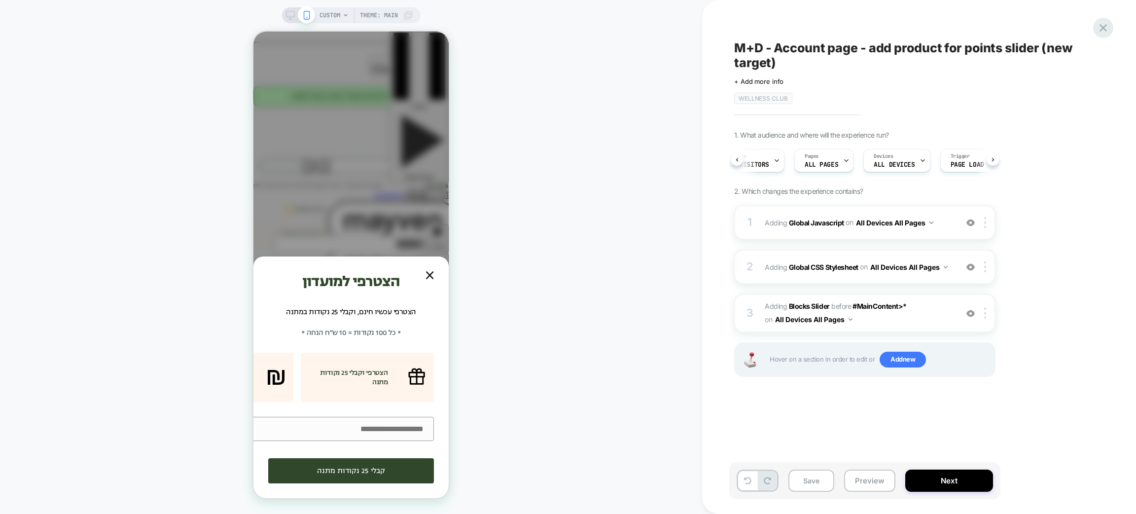
click at [1101, 31] on icon at bounding box center [1102, 27] width 13 height 13
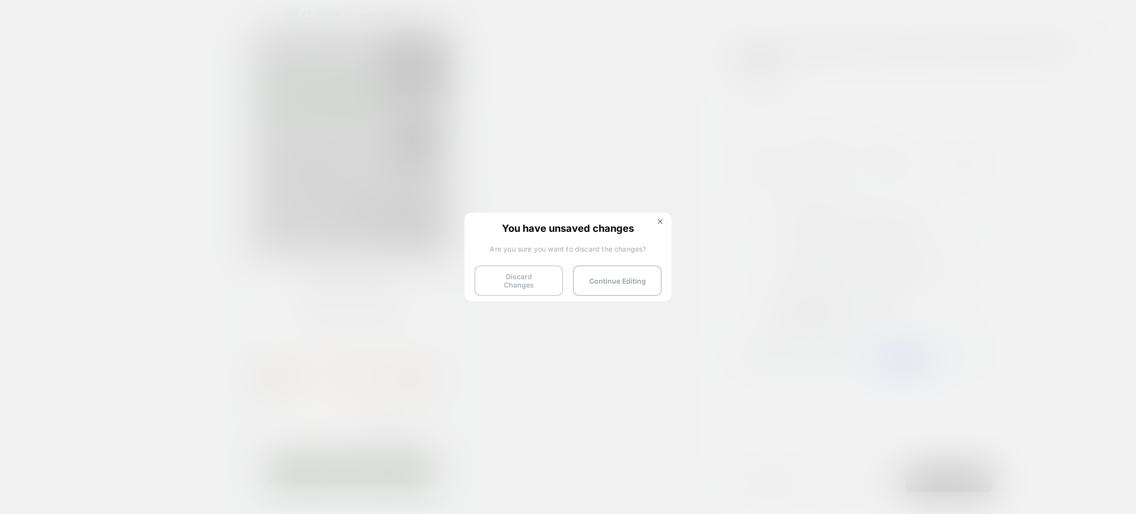
click at [486, 282] on button "Discard Changes" at bounding box center [518, 280] width 89 height 31
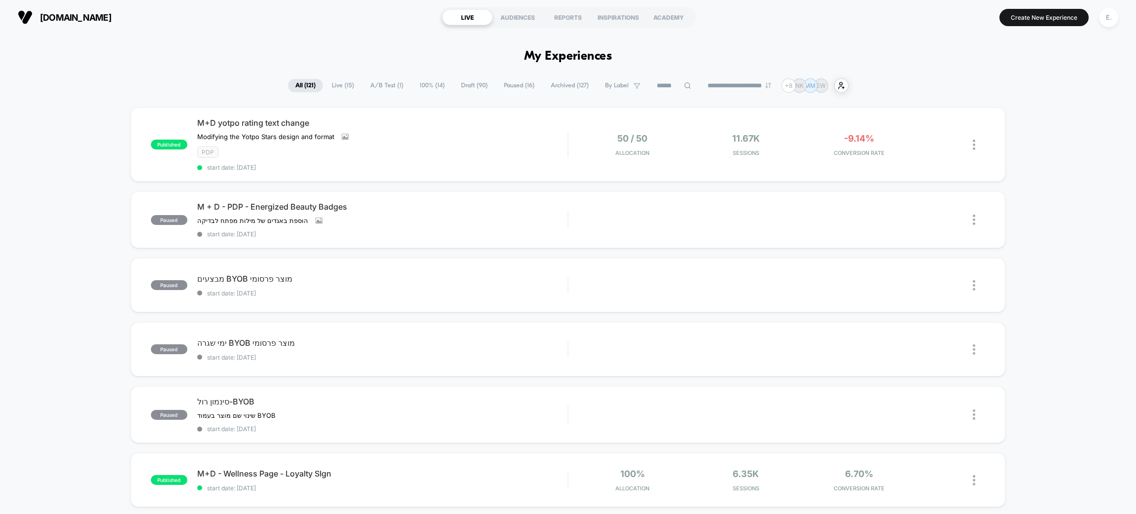
click at [454, 87] on span "Draft ( 90 )" at bounding box center [474, 85] width 41 height 13
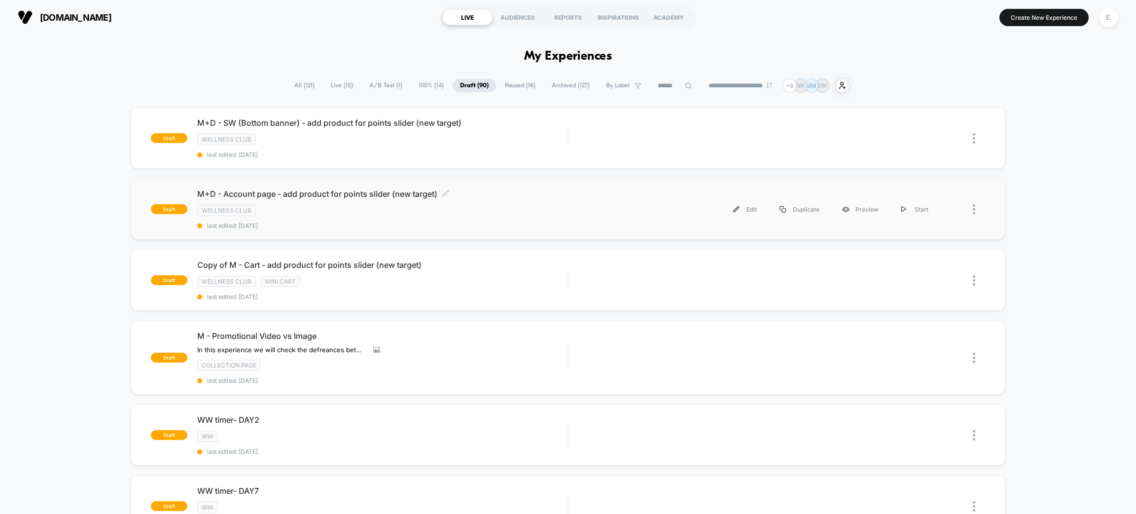
click at [492, 222] on span "last edited: [DATE]" at bounding box center [382, 225] width 370 height 7
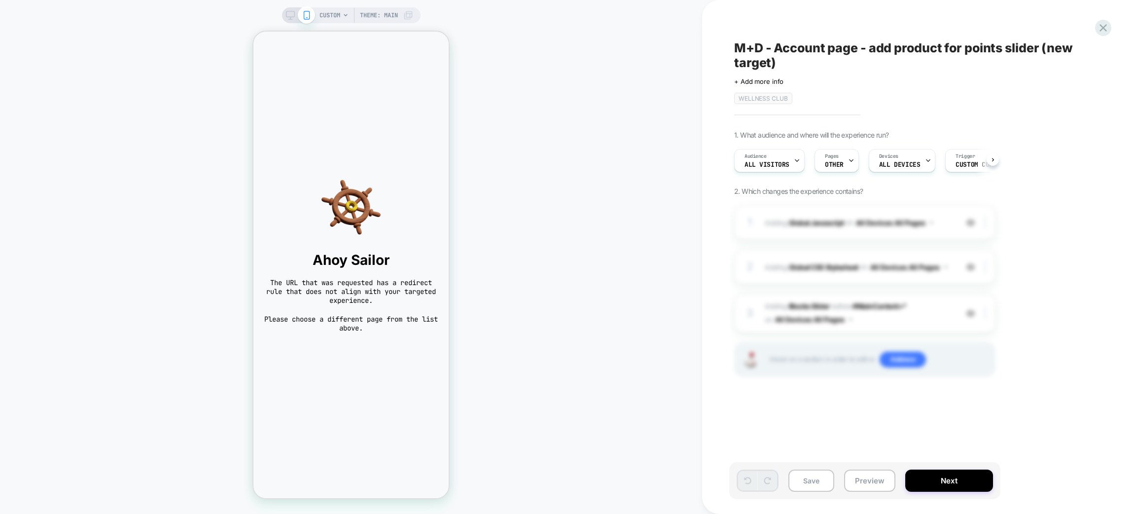
scroll to position [0, 0]
click at [1101, 31] on icon at bounding box center [1102, 27] width 13 height 13
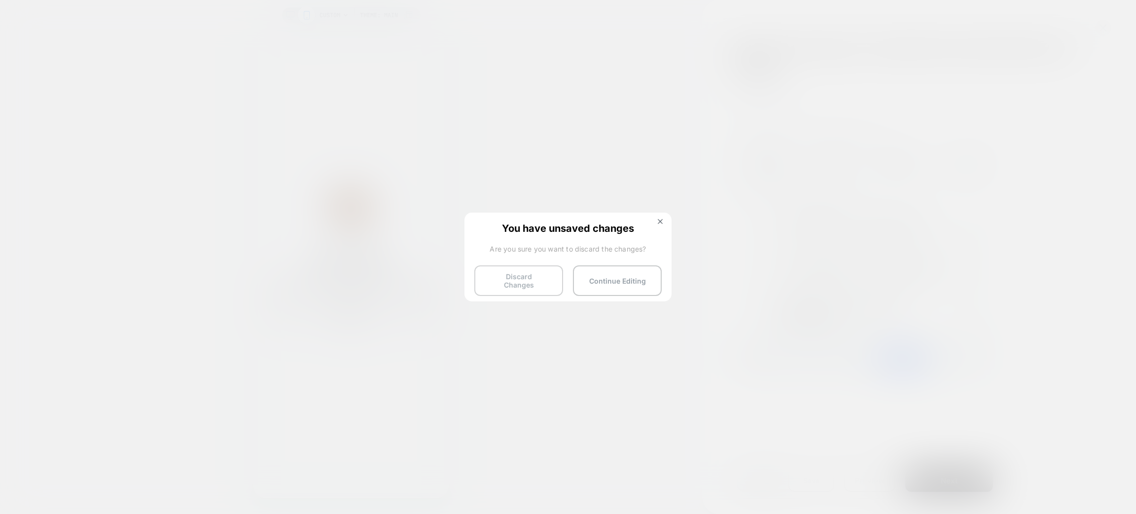
click at [513, 282] on button "Discard Changes" at bounding box center [518, 280] width 89 height 31
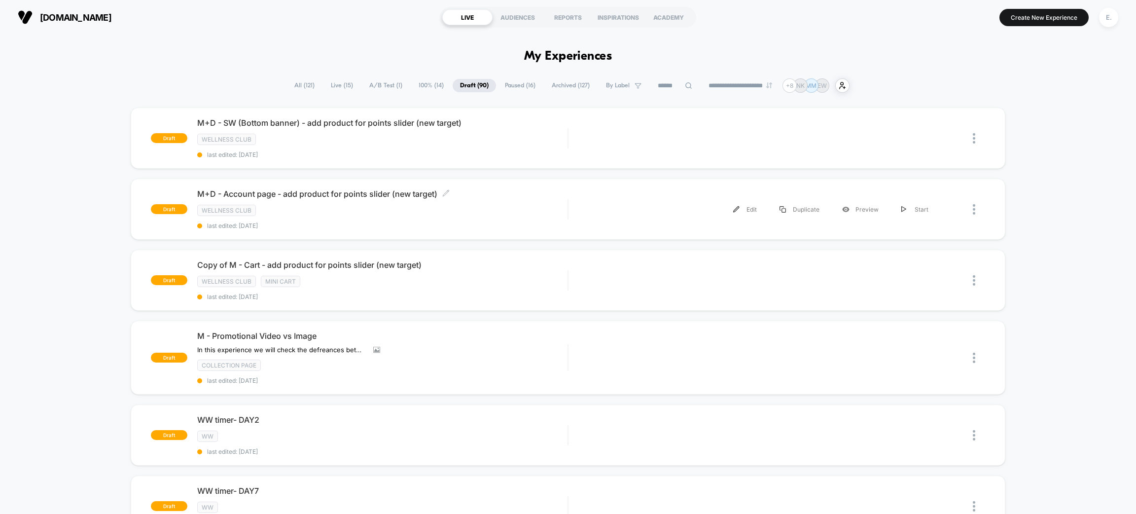
click at [476, 213] on div "wellness club" at bounding box center [382, 210] width 370 height 11
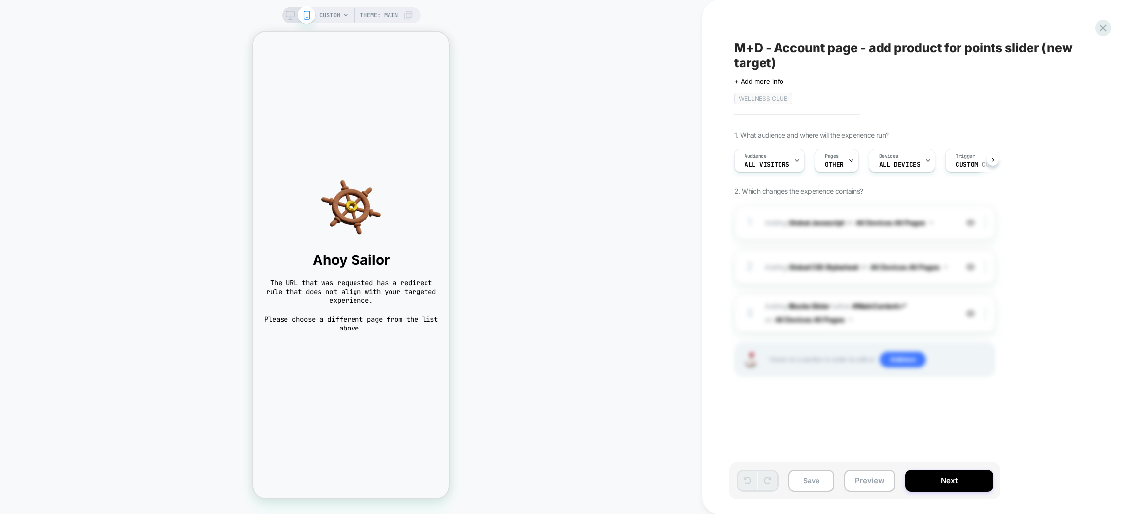
scroll to position [0, 0]
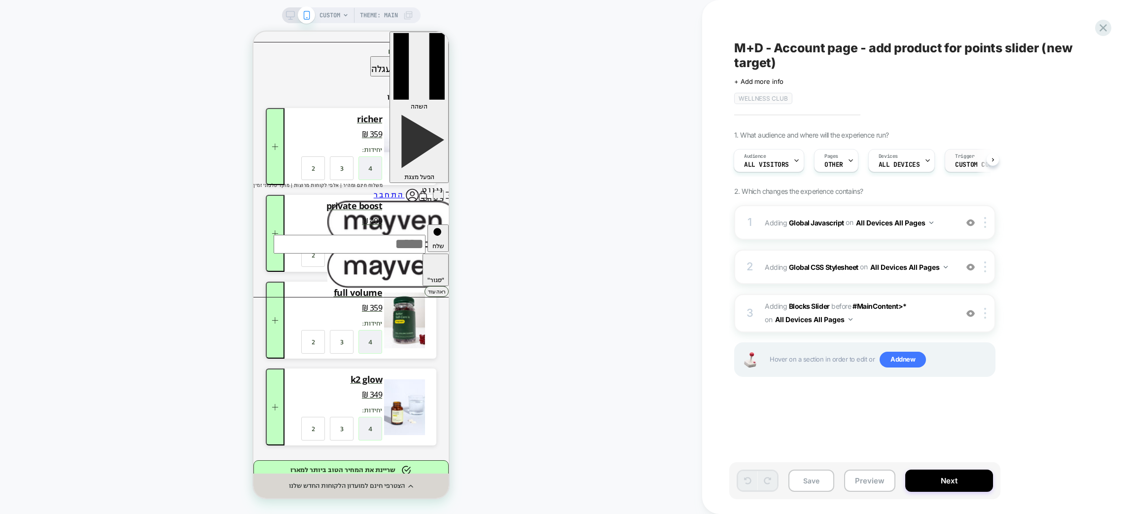
click at [977, 162] on span "Custom Code" at bounding box center [975, 164] width 41 height 7
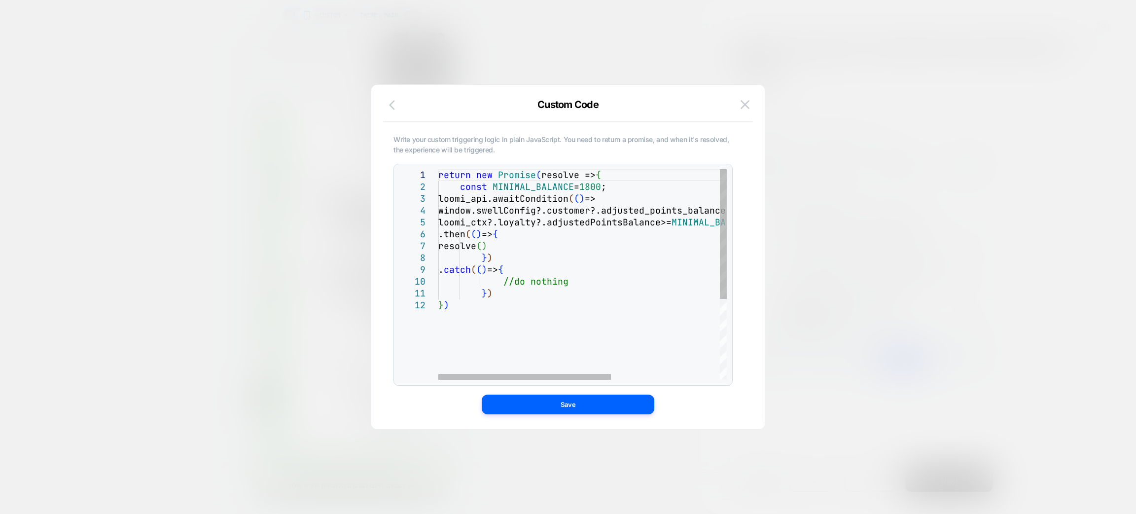
click at [389, 108] on icon "button" at bounding box center [395, 105] width 12 height 12
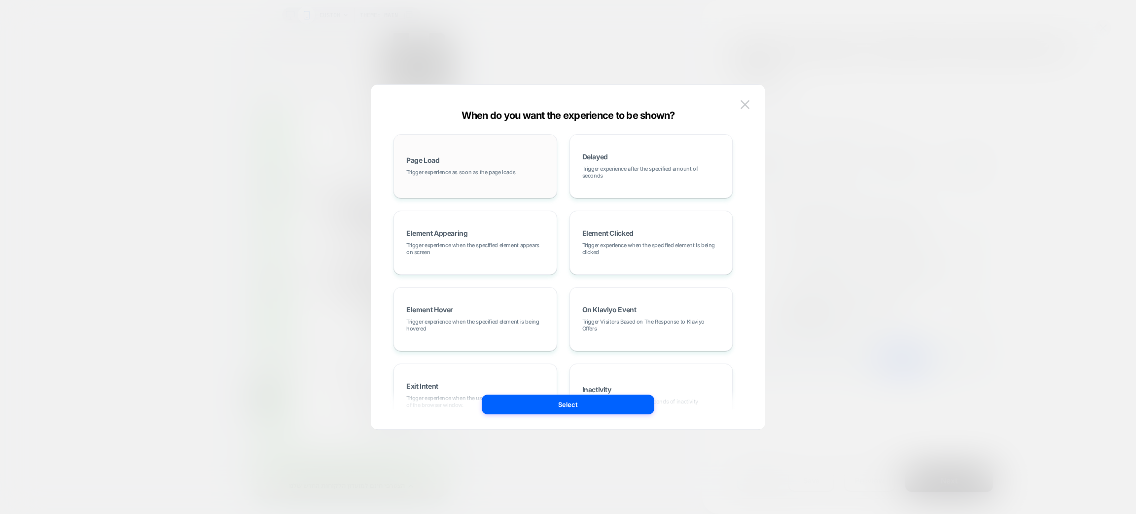
click at [444, 178] on div "Page Load Trigger experience as soon as the page loads" at bounding box center [475, 166] width 153 height 53
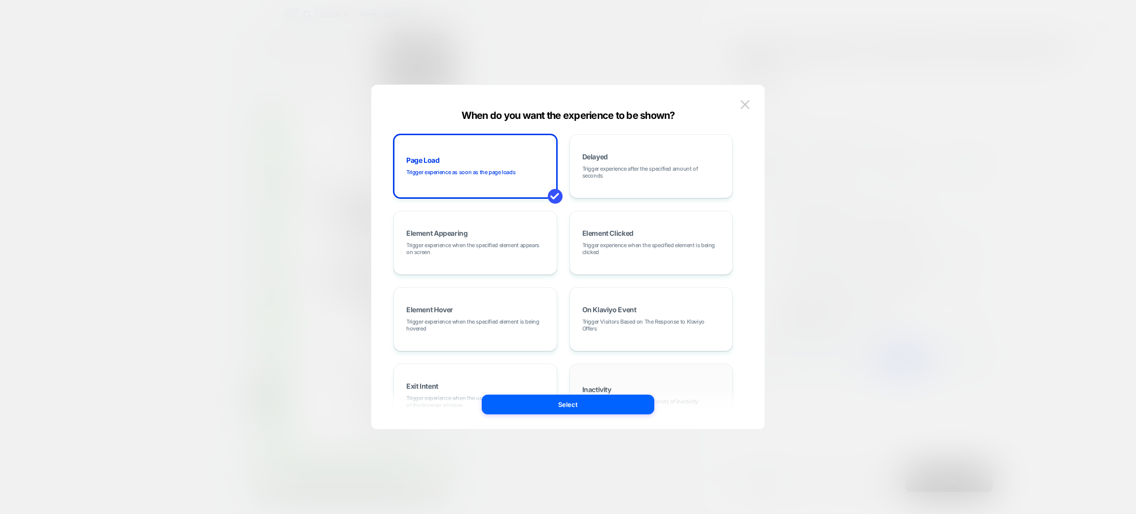
click at [572, 392] on div "Inactivity Trigger experience after ## seconds of inactivity" at bounding box center [651, 395] width 164 height 64
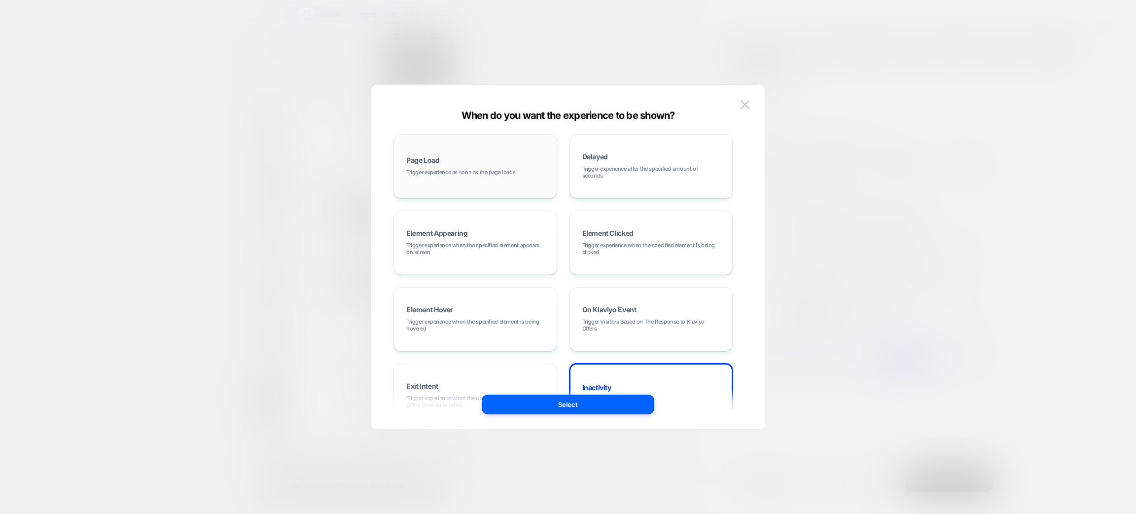
click at [468, 182] on div "Page Load Trigger experience as soon as the page loads" at bounding box center [475, 166] width 153 height 53
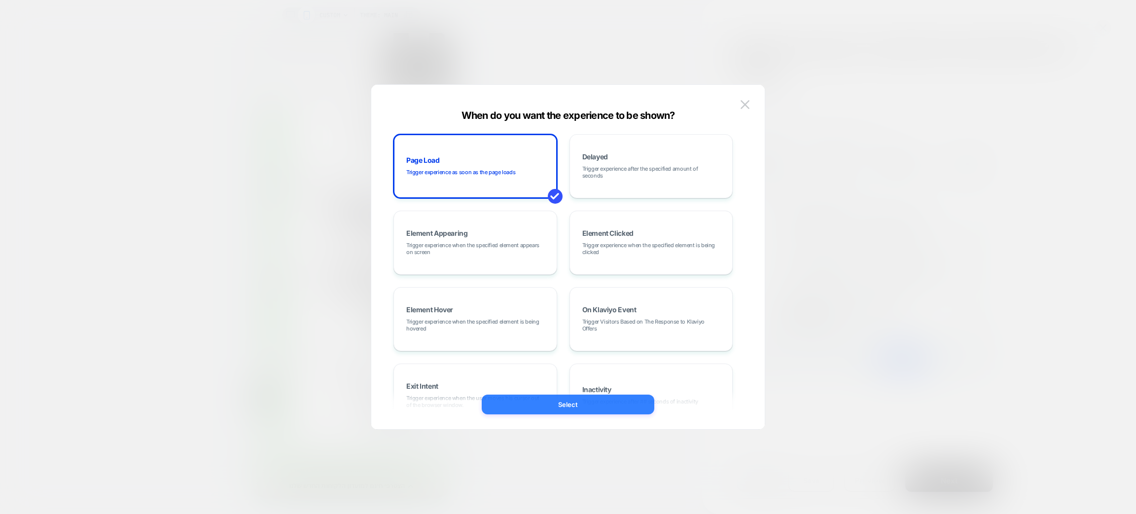
click at [582, 402] on button "Select" at bounding box center [568, 404] width 173 height 20
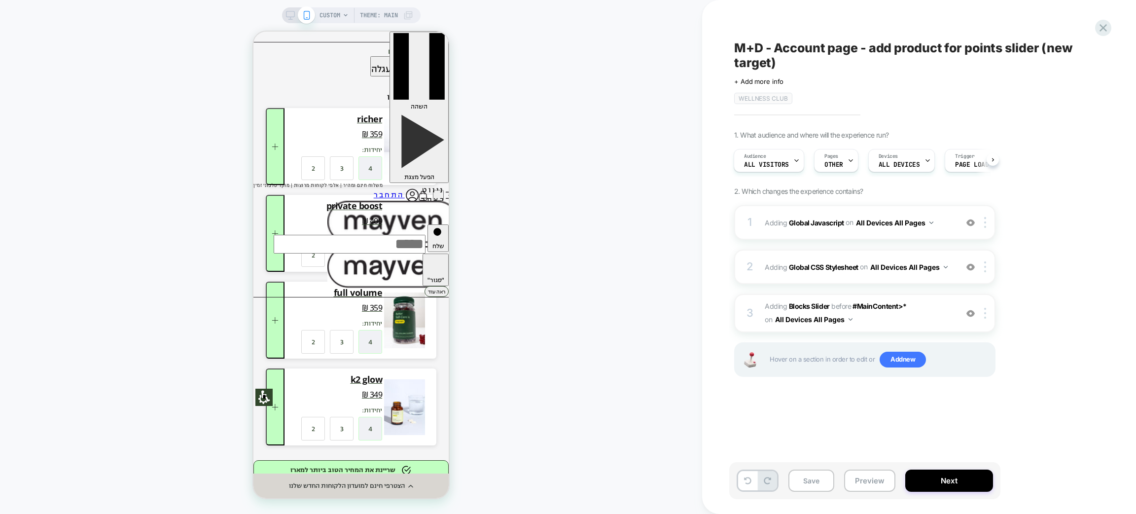
click at [856, 467] on div "Save Preview Next" at bounding box center [864, 480] width 271 height 37
click at [864, 480] on button "Preview" at bounding box center [869, 480] width 51 height 22
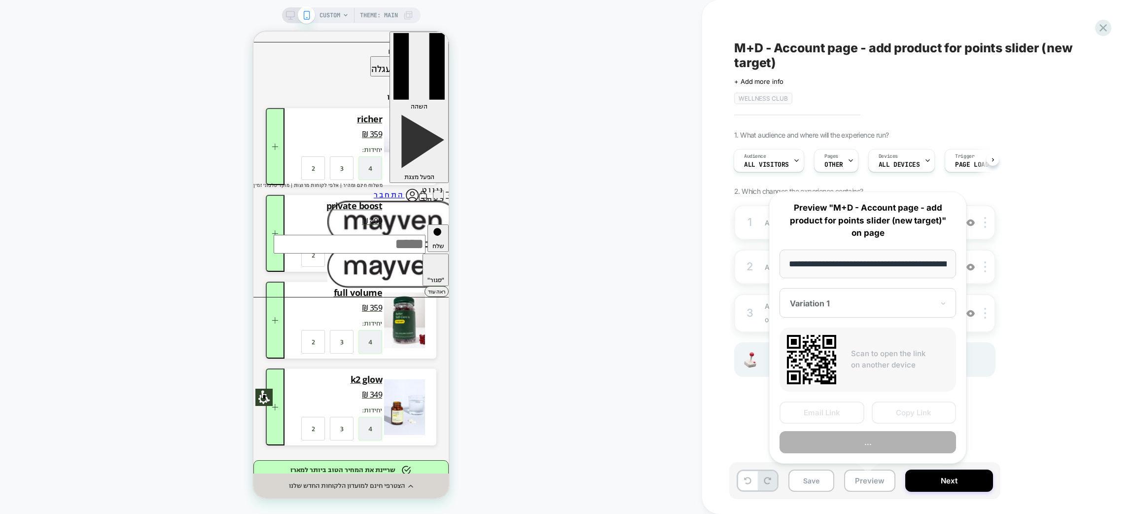
scroll to position [0, 55]
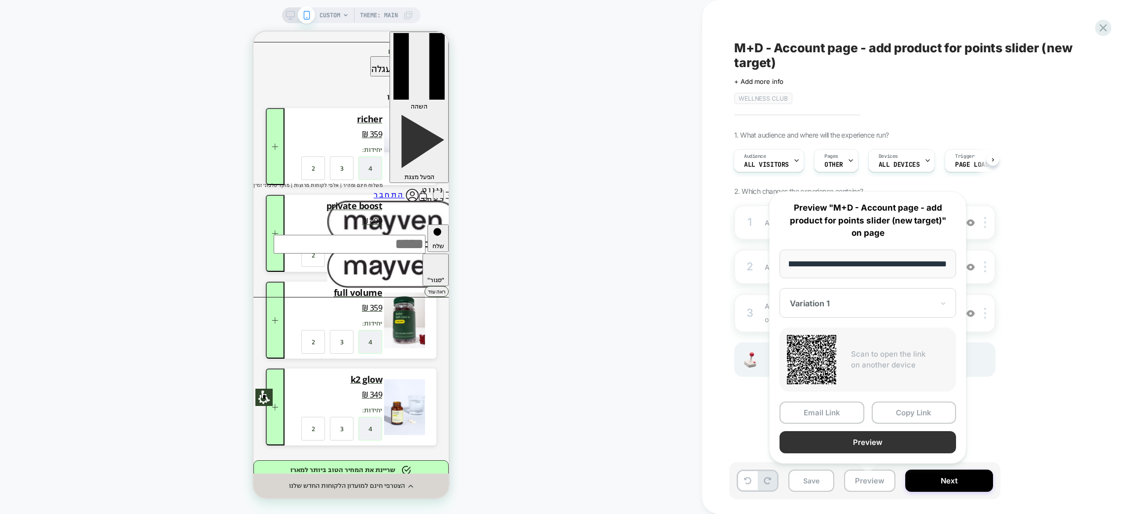
click at [858, 436] on button "Preview" at bounding box center [867, 442] width 176 height 22
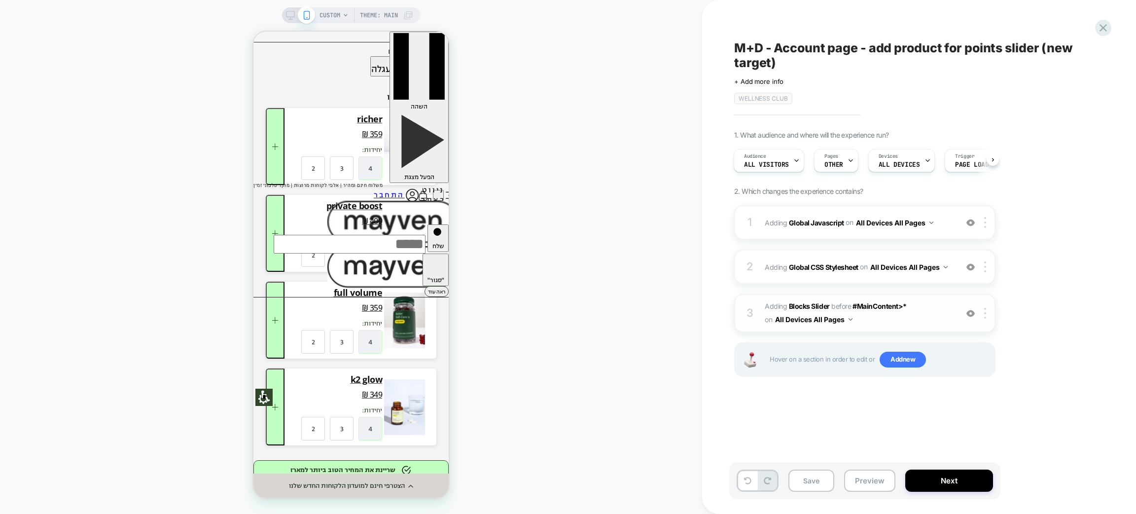
click at [926, 320] on span "#_loomi_addon_1713967030767_dup1756615318_dup1756627787_dup1756658311 Adding Bl…" at bounding box center [859, 313] width 188 height 27
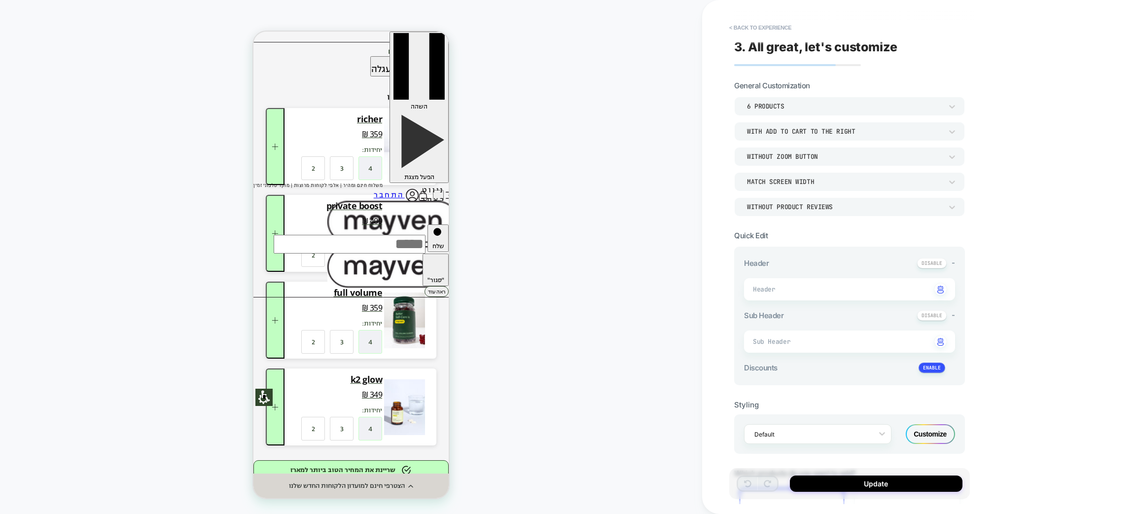
type textarea "*"
click at [940, 97] on div "6 Products" at bounding box center [849, 106] width 231 height 19
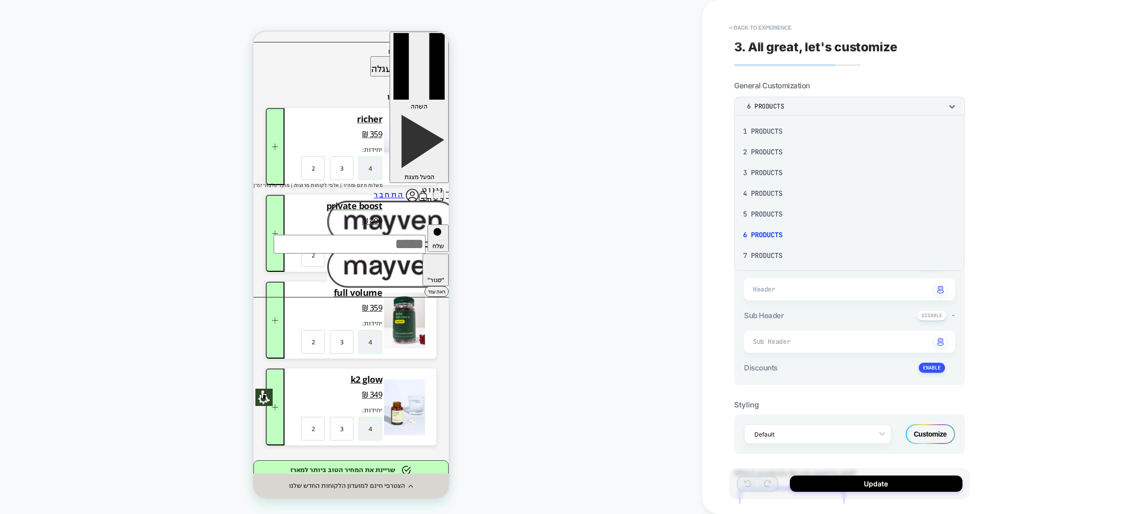
click at [940, 96] on div at bounding box center [568, 257] width 1136 height 514
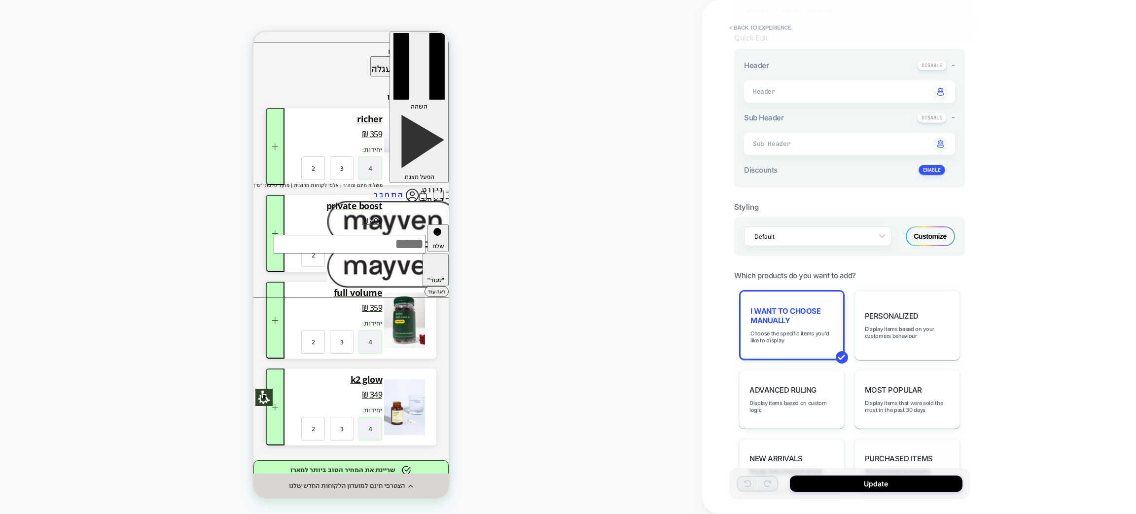
scroll to position [298, 0]
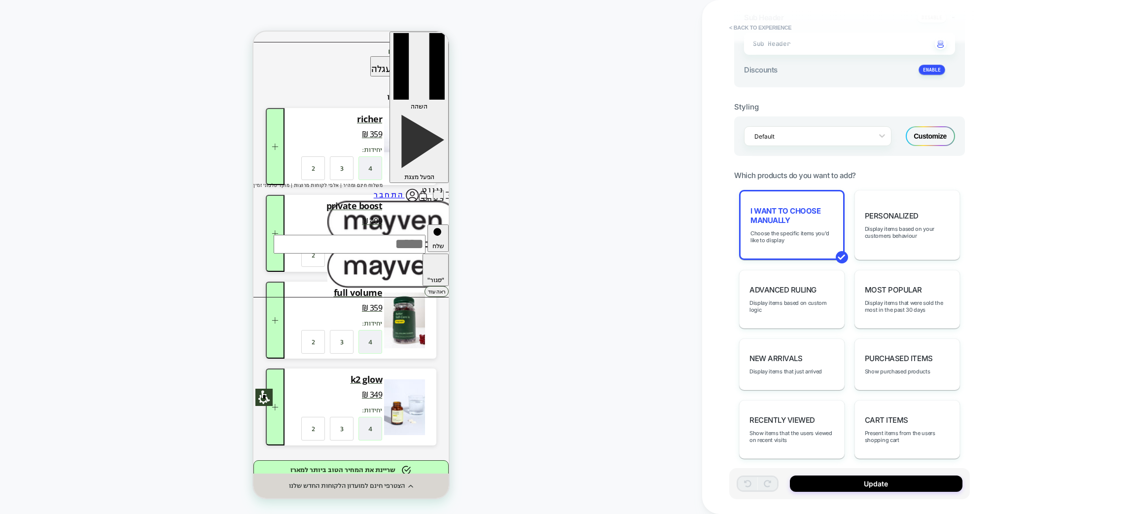
click at [812, 182] on section "Which products do you want to add? I want to choose manually Choose the specifi…" at bounding box center [849, 315] width 231 height 288
click at [797, 216] on span "I want to choose manually" at bounding box center [791, 215] width 83 height 19
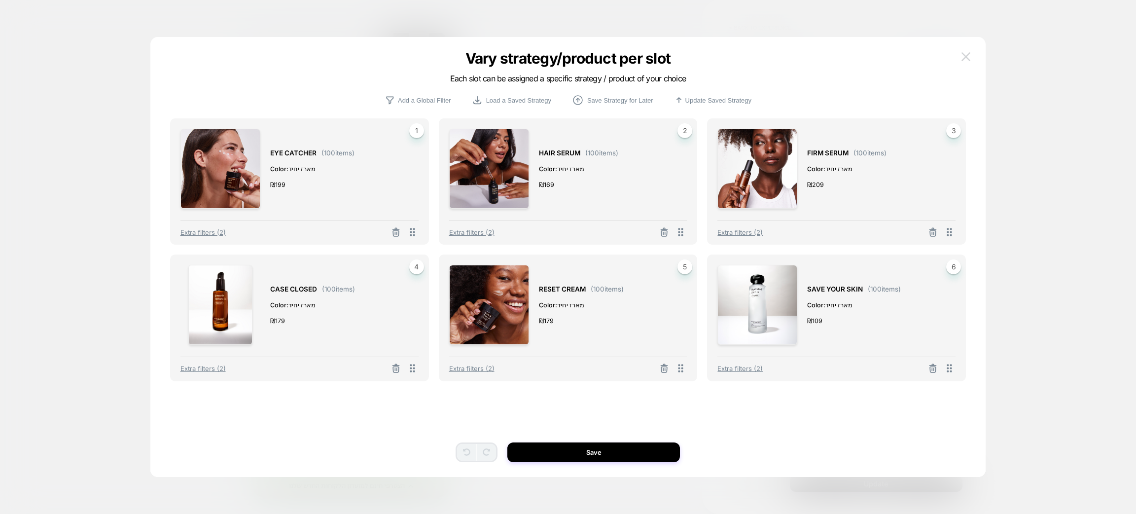
click at [958, 54] on button at bounding box center [965, 56] width 15 height 15
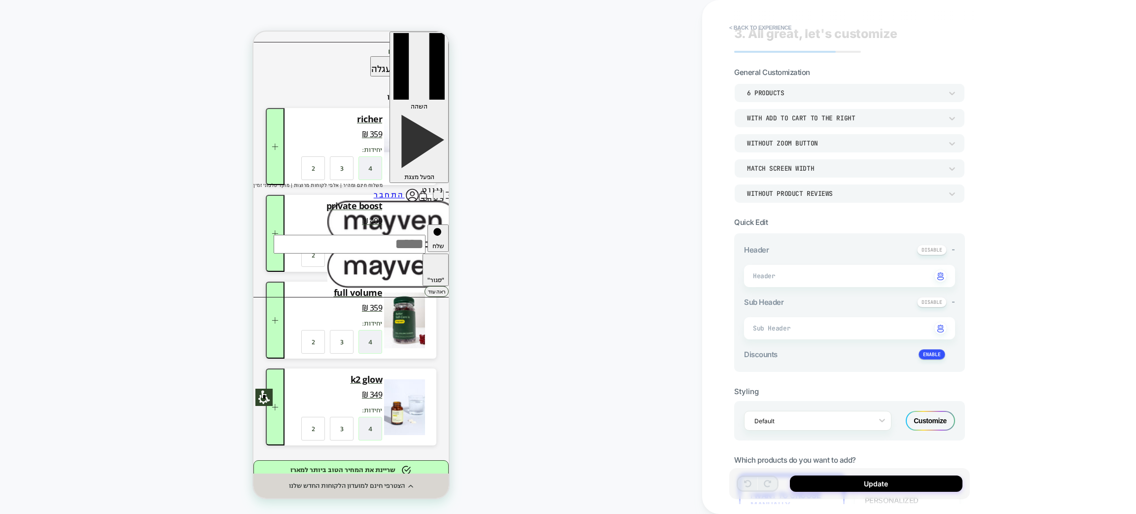
scroll to position [0, 0]
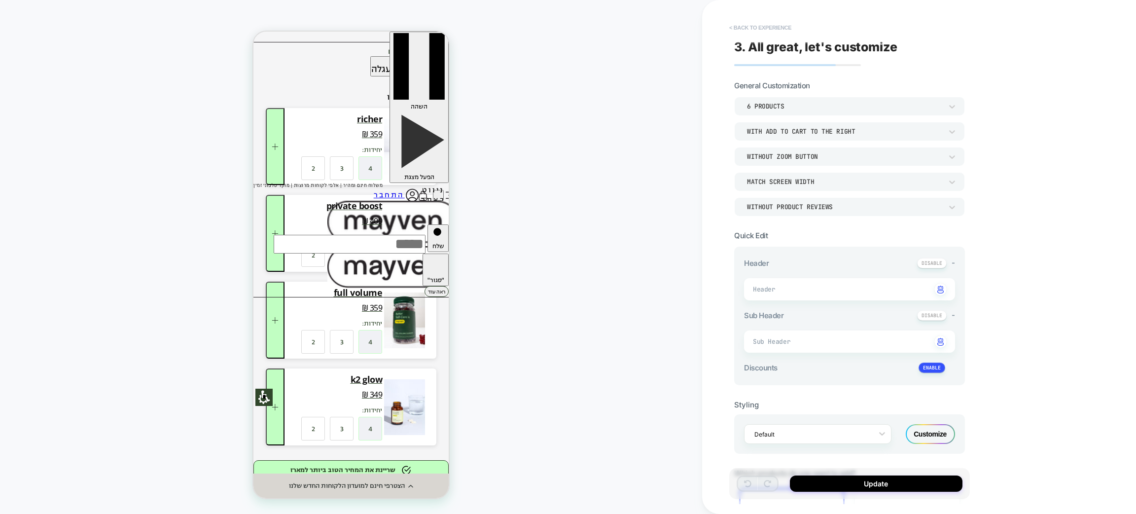
click at [755, 26] on button "< Back to experience" at bounding box center [760, 28] width 72 height 16
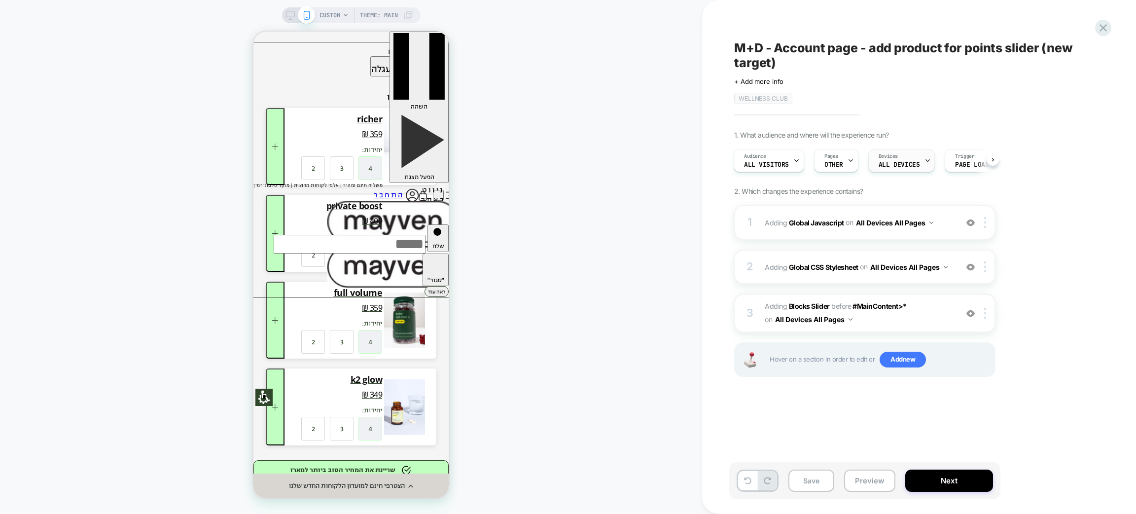
scroll to position [0, 5]
click at [953, 163] on span "Page Load" at bounding box center [967, 164] width 34 height 7
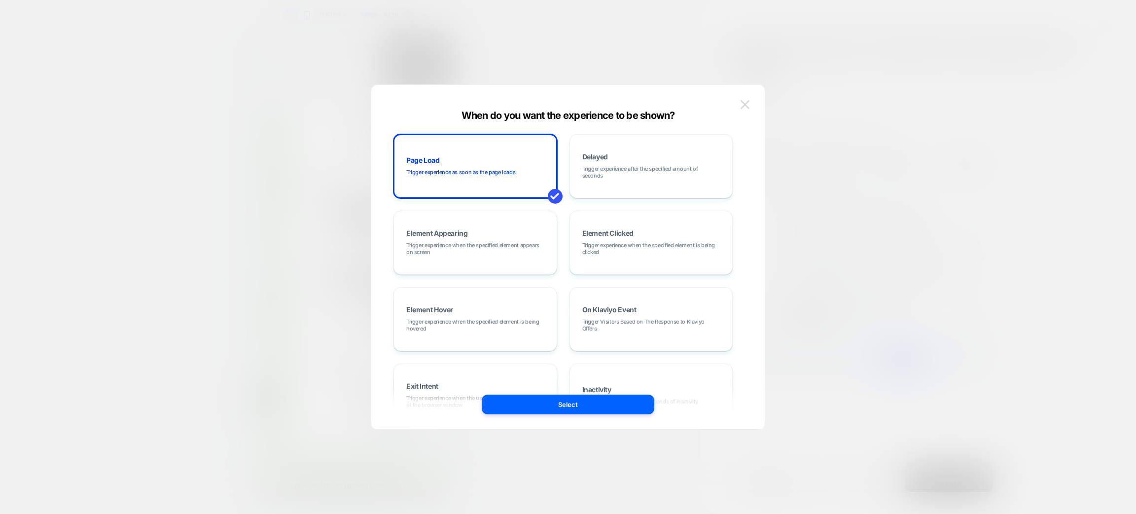
click at [747, 109] on button at bounding box center [745, 104] width 15 height 15
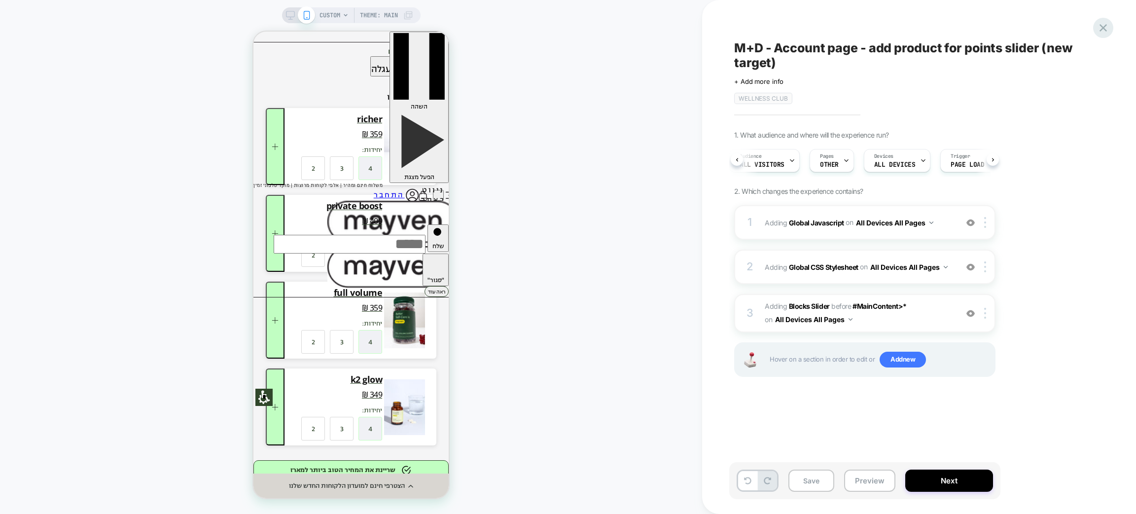
click at [1103, 24] on icon at bounding box center [1102, 27] width 13 height 13
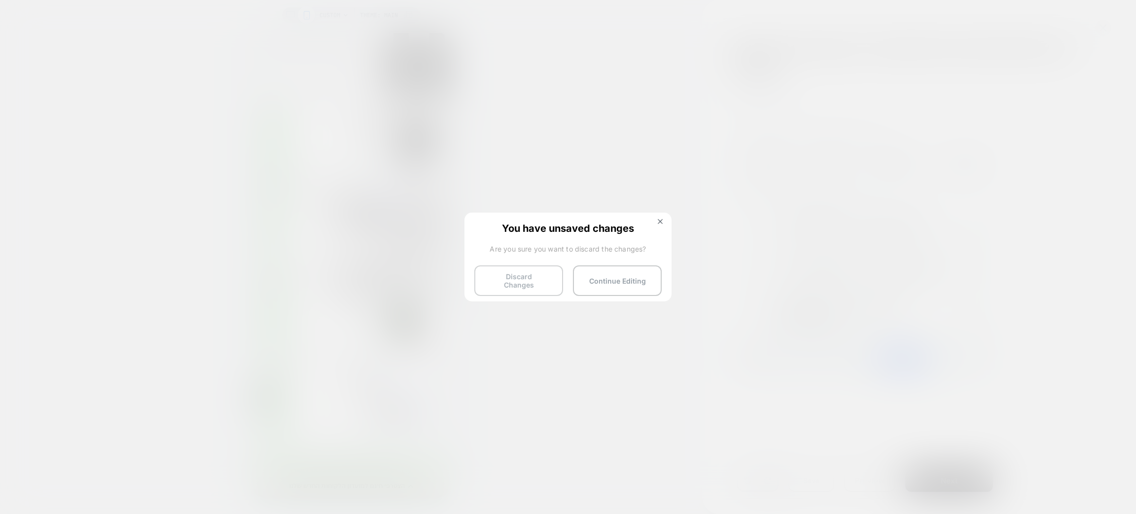
click at [511, 278] on button "Discard Changes" at bounding box center [518, 280] width 89 height 31
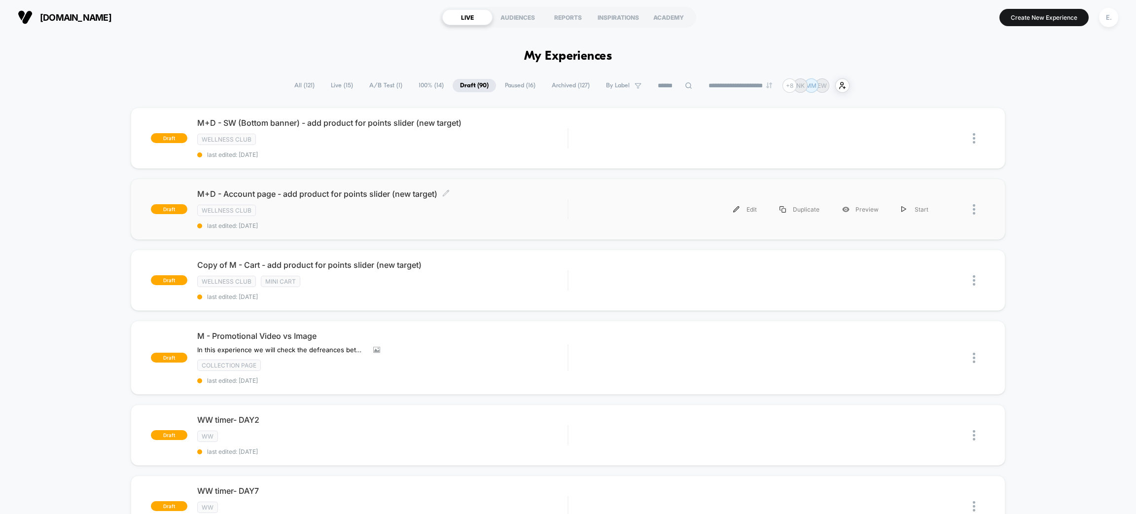
click at [480, 201] on div "M+D - Account page - add product for points slider (new target) Click to edit e…" at bounding box center [382, 209] width 370 height 40
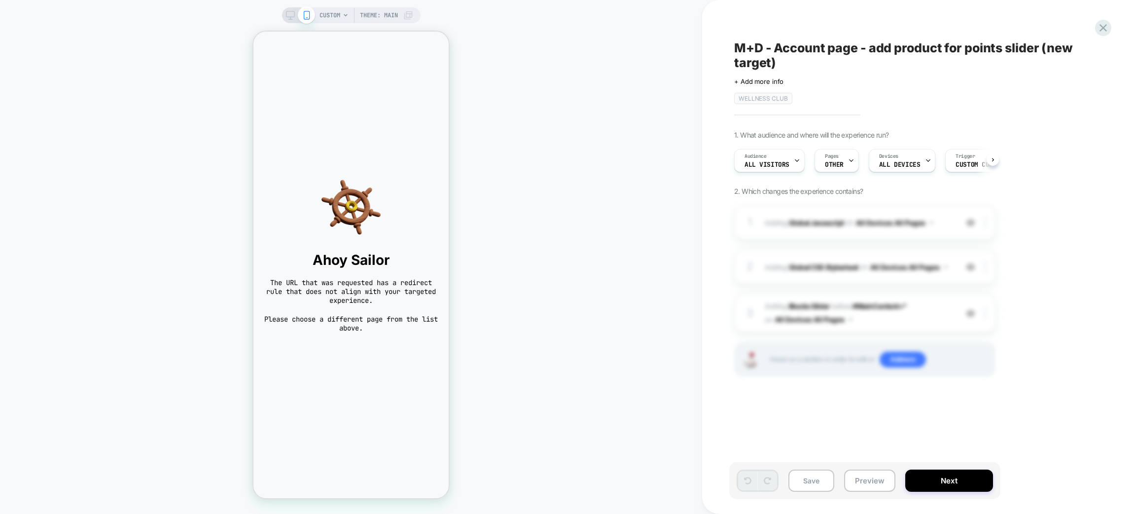
scroll to position [0, 0]
click at [862, 477] on button "Preview" at bounding box center [869, 480] width 51 height 22
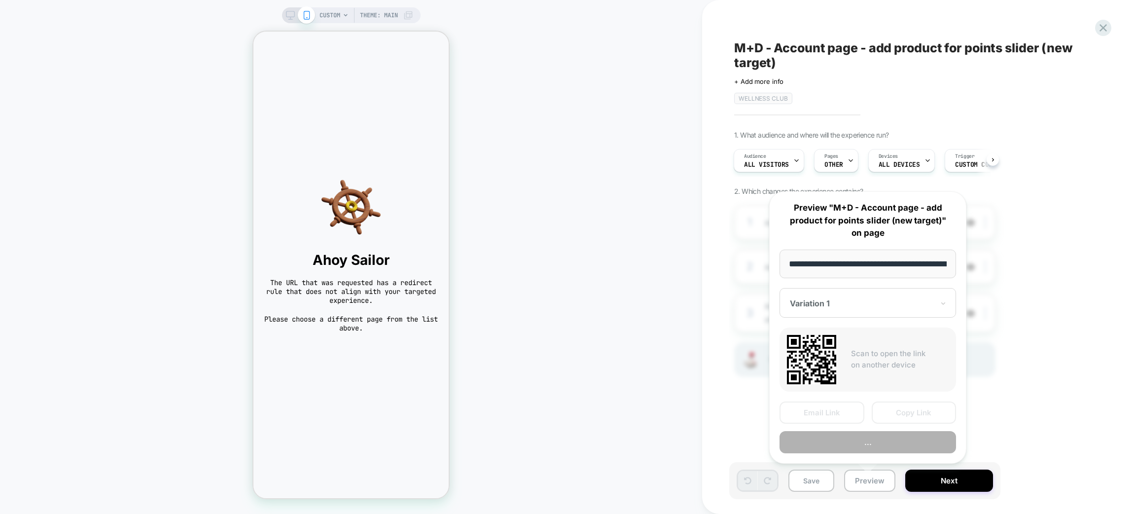
scroll to position [0, 55]
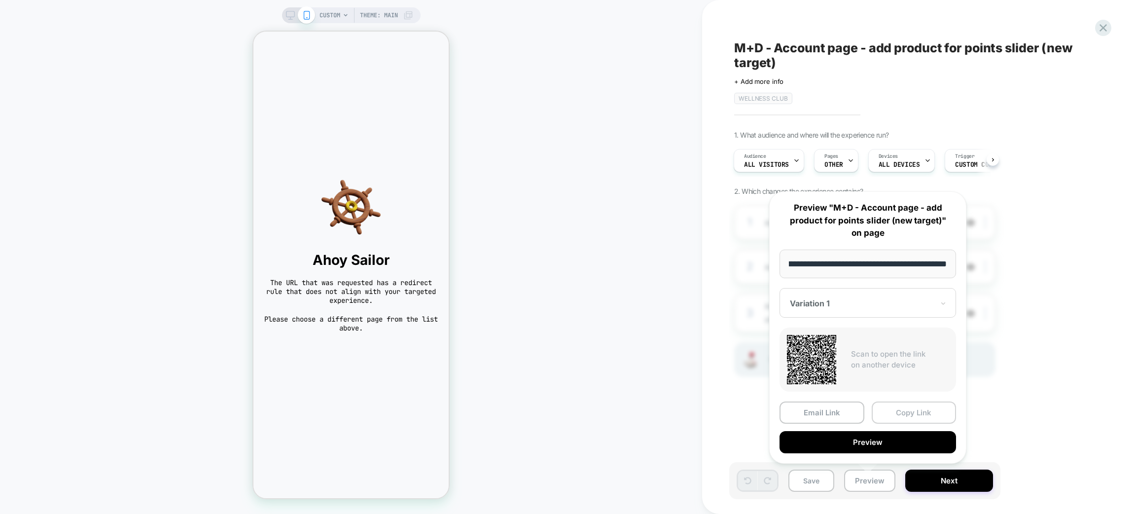
click at [903, 412] on button "Copy Link" at bounding box center [914, 412] width 85 height 22
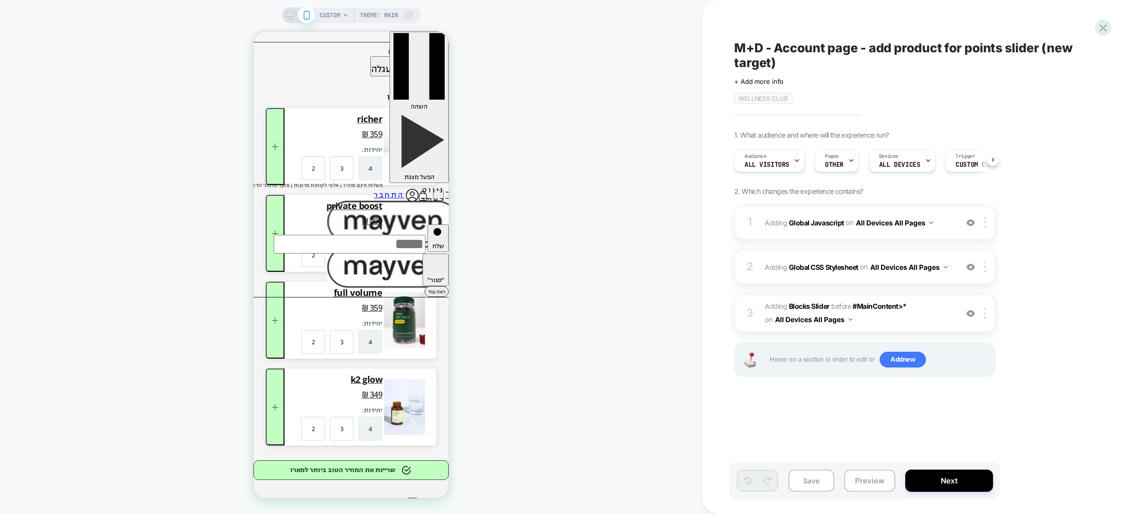
scroll to position [0, 0]
click at [874, 481] on button "Preview" at bounding box center [869, 480] width 51 height 22
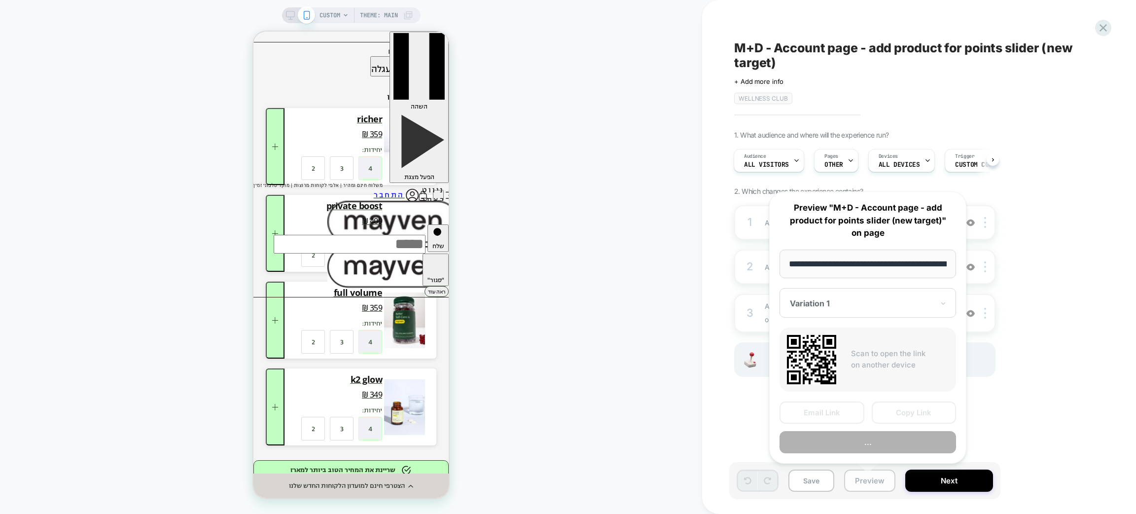
scroll to position [0, 55]
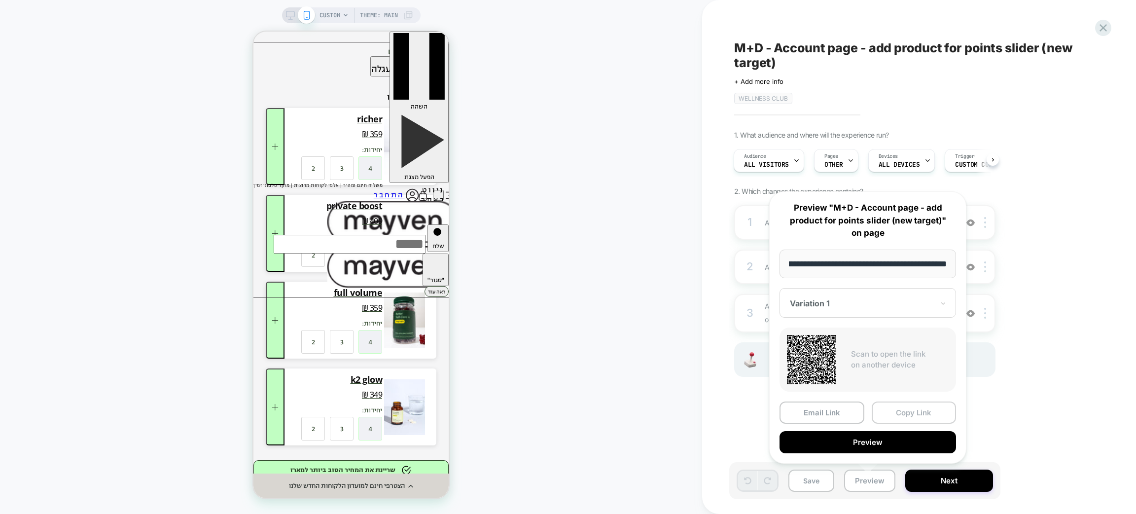
click at [897, 411] on button "Copy Link" at bounding box center [914, 412] width 85 height 22
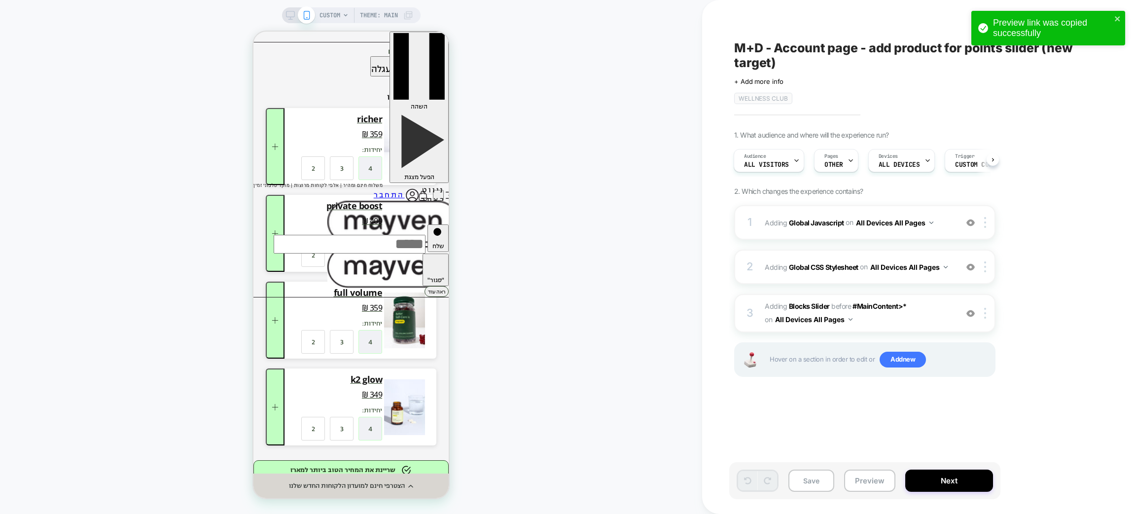
scroll to position [0, 0]
click at [874, 487] on button "Preview" at bounding box center [869, 480] width 51 height 22
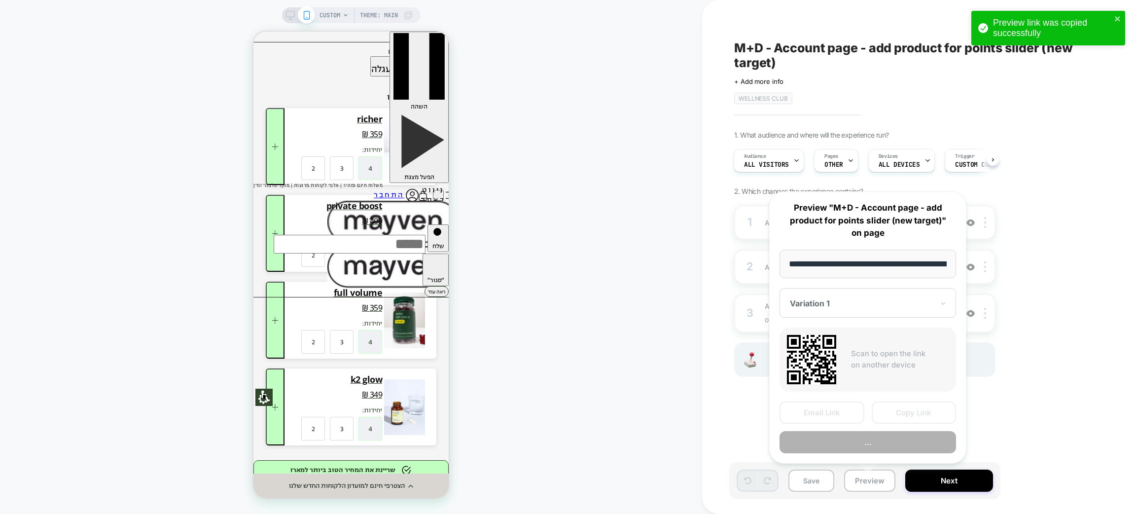
scroll to position [0, 55]
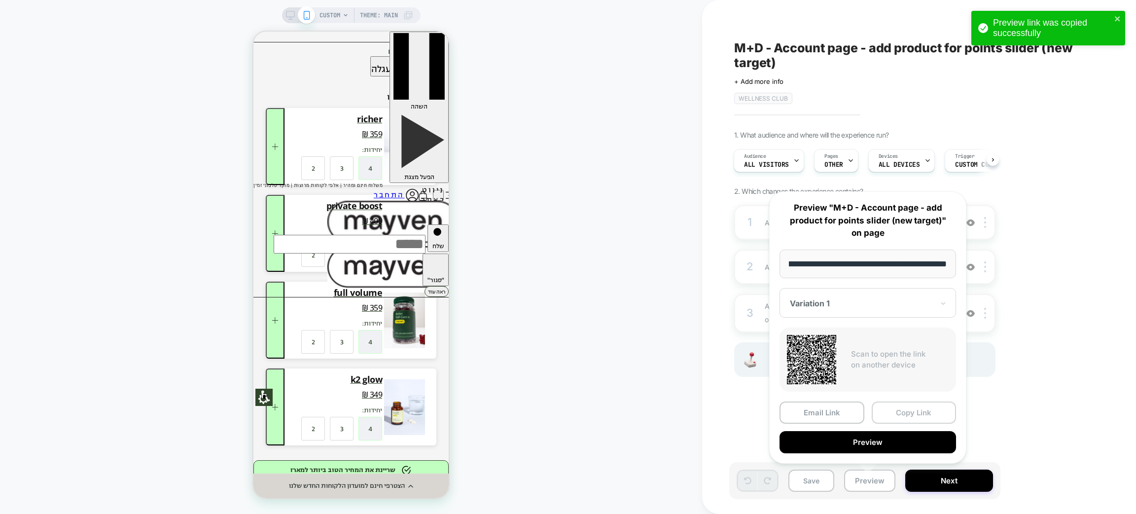
click at [920, 411] on button "Copy Link" at bounding box center [914, 412] width 85 height 22
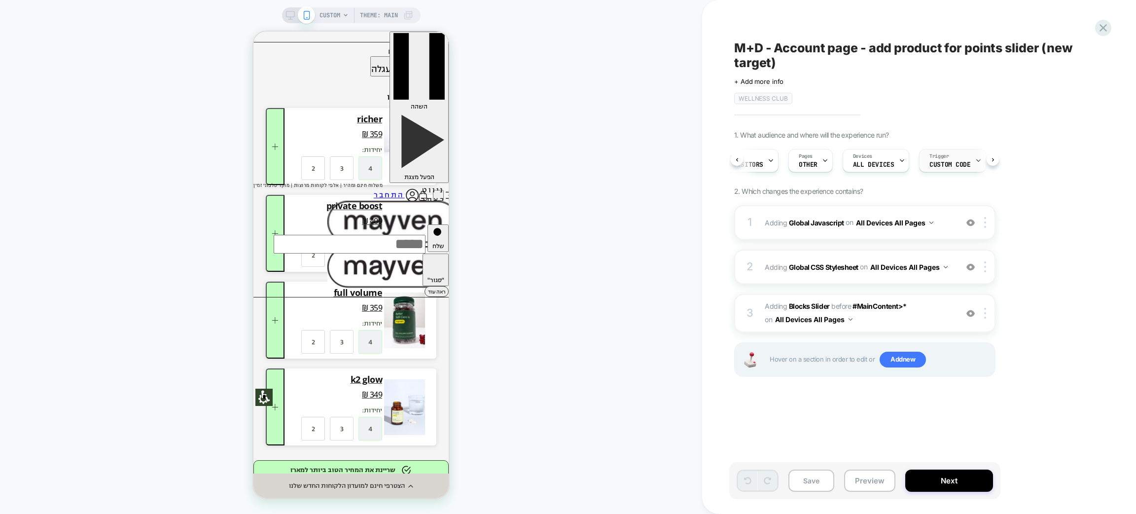
scroll to position [0, 31]
click at [958, 162] on span "Custom Code" at bounding box center [944, 164] width 41 height 7
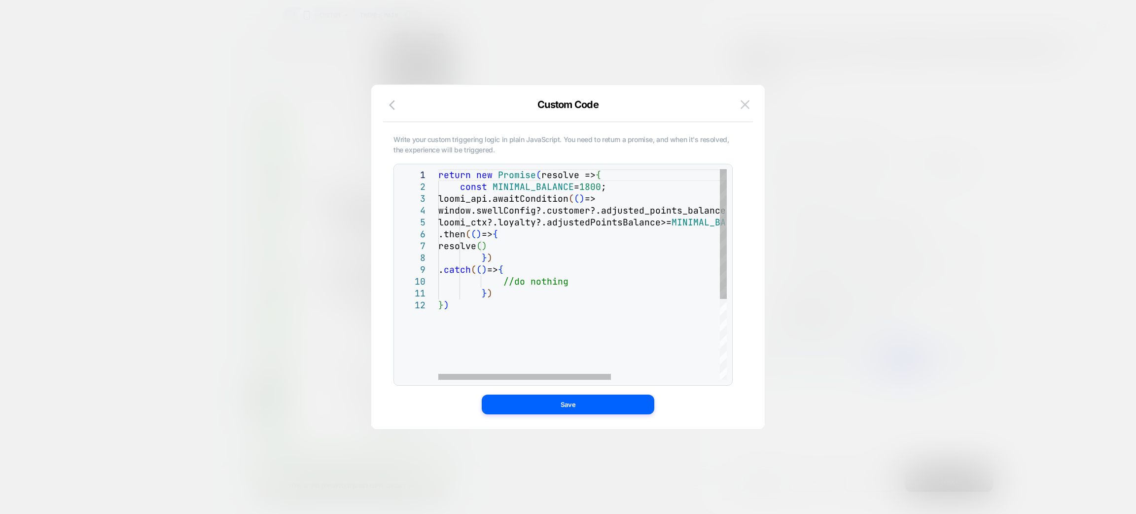
click at [597, 186] on div "return new Promise ( resolve => { const MINIMAL_BALANCE = 1800 ; loomi_api.awai…" at bounding box center [673, 339] width 470 height 341
type textarea "**********"
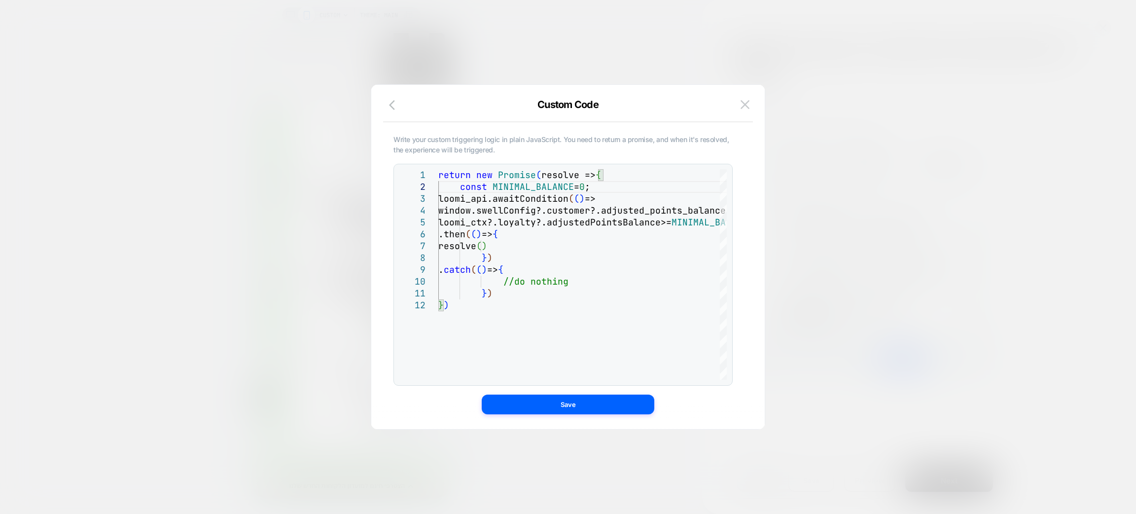
click at [614, 414] on div "Write your custom triggering logic in plain JavaScript. You need to return a pr…" at bounding box center [568, 262] width 364 height 334
click at [612, 407] on button "Save" at bounding box center [568, 404] width 173 height 20
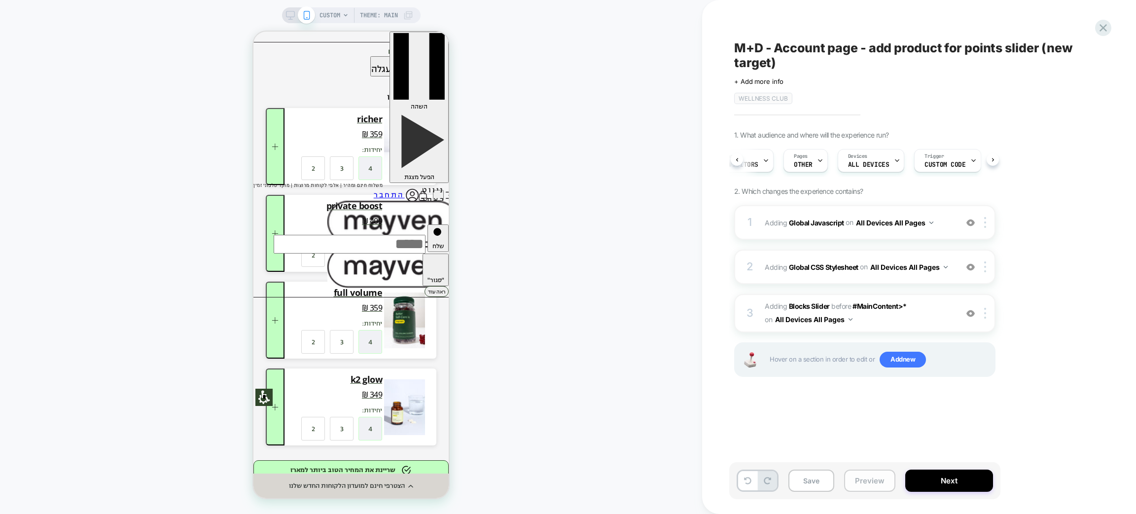
click at [852, 487] on button "Preview" at bounding box center [869, 480] width 51 height 22
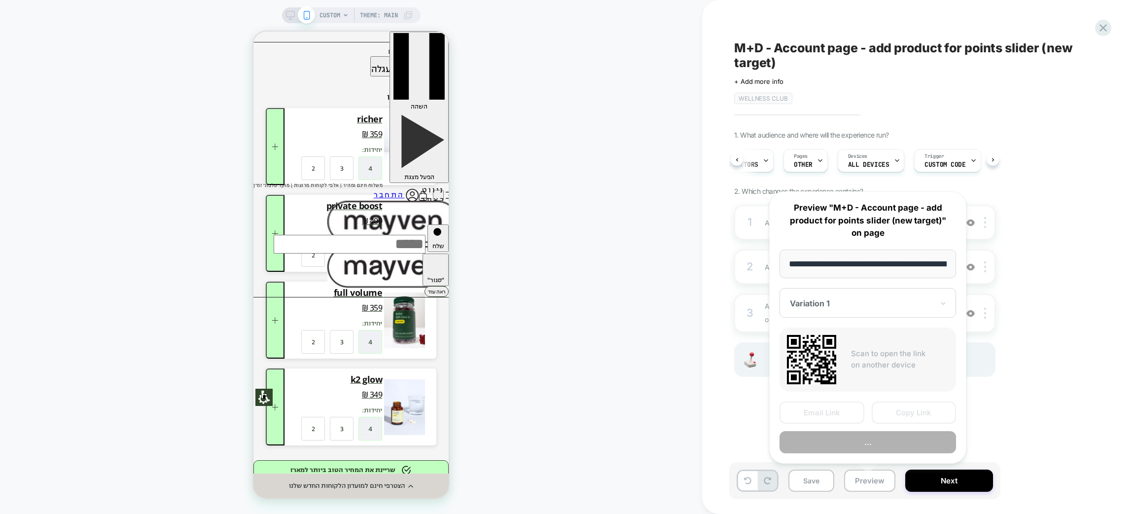
scroll to position [0, 55]
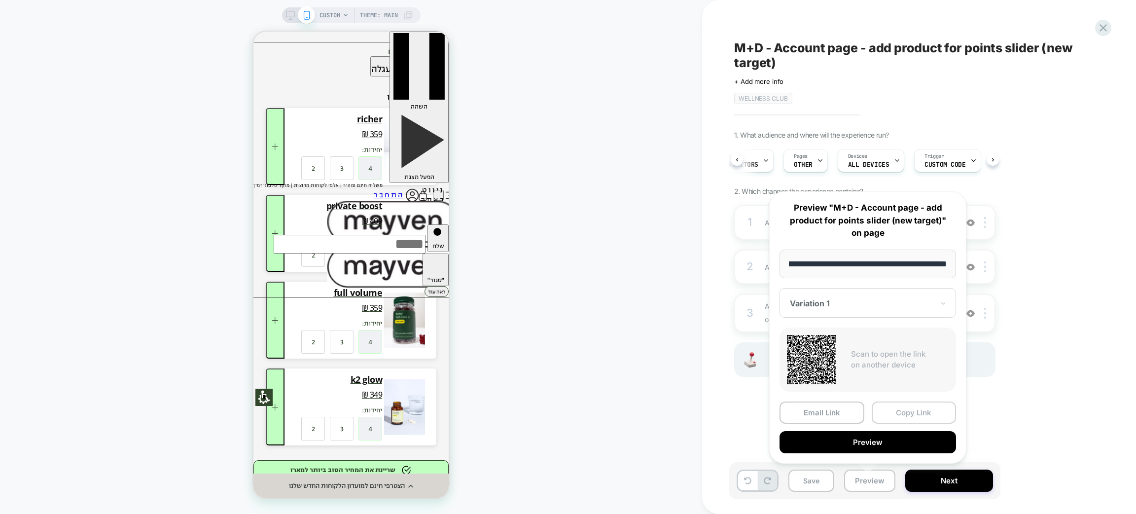
click at [903, 413] on button "Copy Link" at bounding box center [914, 412] width 85 height 22
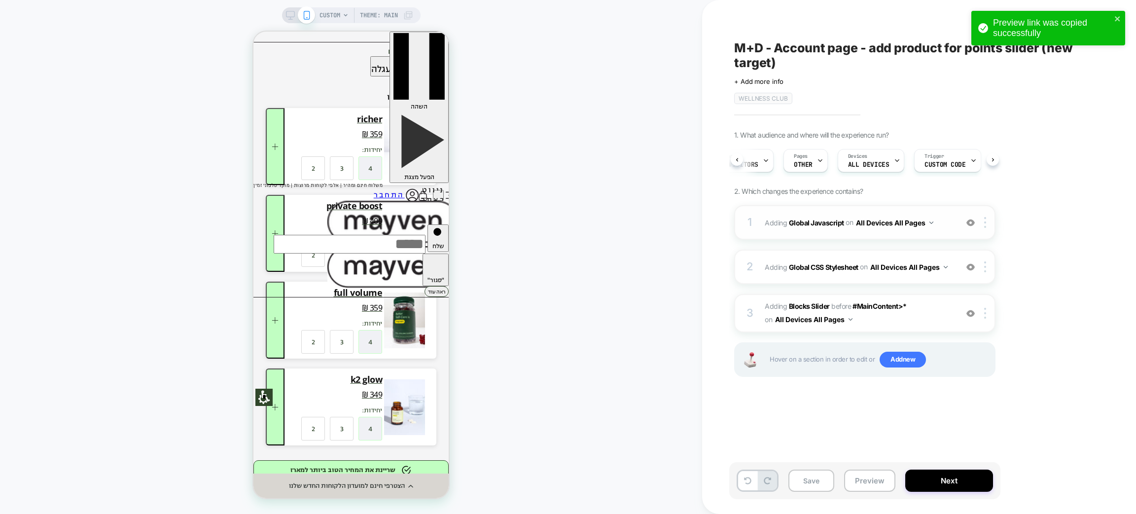
click at [856, 238] on div "1 Adding Global Javascript on All Devices All Pages Add Before Add After Target…" at bounding box center [864, 222] width 261 height 35
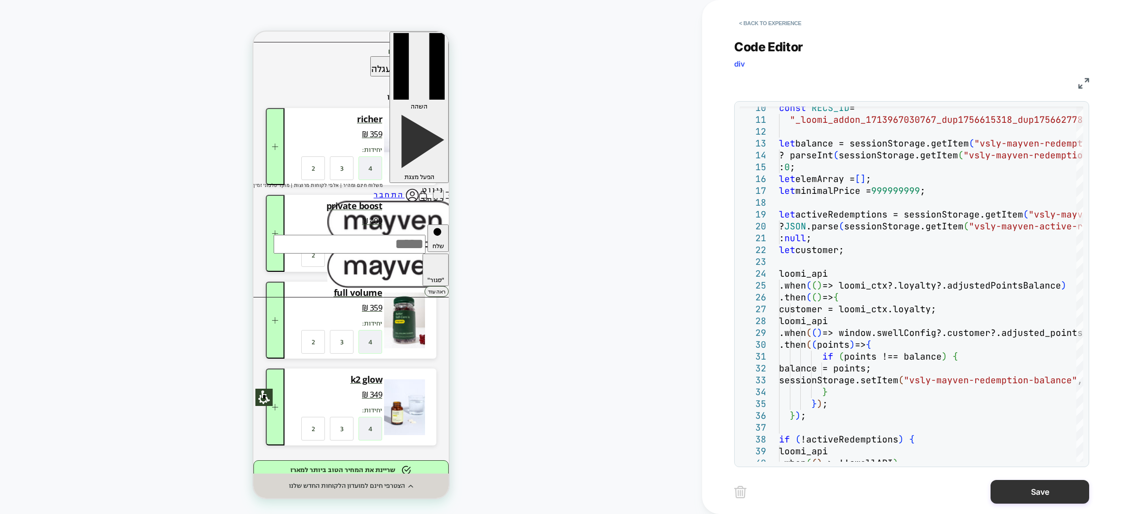
type textarea "**********"
click at [1019, 492] on button "Save" at bounding box center [1039, 492] width 99 height 24
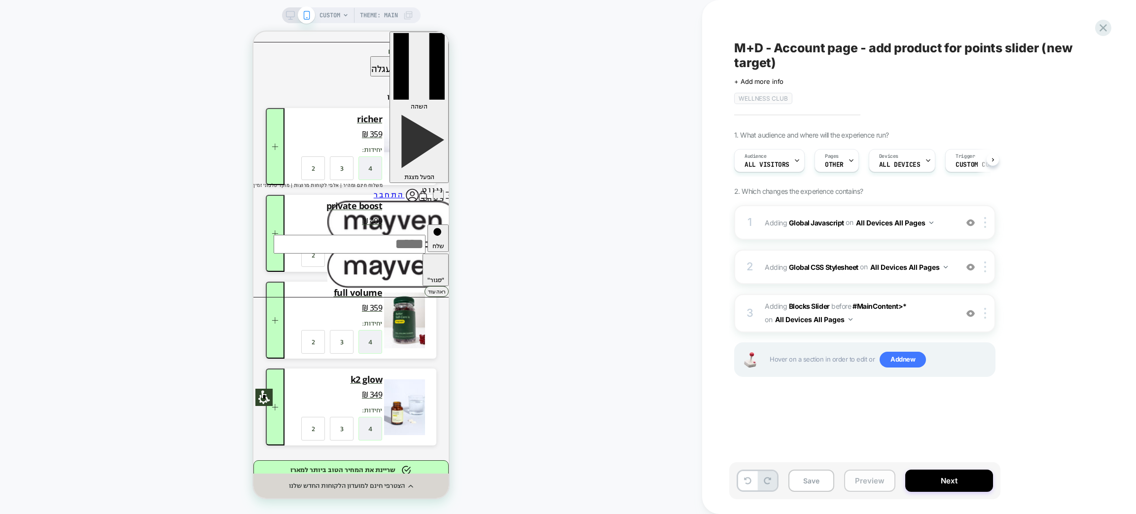
scroll to position [0, 0]
click at [877, 477] on button "Preview" at bounding box center [869, 480] width 51 height 22
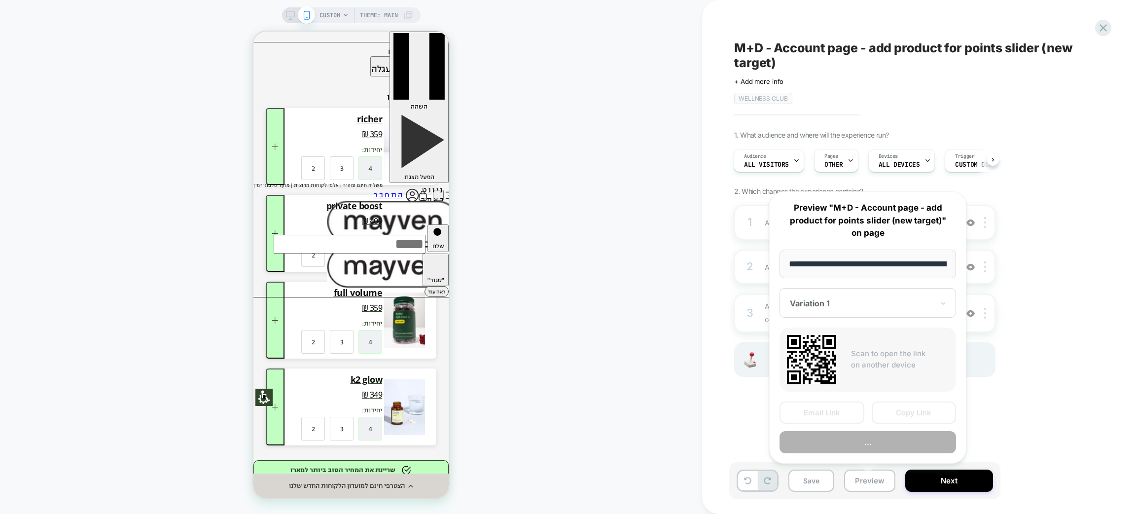
scroll to position [0, 55]
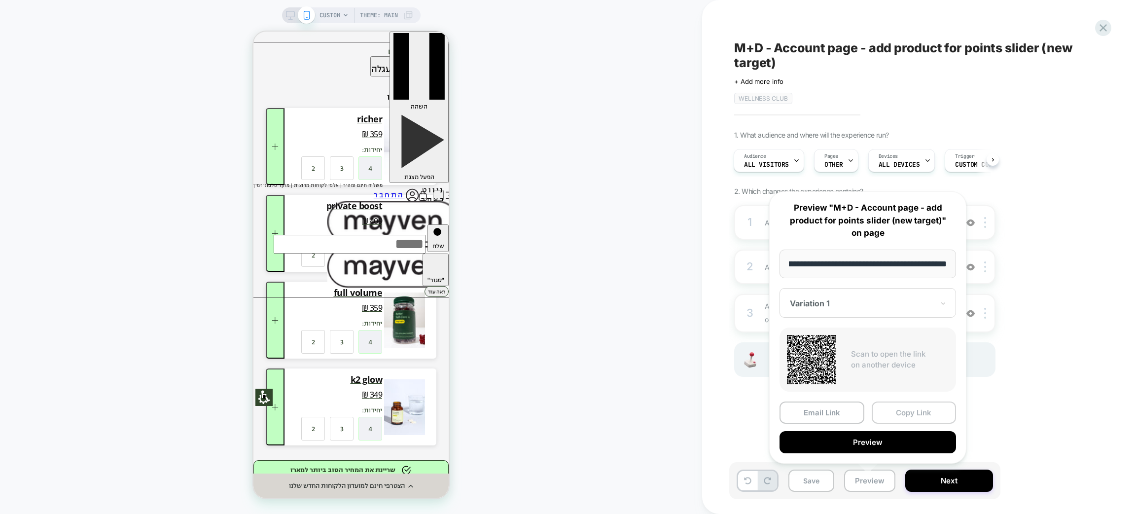
click at [926, 411] on button "Copy Link" at bounding box center [914, 412] width 85 height 22
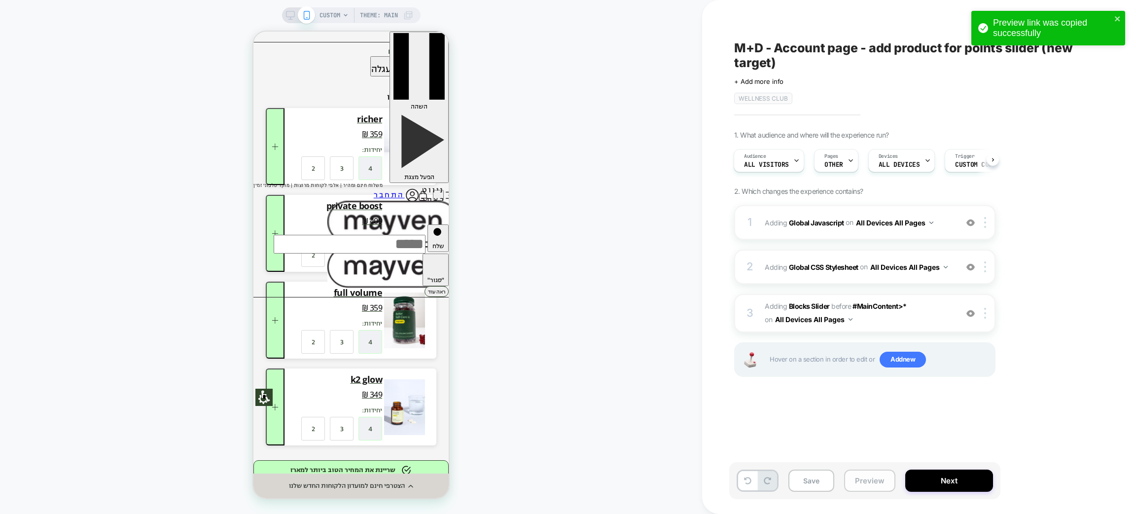
click at [866, 476] on button "Preview" at bounding box center [869, 480] width 51 height 22
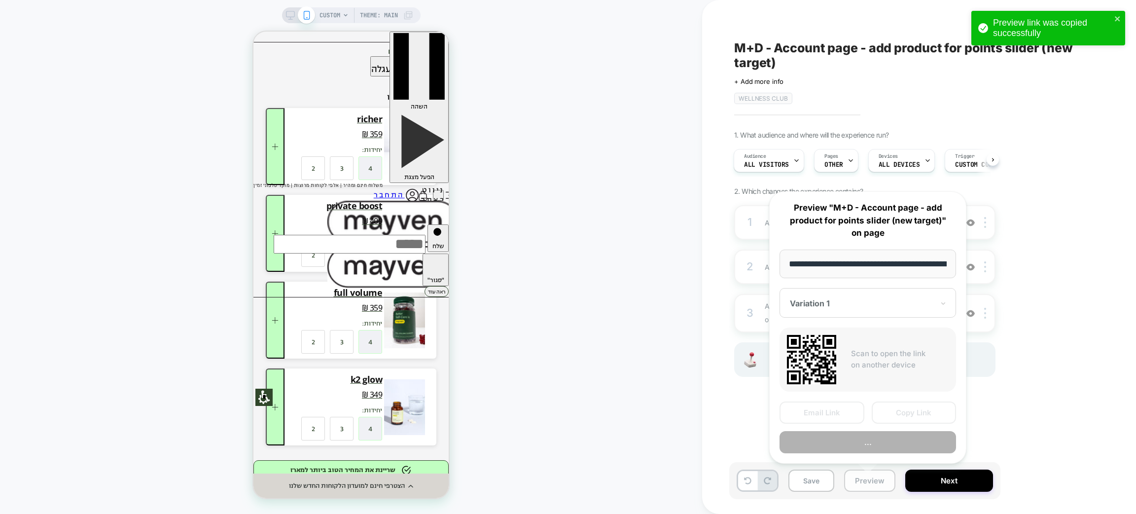
scroll to position [0, 55]
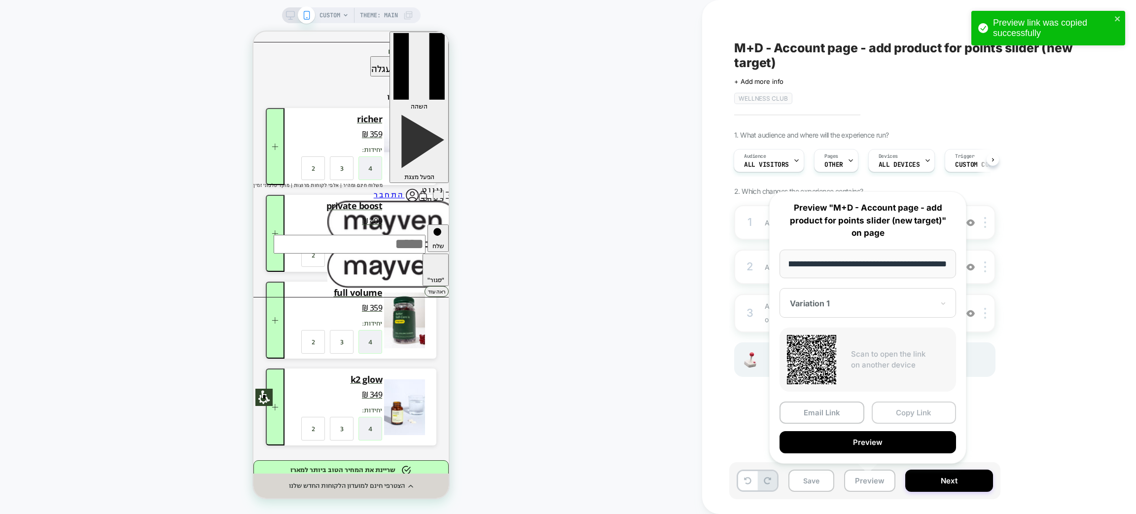
click at [892, 413] on button "Copy Link" at bounding box center [914, 412] width 85 height 22
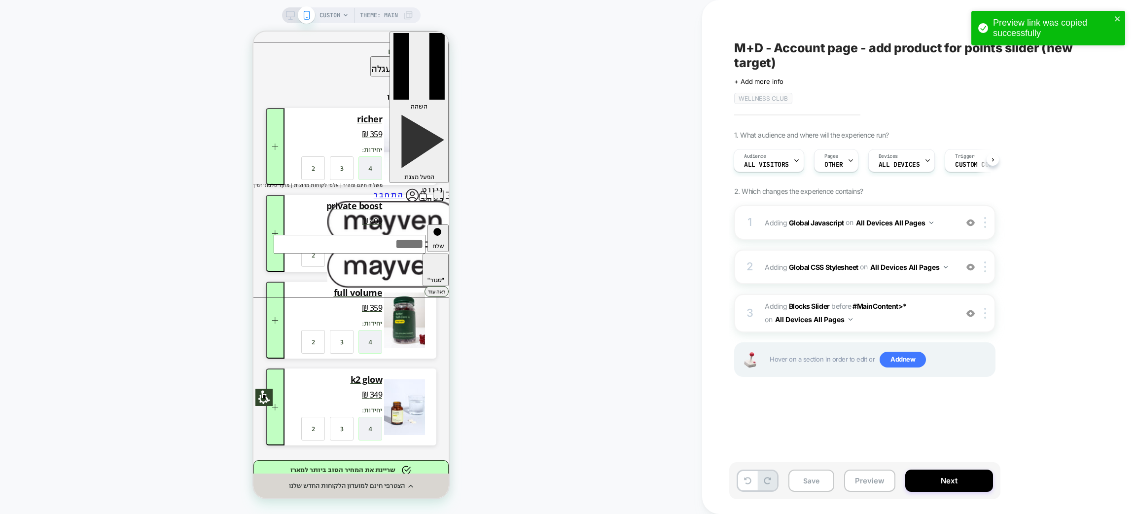
click at [644, 180] on div "CUSTOM Theme: MAIN" at bounding box center [351, 257] width 702 height 494
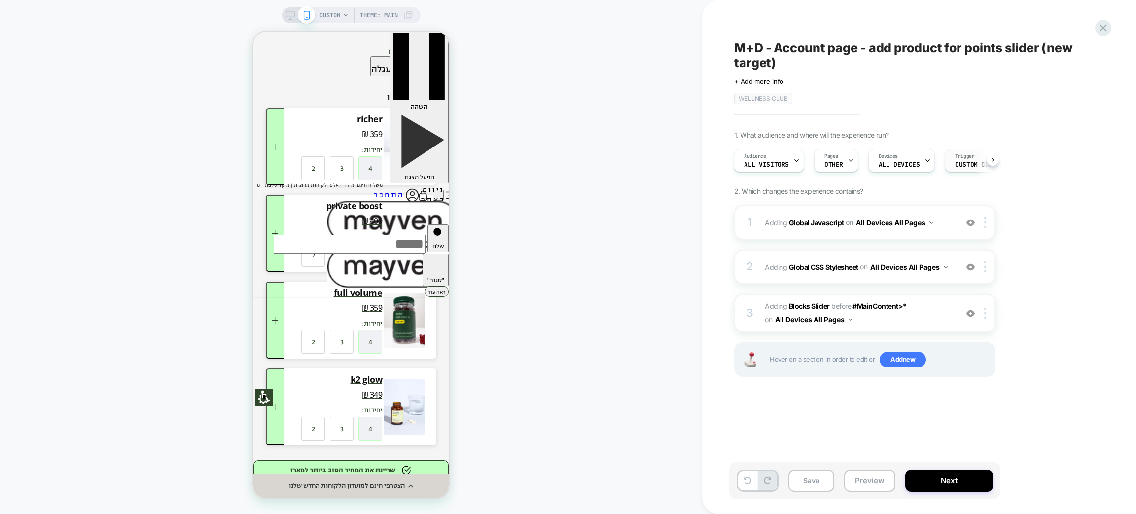
click at [960, 159] on div "Trigger Custom Code" at bounding box center [975, 160] width 61 height 22
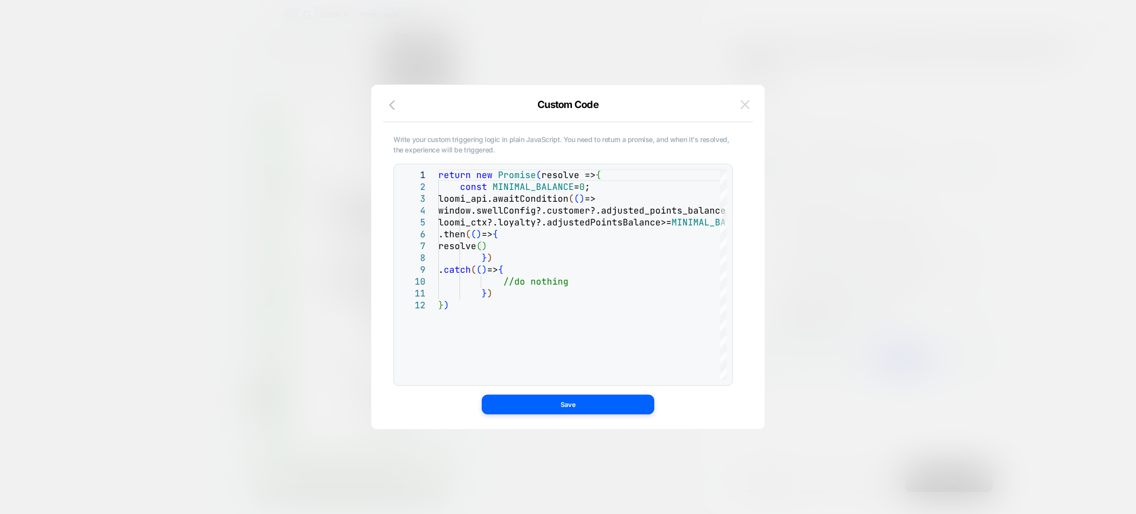
click at [743, 100] on img at bounding box center [744, 104] width 9 height 8
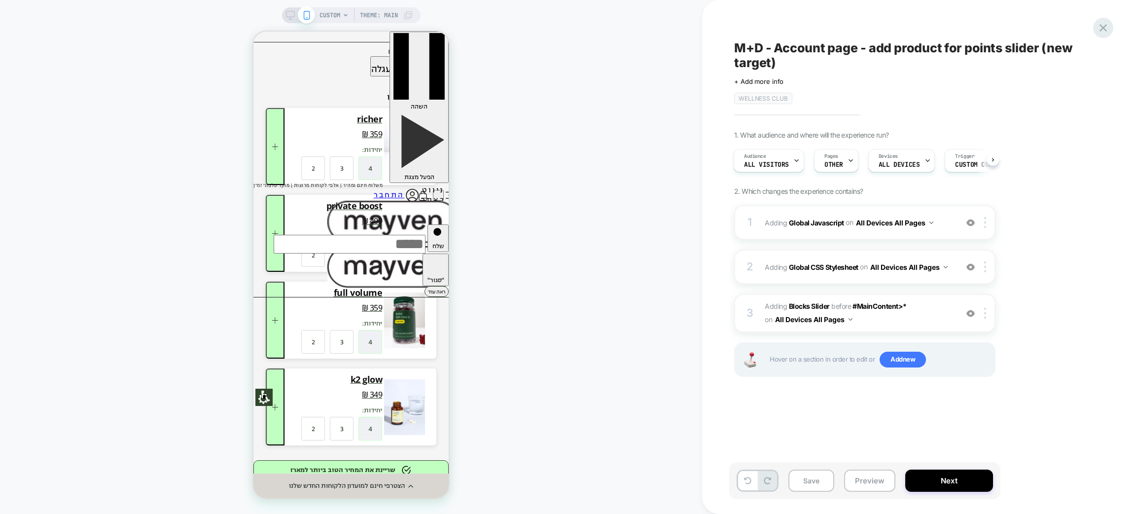
click at [1096, 27] on icon at bounding box center [1102, 27] width 13 height 13
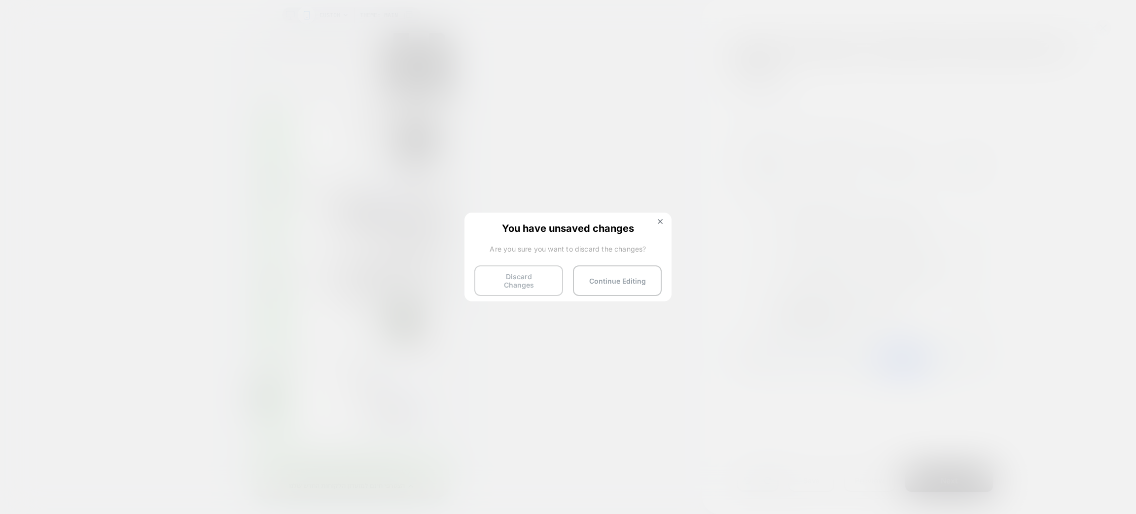
click at [523, 277] on button "Discard Changes" at bounding box center [518, 280] width 89 height 31
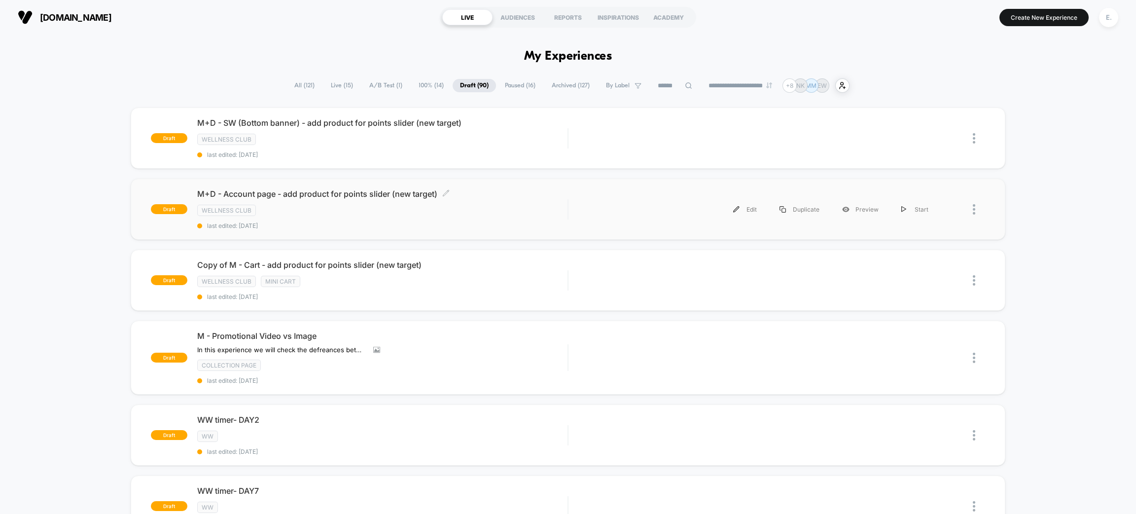
click at [421, 208] on div "wellness club" at bounding box center [382, 210] width 370 height 11
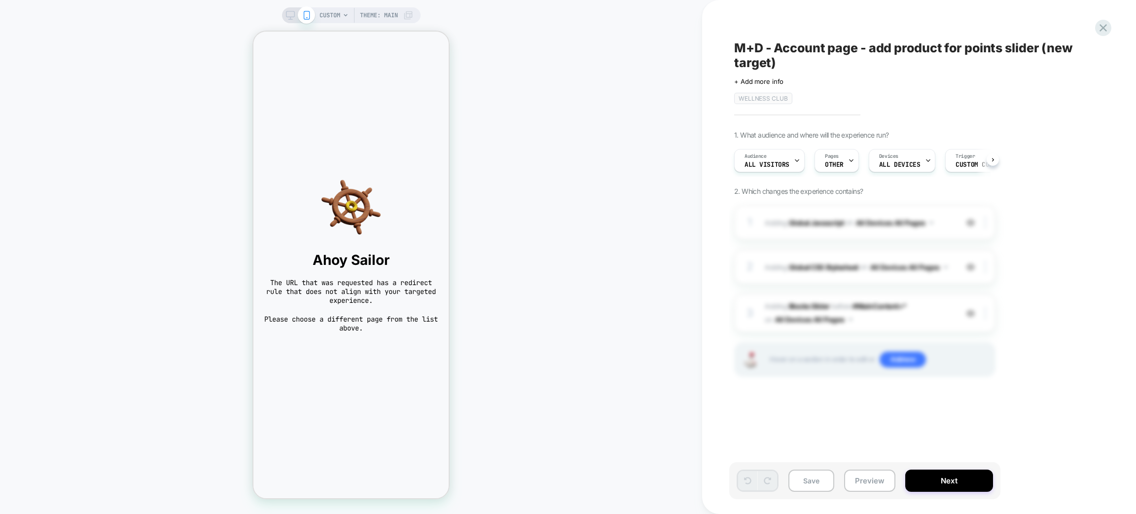
scroll to position [0, 0]
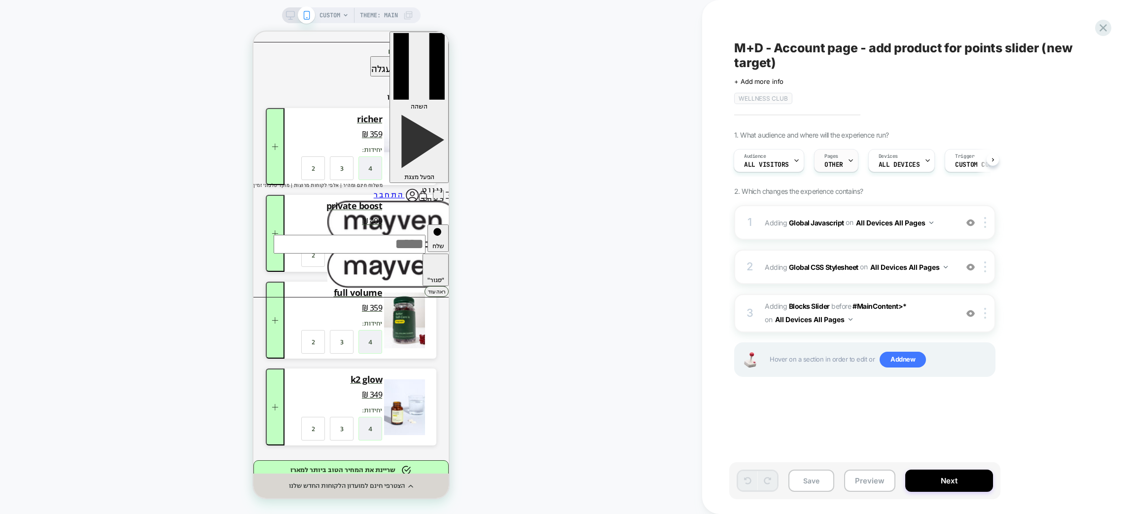
click at [844, 165] on div "Pages OTHER" at bounding box center [833, 160] width 38 height 22
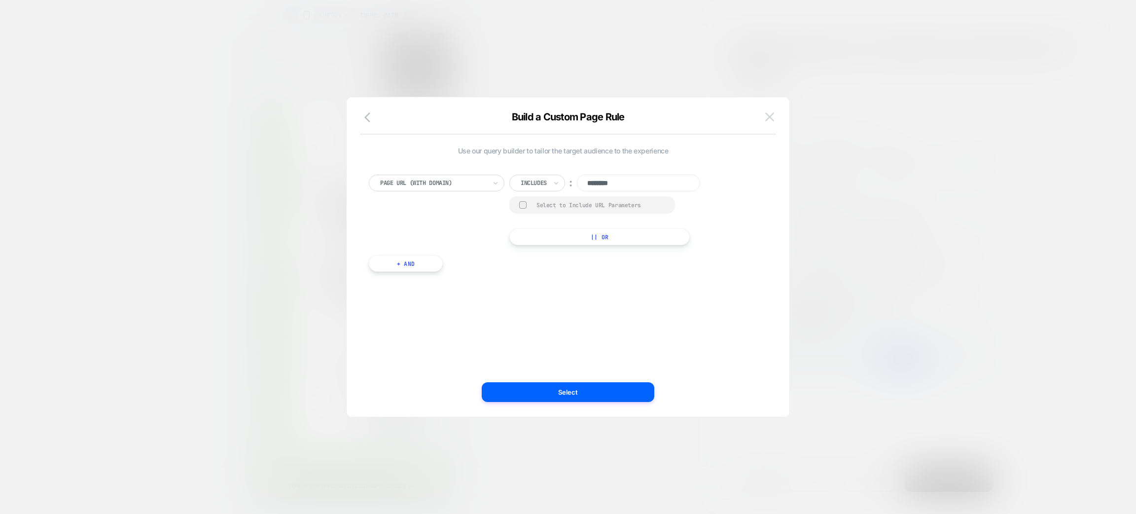
click at [768, 120] on img at bounding box center [769, 116] width 9 height 8
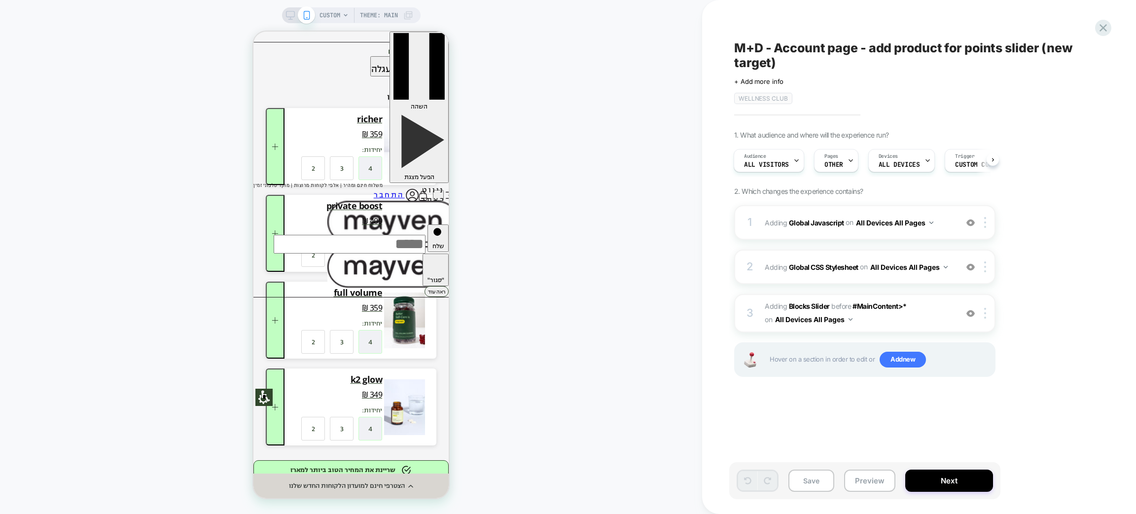
click at [881, 331] on div "1 Adding Global Javascript on All Devices All Pages Add Before Add After Target…" at bounding box center [864, 303] width 261 height 196
click at [883, 319] on span "#_loomi_addon_1713967030767_dup1756615318_dup1756627787_dup1756658311 Adding Bl…" at bounding box center [859, 313] width 188 height 27
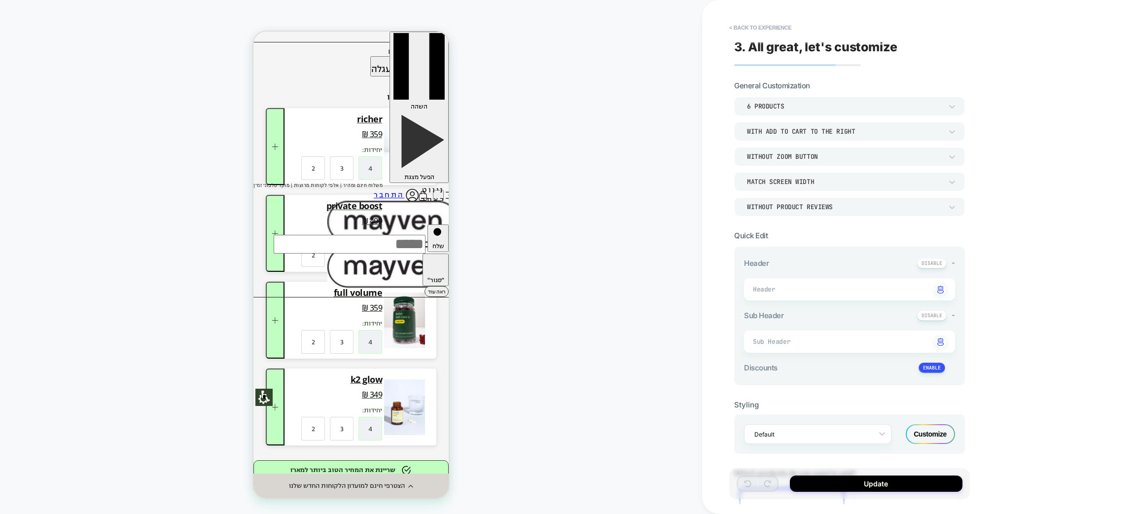
type textarea "*"
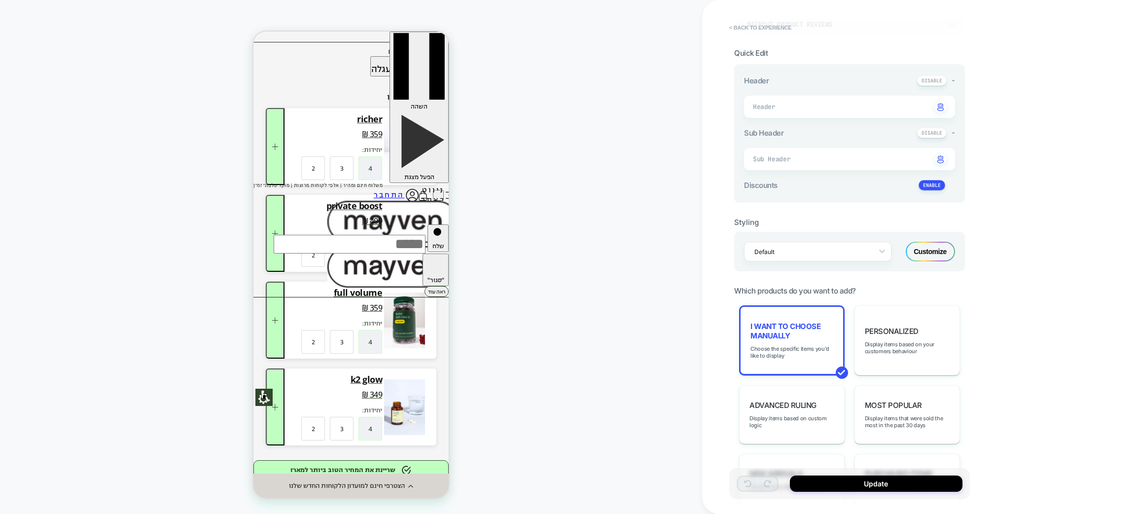
scroll to position [298, 0]
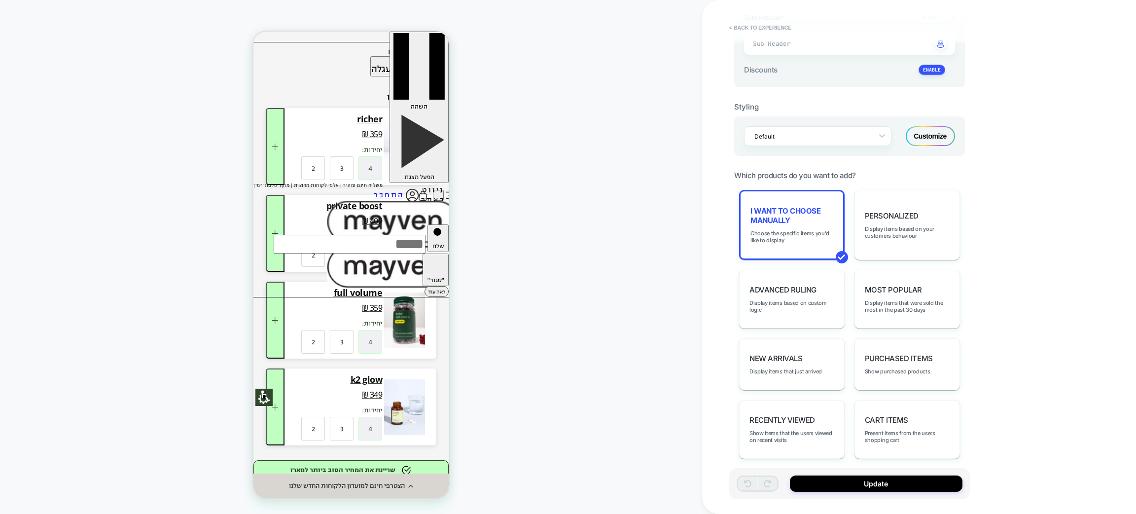
click at [291, 489] on div "הצטרפי חינם למועדון הלקוחות החדש שלנו" at bounding box center [350, 485] width 195 height 25
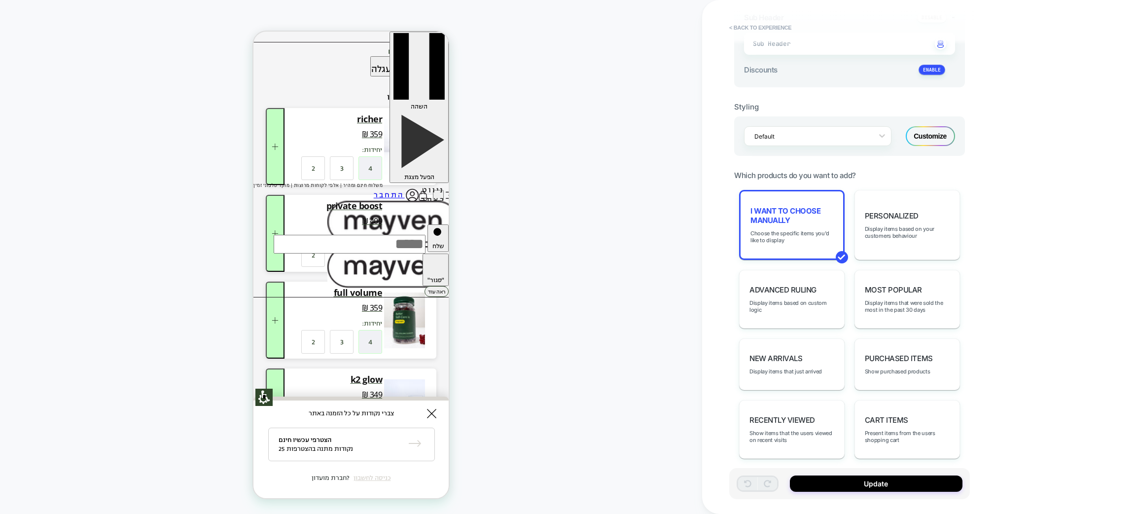
click at [427, 415] on icon at bounding box center [431, 413] width 9 height 9
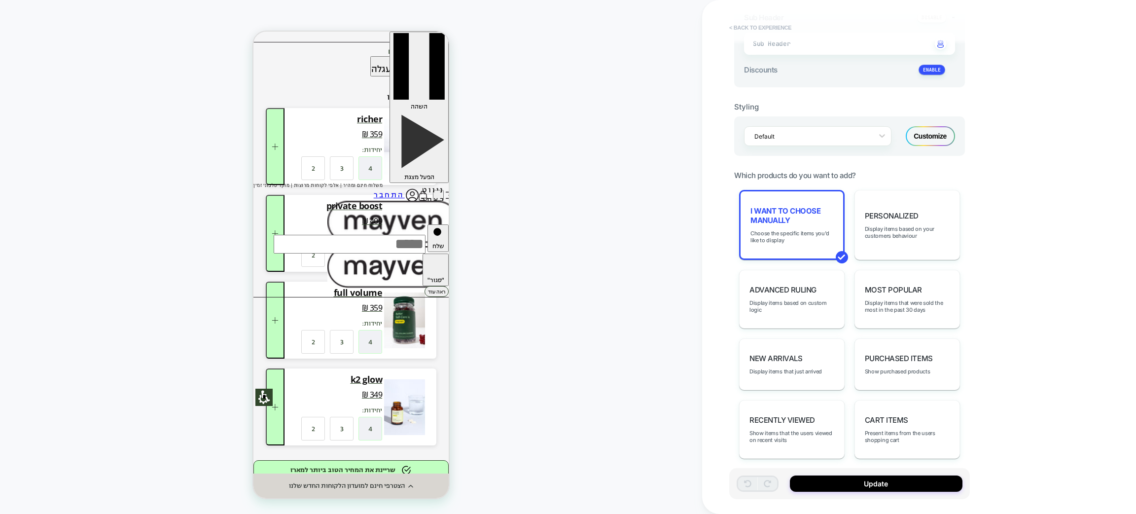
click at [754, 26] on button "< Back to experience" at bounding box center [760, 28] width 72 height 16
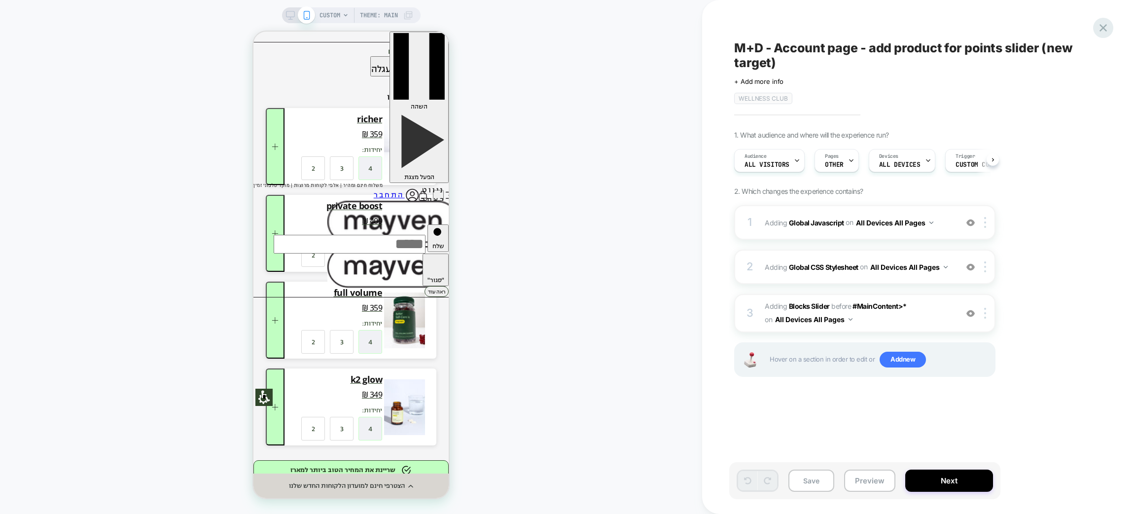
scroll to position [0, 0]
click at [1106, 34] on icon at bounding box center [1102, 27] width 13 height 13
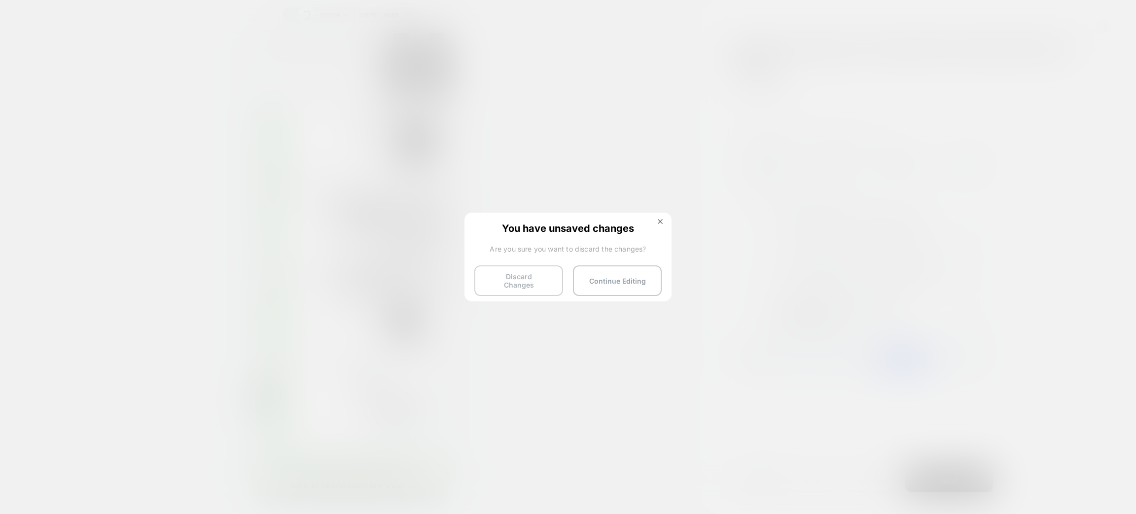
click at [485, 281] on button "Discard Changes" at bounding box center [518, 280] width 89 height 31
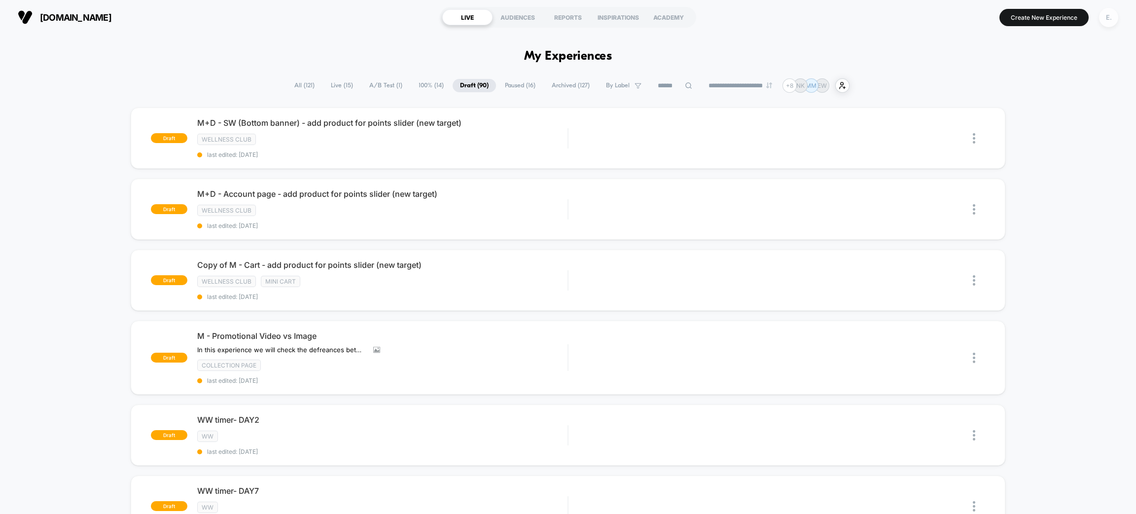
click at [1111, 14] on div "E." at bounding box center [1108, 17] width 19 height 19
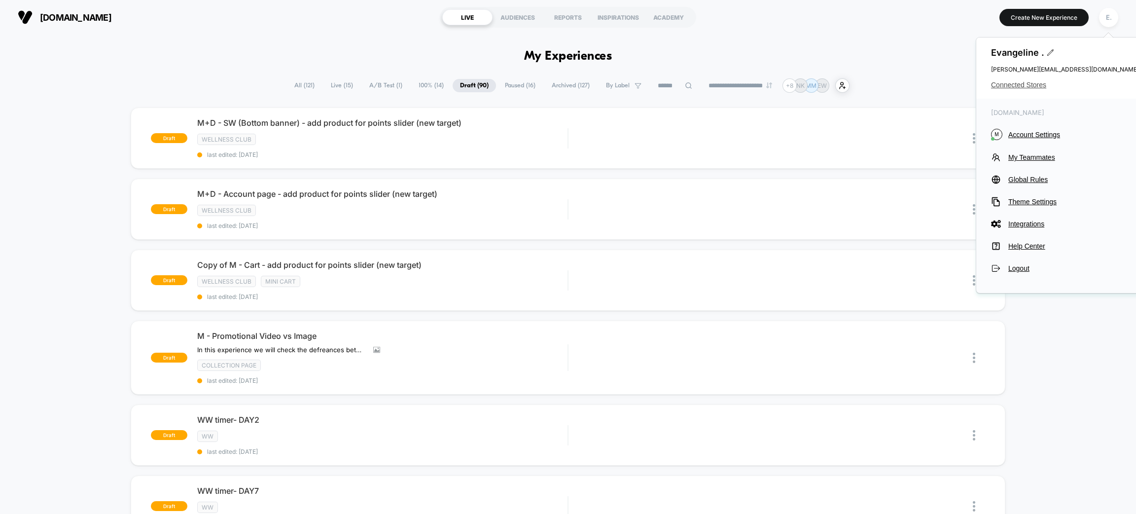
click at [1040, 84] on span "Connected Stores" at bounding box center [1065, 85] width 148 height 8
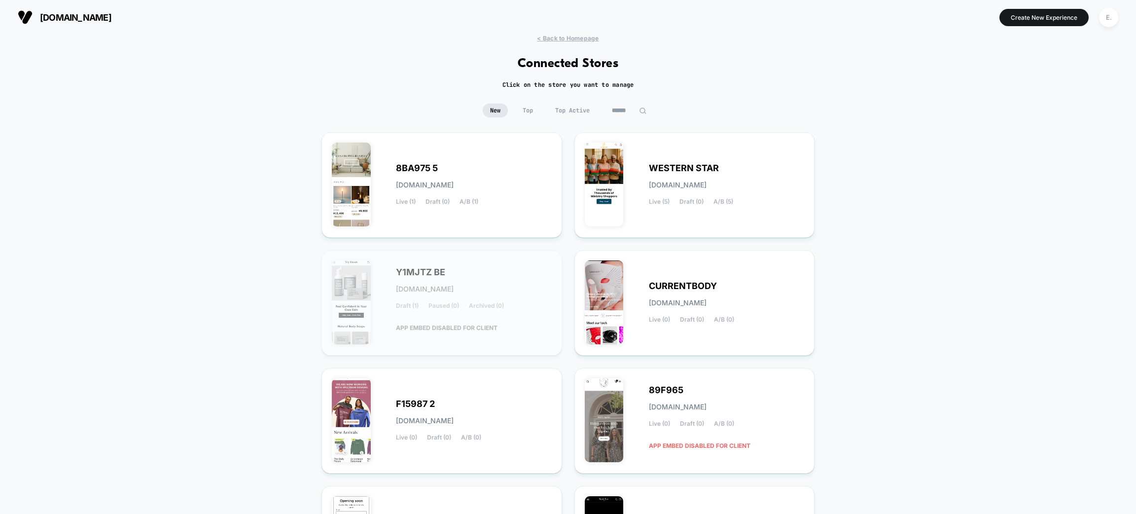
click at [635, 115] on input at bounding box center [628, 111] width 49 height 14
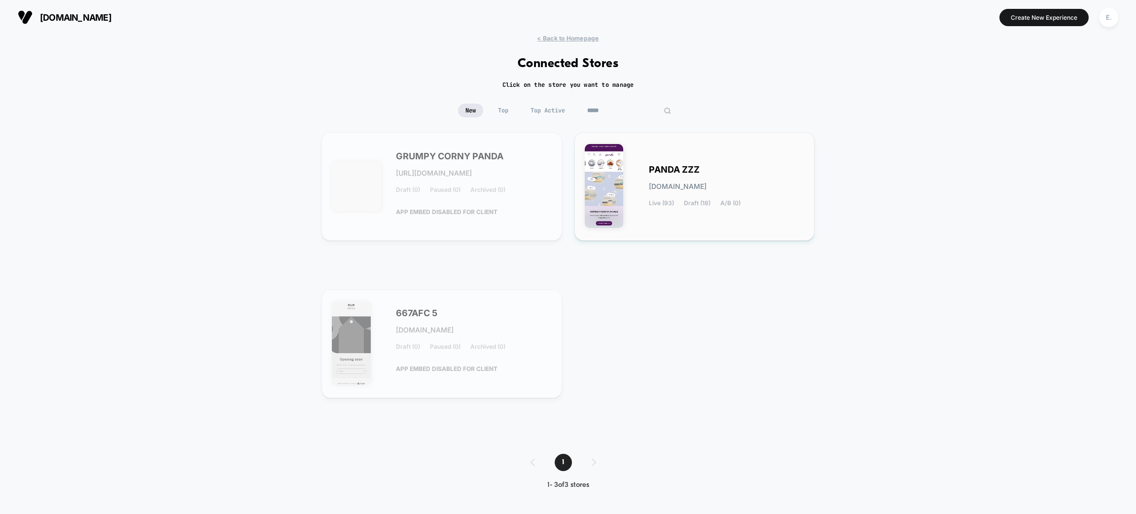
type input "*****"
click at [669, 189] on span "[DOMAIN_NAME]" at bounding box center [678, 186] width 58 height 7
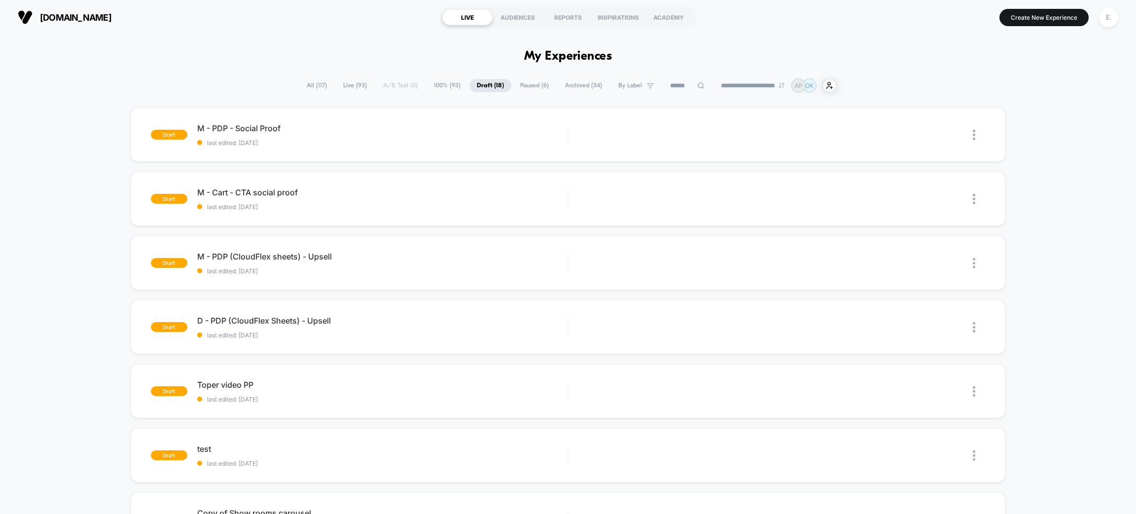
click at [310, 81] on span "All ( 117 )" at bounding box center [316, 85] width 35 height 13
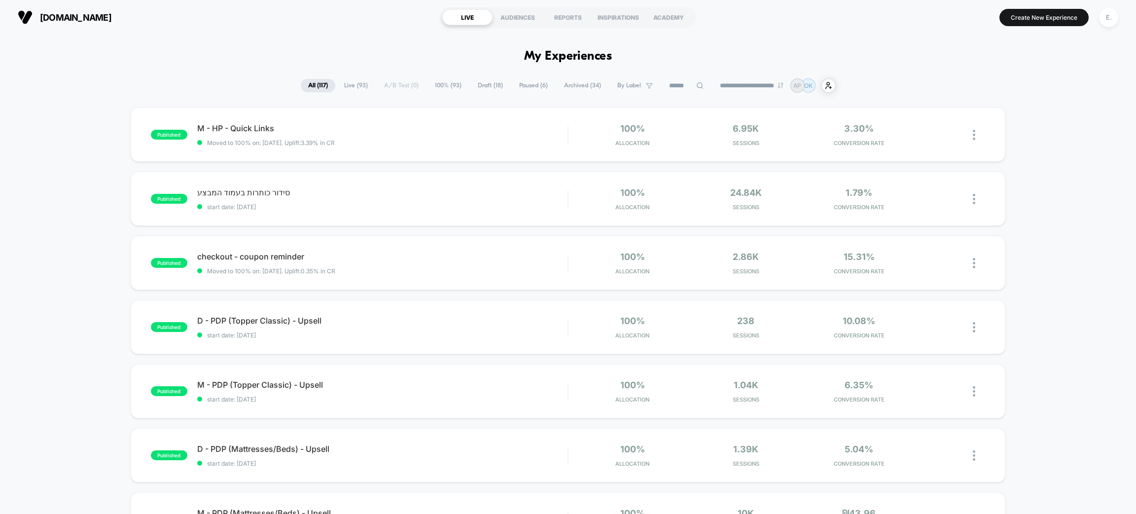
click at [681, 89] on input at bounding box center [686, 86] width 49 height 12
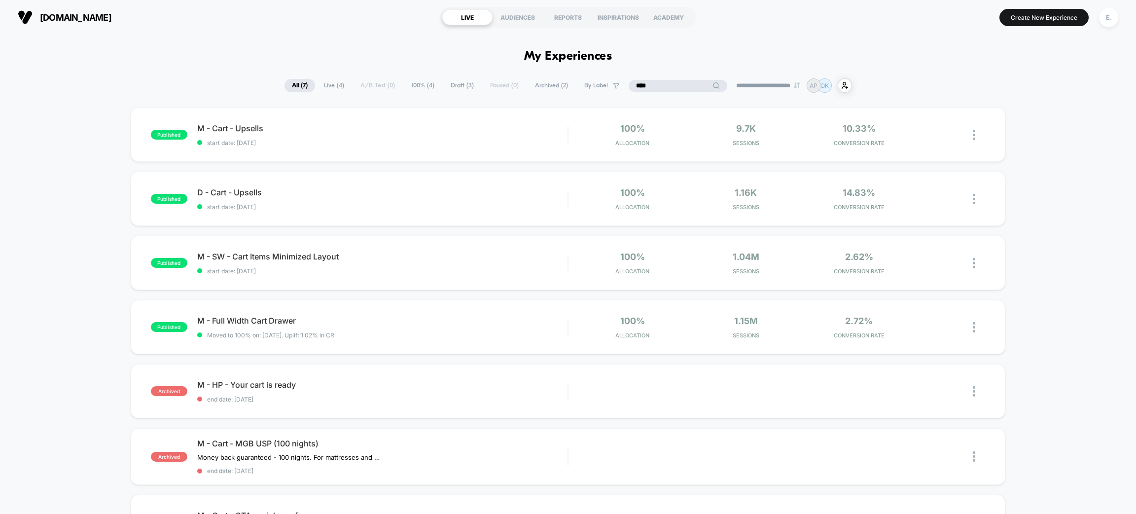
type input "****"
click at [635, 85] on input "****" at bounding box center [678, 86] width 99 height 12
click at [636, 85] on input "****" at bounding box center [678, 86] width 99 height 12
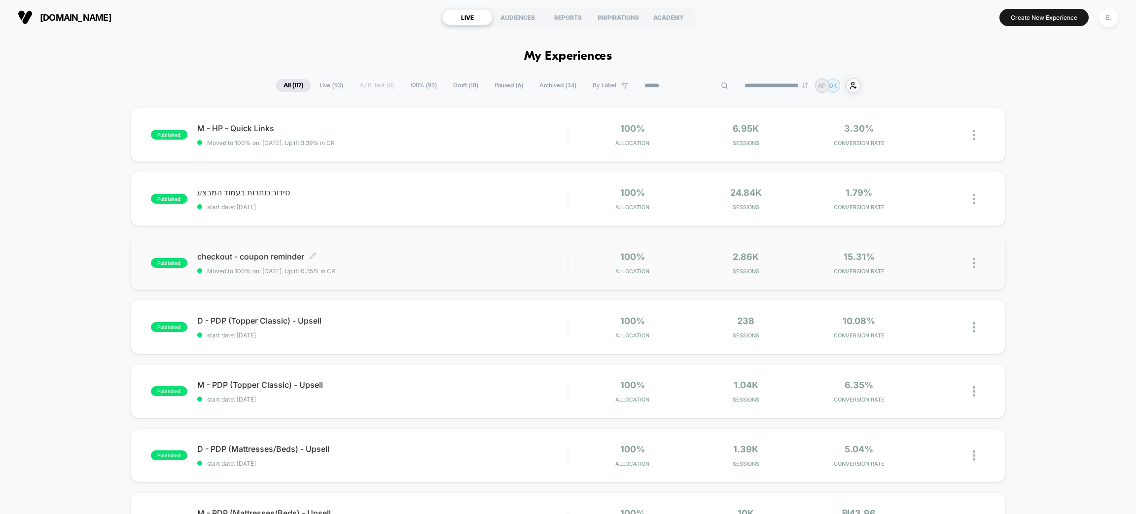
click at [398, 263] on div "checkout - coupon reminder Click to edit experience details Click to edit exper…" at bounding box center [382, 262] width 370 height 23
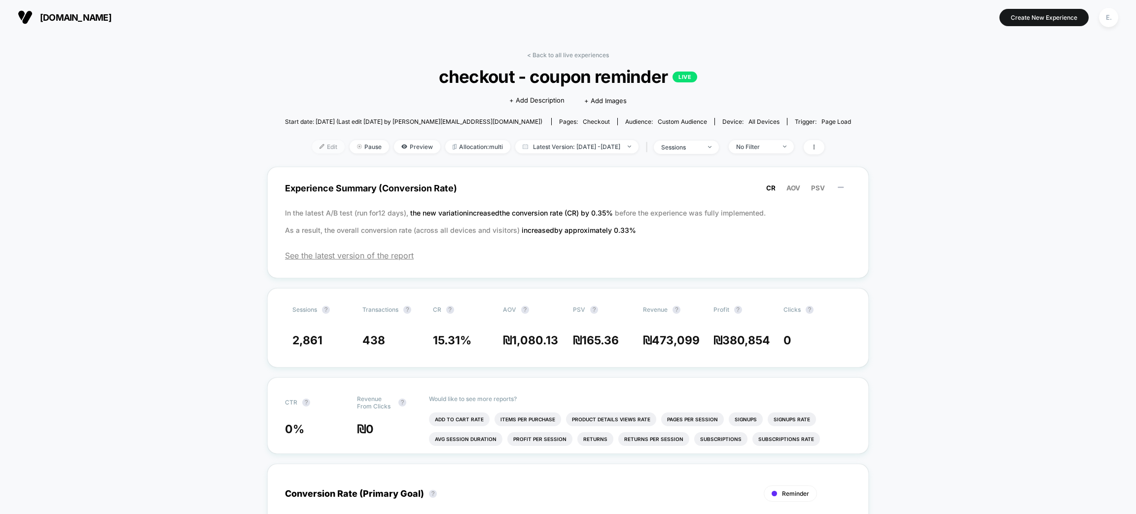
click at [320, 150] on span "Edit" at bounding box center [328, 146] width 33 height 13
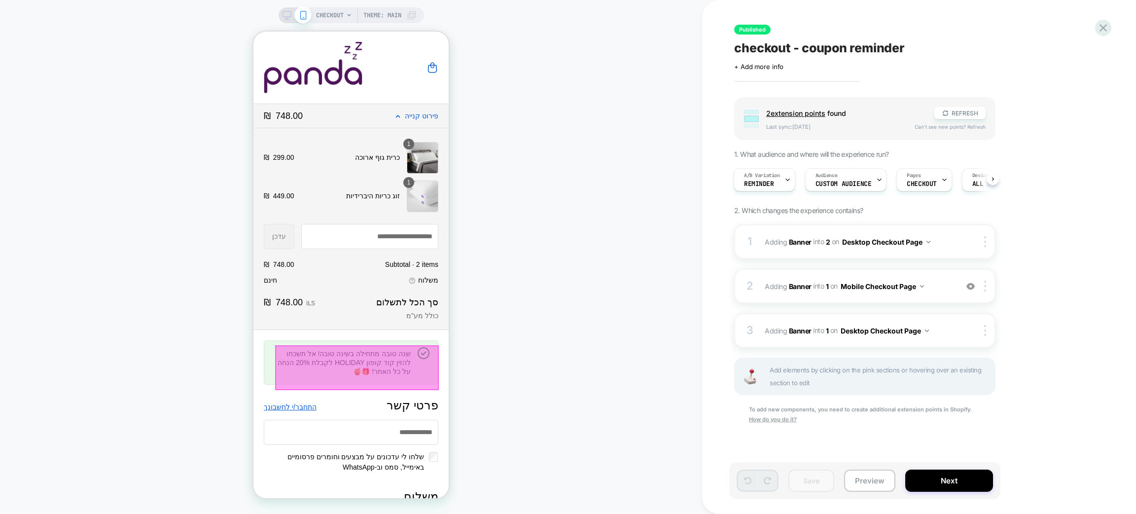
click at [352, 366] on div at bounding box center [357, 367] width 164 height 45
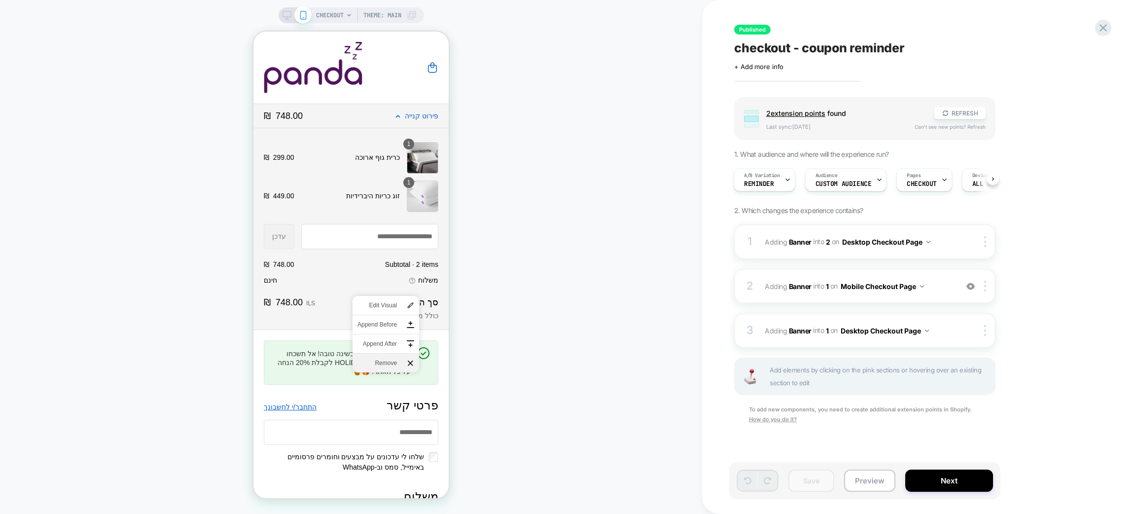
click at [379, 360] on span "Remove" at bounding box center [376, 362] width 39 height 9
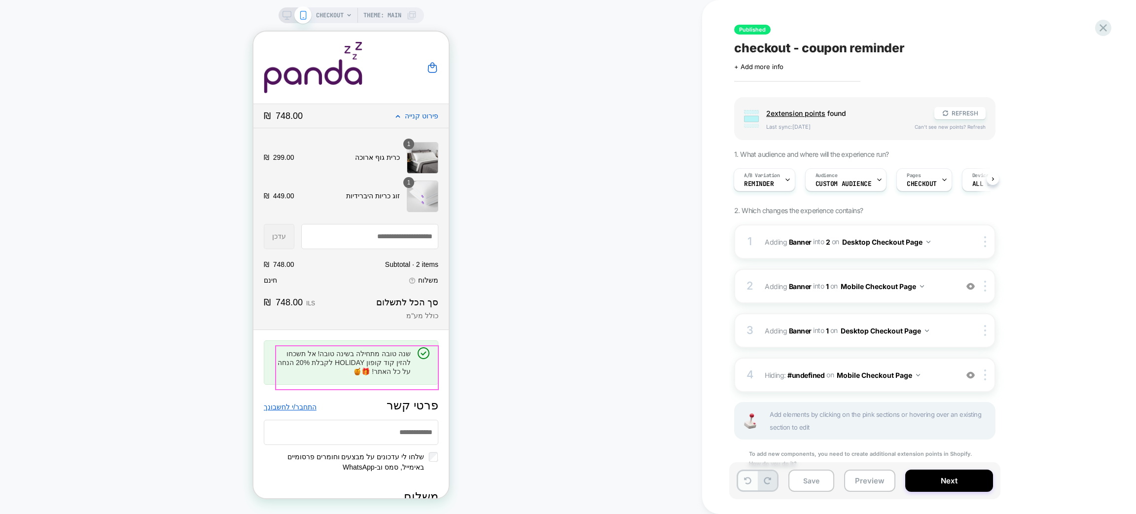
click at [745, 484] on icon at bounding box center [747, 480] width 7 height 7
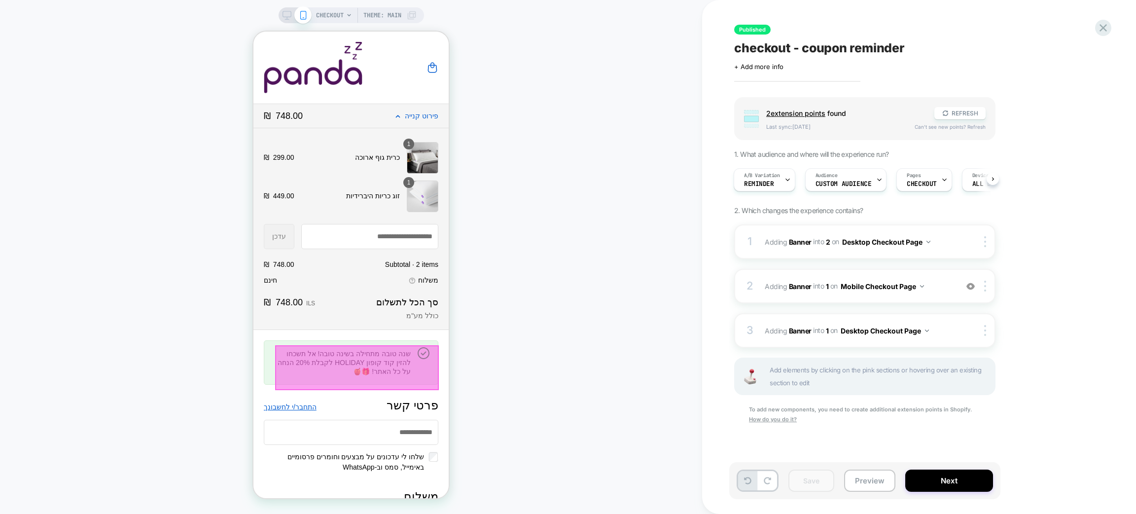
click at [343, 364] on div at bounding box center [357, 367] width 164 height 45
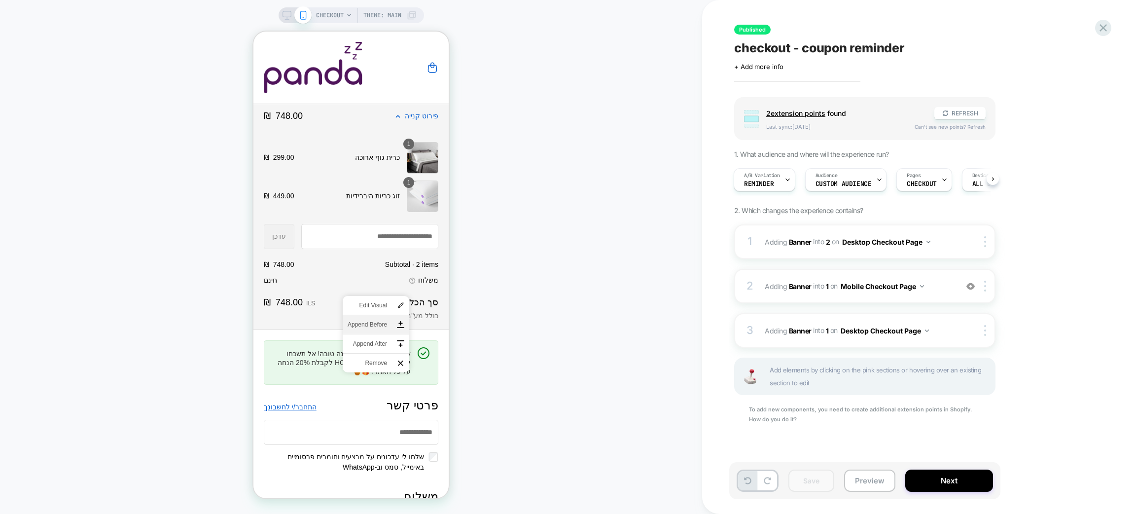
click at [373, 324] on span "Append Before" at bounding box center [367, 324] width 39 height 9
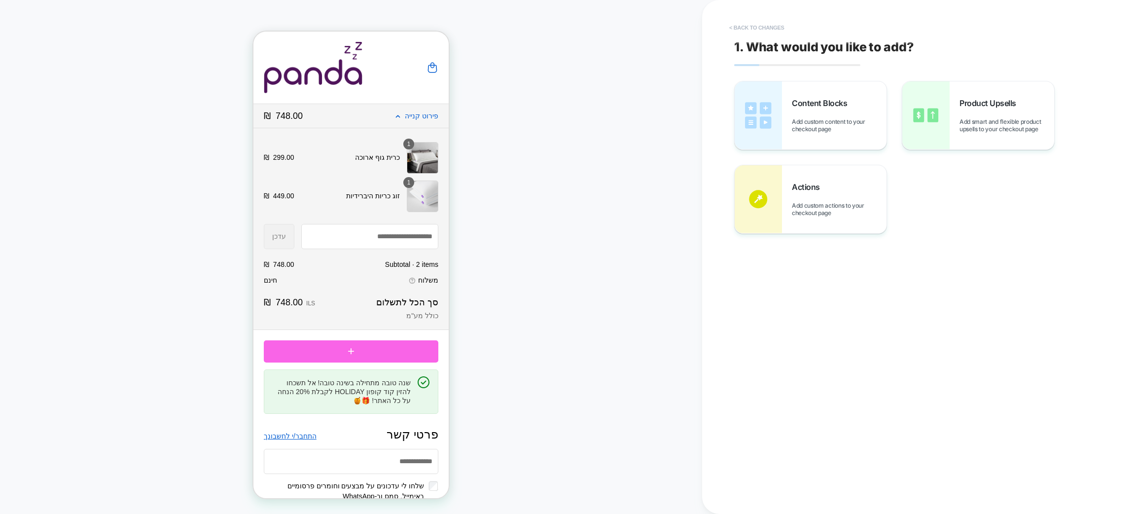
click at [756, 28] on button "< Back to changes" at bounding box center [756, 28] width 65 height 16
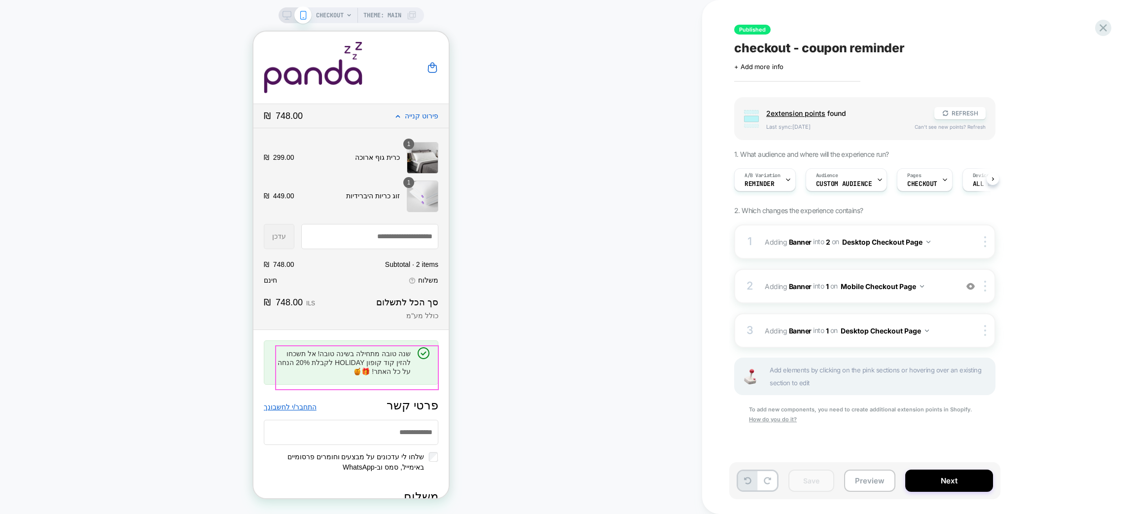
scroll to position [0, 0]
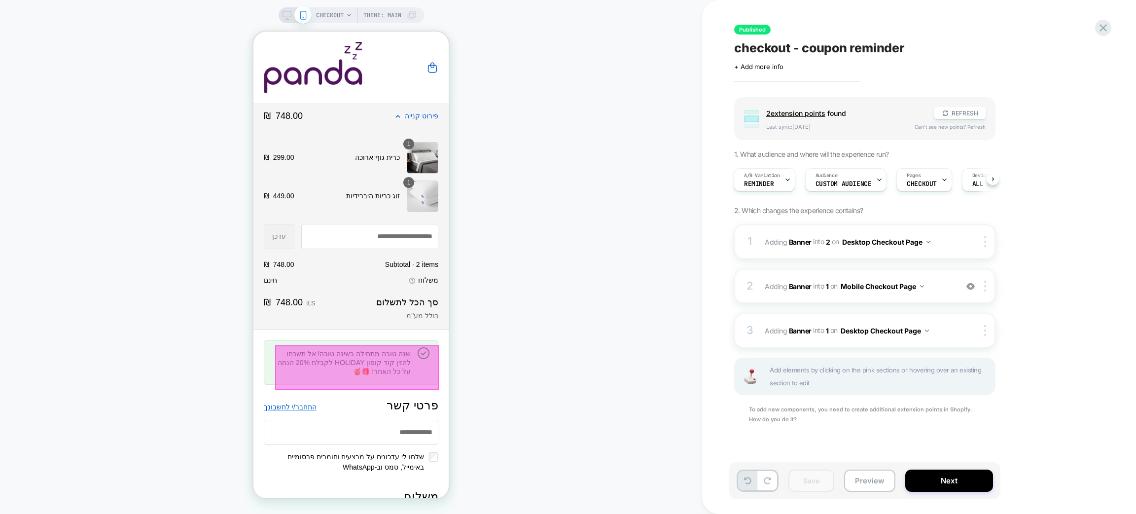
click at [614, 327] on div "CHECKOUT Theme: MAIN" at bounding box center [351, 257] width 702 height 494
click at [588, 471] on div "CHECKOUT Theme: MAIN" at bounding box center [351, 257] width 702 height 494
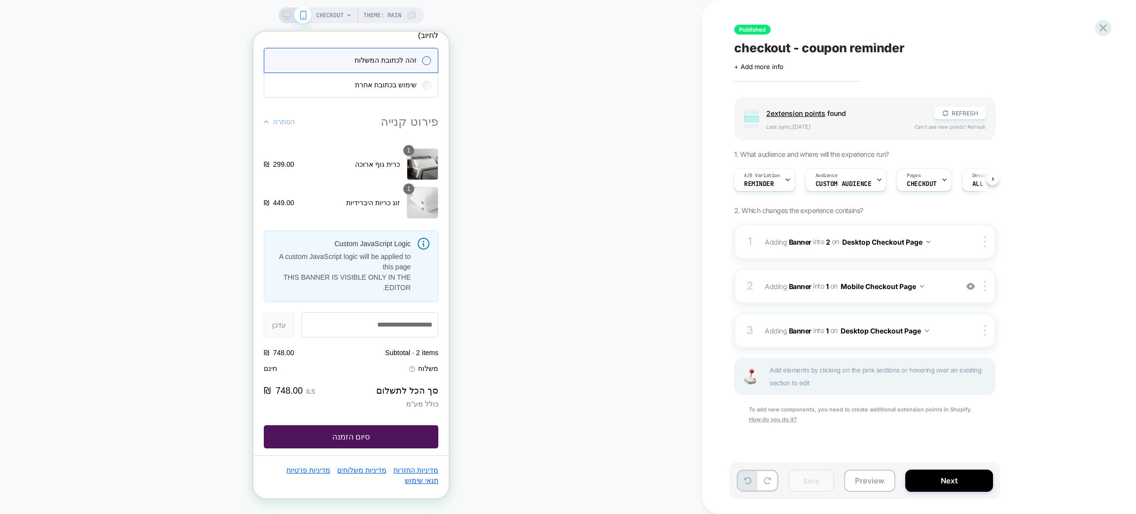
scroll to position [993, 0]
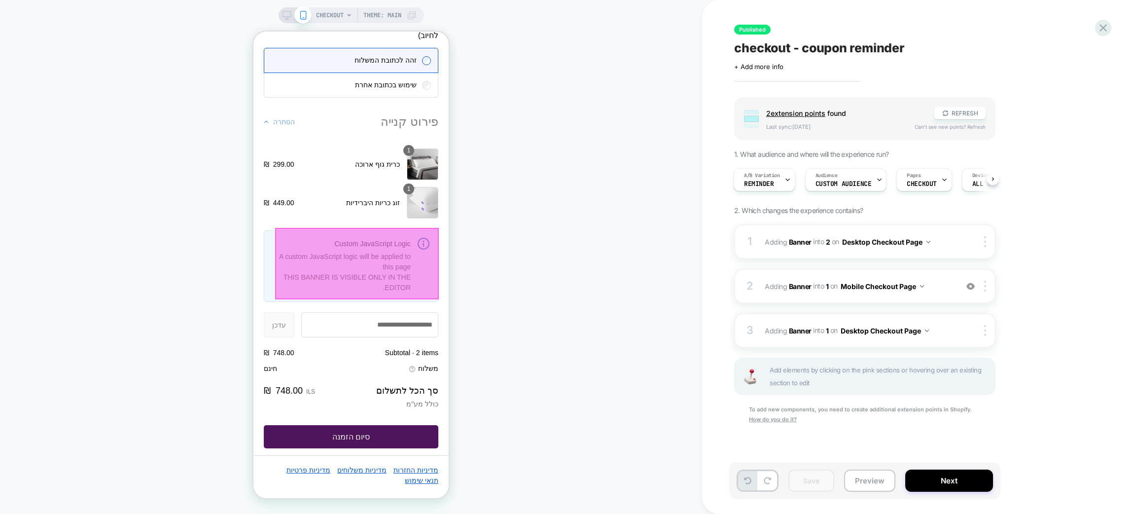
click at [339, 262] on div at bounding box center [357, 264] width 164 height 72
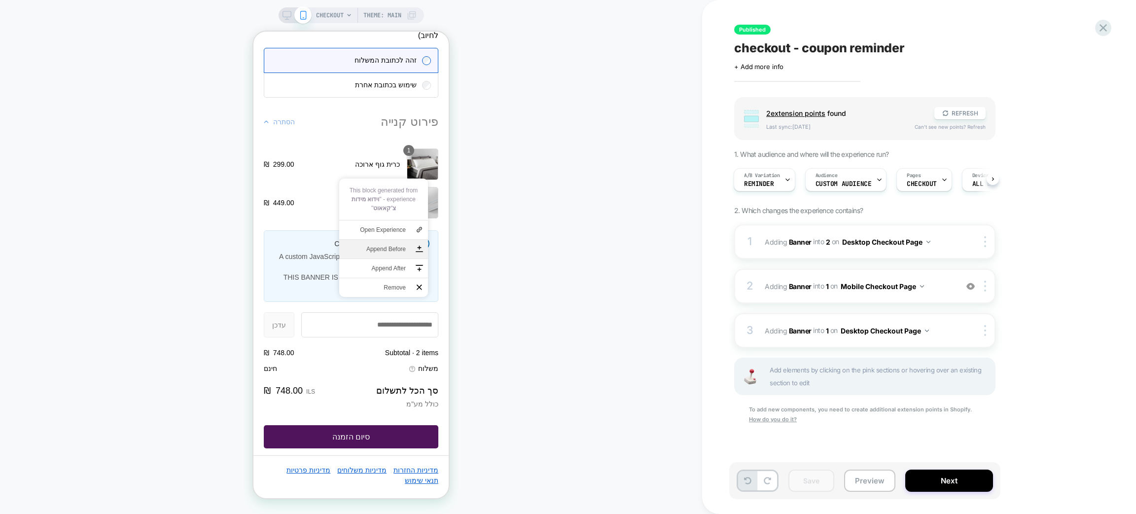
click at [375, 242] on li "Append Before" at bounding box center [383, 249] width 89 height 19
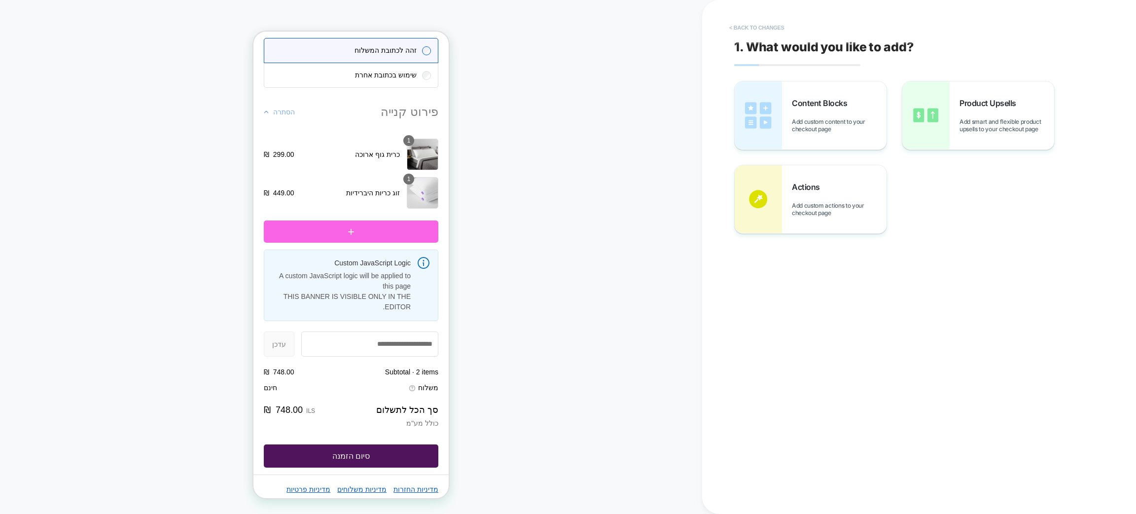
click at [767, 29] on button "< Back to changes" at bounding box center [756, 28] width 65 height 16
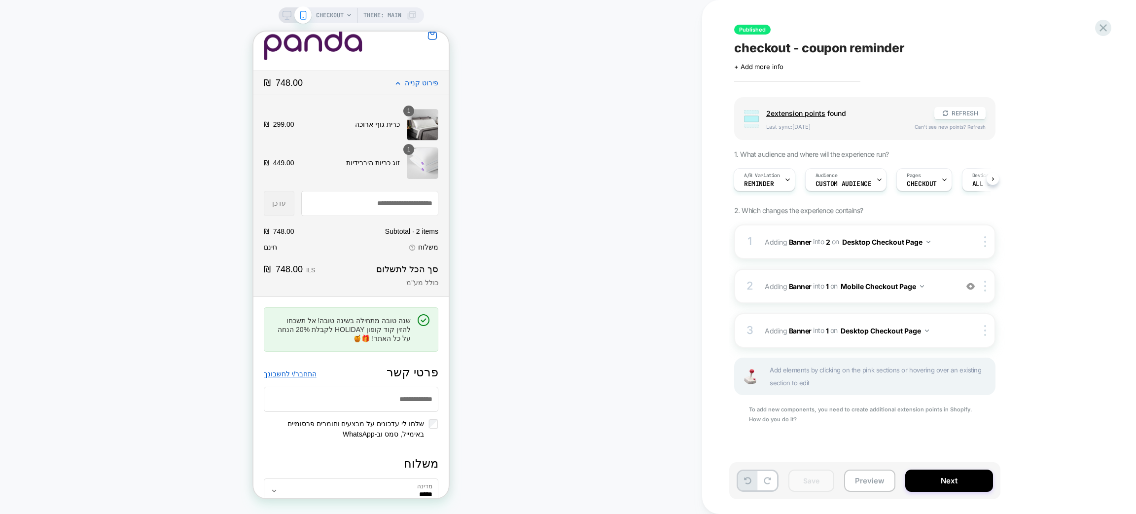
scroll to position [32, 0]
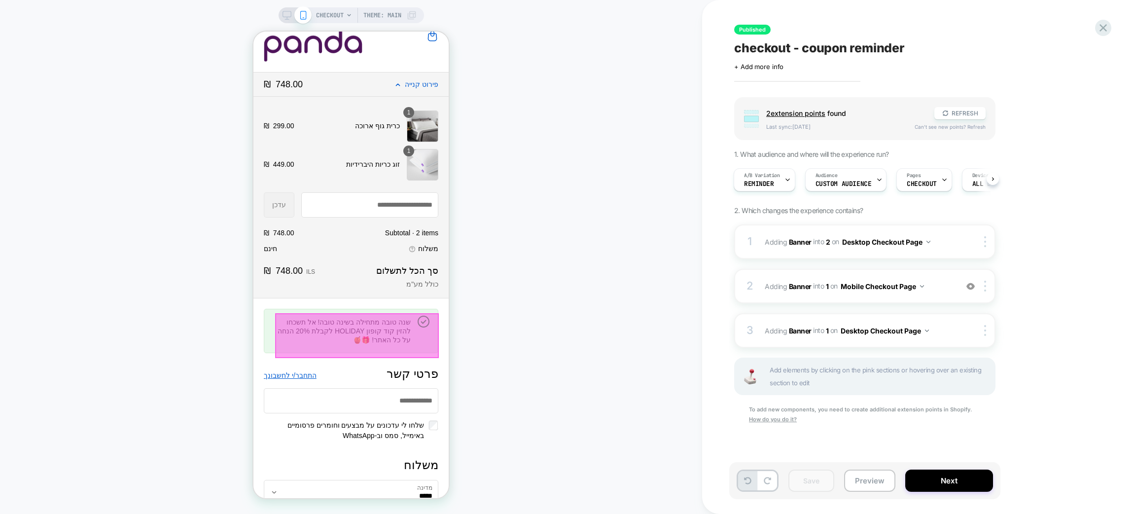
click at [354, 334] on div at bounding box center [357, 335] width 164 height 45
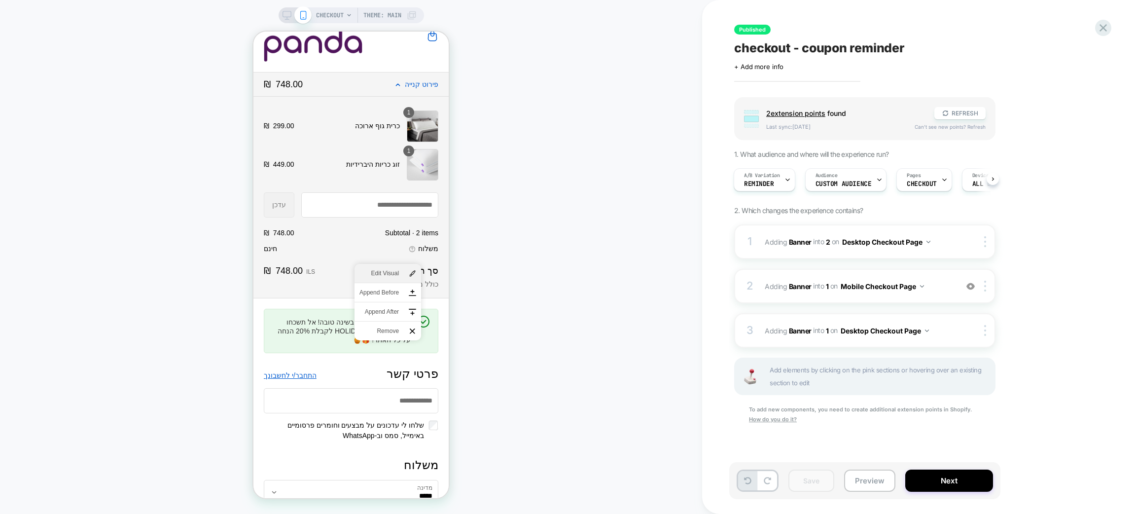
click at [395, 274] on span "Edit Visual" at bounding box center [378, 273] width 39 height 9
type textarea "*"
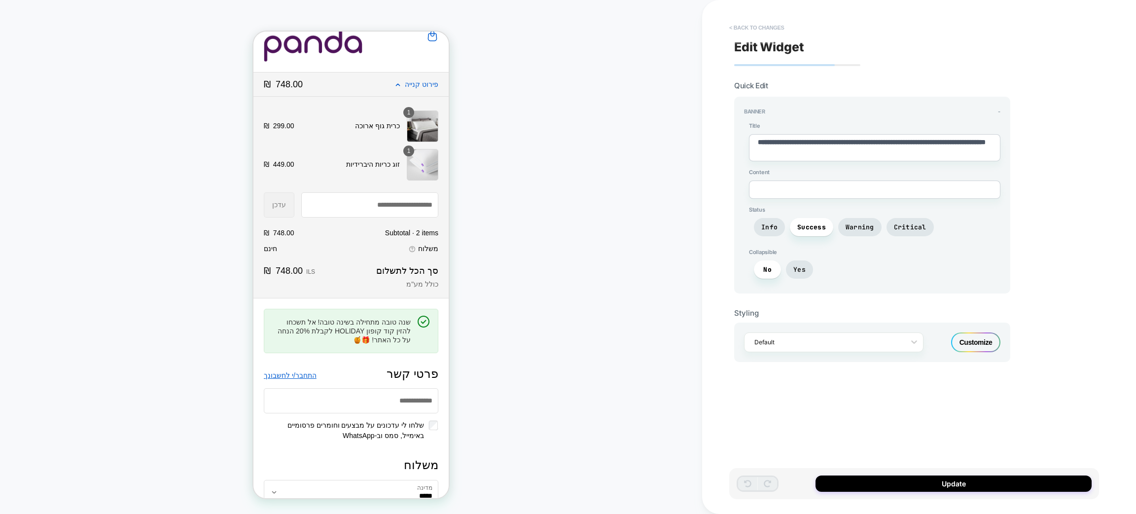
click at [744, 29] on button "< Back to changes" at bounding box center [756, 28] width 65 height 16
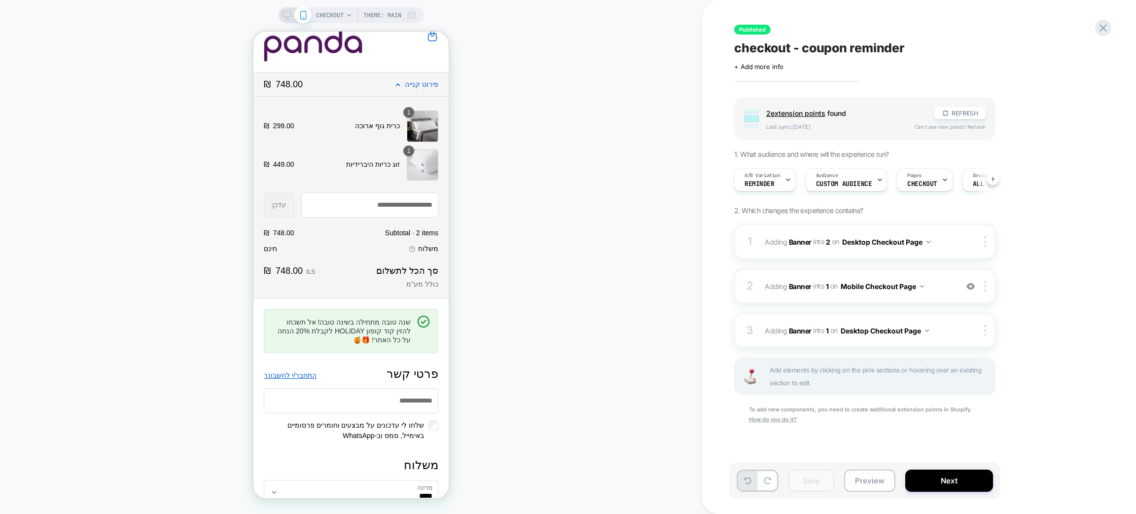
scroll to position [0, 0]
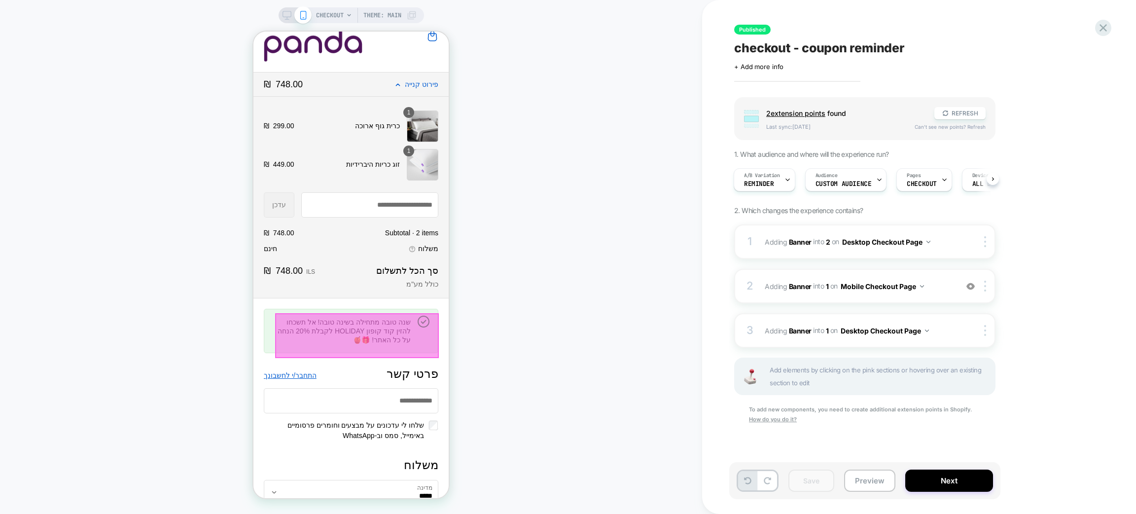
click at [352, 343] on div at bounding box center [357, 335] width 164 height 45
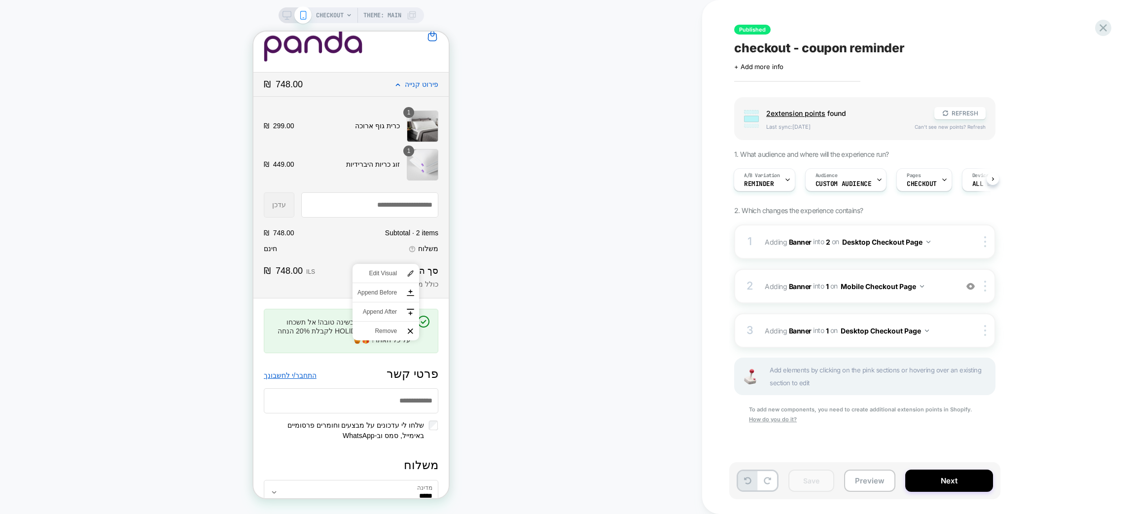
click at [393, 292] on span "Append Before" at bounding box center [376, 292] width 39 height 9
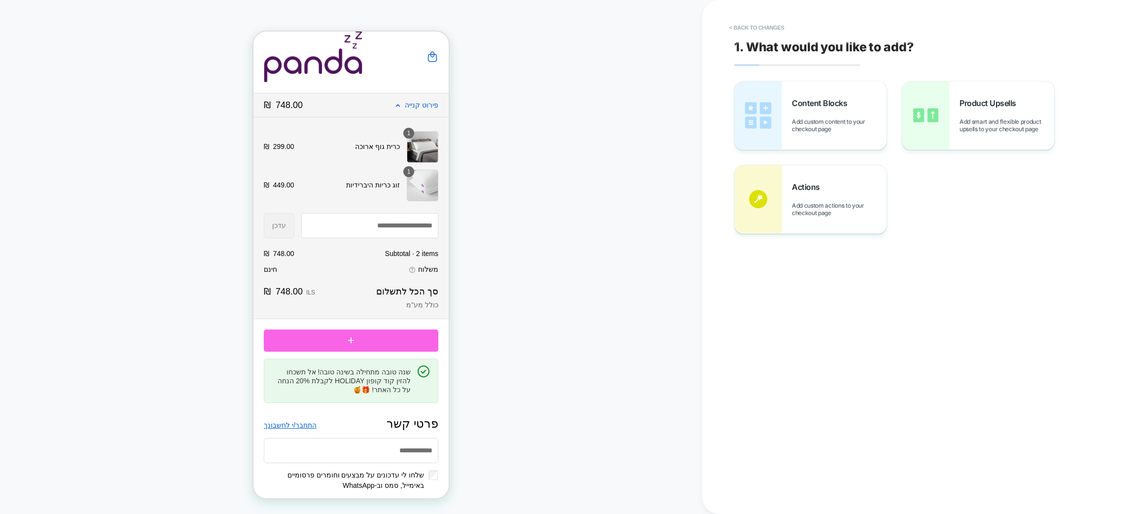
scroll to position [0, 0]
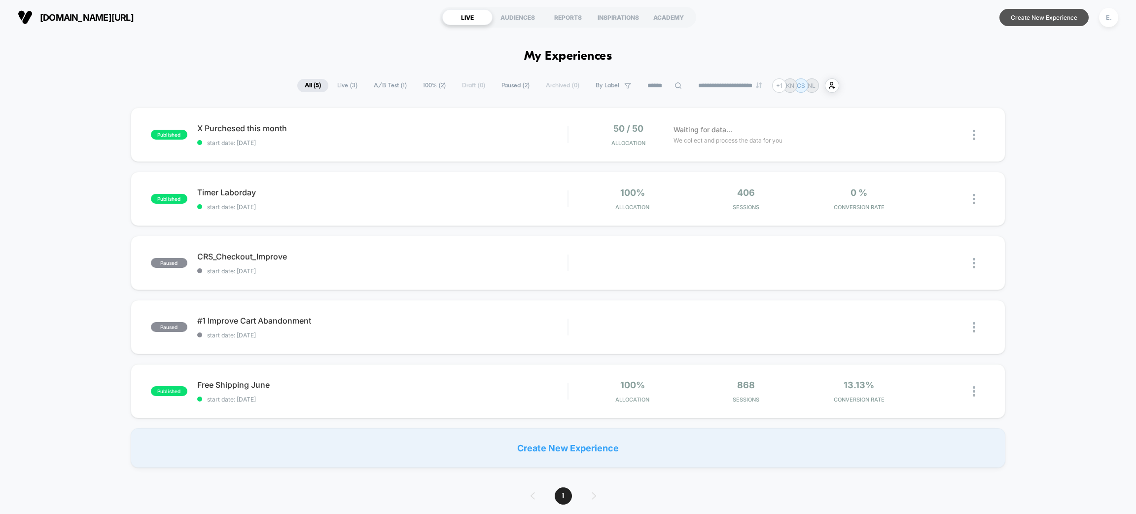
click at [1046, 13] on button "Create New Experience" at bounding box center [1043, 17] width 89 height 17
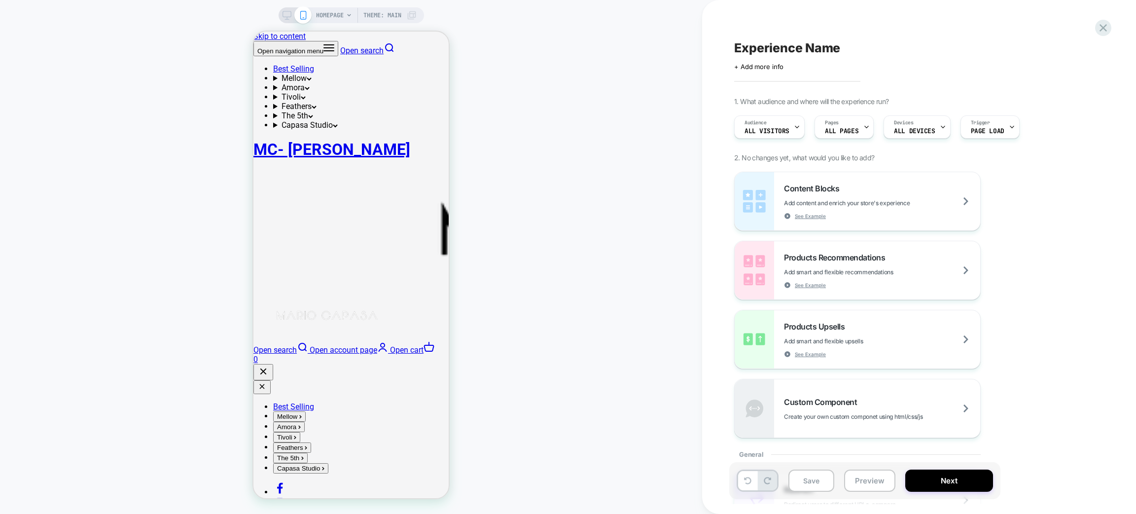
click at [316, 14] on span "HOMEPAGE" at bounding box center [330, 15] width 28 height 16
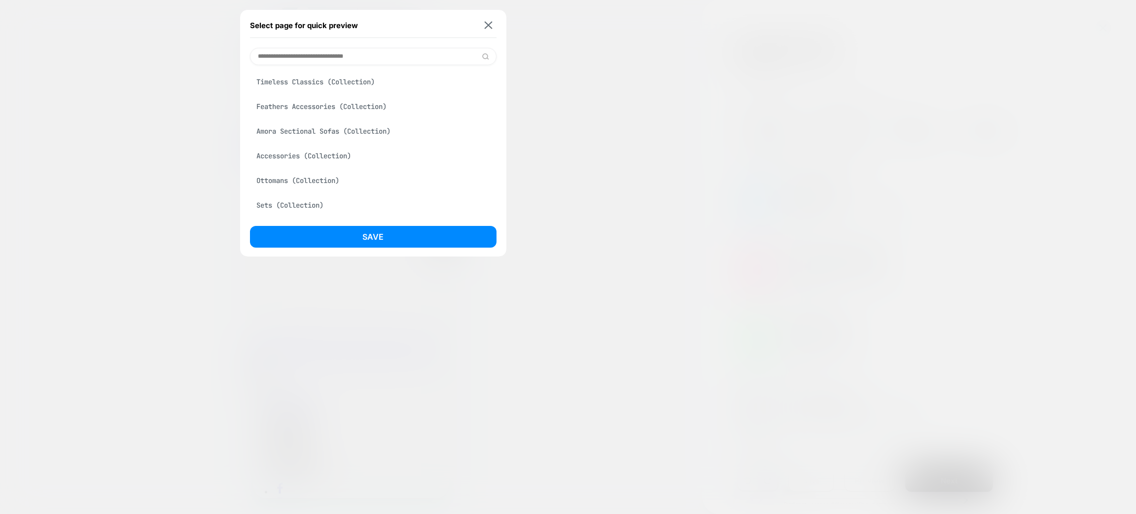
click at [332, 80] on div "Timeless Classics (Collection)" at bounding box center [373, 81] width 246 height 19
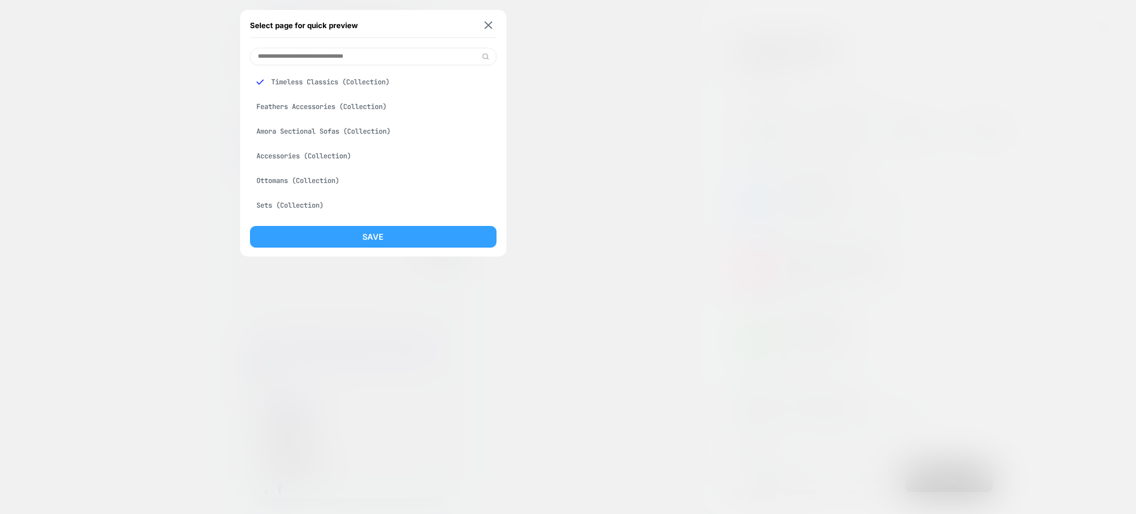
click at [357, 237] on button "Save" at bounding box center [373, 237] width 246 height 22
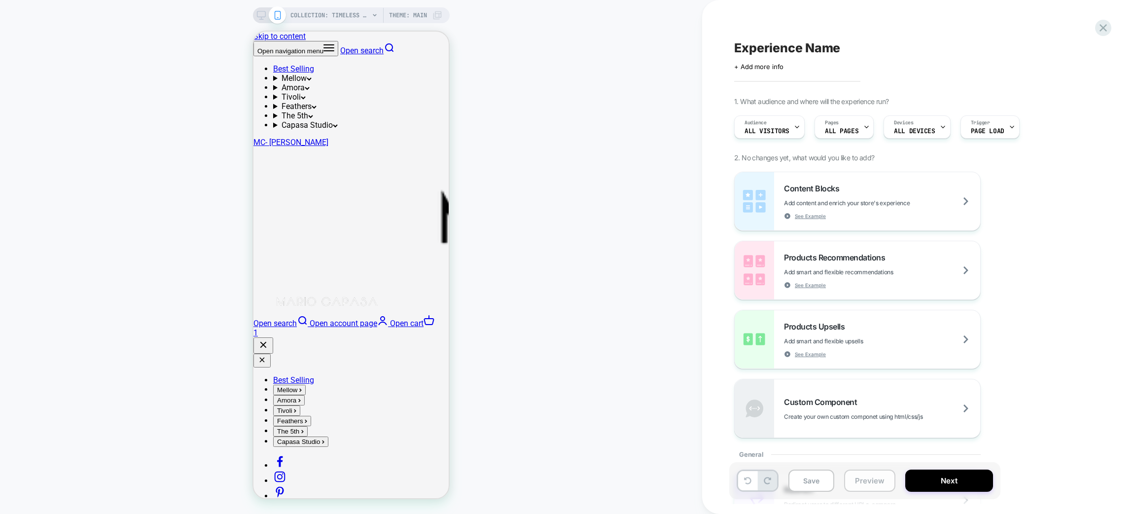
click at [869, 484] on button "Preview" at bounding box center [869, 480] width 51 height 22
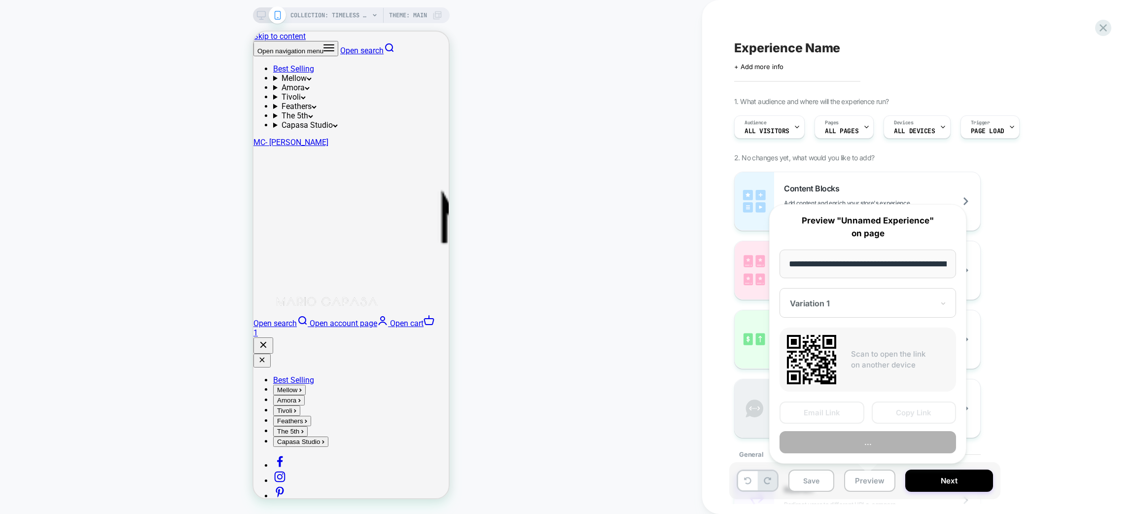
scroll to position [0, 137]
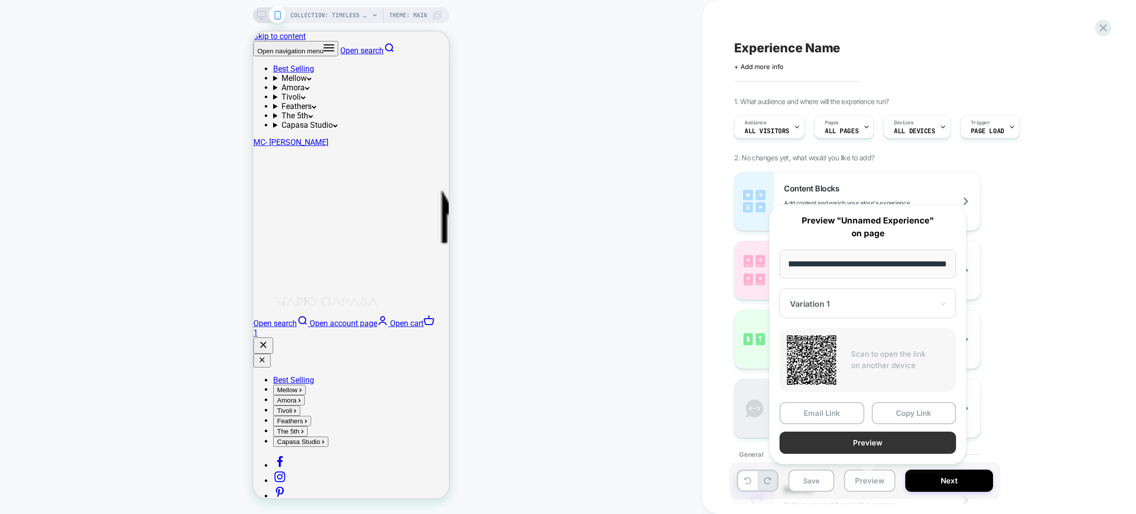
click at [867, 443] on button "Preview" at bounding box center [867, 442] width 176 height 22
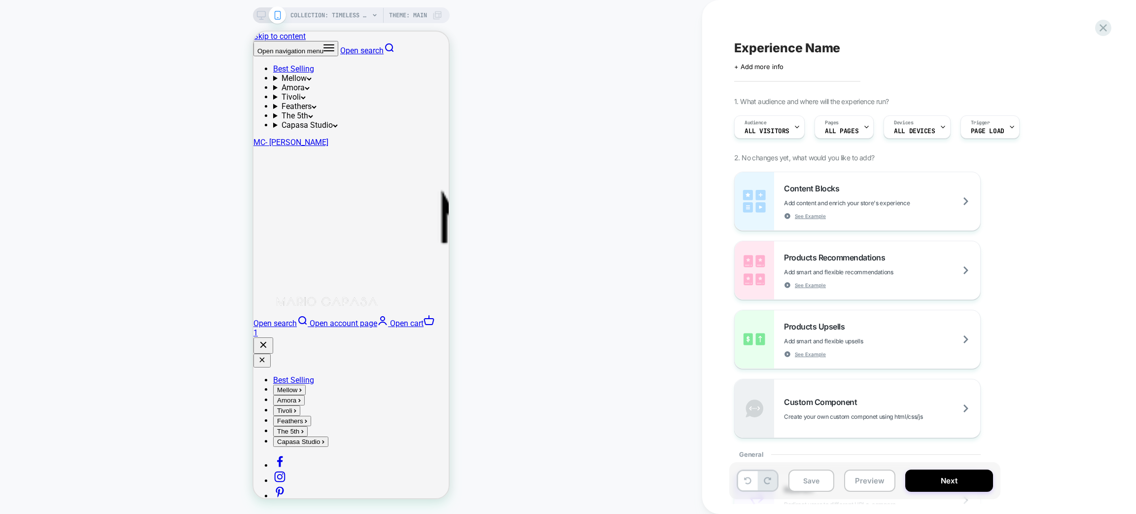
click at [258, 11] on icon at bounding box center [261, 15] width 9 height 9
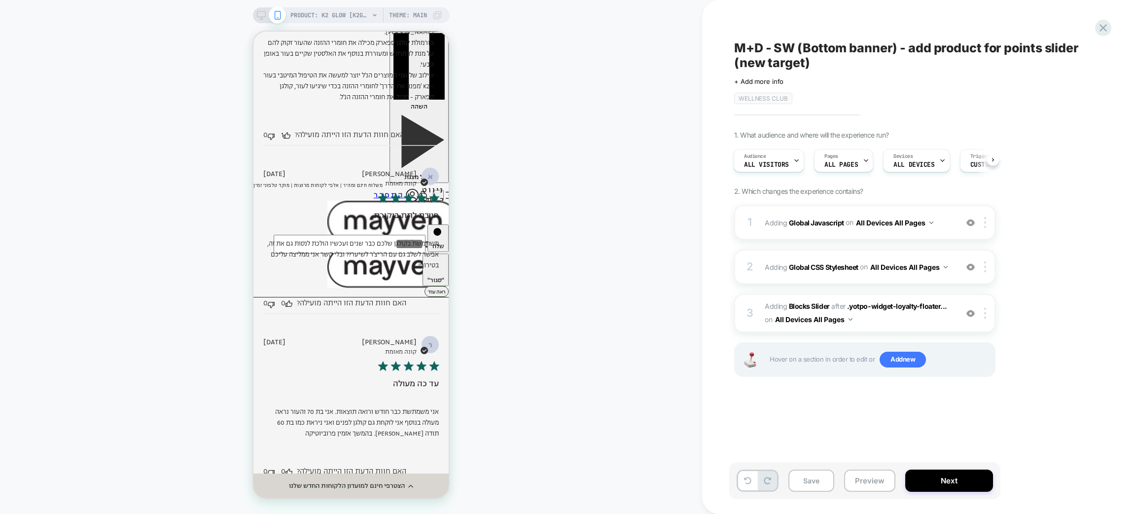
scroll to position [3105, 0]
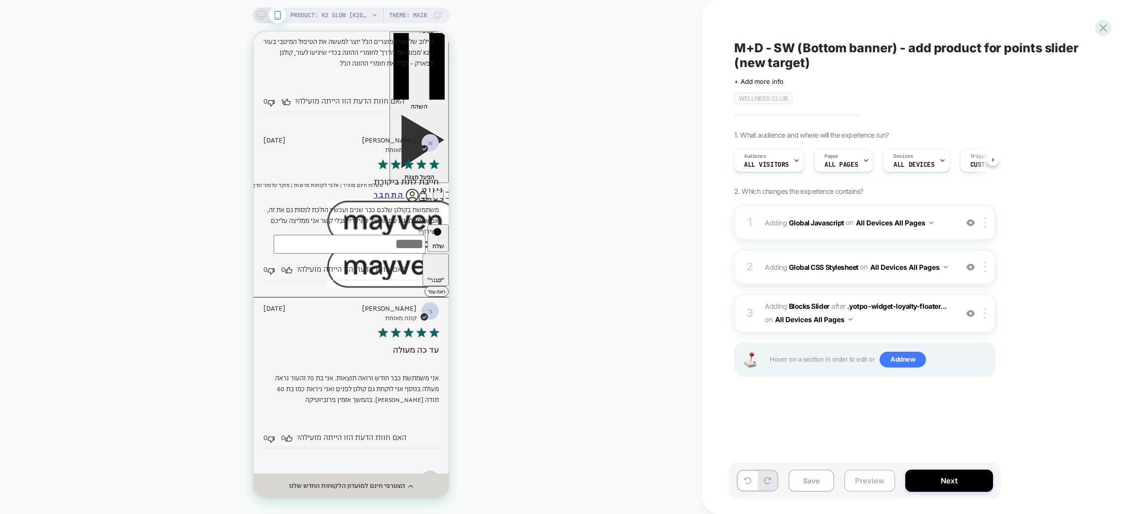
click at [852, 483] on button "Preview" at bounding box center [869, 480] width 51 height 22
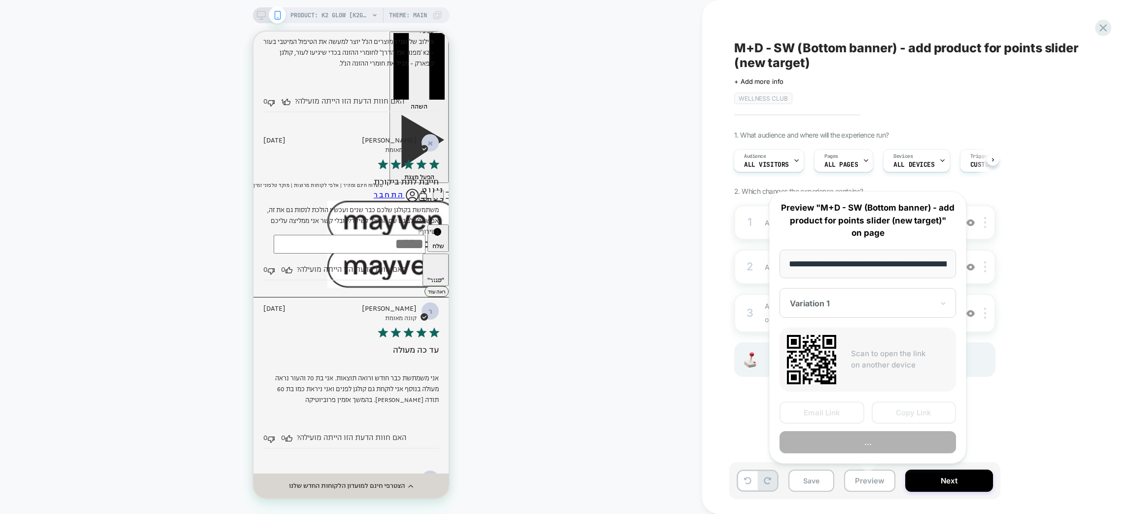
scroll to position [0, 88]
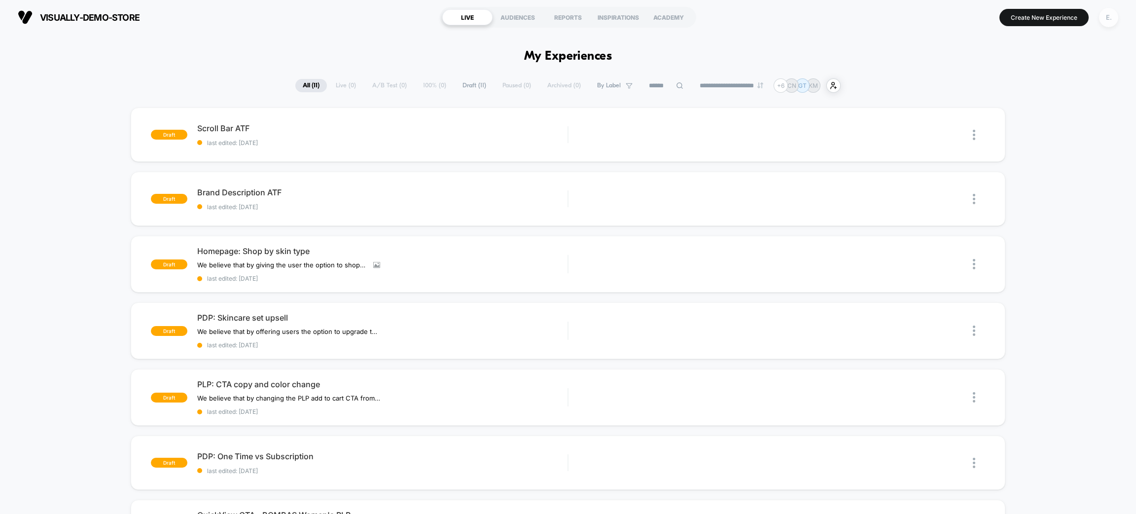
click at [1104, 20] on div "E." at bounding box center [1108, 17] width 19 height 19
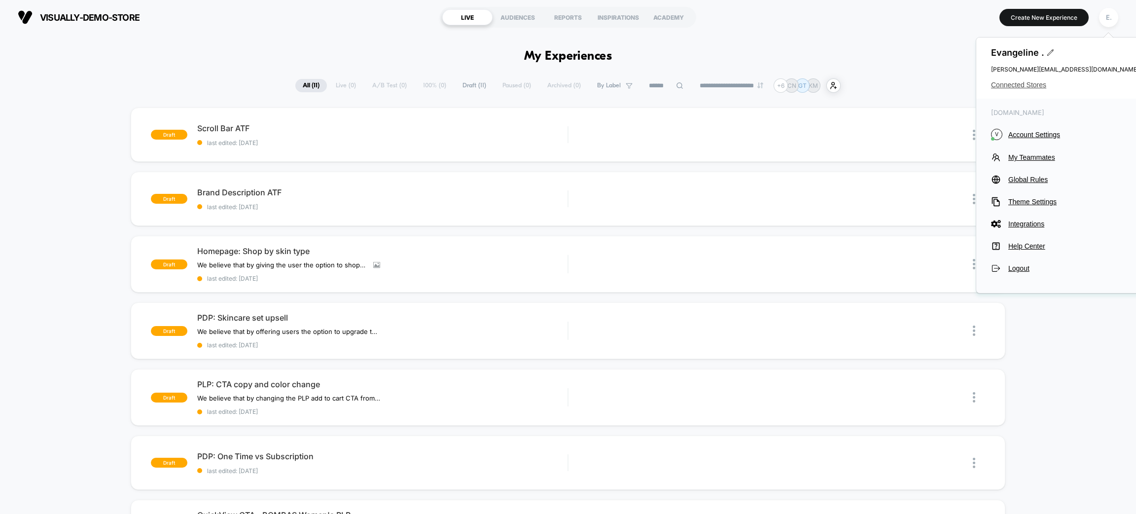
click at [1040, 88] on span "Connected Stores" at bounding box center [1065, 85] width 148 height 8
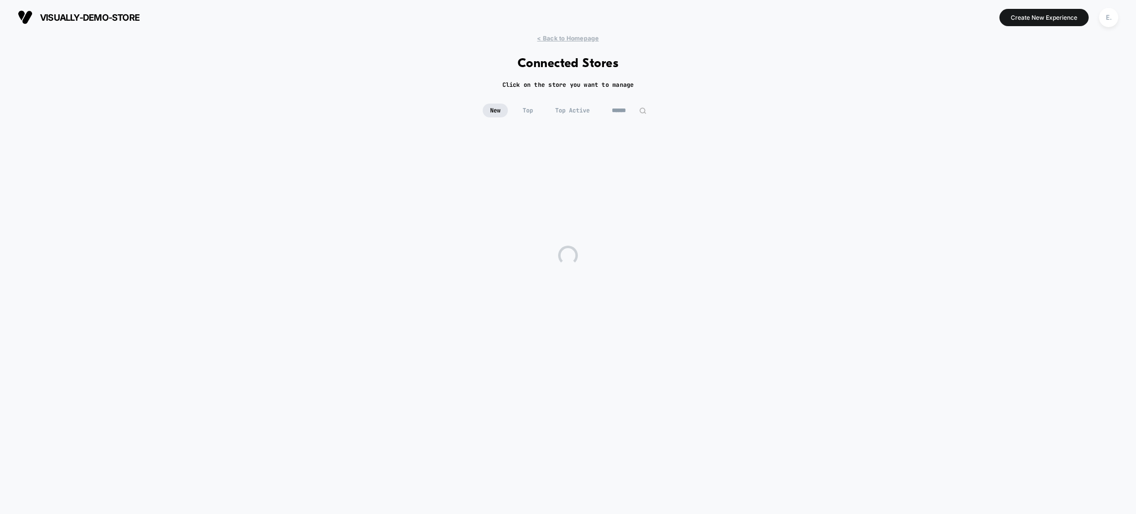
click at [618, 109] on input at bounding box center [628, 111] width 49 height 14
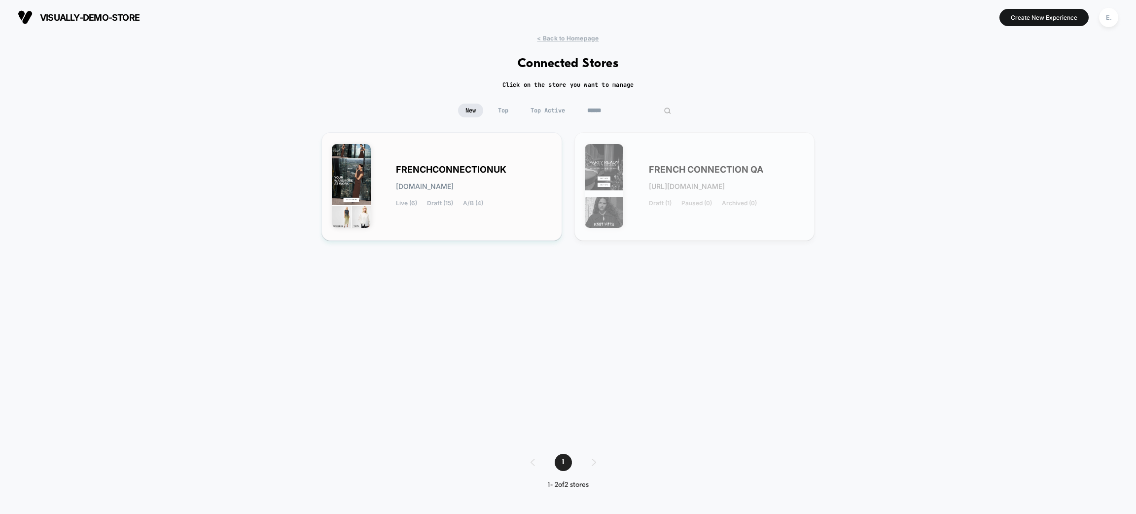
type input "******"
click at [508, 194] on div "FRENCHCONNECTIONUK [DOMAIN_NAME] Live (6) Draft (15) A/B (4)" at bounding box center [474, 186] width 156 height 40
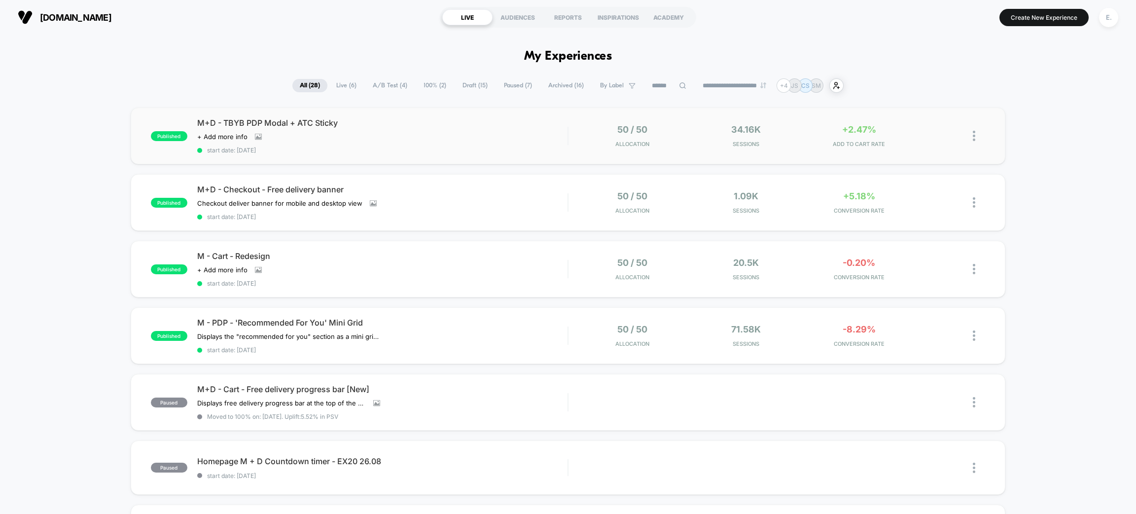
click at [497, 114] on div "published M+D - TBYB PDP Modal + ATC Sticky Click to view images Click to edit …" at bounding box center [568, 135] width 875 height 57
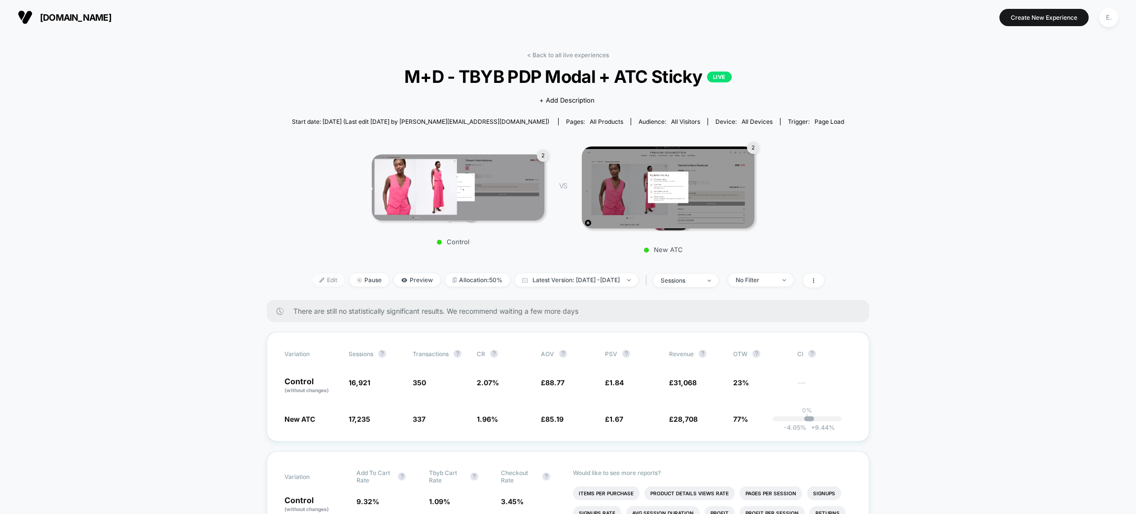
click at [312, 277] on span "Edit" at bounding box center [328, 279] width 33 height 13
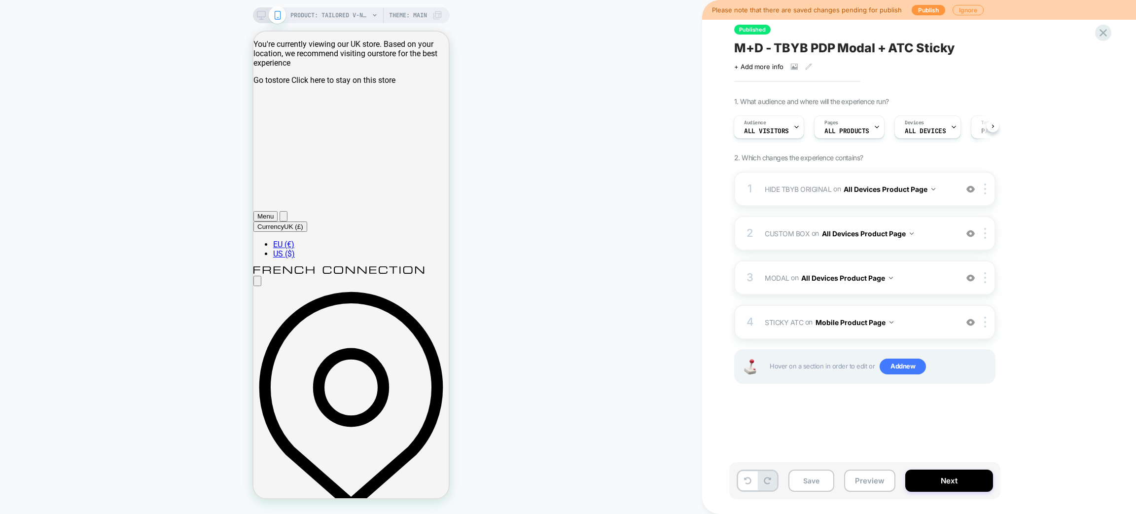
click at [903, 319] on span "STICKY ATC Adding Code Block AFTER #product-button-wrapper on Mobile Product Pa…" at bounding box center [859, 322] width 188 height 14
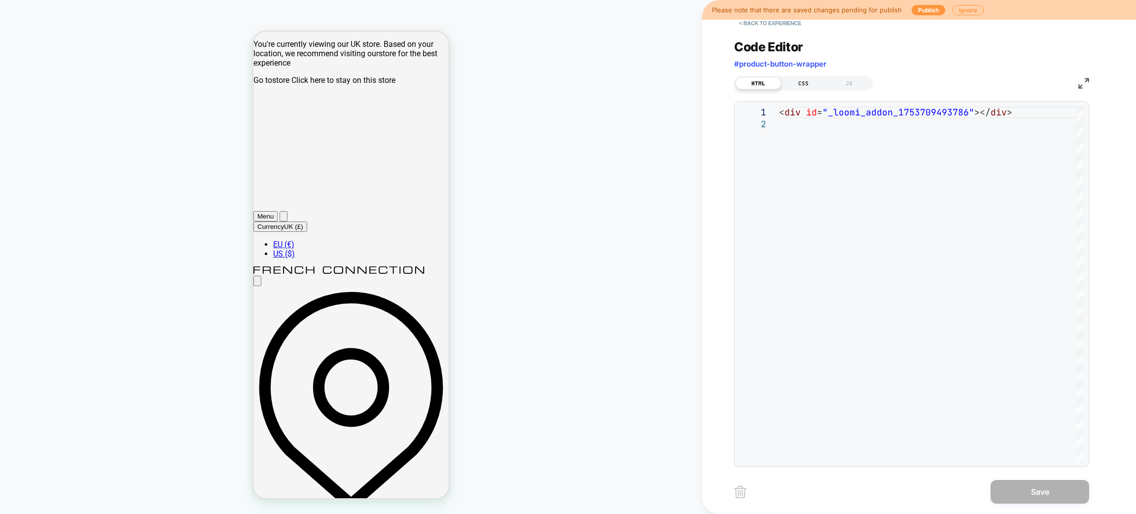
click at [812, 84] on div "CSS" at bounding box center [803, 83] width 45 height 12
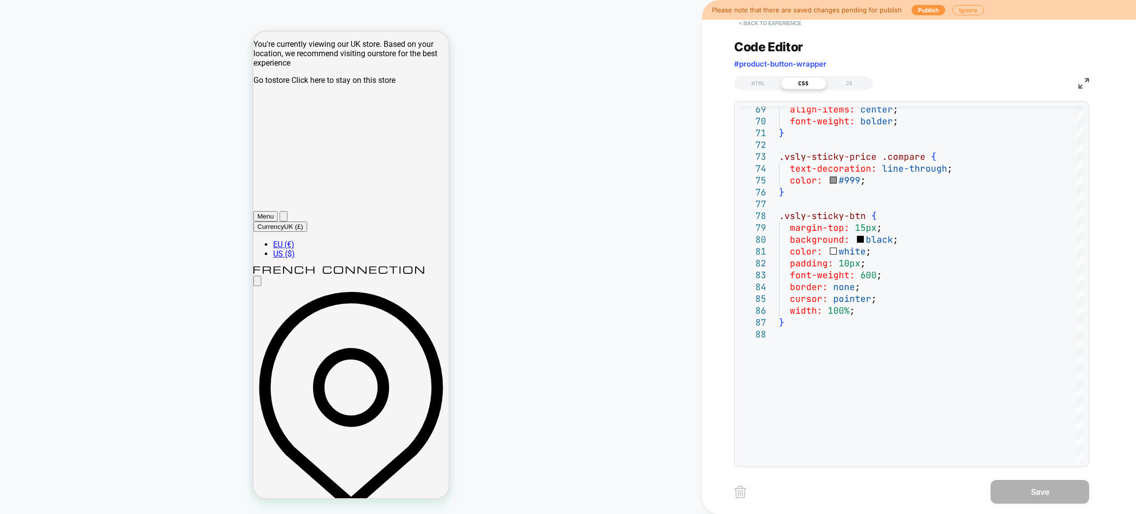
click at [791, 27] on button "< Back to experience" at bounding box center [770, 23] width 72 height 16
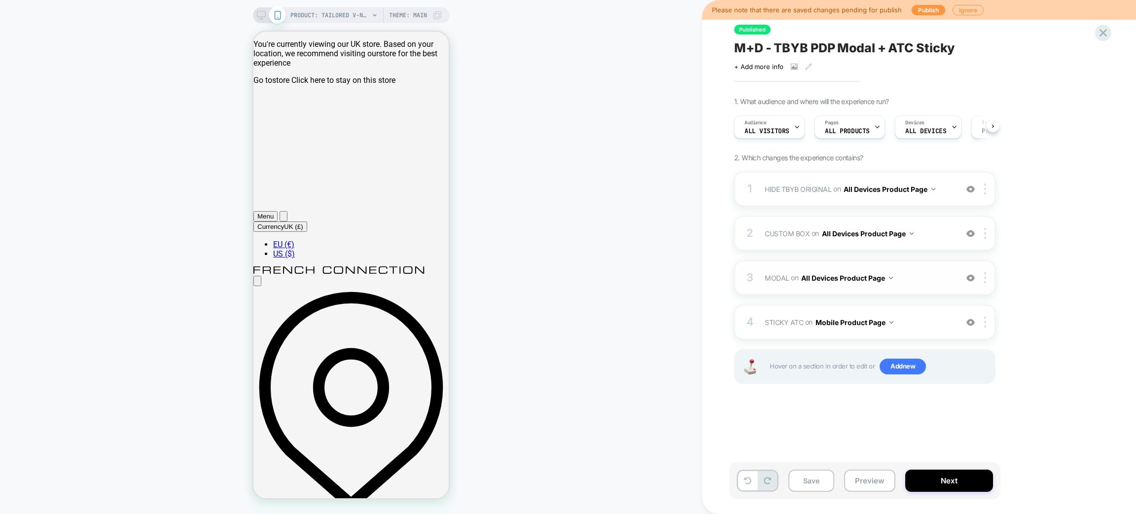
scroll to position [0, 0]
click at [894, 321] on span "STICKY ATC Adding Code Block AFTER #product-button-wrapper on Mobile Product Pa…" at bounding box center [859, 322] width 188 height 14
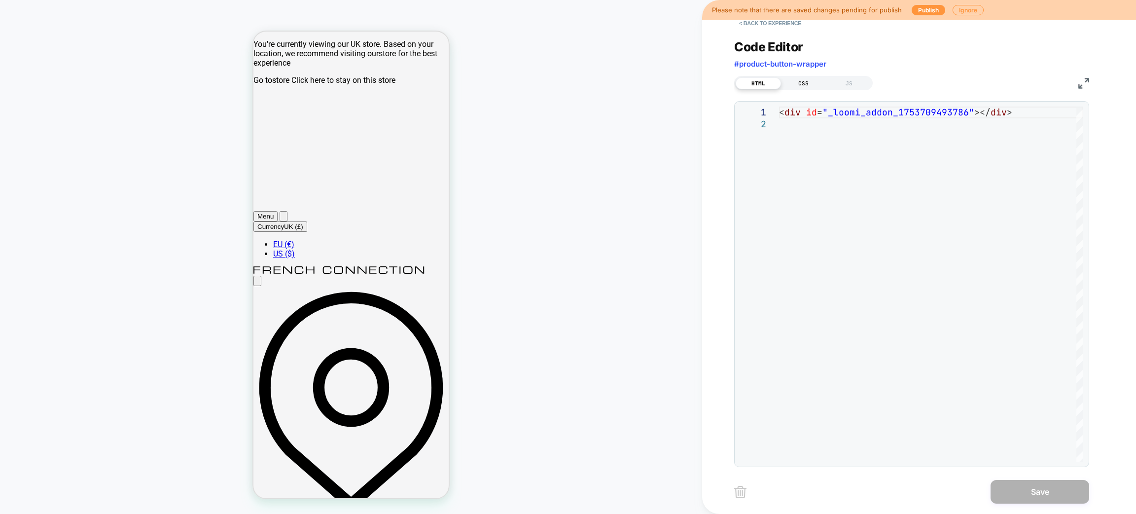
click at [801, 84] on div "CSS" at bounding box center [803, 83] width 45 height 12
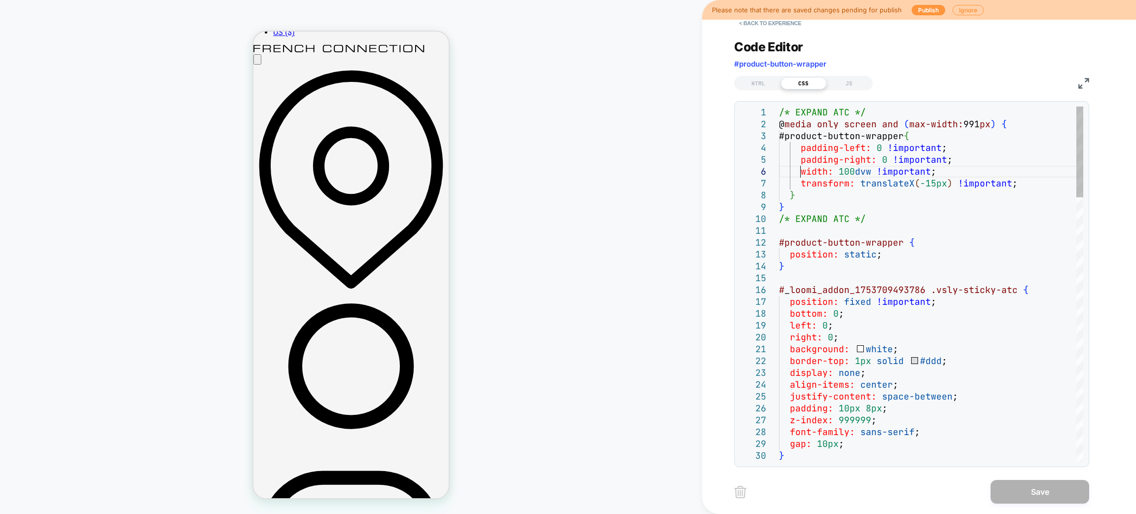
scroll to position [0, 0]
drag, startPoint x: 800, startPoint y: 171, endPoint x: 1010, endPoint y: 180, distance: 210.7
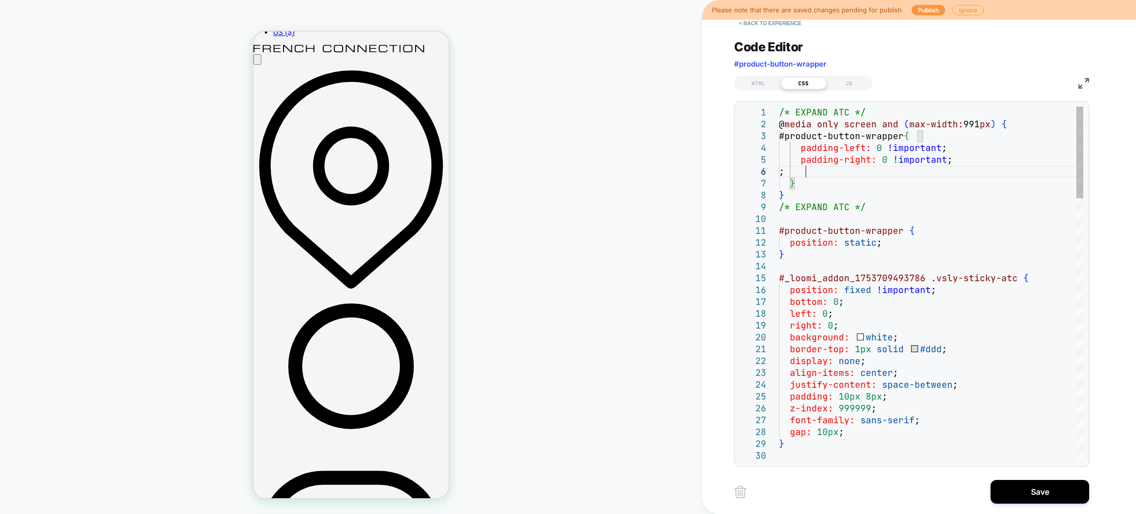
scroll to position [59, 30]
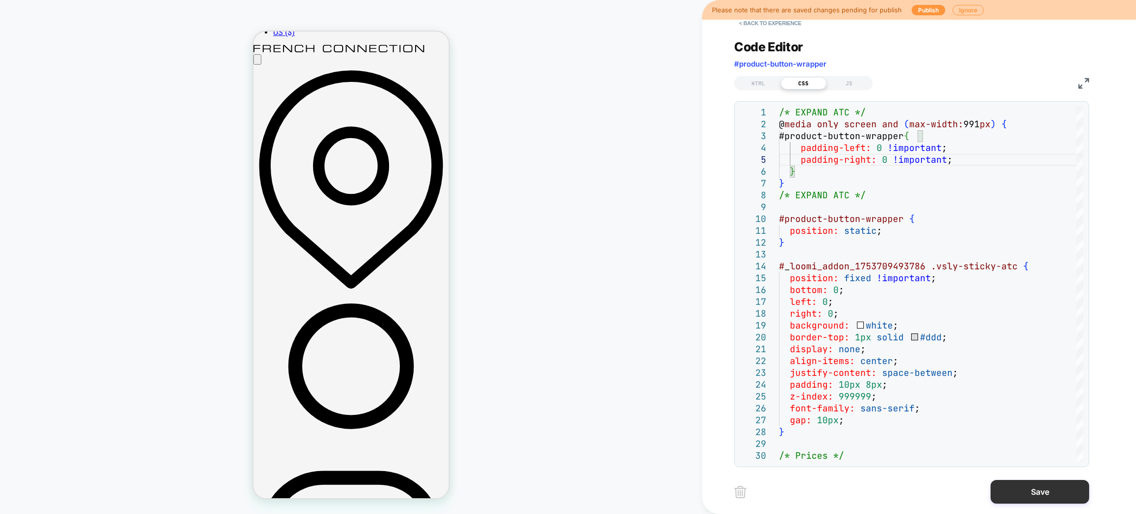
type textarea "**********"
click at [1040, 494] on button "Save" at bounding box center [1039, 492] width 99 height 24
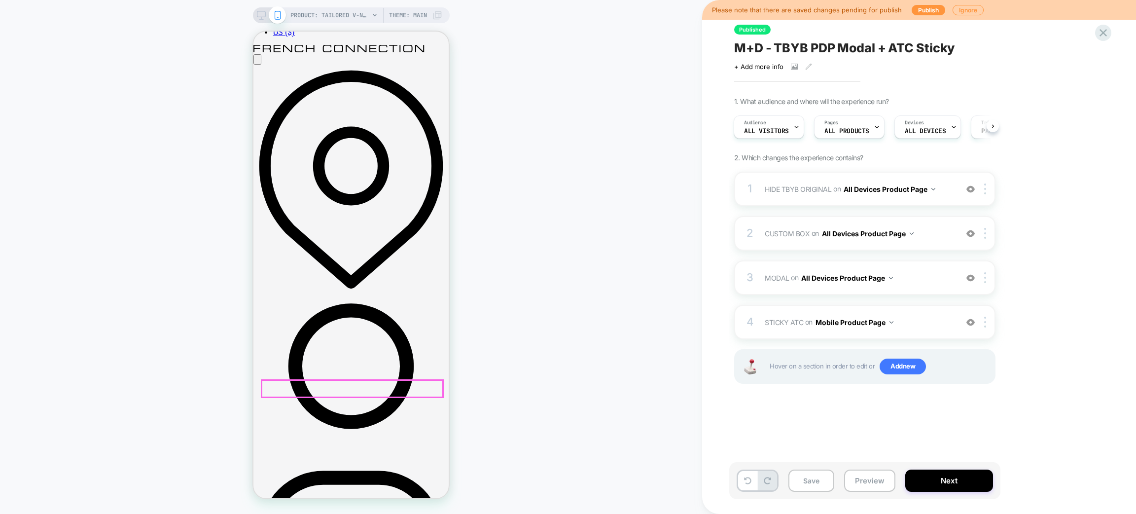
scroll to position [296, 0]
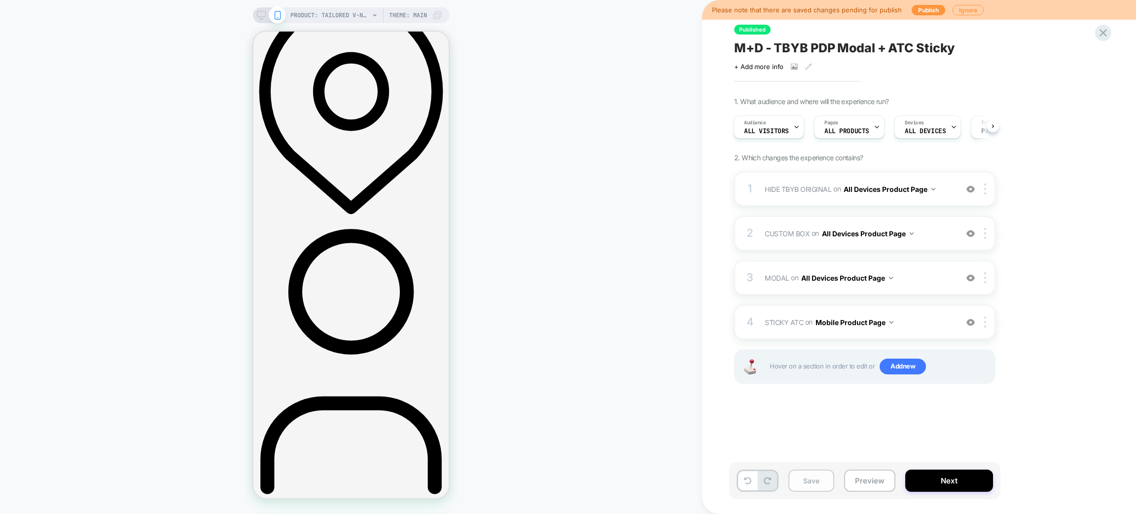
click at [818, 488] on button "Save" at bounding box center [811, 480] width 46 height 22
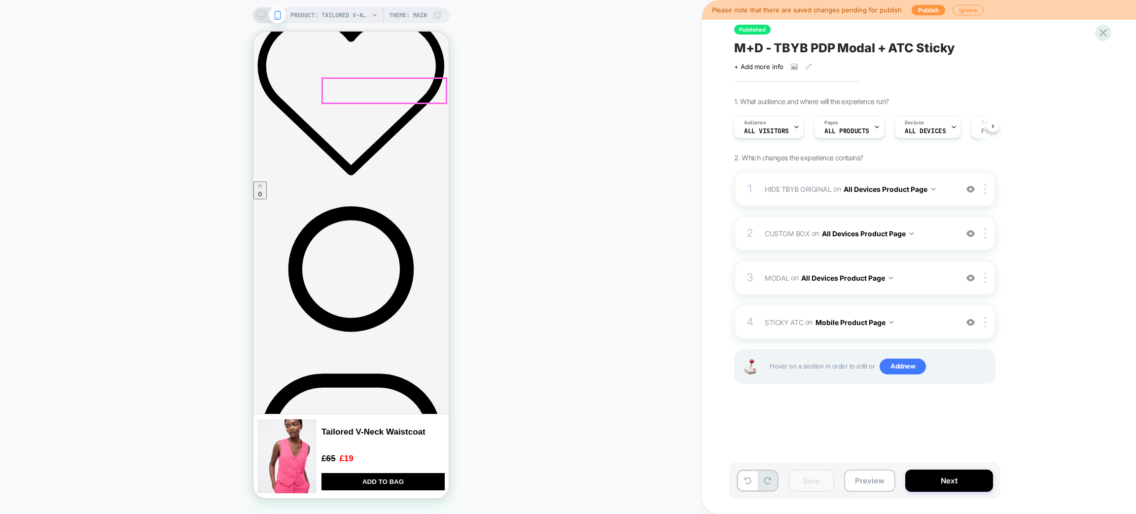
scroll to position [813, 0]
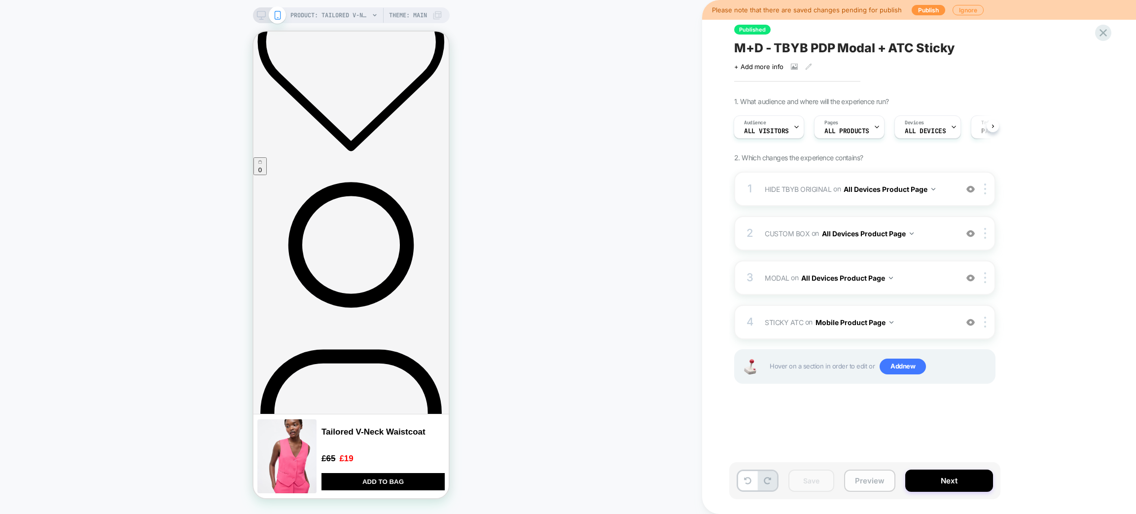
click at [861, 480] on button "Preview" at bounding box center [869, 480] width 51 height 22
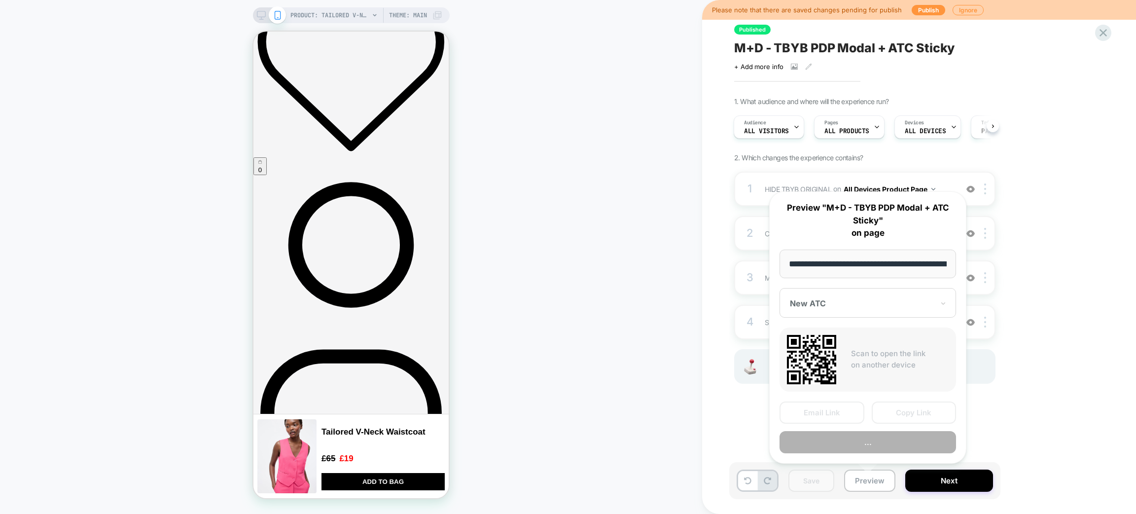
scroll to position [0, 284]
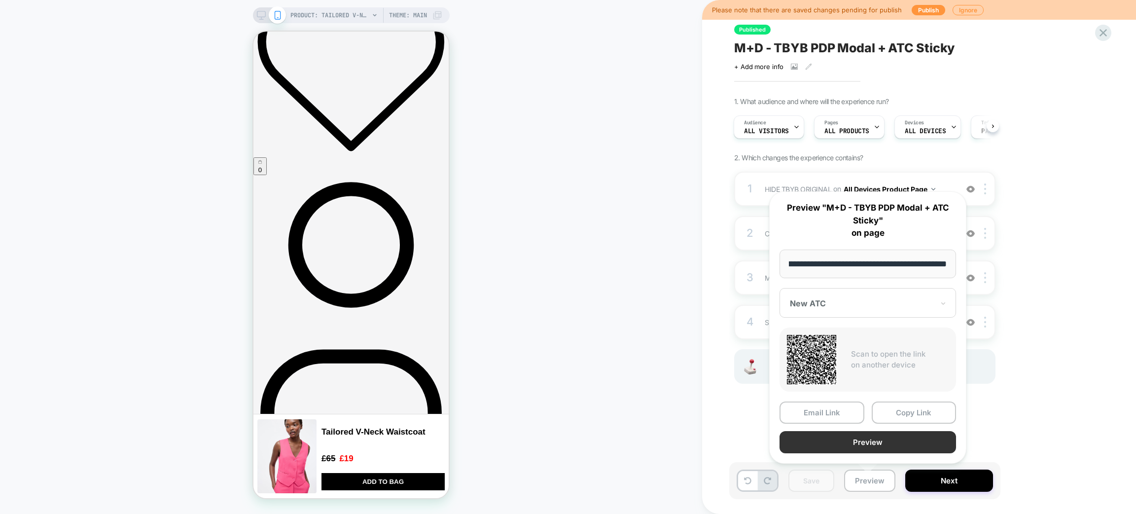
click at [862, 442] on button "Preview" at bounding box center [867, 442] width 176 height 22
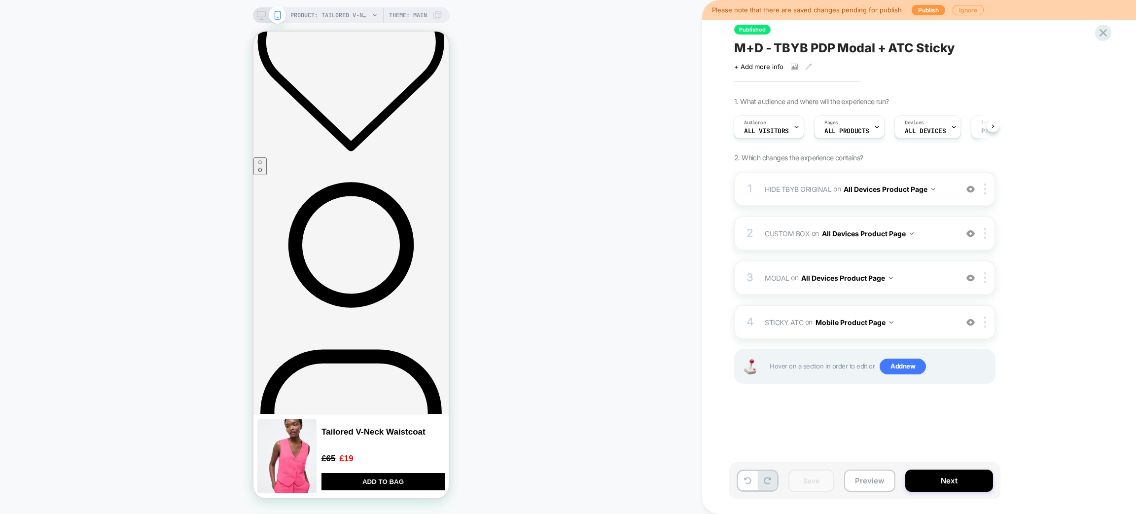
click at [555, 217] on div "PRODUCT: Tailored V-Neck Waistcoat [raspberry sorbet pink] PRODUCT: Tailored V-…" at bounding box center [351, 257] width 702 height 494
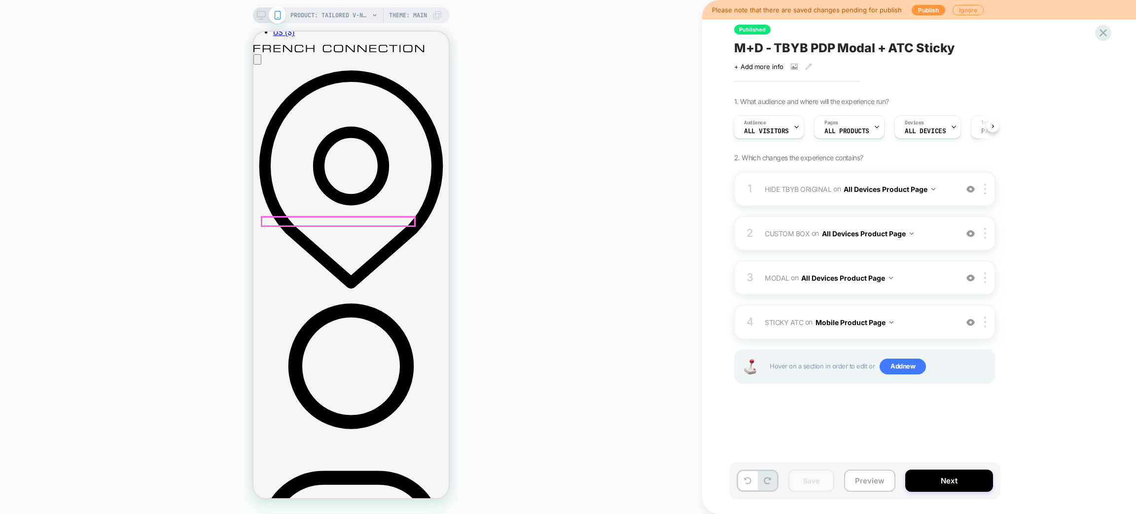
scroll to position [592, 0]
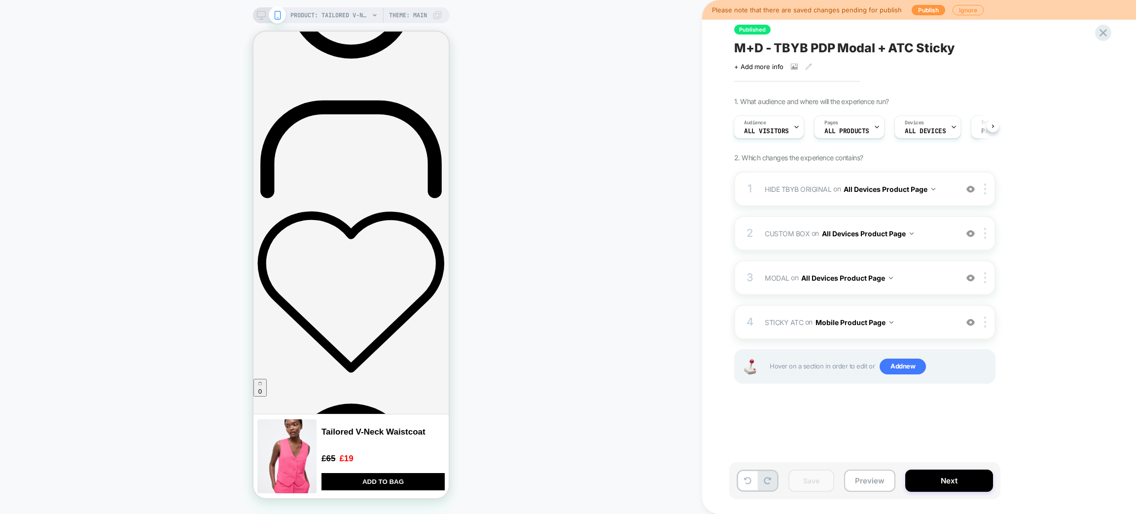
click at [361, 16] on span "PRODUCT: Tailored V-Neck Waistcoat [raspberry sorbet pink]" at bounding box center [329, 15] width 79 height 16
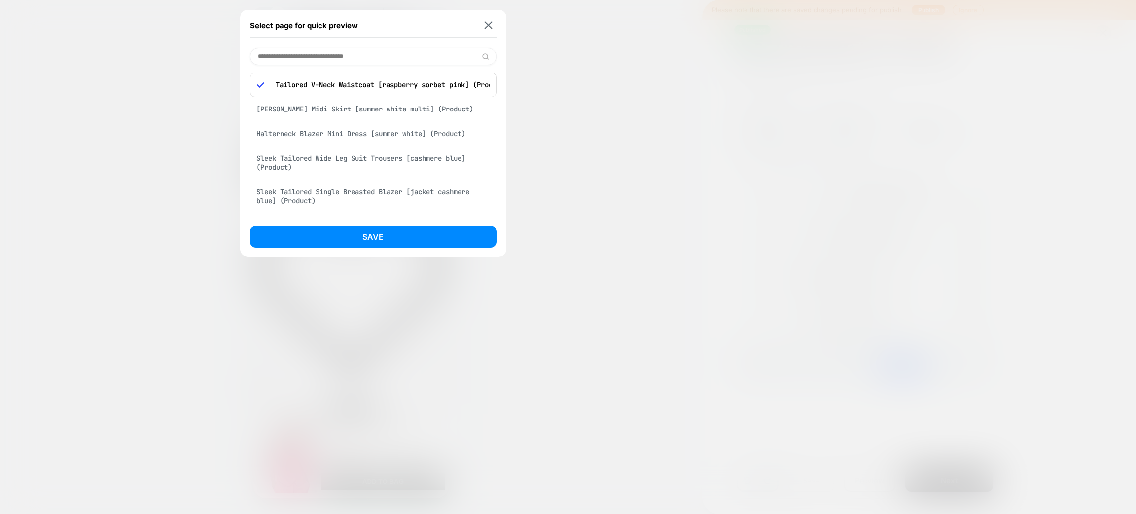
click at [341, 166] on div "Sleek Tailored Wide Leg Suit Trousers [cashmere blue] (Product)" at bounding box center [373, 163] width 246 height 28
click at [349, 235] on button "Save" at bounding box center [373, 237] width 246 height 22
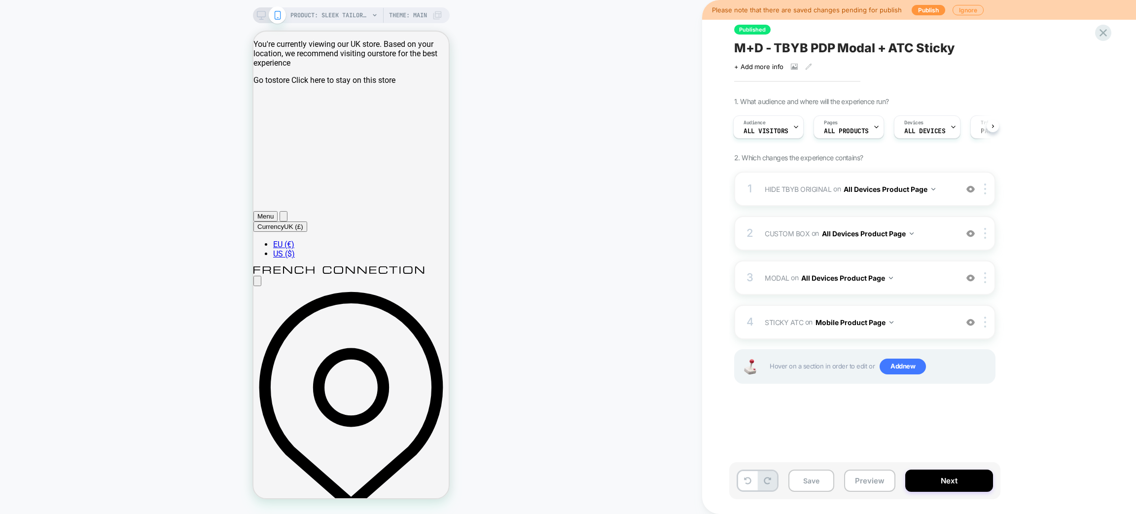
scroll to position [0, 0]
click at [313, 20] on span "PRODUCT: Sleek Tailored Wide Leg Suit Trousers [cashmere blue]" at bounding box center [329, 15] width 79 height 16
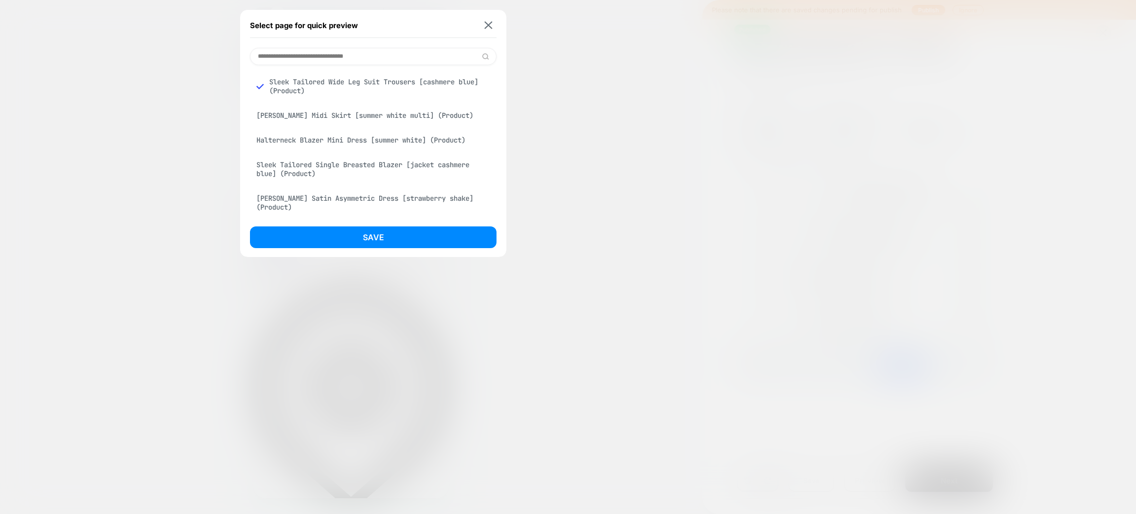
click at [292, 50] on input at bounding box center [373, 56] width 246 height 17
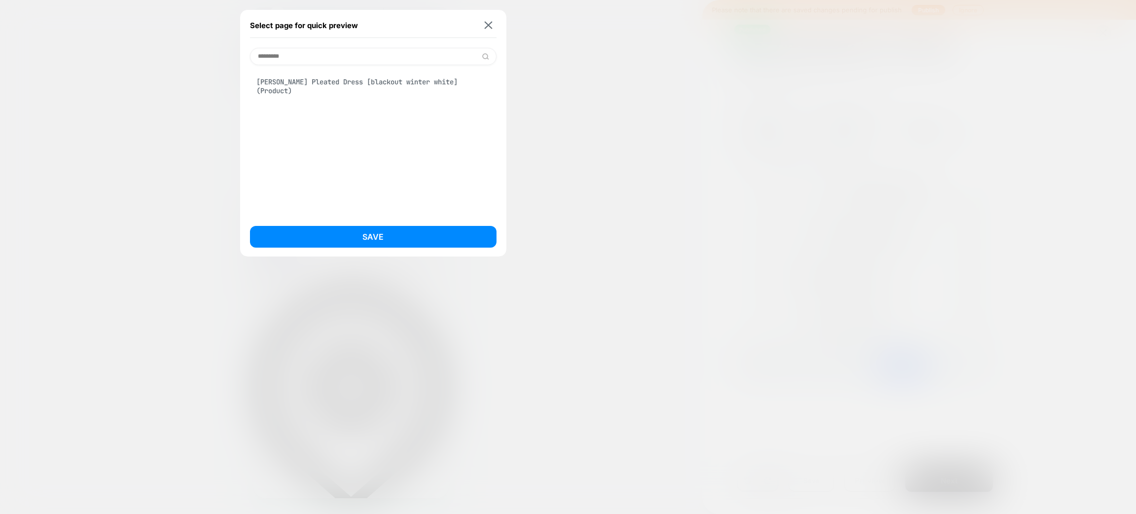
type input "*********"
drag, startPoint x: 307, startPoint y: 92, endPoint x: 310, endPoint y: 107, distance: 16.0
click at [308, 96] on div "Mari Sleeveless Pleated Dress [blackout winter white] (Product)" at bounding box center [373, 86] width 246 height 28
click at [313, 247] on div "Save" at bounding box center [373, 239] width 246 height 27
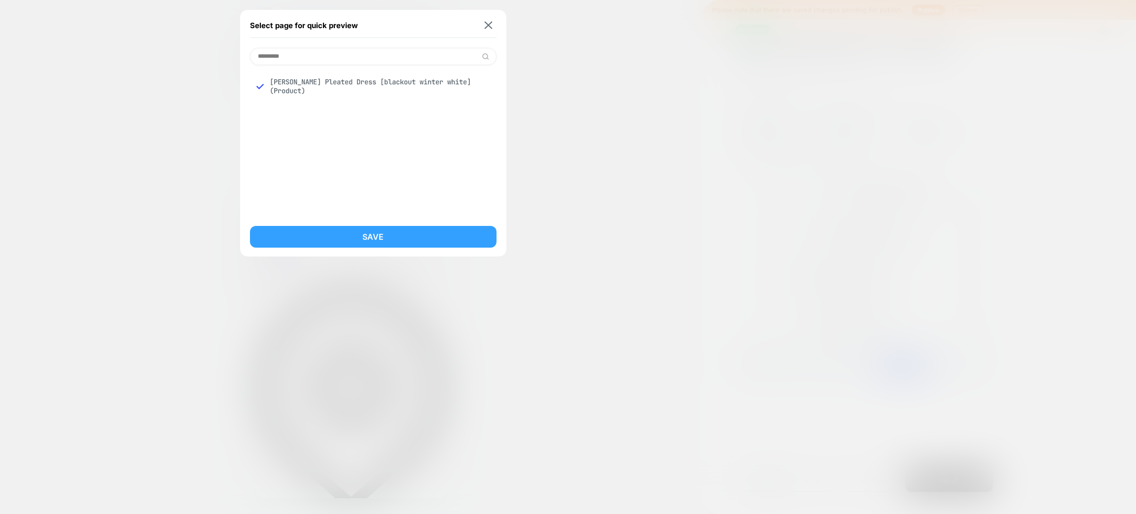
click at [313, 241] on button "Save" at bounding box center [373, 237] width 246 height 22
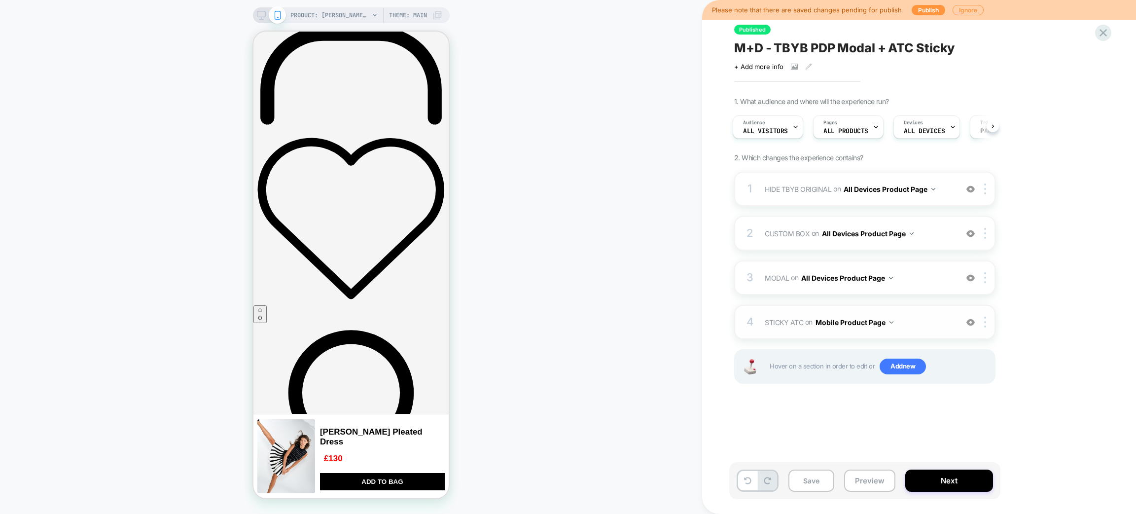
click at [916, 322] on span "STICKY ATC Adding Code Block AFTER #product-button-wrapper on Mobile Product Pa…" at bounding box center [859, 322] width 188 height 14
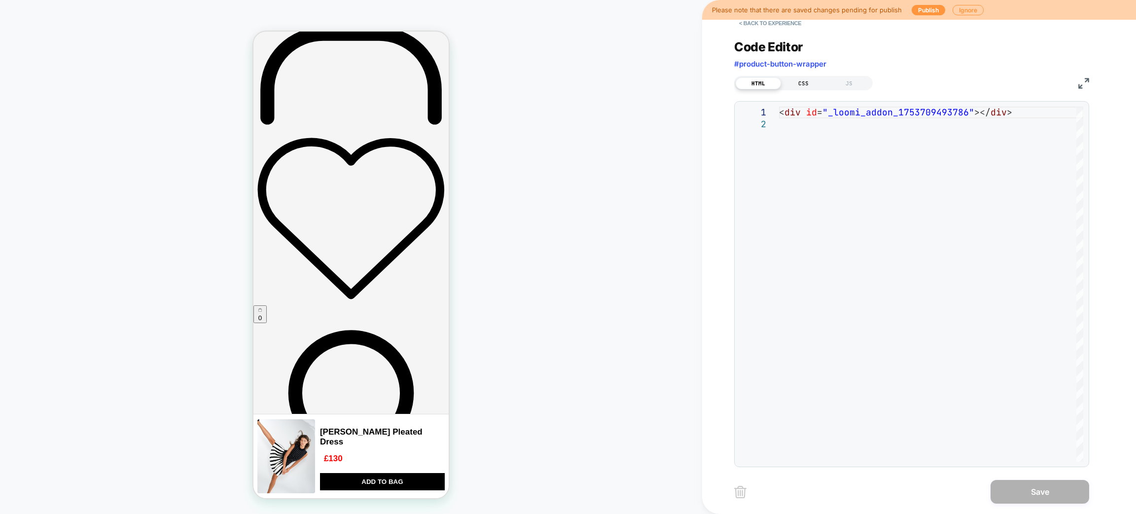
click at [807, 81] on div "CSS" at bounding box center [803, 83] width 45 height 12
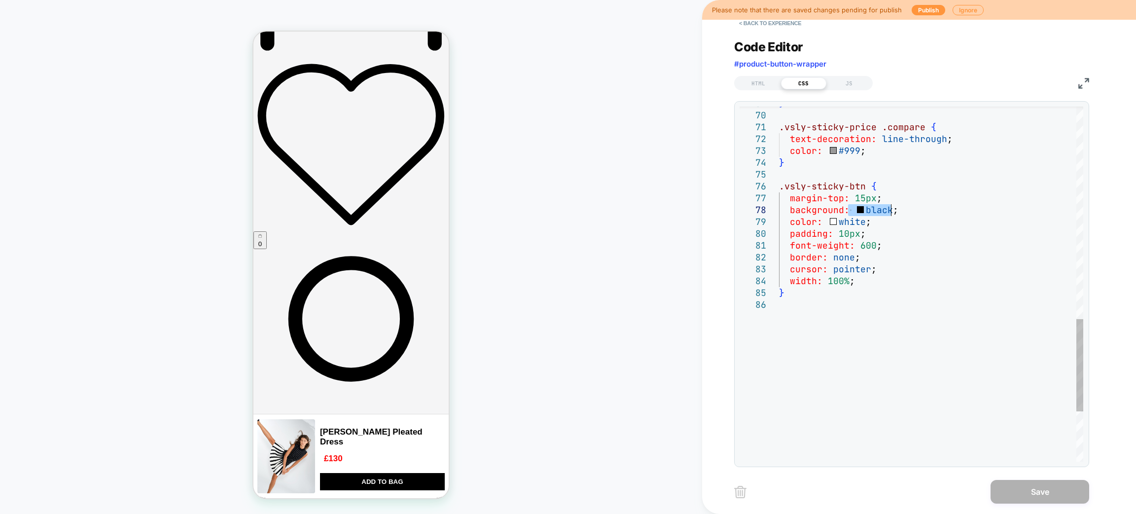
drag, startPoint x: 850, startPoint y: 210, endPoint x: 889, endPoint y: 209, distance: 39.0
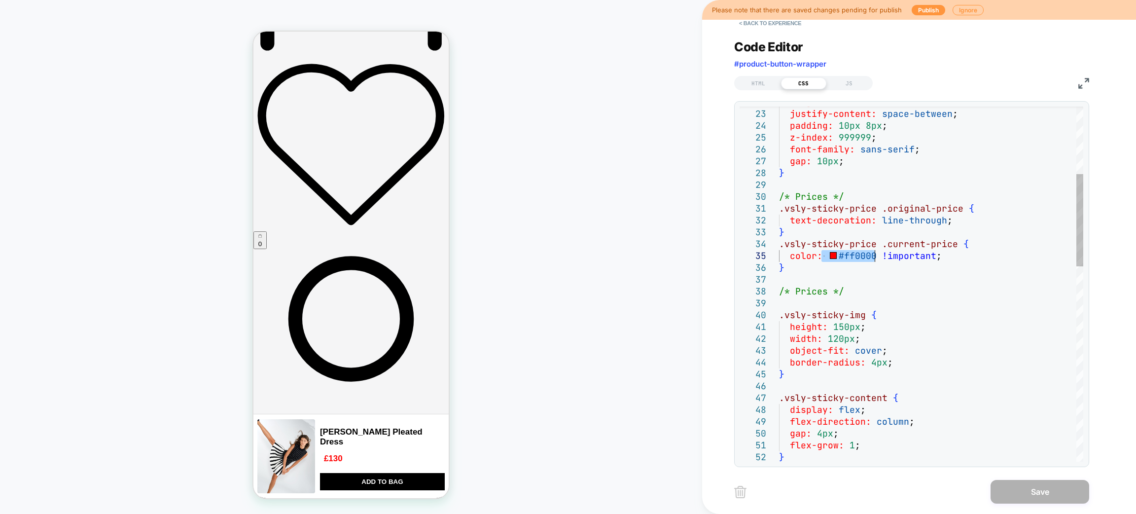
drag, startPoint x: 824, startPoint y: 256, endPoint x: 875, endPoint y: 256, distance: 51.3
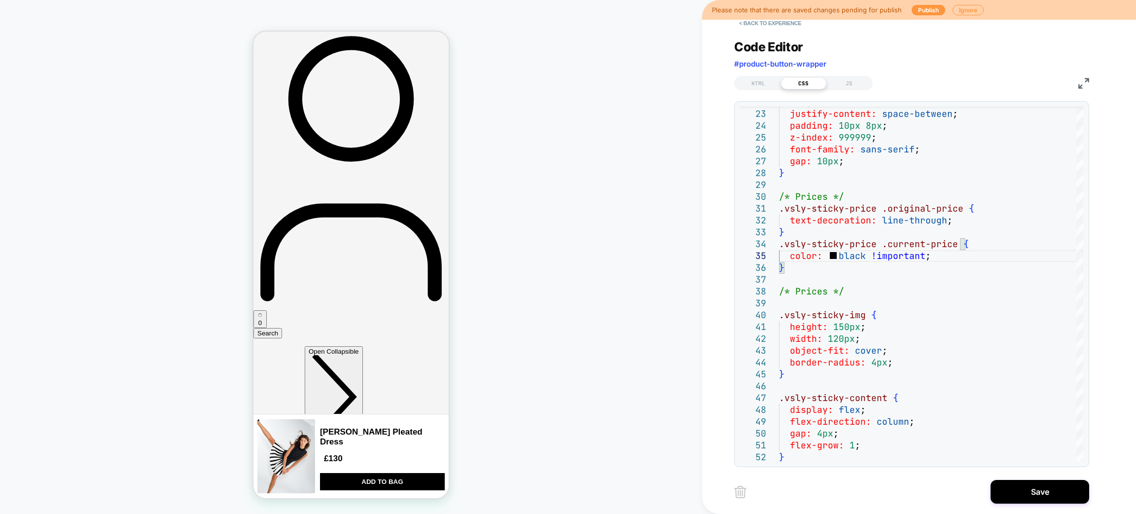
scroll to position [961, 0]
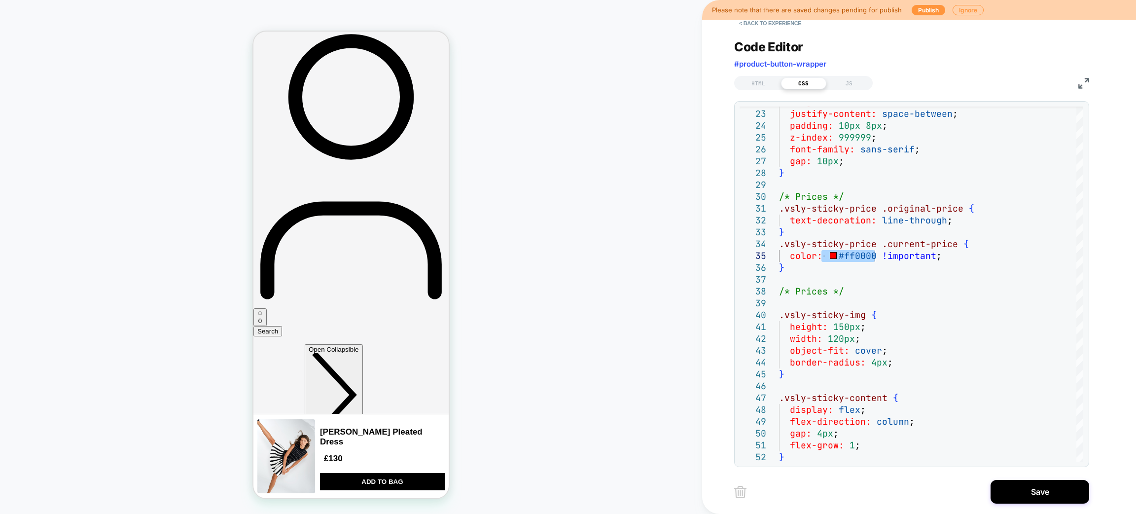
click at [567, 344] on div "PRODUCT: Mari Sleeveless Pleated Dress [blackout winter white] PRODUCT: Mari Sl…" at bounding box center [351, 257] width 702 height 494
drag, startPoint x: 825, startPoint y: 253, endPoint x: 874, endPoint y: 253, distance: 49.3
type textarea "**********"
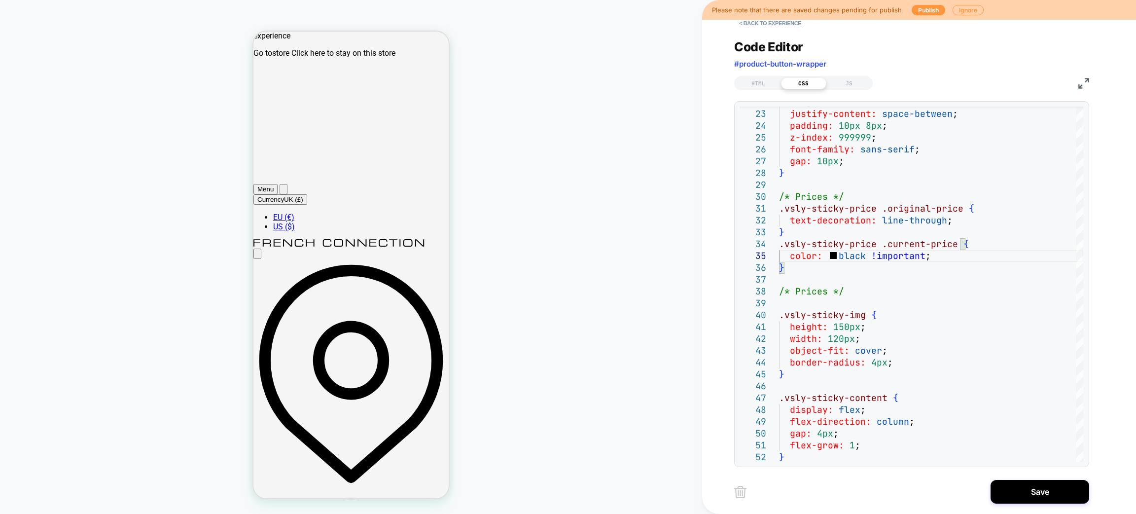
scroll to position [0, 0]
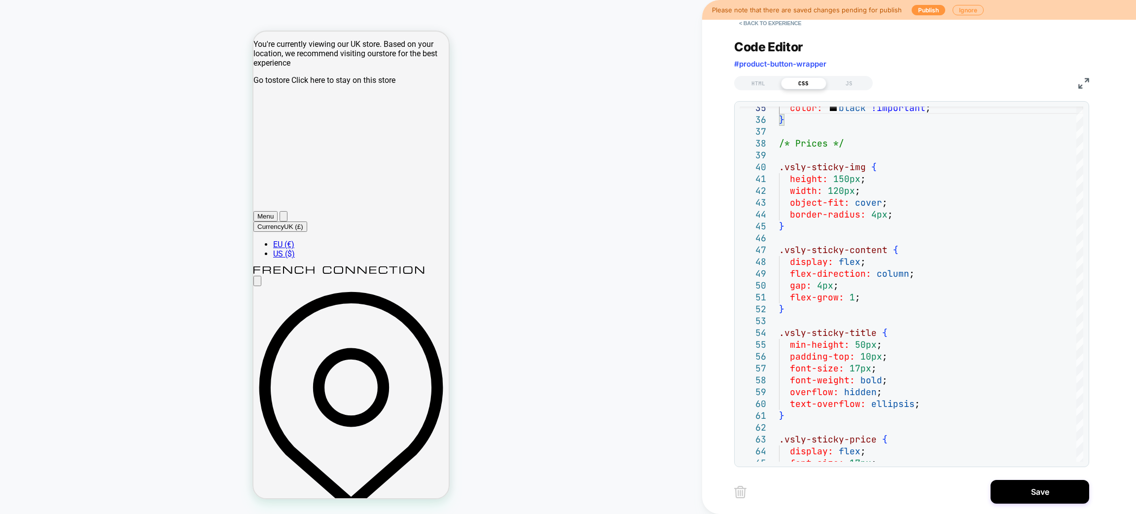
click at [1014, 498] on button "Save" at bounding box center [1039, 492] width 99 height 24
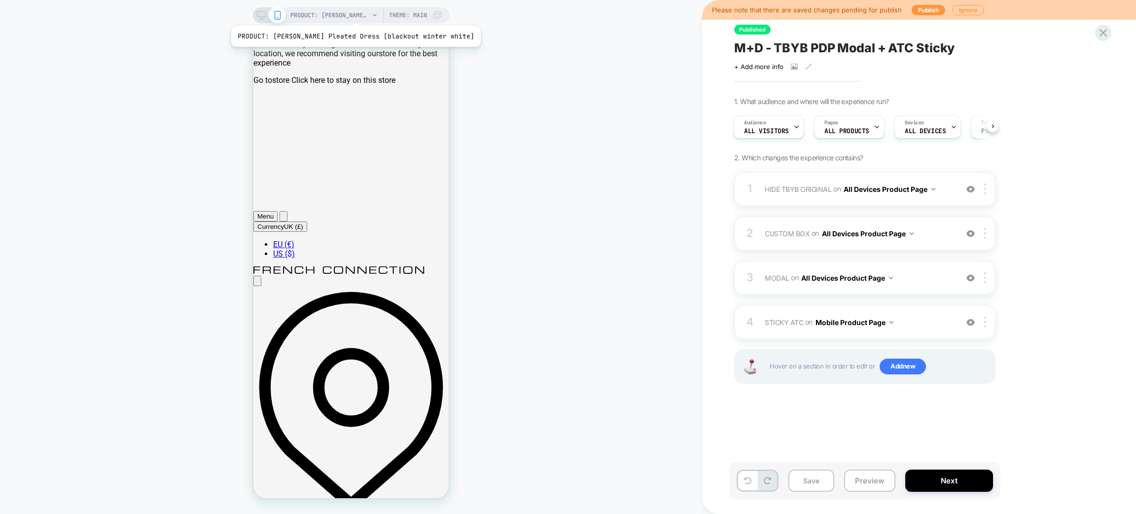
click at [355, 13] on span "PRODUCT: Mari Sleeveless Pleated Dress [blackout winter white]" at bounding box center [329, 15] width 79 height 16
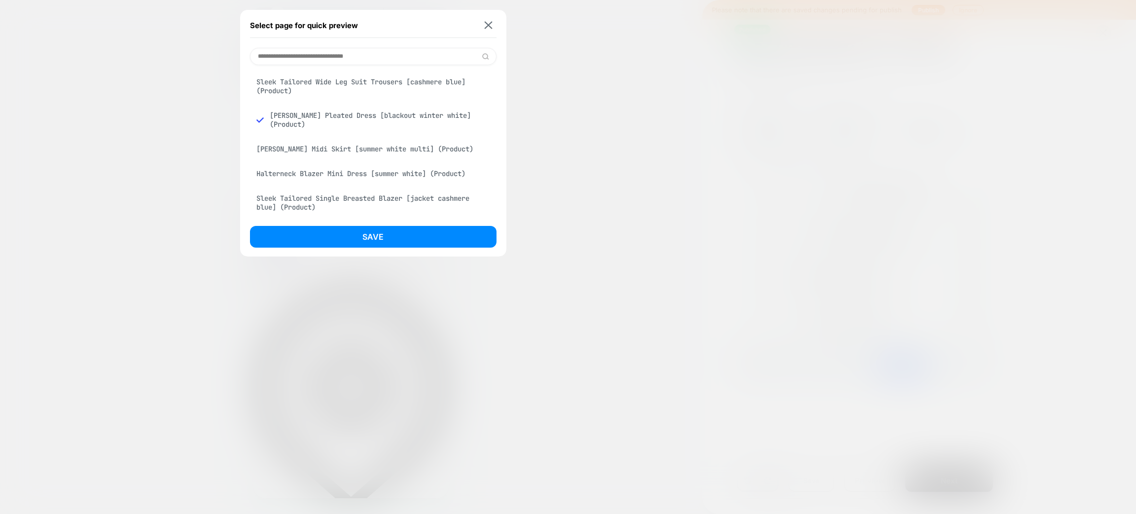
click at [345, 81] on div "Sleek Tailored Wide Leg Suit Trousers [cashmere blue] (Product)" at bounding box center [373, 86] width 246 height 28
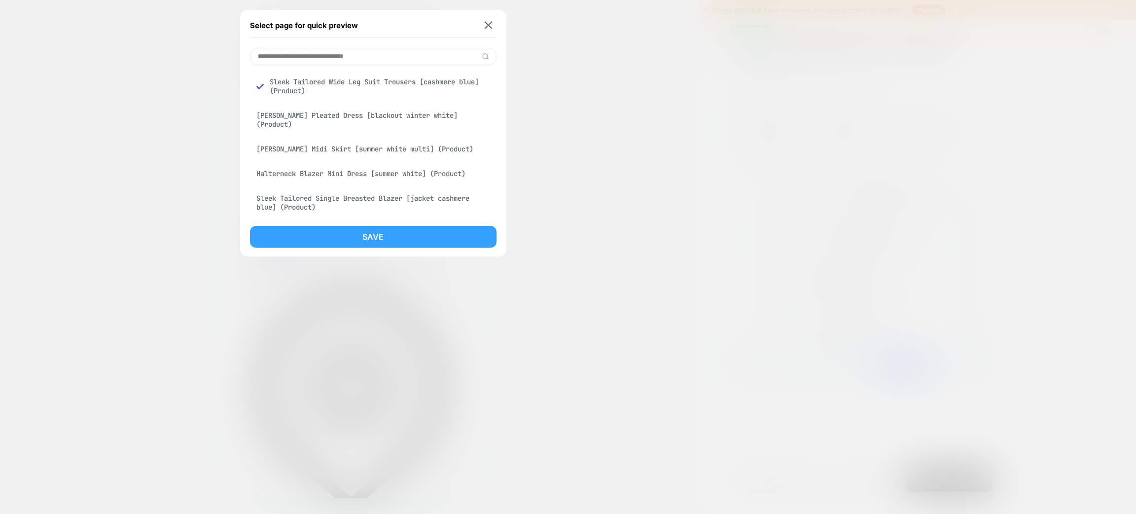
click at [358, 236] on button "Save" at bounding box center [373, 237] width 246 height 22
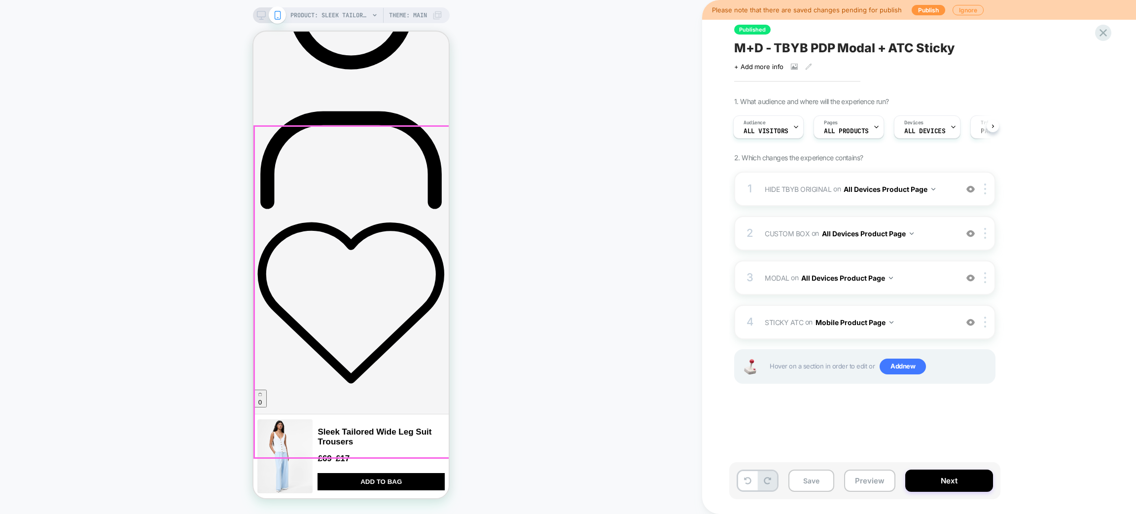
scroll to position [887, 0]
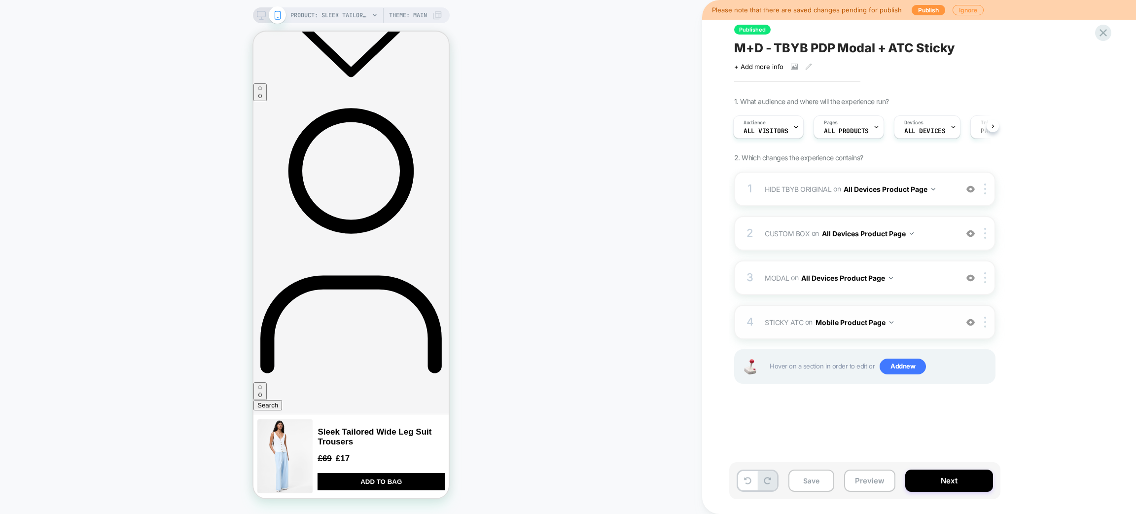
click at [924, 330] on div "4 STICKY ATC Adding Code Block AFTER #product-button-wrapper on Mobile Product …" at bounding box center [864, 322] width 261 height 35
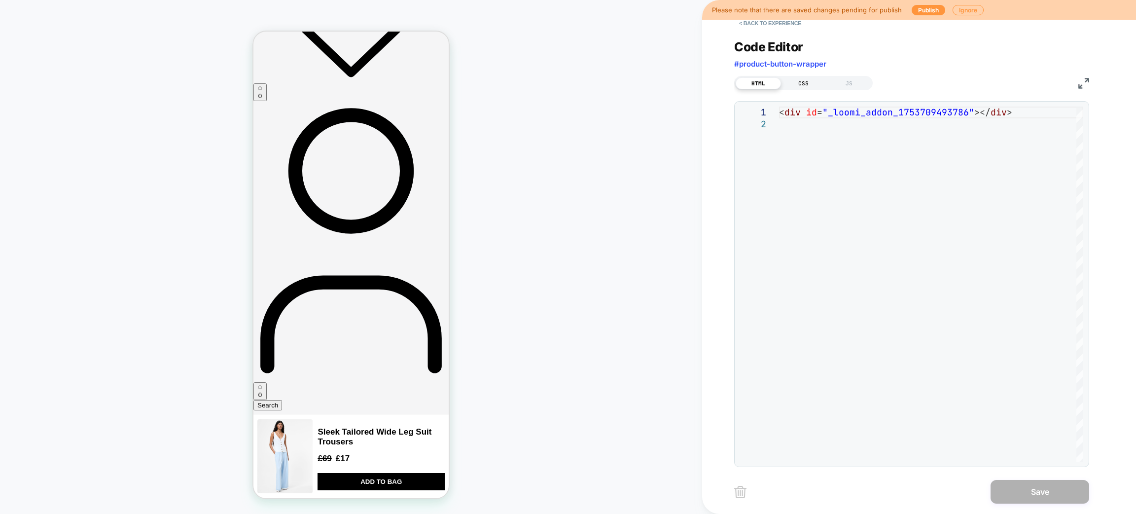
click at [802, 85] on div "CSS" at bounding box center [803, 83] width 45 height 12
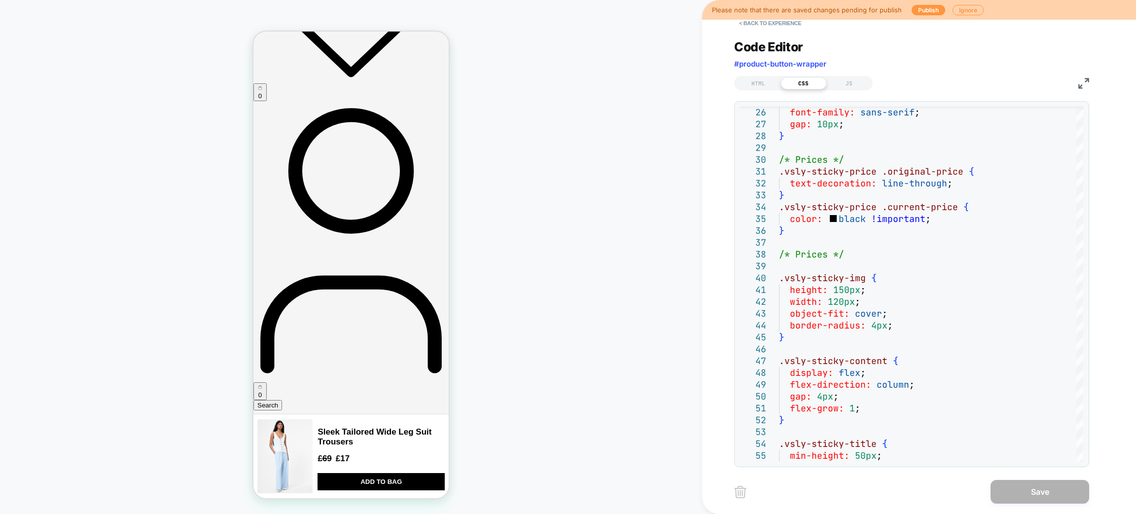
click at [1044, 39] on div "Code Editor #product-button-wrapper" at bounding box center [911, 56] width 355 height 34
click at [787, 28] on button "< Back to experience" at bounding box center [770, 23] width 72 height 16
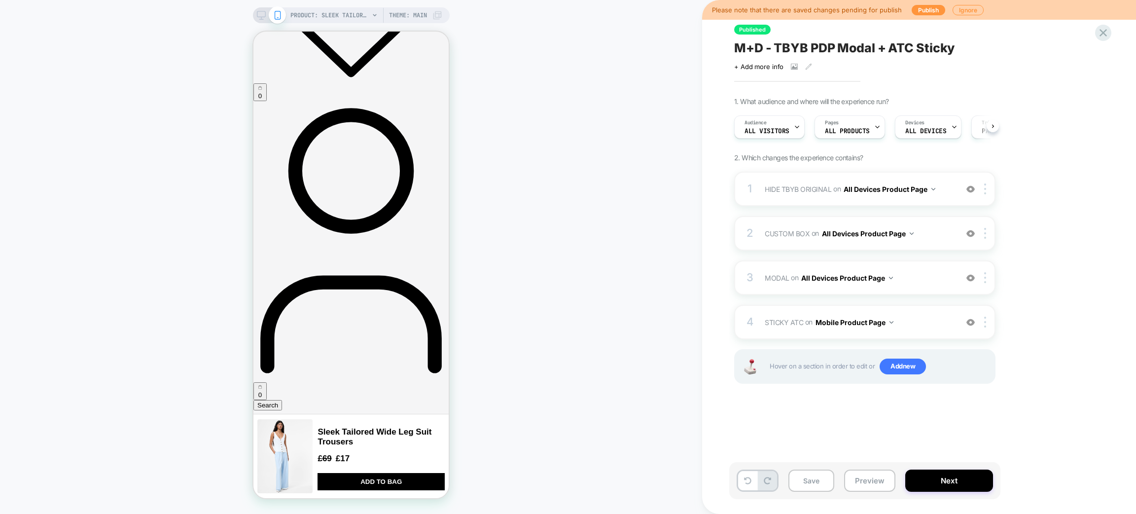
scroll to position [0, 0]
click at [747, 483] on icon at bounding box center [747, 480] width 7 height 7
click at [914, 319] on span "STICKY ATC Adding Code Block AFTER #product-button-wrapper on Mobile Product Pa…" at bounding box center [859, 322] width 188 height 14
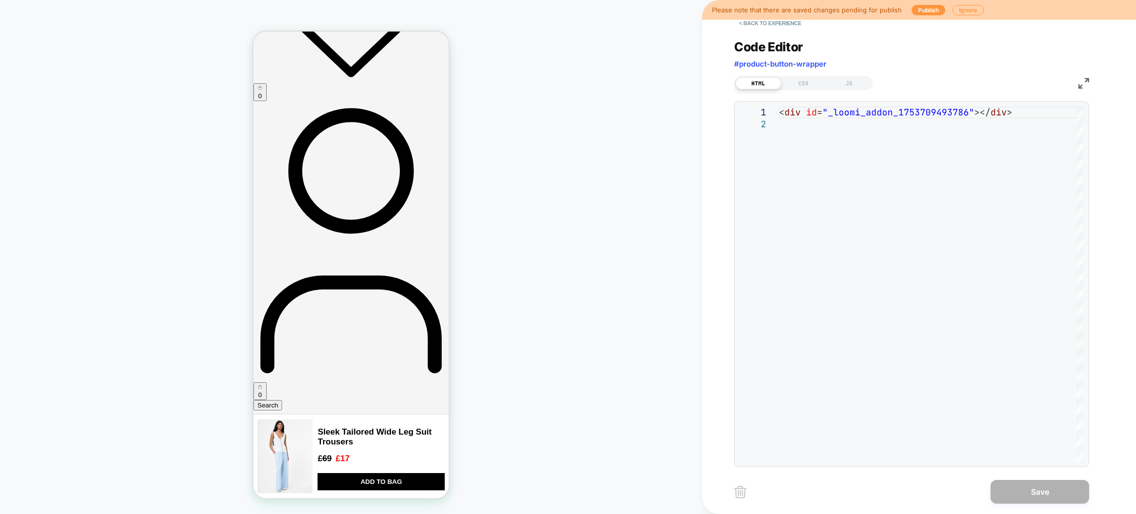
click at [807, 89] on div "HTML CSS JS" at bounding box center [803, 83] width 139 height 14
click at [807, 87] on div "CSS" at bounding box center [803, 83] width 45 height 12
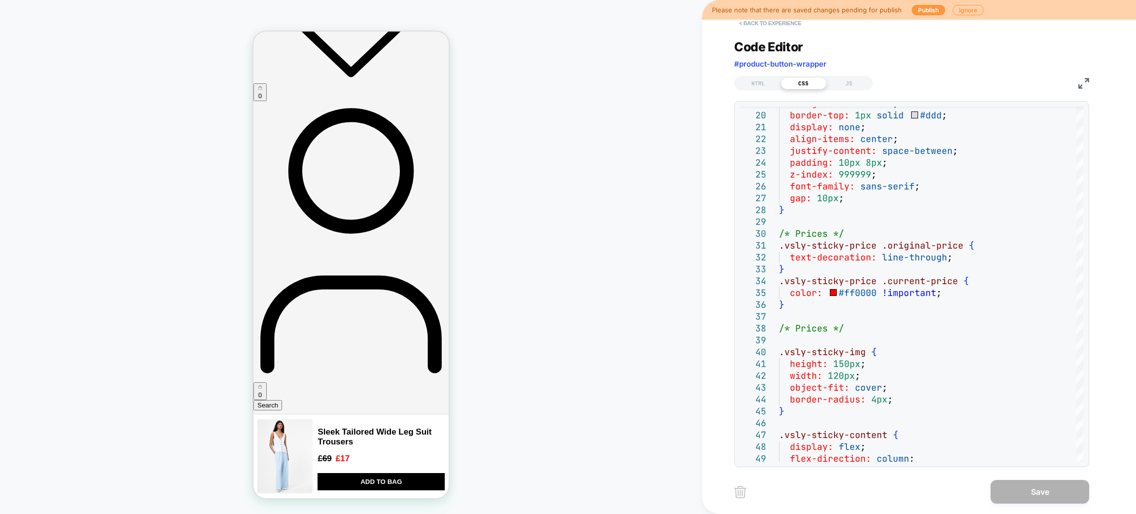
click at [798, 24] on button "< Back to experience" at bounding box center [770, 23] width 72 height 16
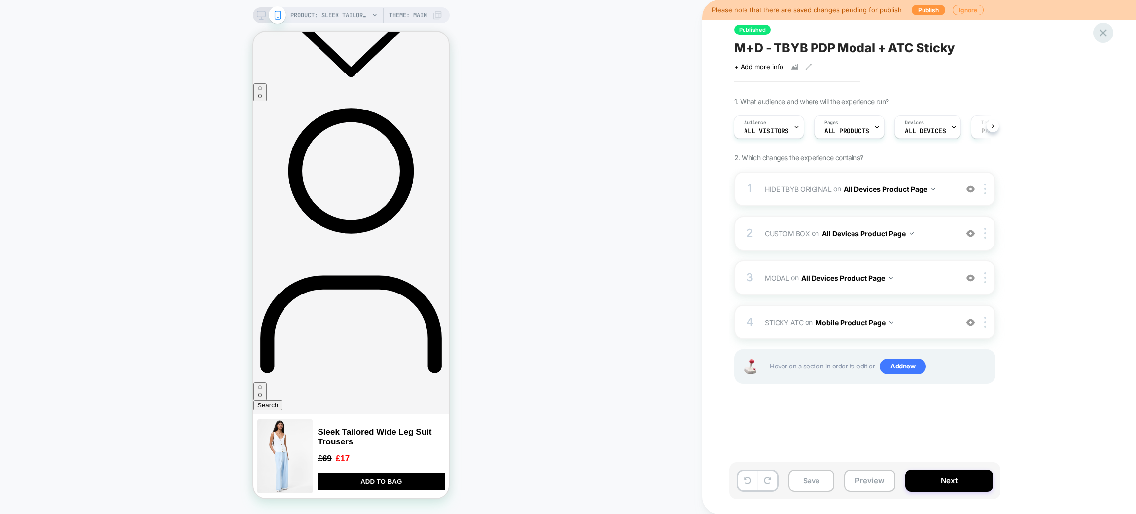
click at [1101, 32] on icon at bounding box center [1102, 32] width 13 height 13
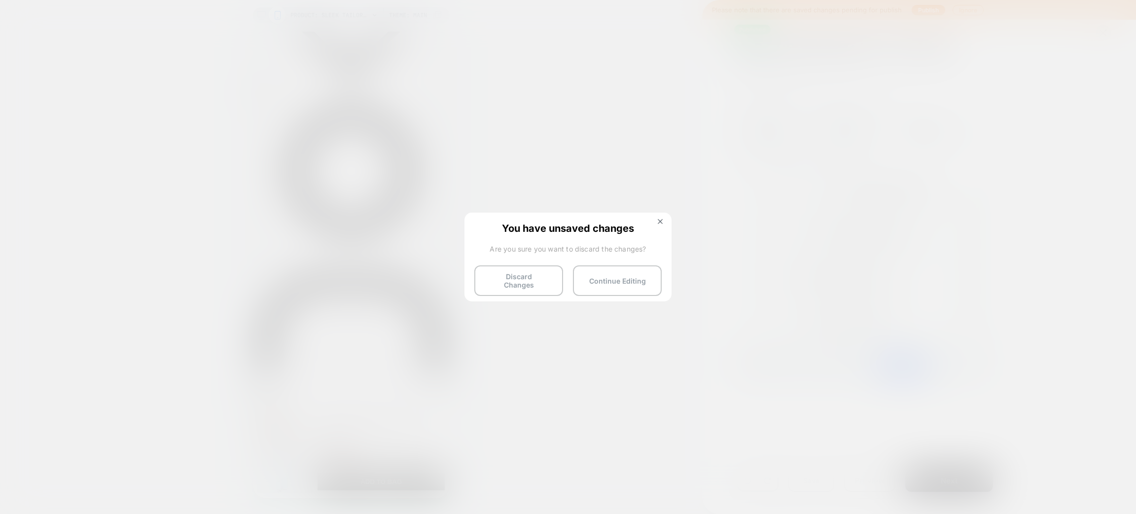
click at [515, 276] on button "Discard Changes" at bounding box center [518, 280] width 89 height 31
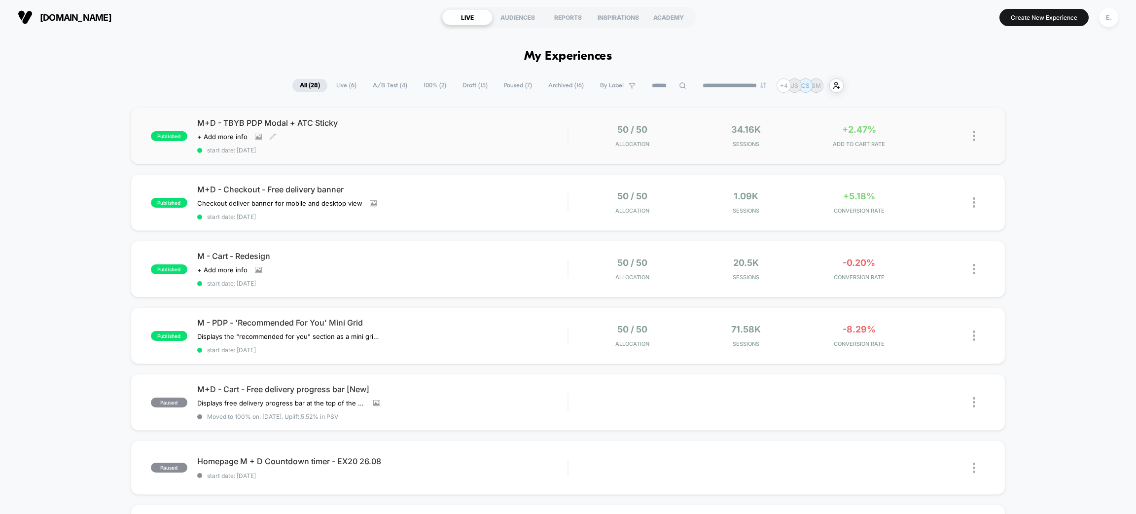
click at [445, 141] on div "M+D - TBYB PDP Modal + ATC Sticky Click to view images Click to edit experience…" at bounding box center [382, 136] width 370 height 36
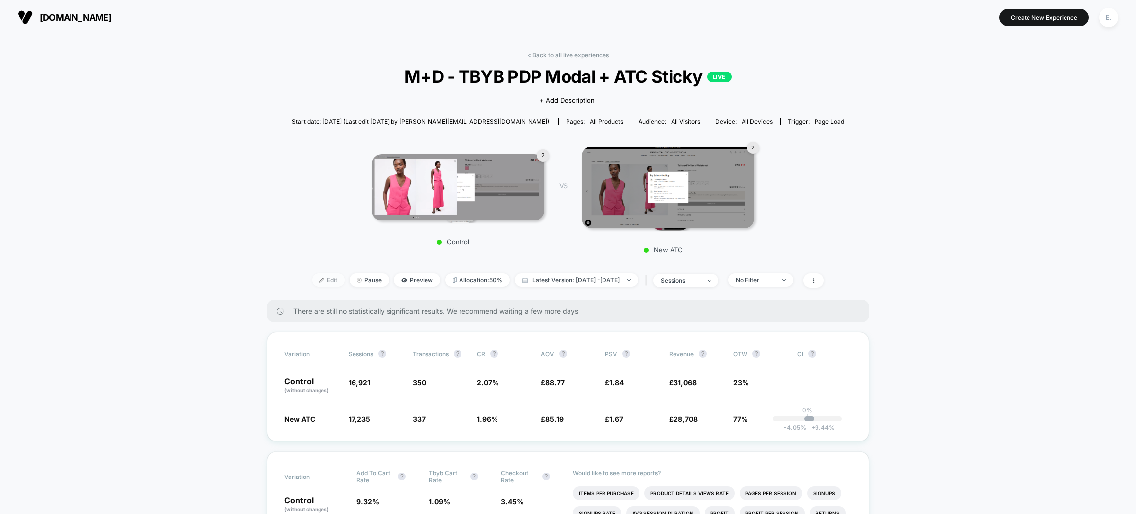
click at [312, 278] on span "Edit" at bounding box center [328, 279] width 33 height 13
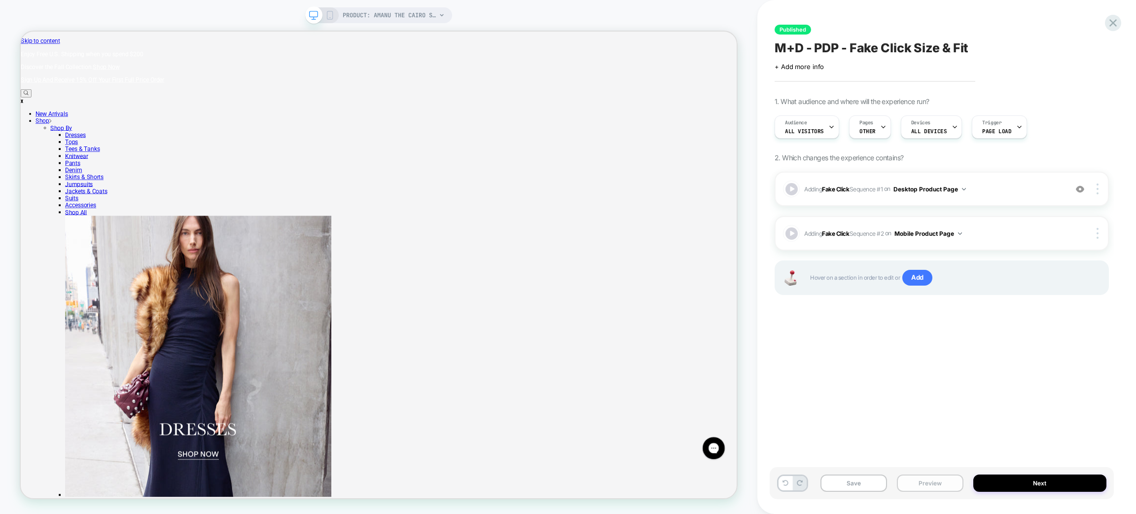
click at [918, 481] on button "Preview" at bounding box center [930, 482] width 67 height 17
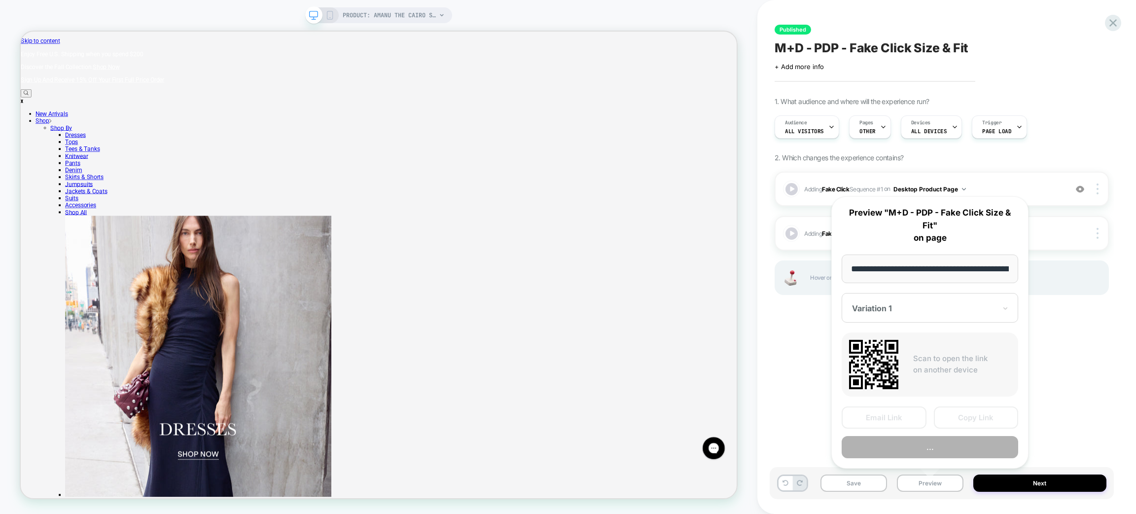
scroll to position [0, 136]
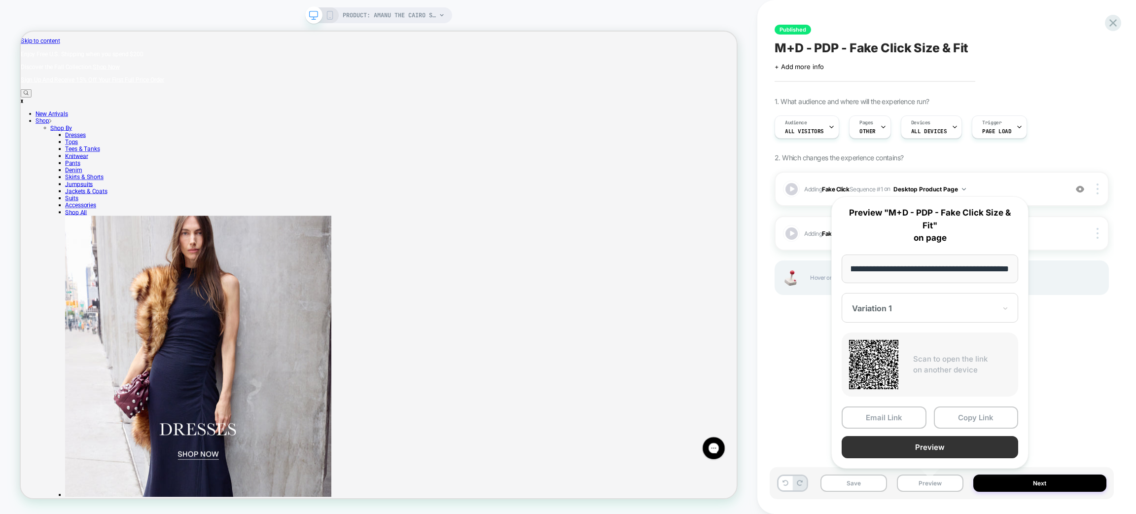
click at [922, 438] on button "Preview" at bounding box center [930, 447] width 176 height 22
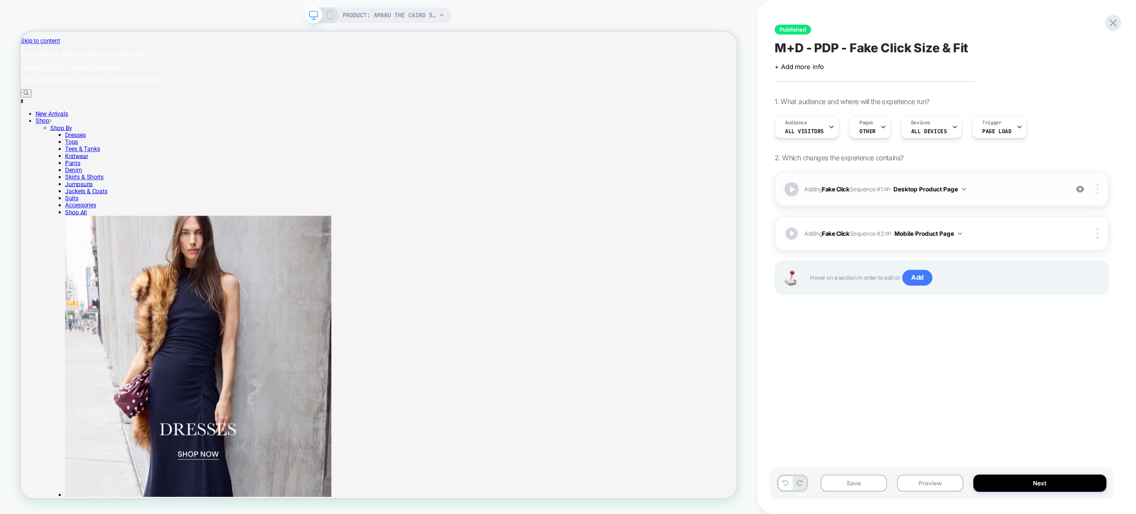
click at [789, 188] on div at bounding box center [791, 189] width 14 height 14
click at [792, 233] on div at bounding box center [791, 233] width 14 height 14
click at [791, 231] on div at bounding box center [791, 233] width 14 height 14
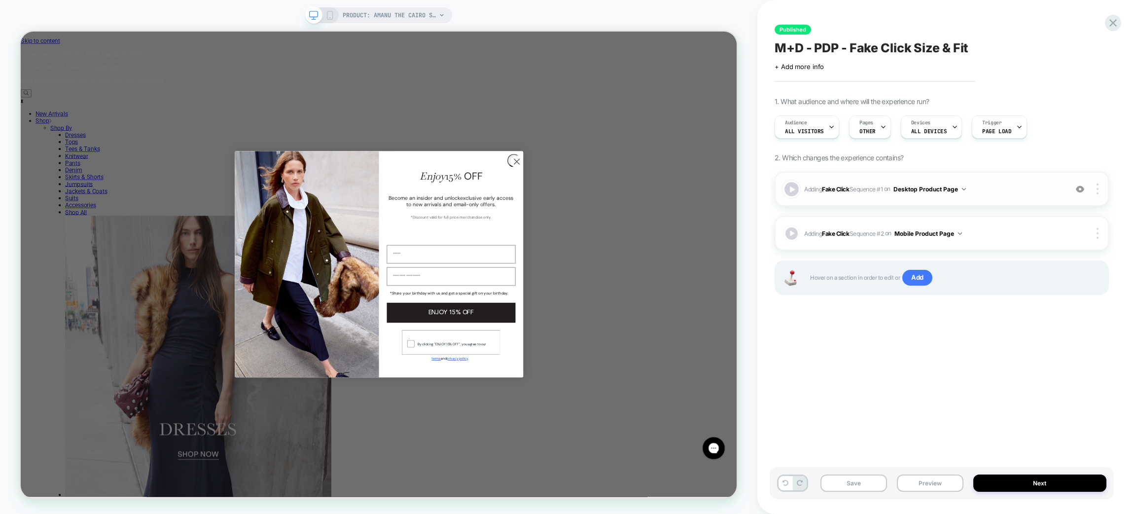
click at [788, 182] on div at bounding box center [791, 189] width 14 height 14
click at [680, 212] on circle "Close dialog" at bounding box center [681, 205] width 16 height 16
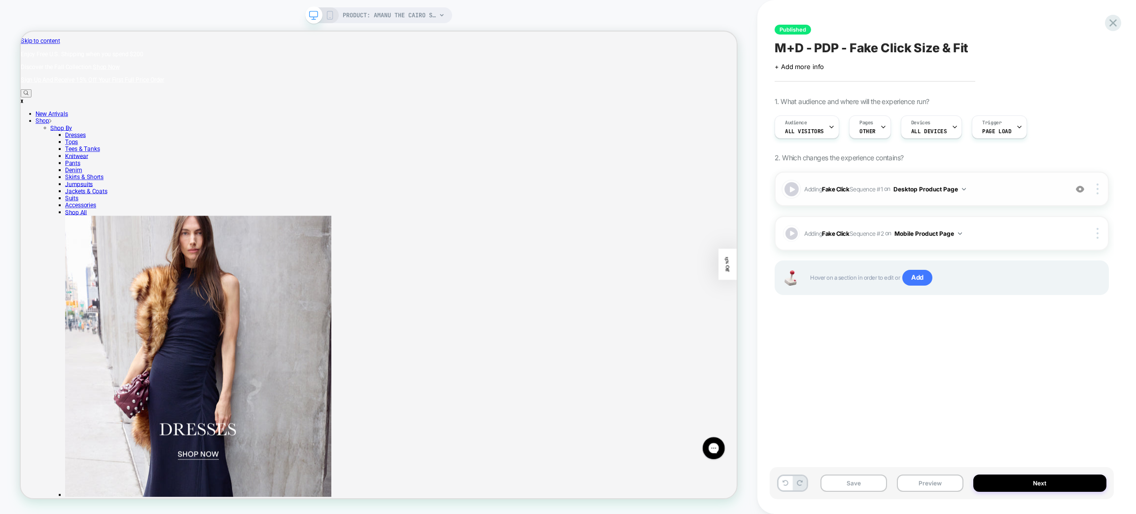
click at [791, 190] on div at bounding box center [791, 189] width 14 height 14
click at [921, 483] on button "Preview" at bounding box center [930, 482] width 67 height 17
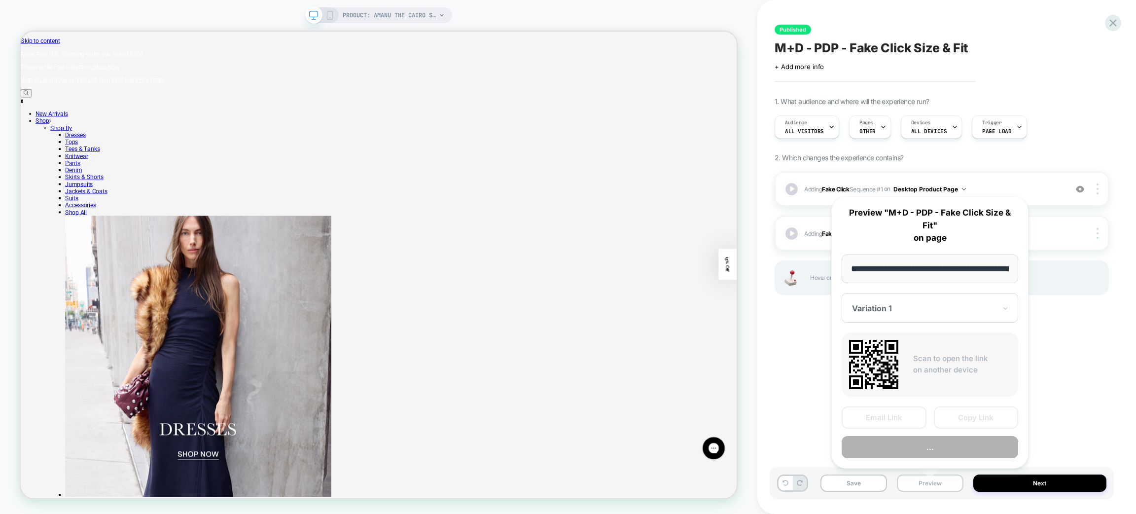
scroll to position [0, 136]
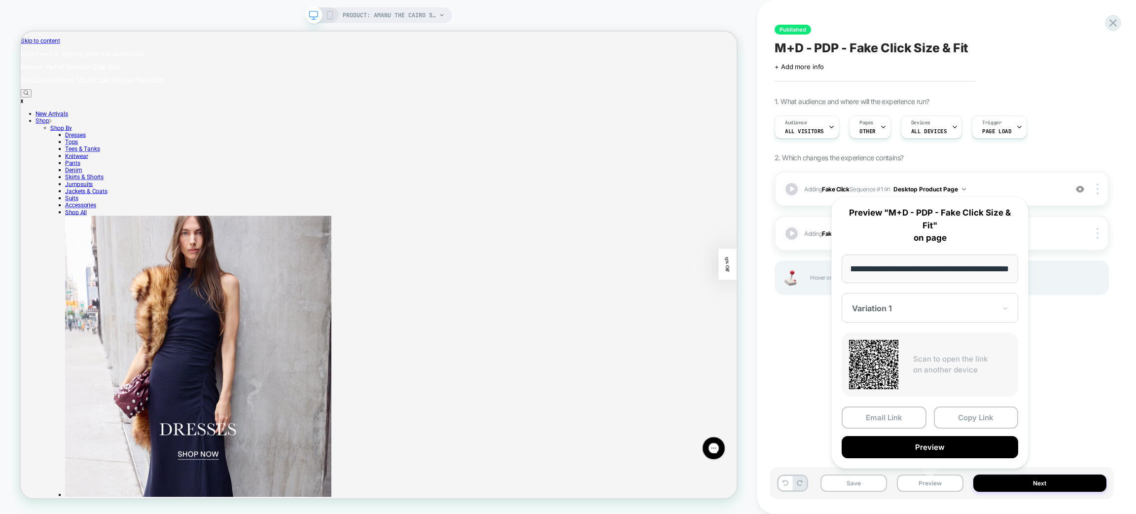
click at [917, 431] on div "Email Link Copy Link Preview" at bounding box center [930, 432] width 176 height 52
click at [917, 442] on button "Preview" at bounding box center [930, 447] width 176 height 22
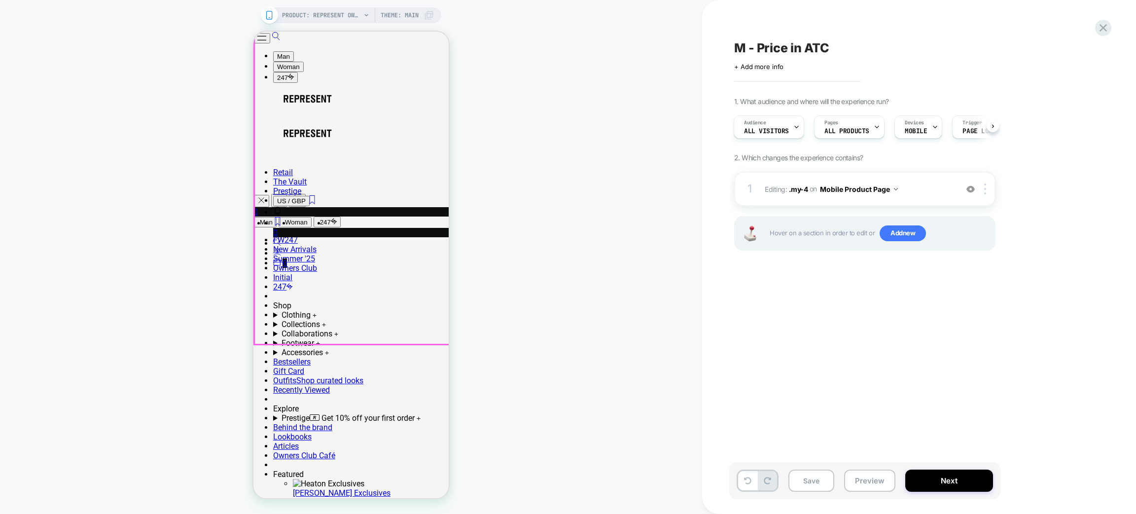
scroll to position [221, 0]
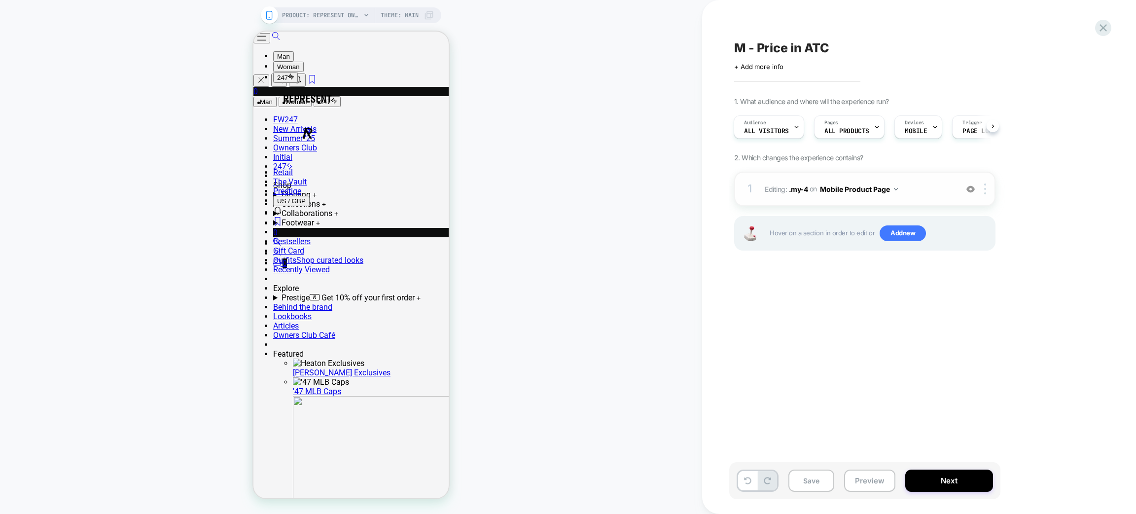
click at [914, 200] on div "1 Editing : .my-4 .my-4 on Mobile Product Page Add Before Add After Copy CSS Se…" at bounding box center [864, 189] width 261 height 35
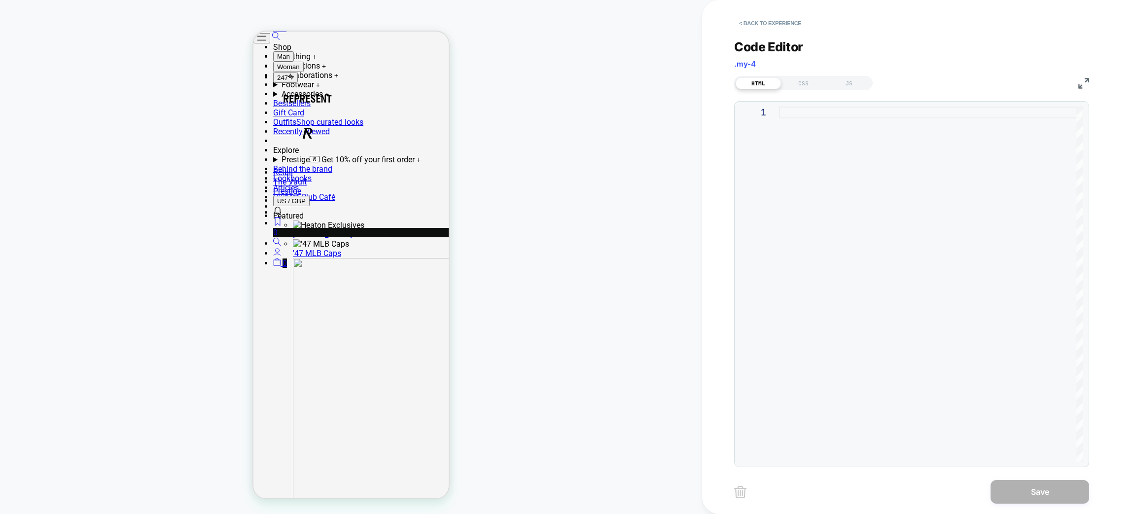
scroll to position [387, 0]
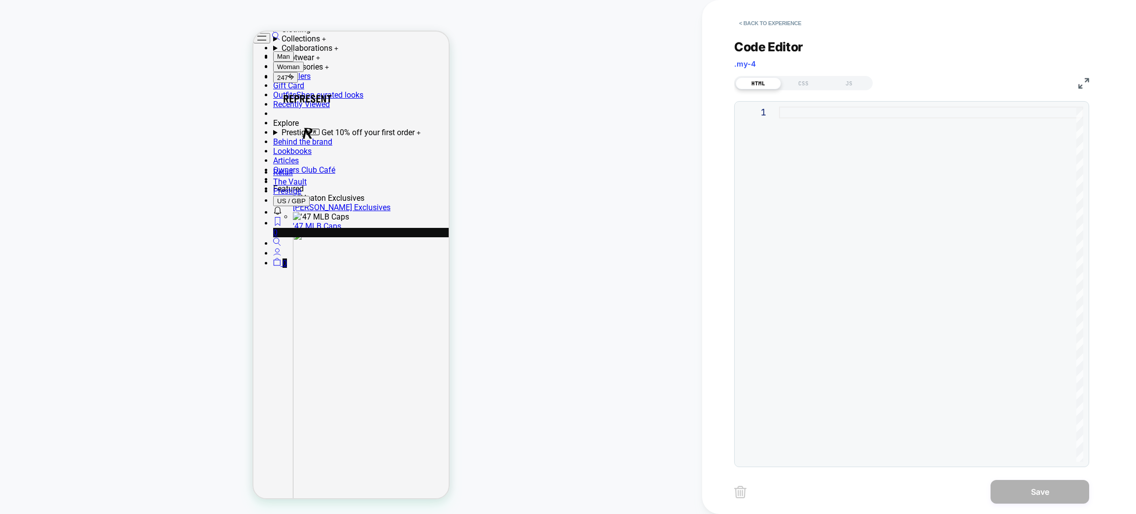
click at [851, 93] on div "Code Editor .my-4 HTML CSS JS 1" at bounding box center [911, 247] width 355 height 440
click at [847, 82] on div "JS" at bounding box center [848, 83] width 45 height 12
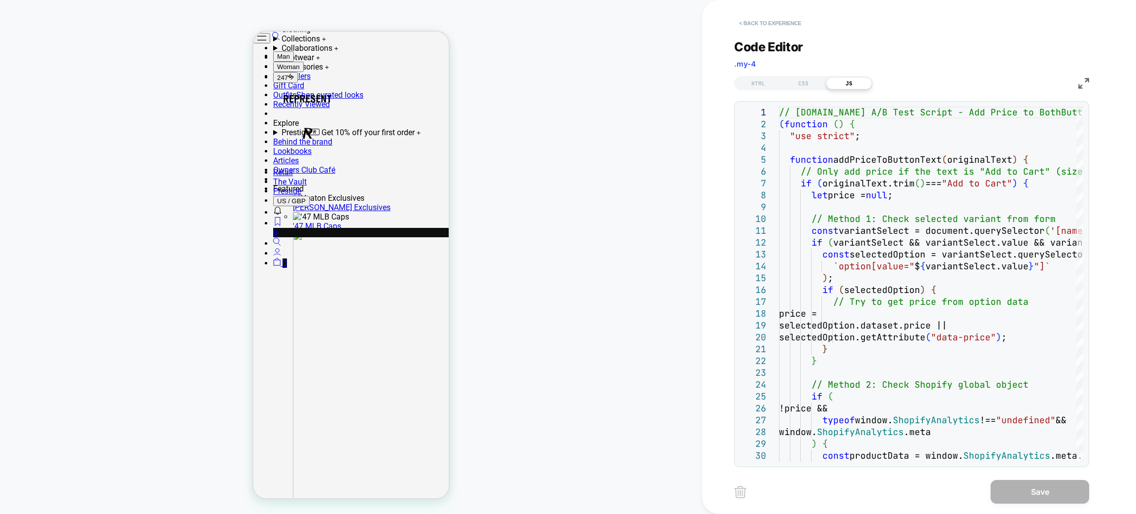
click at [794, 22] on button "< Back to experience" at bounding box center [770, 23] width 72 height 16
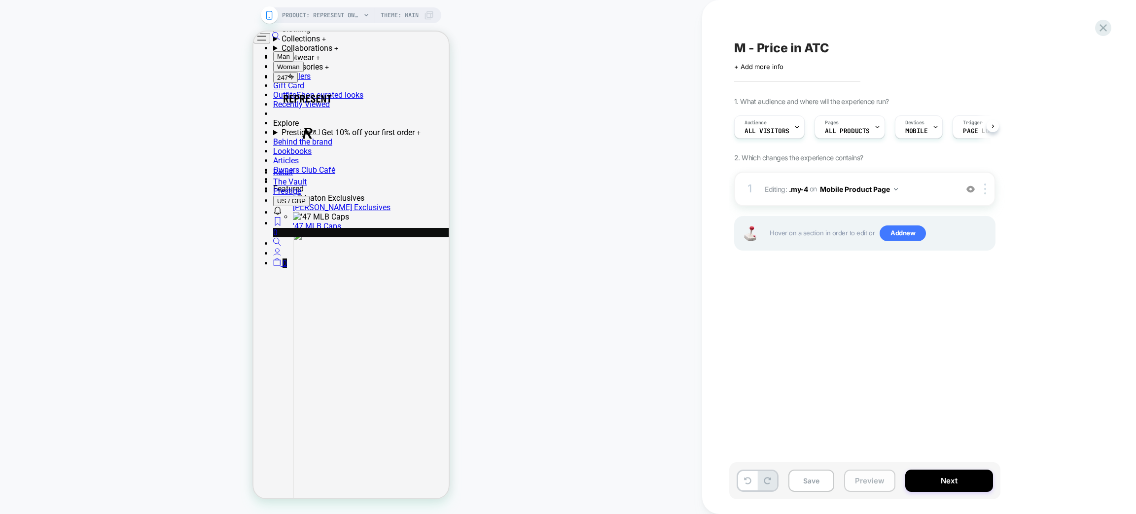
scroll to position [0, 0]
click at [861, 479] on button "Preview" at bounding box center [869, 480] width 51 height 22
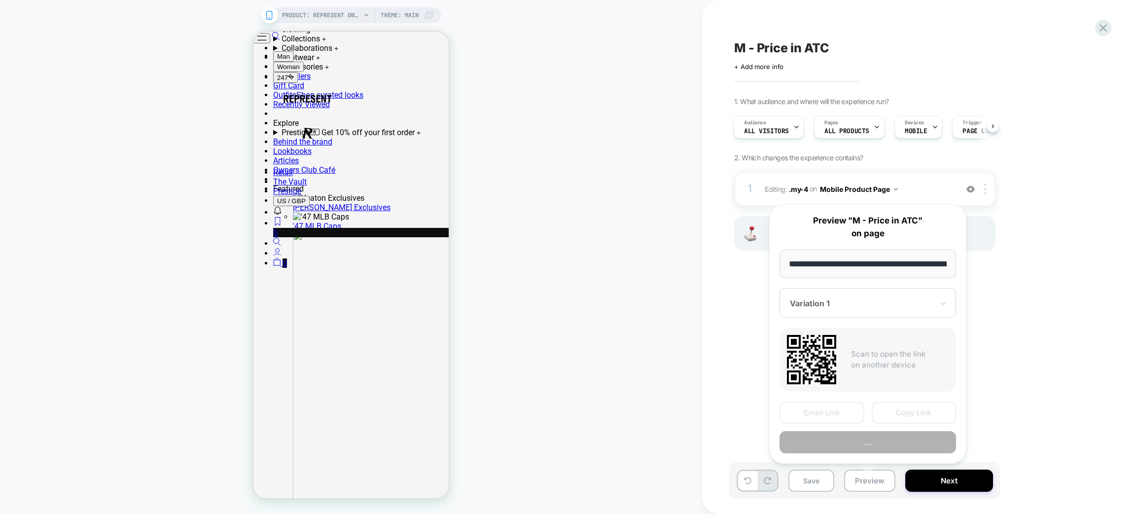
scroll to position [0, 208]
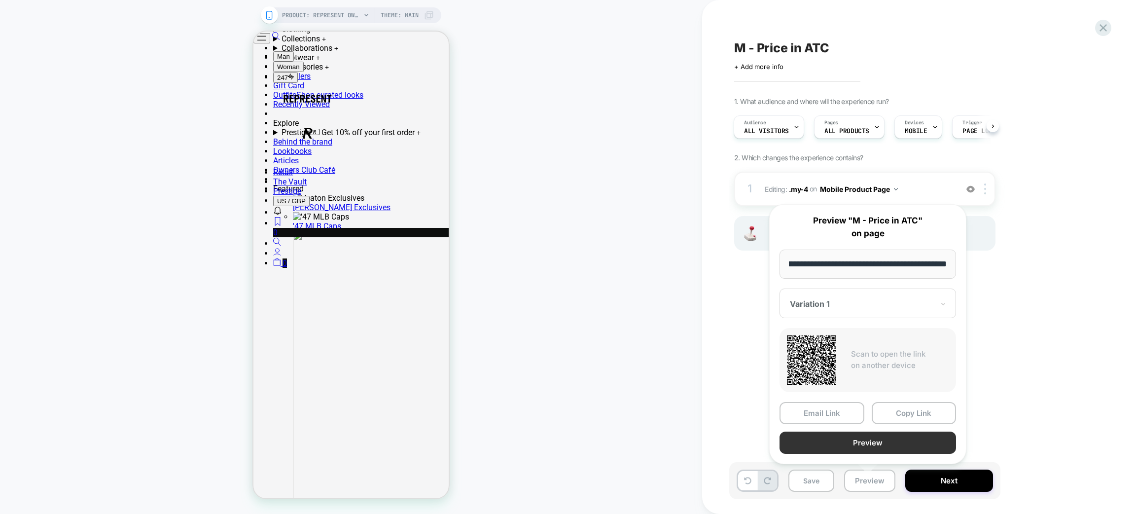
click at [865, 434] on button "Preview" at bounding box center [867, 442] width 176 height 22
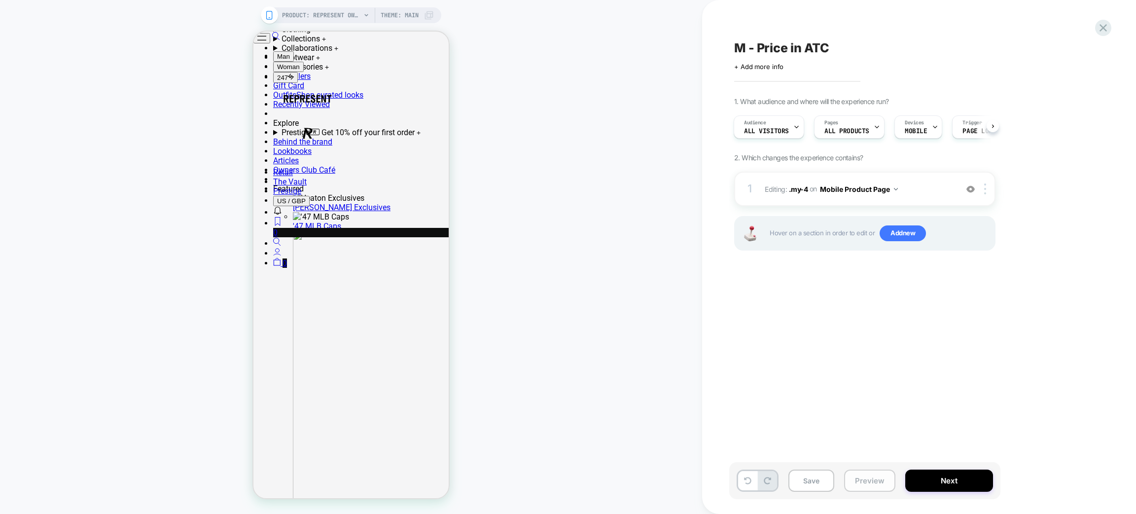
click at [872, 482] on button "Preview" at bounding box center [869, 480] width 51 height 22
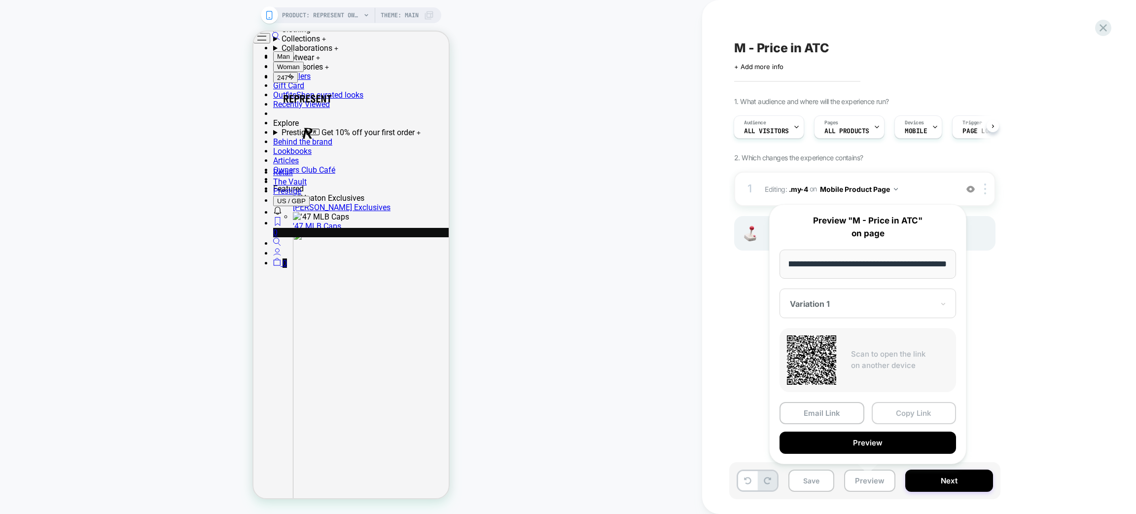
click at [921, 415] on button "Copy Link" at bounding box center [914, 413] width 85 height 22
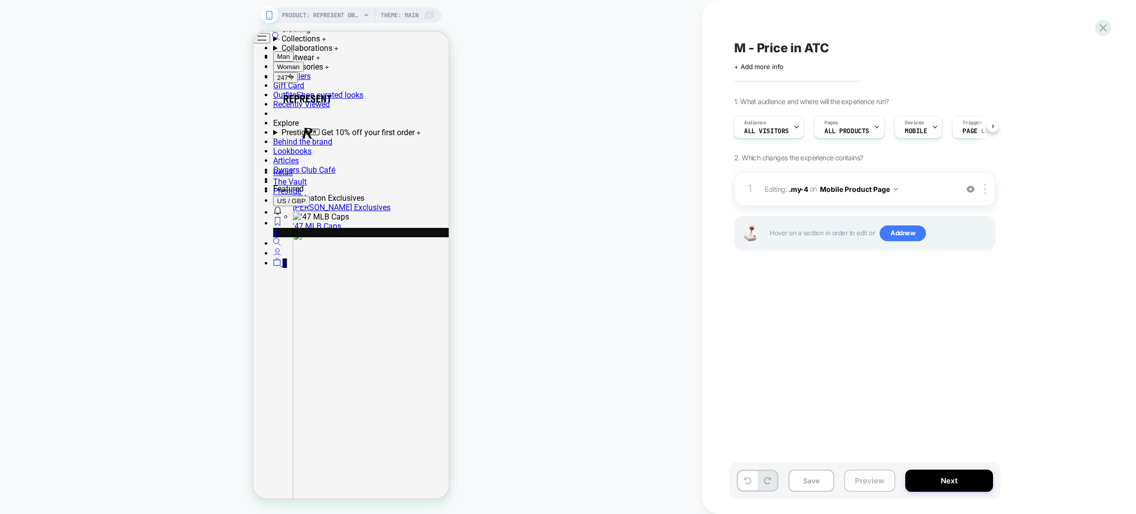
click at [872, 478] on button "Preview" at bounding box center [869, 480] width 51 height 22
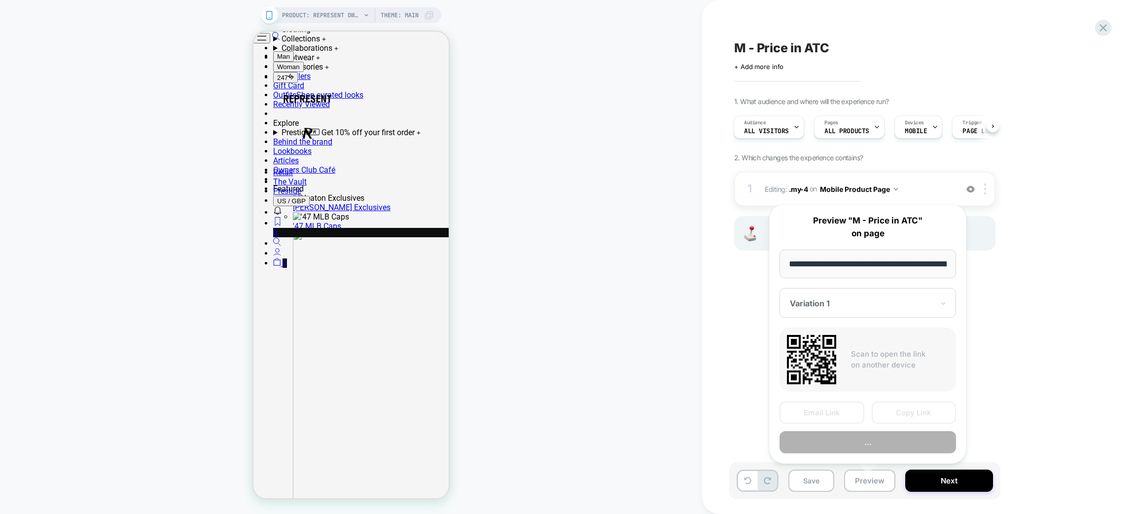
scroll to position [0, 208]
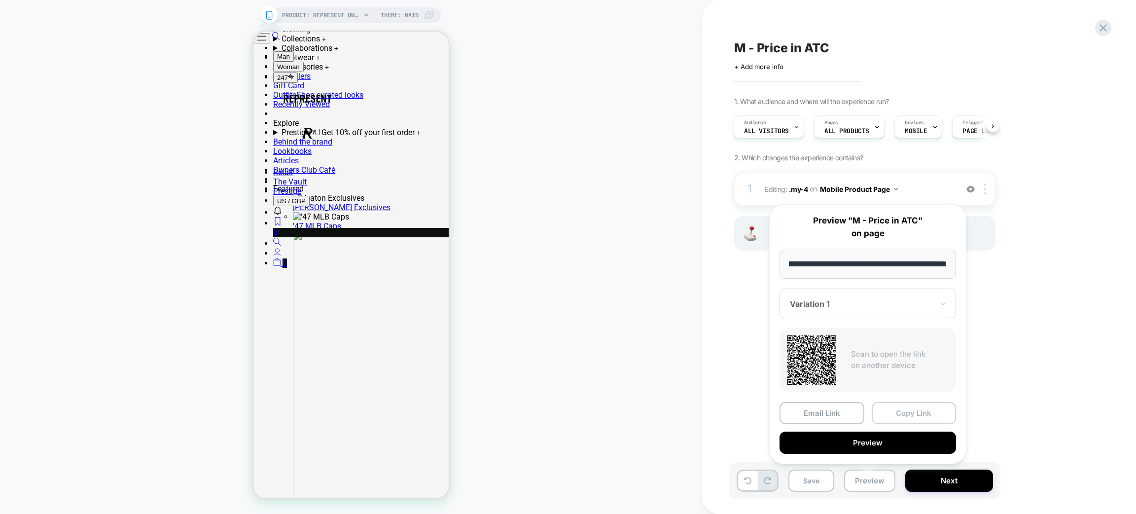
click at [918, 410] on button "Copy Link" at bounding box center [914, 413] width 85 height 22
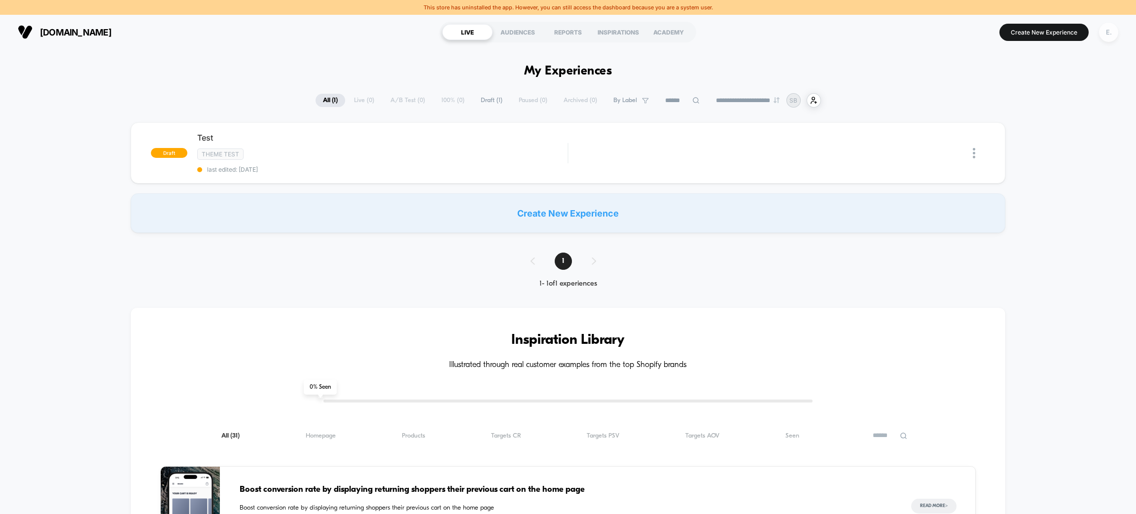
click at [1112, 31] on div "E." at bounding box center [1108, 32] width 19 height 19
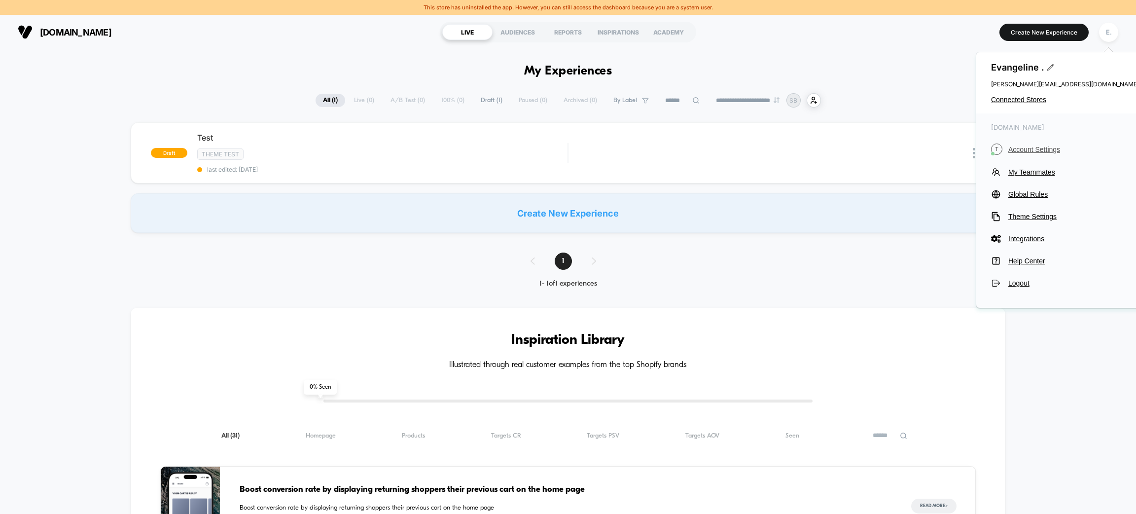
click at [1022, 146] on span "Account Settings" at bounding box center [1073, 149] width 131 height 8
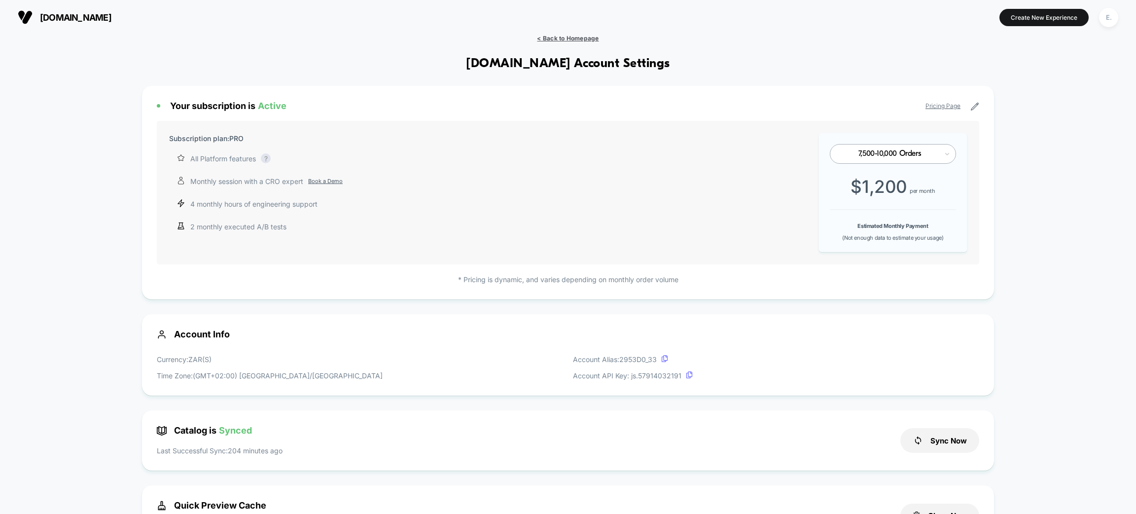
click at [578, 35] on span "< Back to Homepage" at bounding box center [568, 38] width 62 height 7
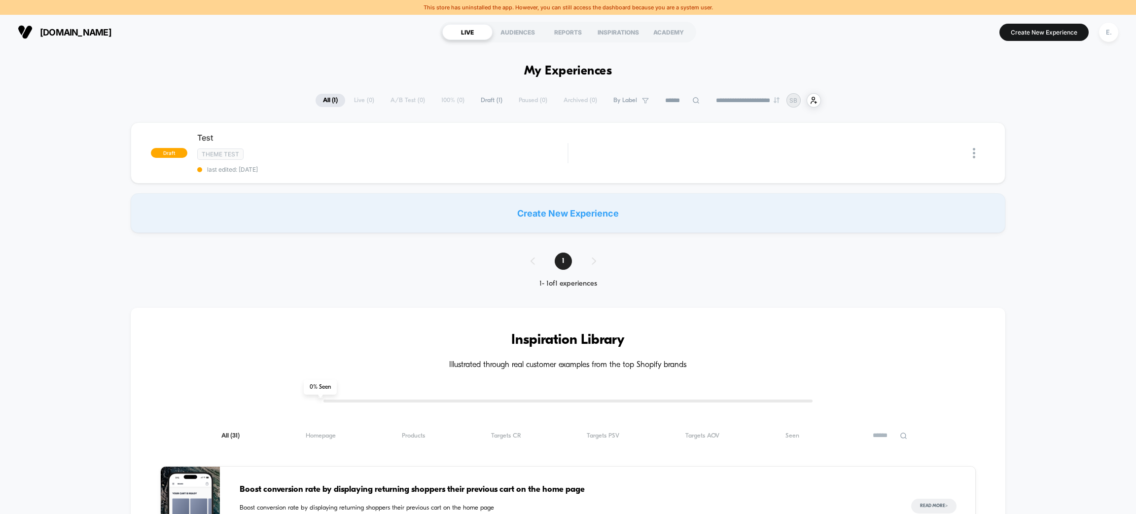
click at [892, 45] on div "[DOMAIN_NAME] [URL][DOMAIN_NAME] LIVE AUDIENCES REPORTS INSPIRATIONS ACADEMY Cr…" at bounding box center [568, 32] width 1136 height 35
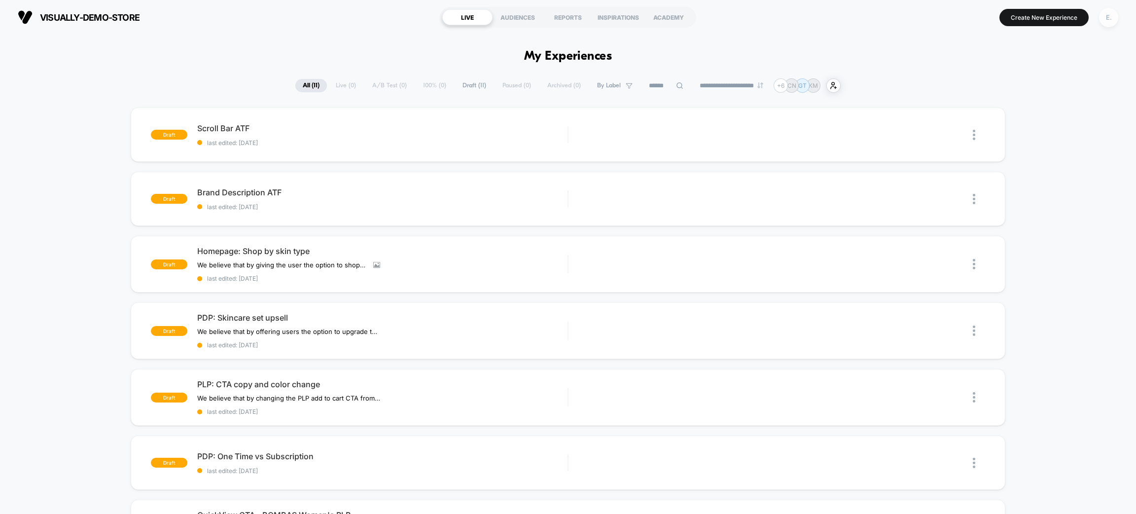
click at [1109, 19] on div "E." at bounding box center [1108, 17] width 19 height 19
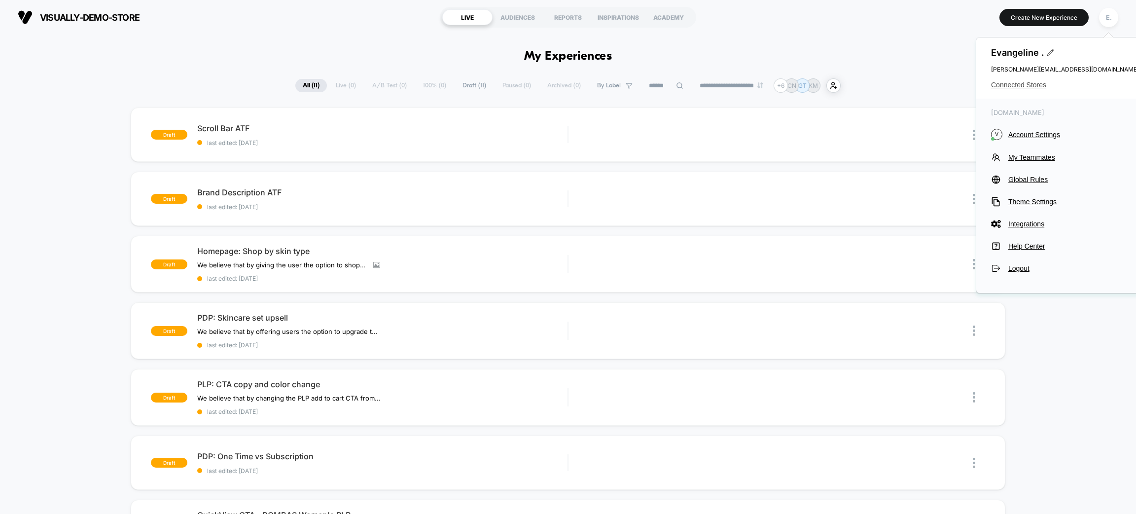
click at [1040, 87] on span "Connected Stores" at bounding box center [1065, 85] width 148 height 8
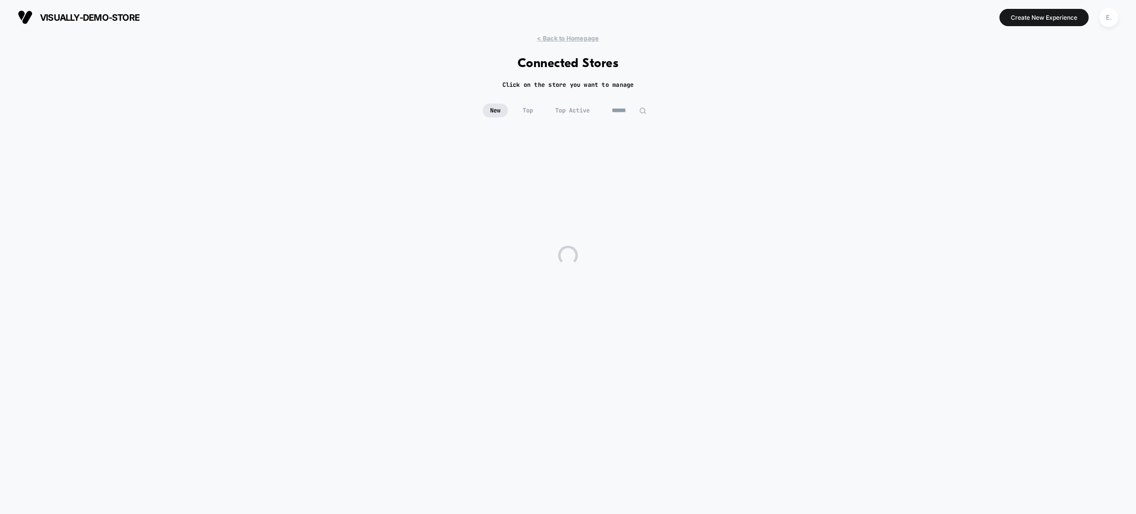
click at [610, 112] on input at bounding box center [628, 111] width 49 height 14
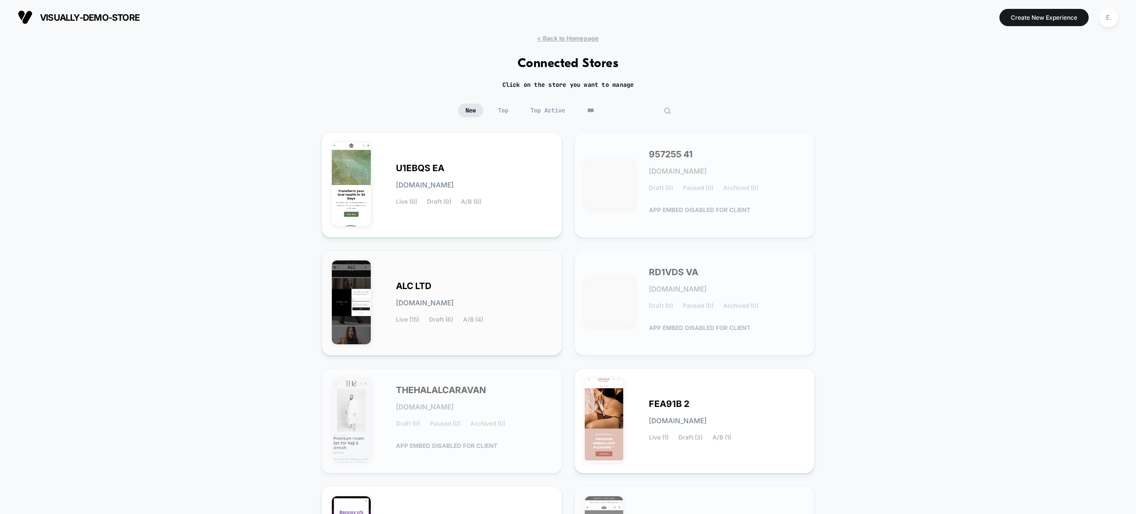
type input "***"
click at [522, 281] on div "ALC LTD [DOMAIN_NAME] Live (15) Draft (6) A/B (4)" at bounding box center [442, 302] width 220 height 85
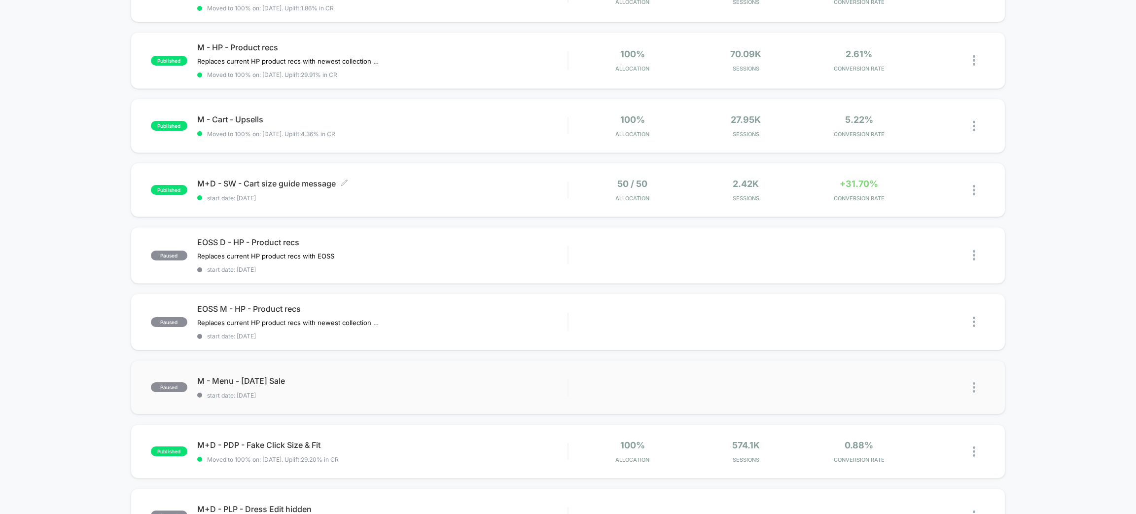
scroll to position [369, 0]
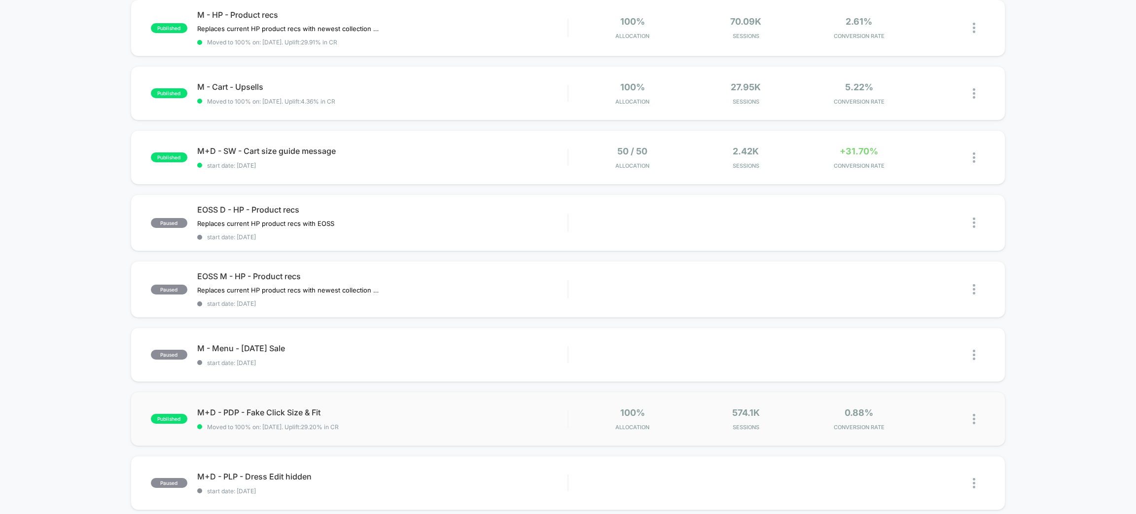
click at [433, 435] on div "published M+D - PDP - Fake Click Size & Fit Moved to 100% on: 7/31/2025 . Uplif…" at bounding box center [568, 418] width 875 height 54
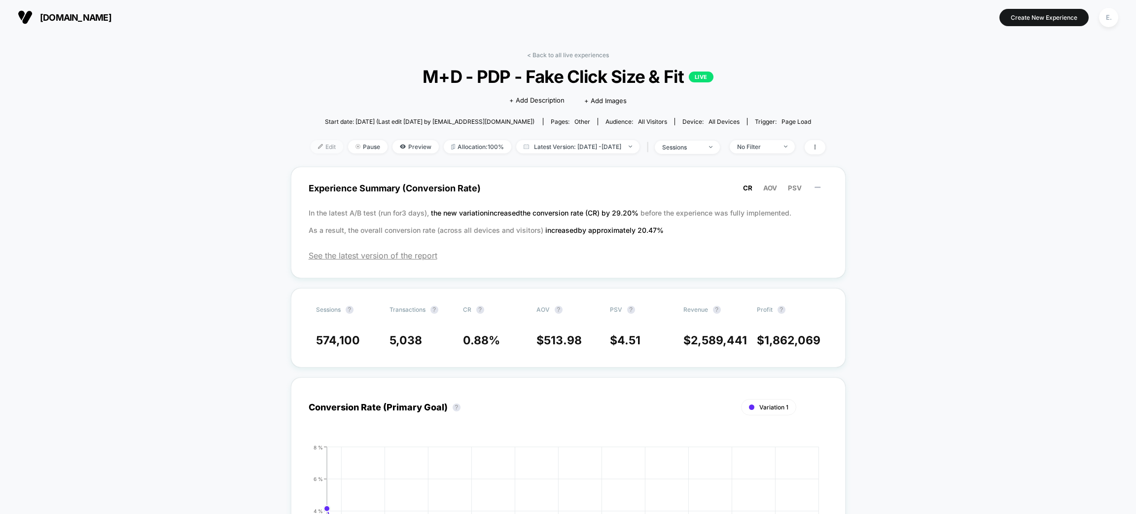
click at [318, 149] on span "Edit" at bounding box center [327, 146] width 33 height 13
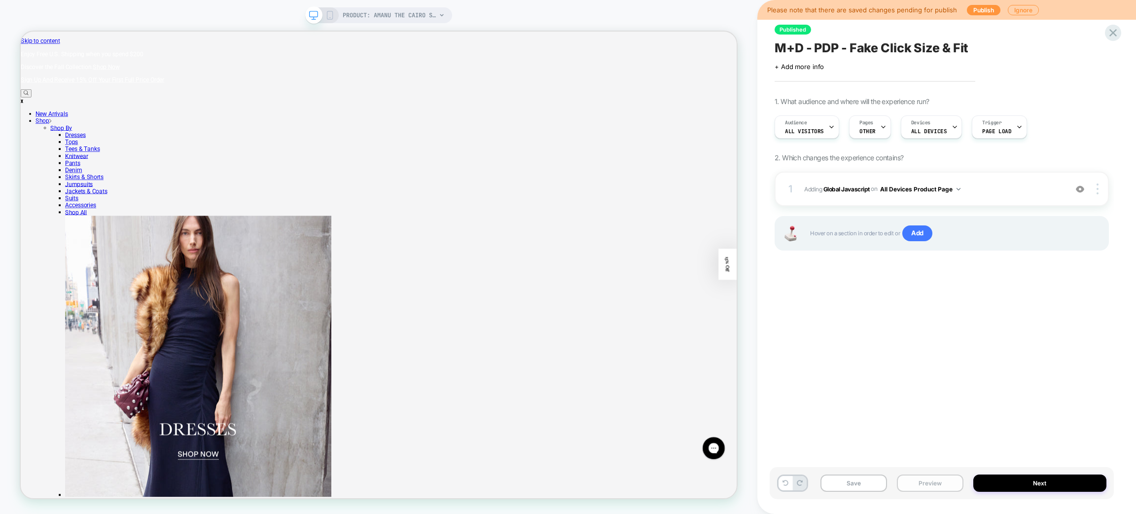
click at [937, 487] on button "Preview" at bounding box center [930, 482] width 67 height 17
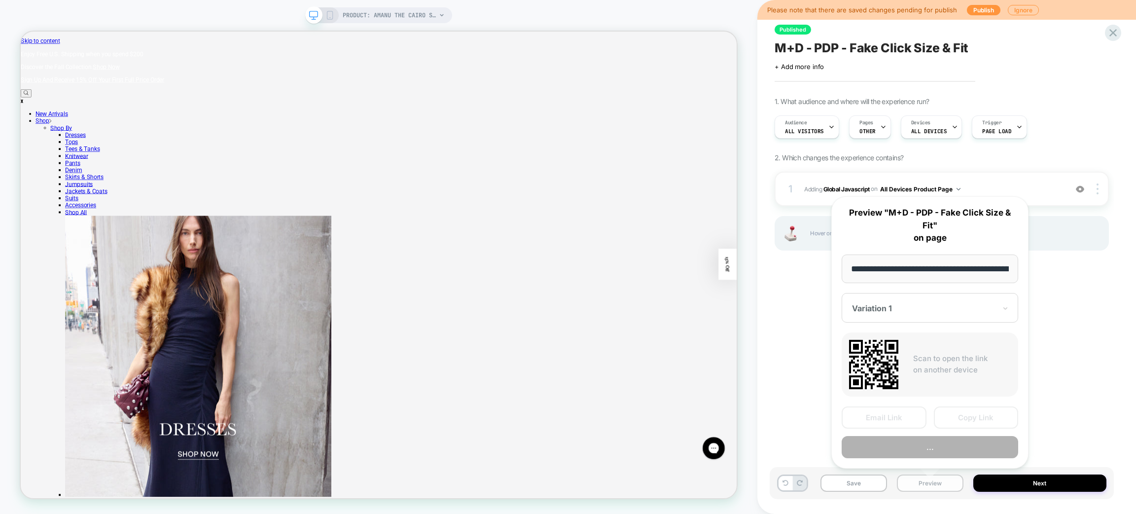
scroll to position [0, 136]
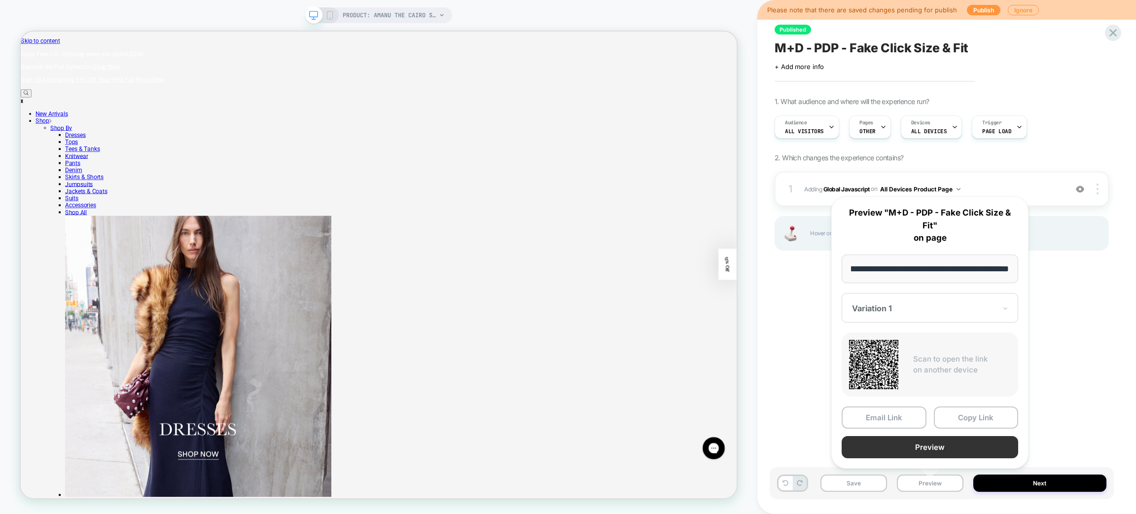
click at [925, 449] on button "Preview" at bounding box center [930, 447] width 176 height 22
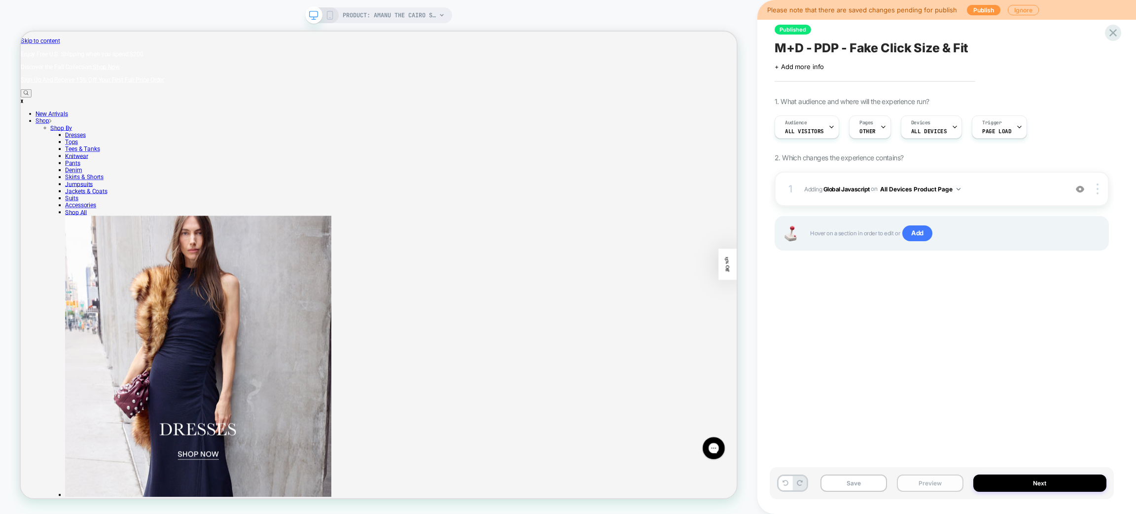
click at [931, 482] on button "Preview" at bounding box center [930, 482] width 67 height 17
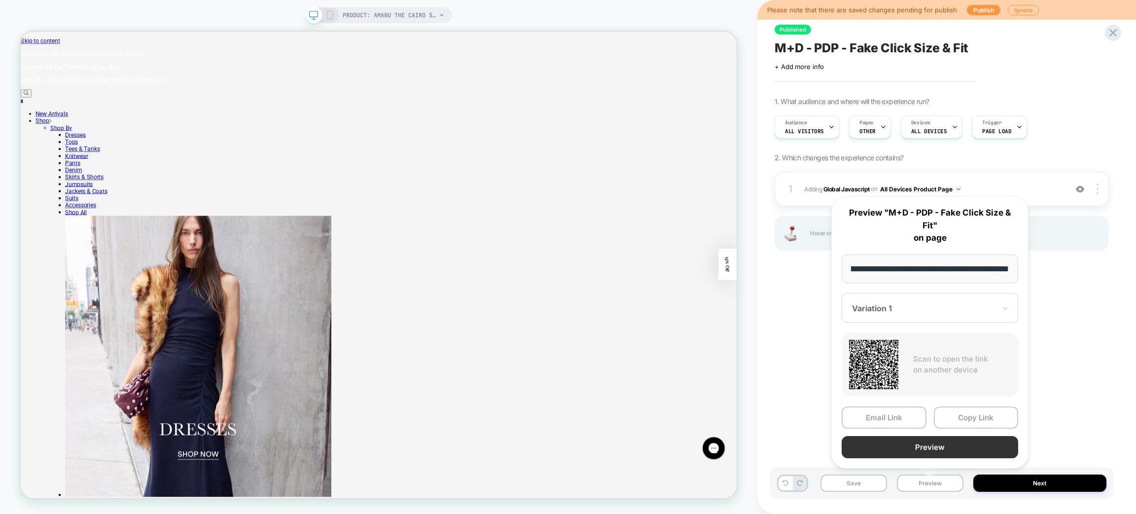
click at [953, 440] on button "Preview" at bounding box center [930, 447] width 176 height 22
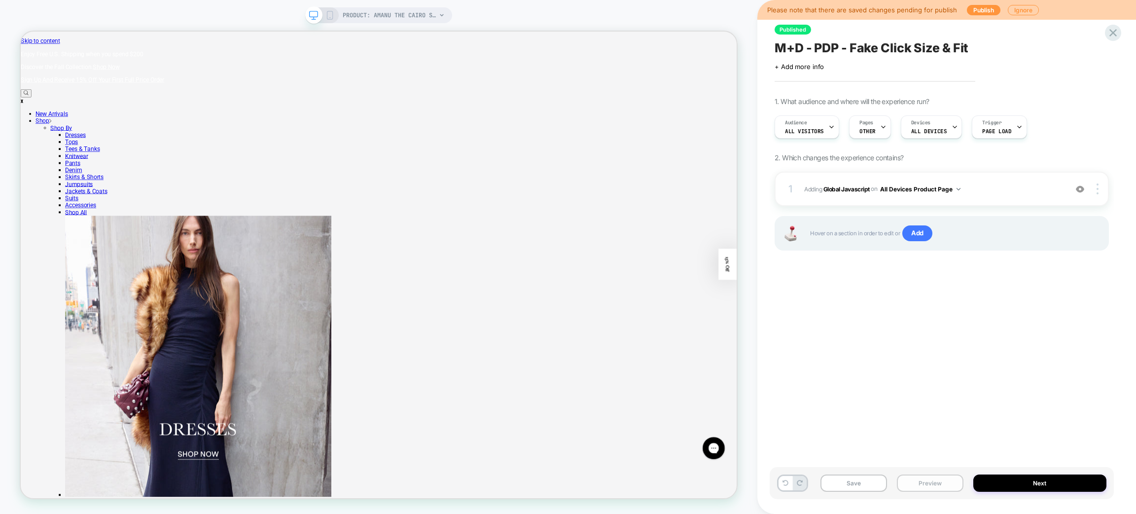
click at [940, 482] on button "Preview" at bounding box center [930, 482] width 67 height 17
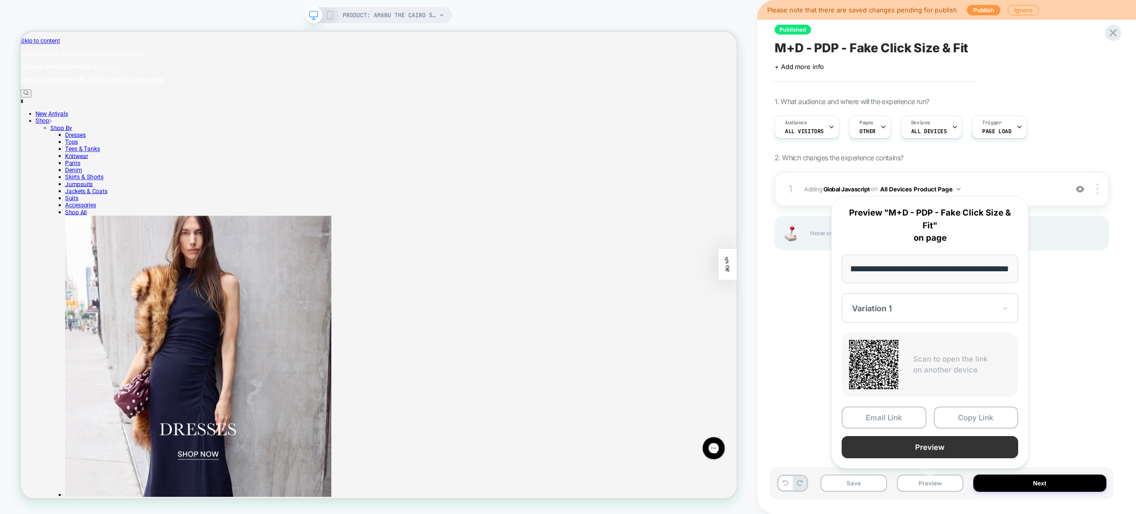
click at [939, 446] on button "Preview" at bounding box center [930, 447] width 176 height 22
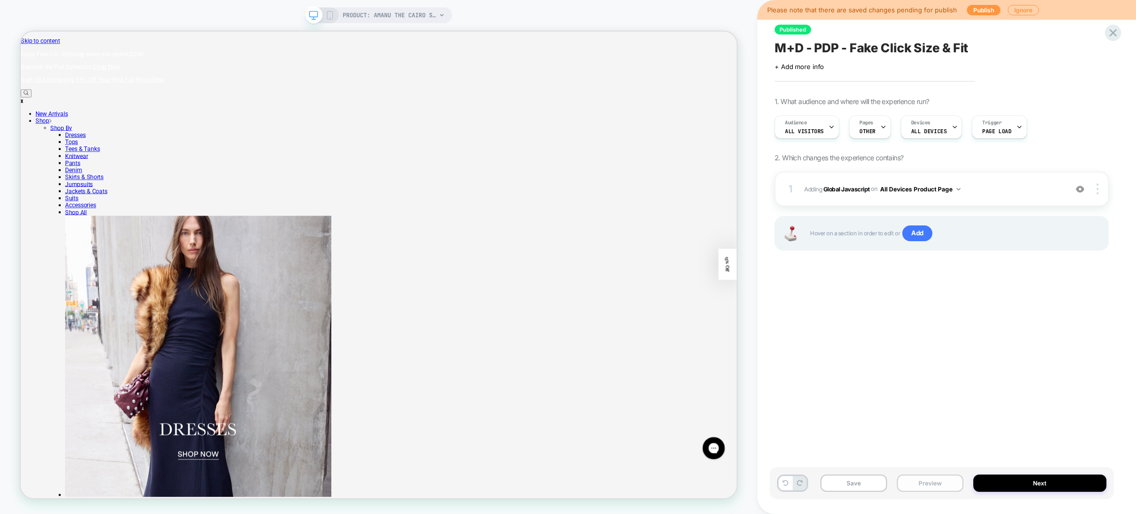
click at [931, 483] on button "Preview" at bounding box center [930, 482] width 67 height 17
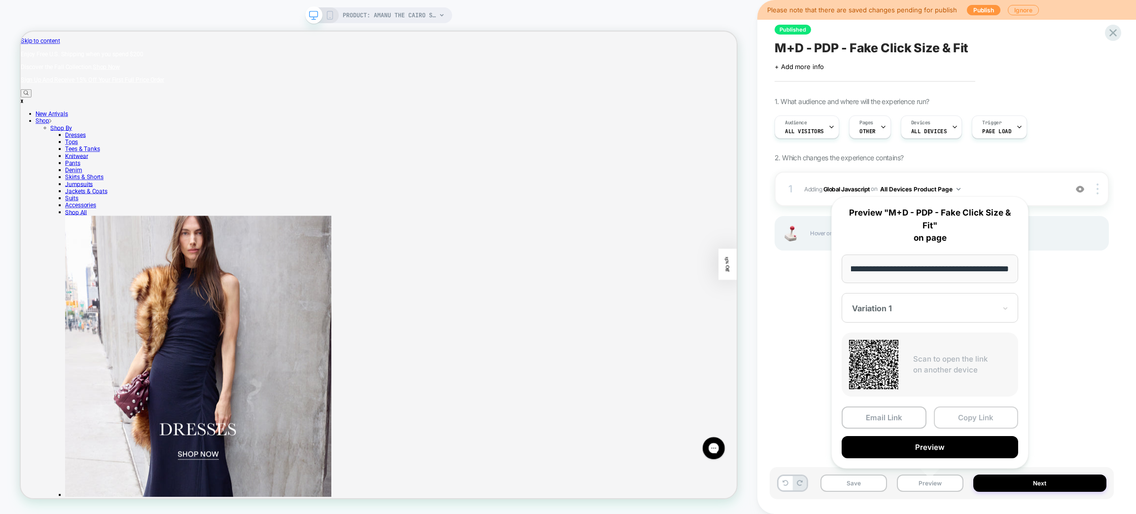
click at [998, 411] on button "Copy Link" at bounding box center [976, 417] width 85 height 22
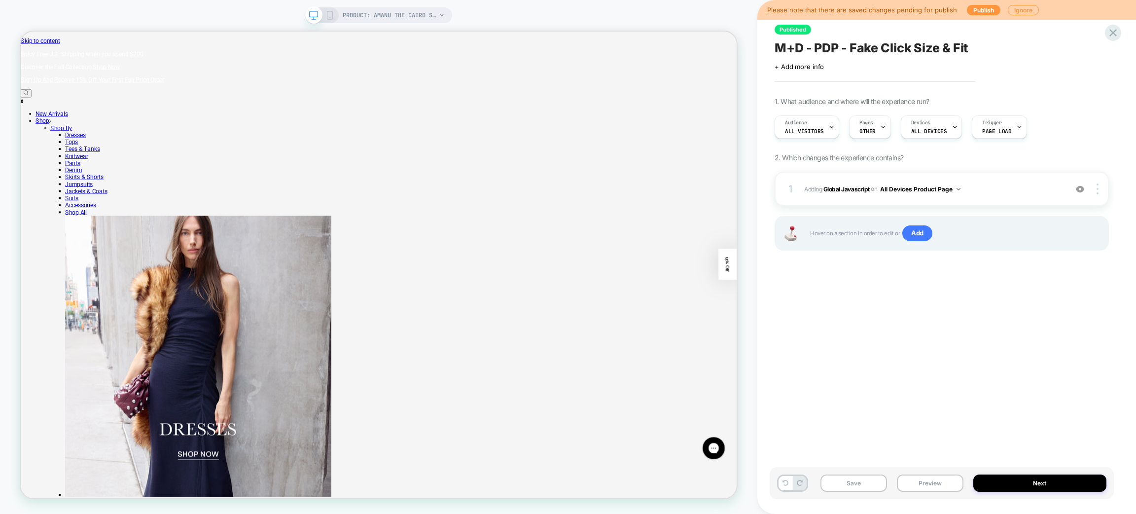
click at [883, 48] on span "M+D - PDP - Fake Click Size & Fit" at bounding box center [871, 47] width 194 height 15
click at [883, 48] on textarea "**********" at bounding box center [919, 47] width 290 height 15
click at [924, 471] on div "Save Preview Next" at bounding box center [942, 483] width 344 height 32
click at [927, 484] on button "Preview" at bounding box center [930, 482] width 67 height 17
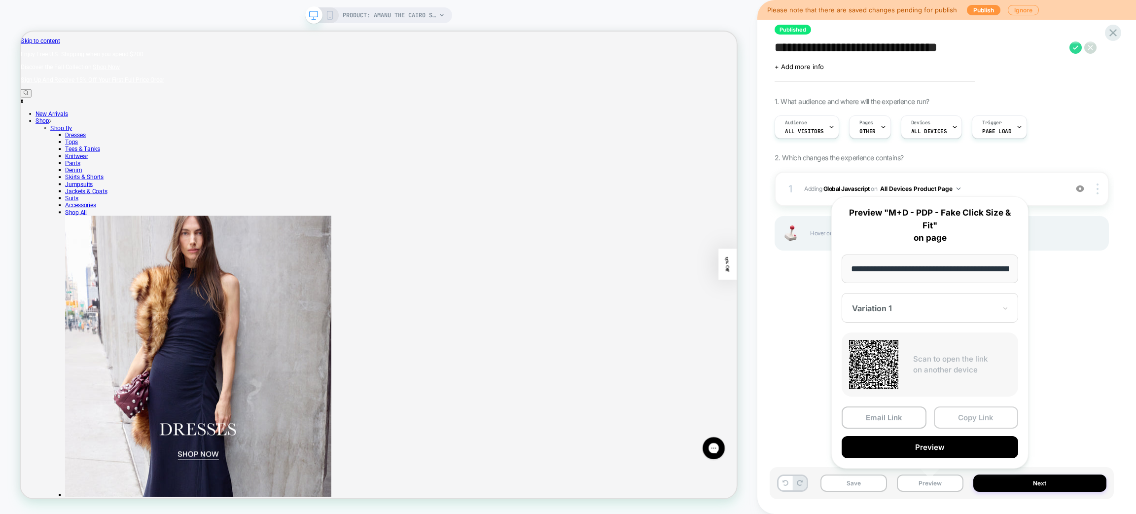
click at [992, 408] on button "Copy Link" at bounding box center [976, 417] width 85 height 22
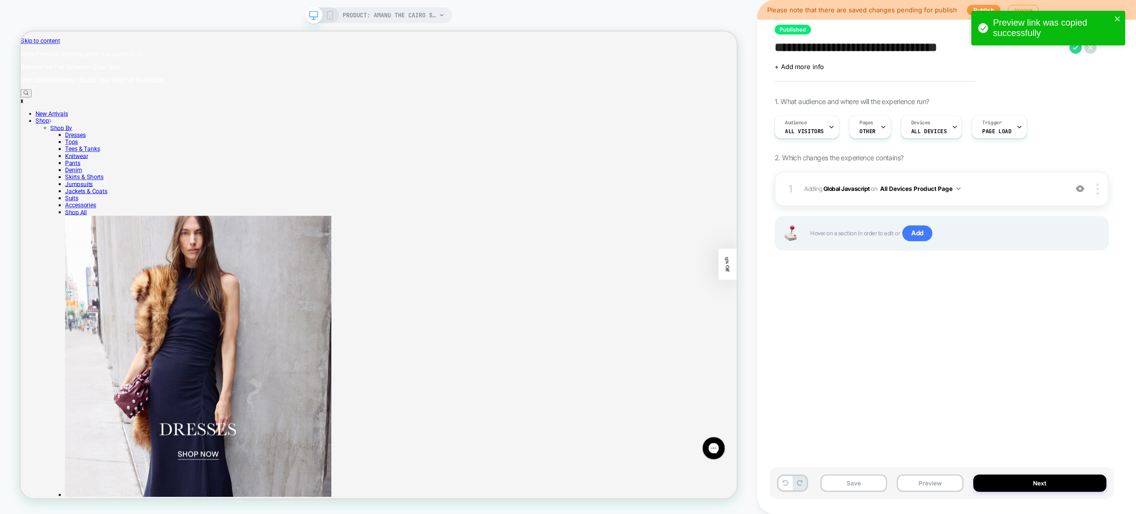
click at [931, 492] on div "Save Preview Next" at bounding box center [942, 483] width 344 height 32
click at [937, 487] on button "Preview" at bounding box center [930, 482] width 67 height 17
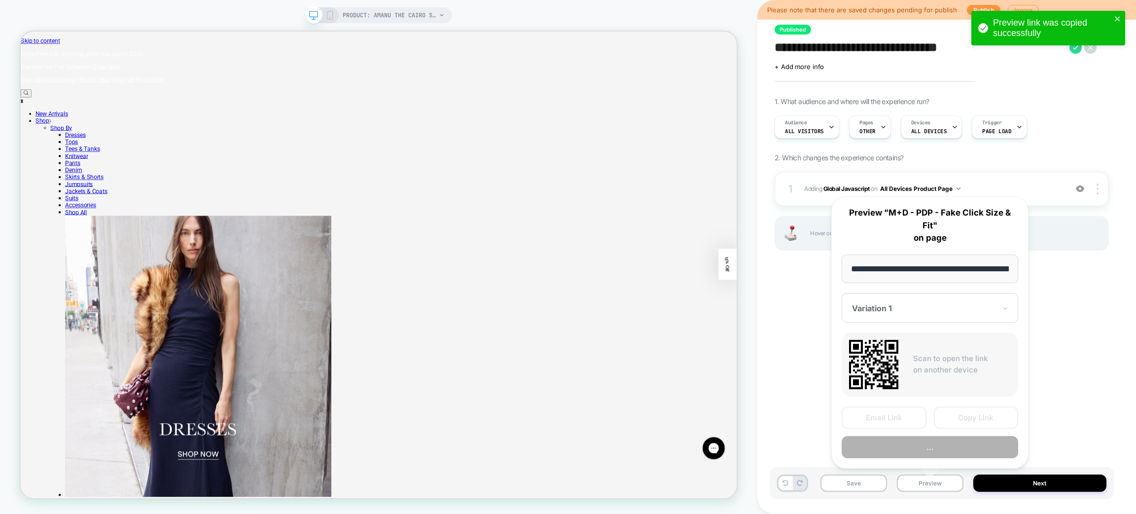
scroll to position [0, 136]
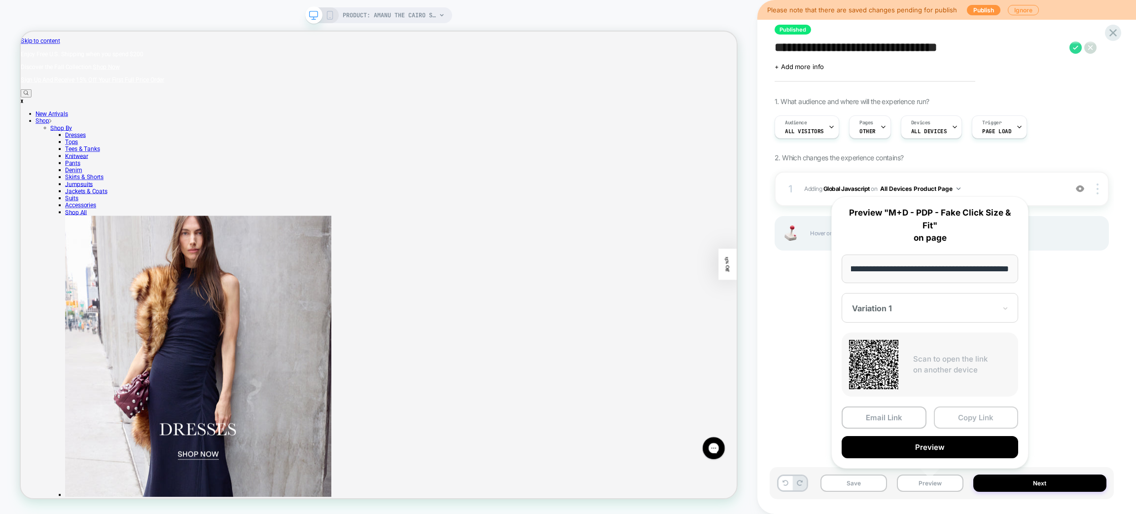
click at [984, 419] on button "Copy Link" at bounding box center [976, 417] width 85 height 22
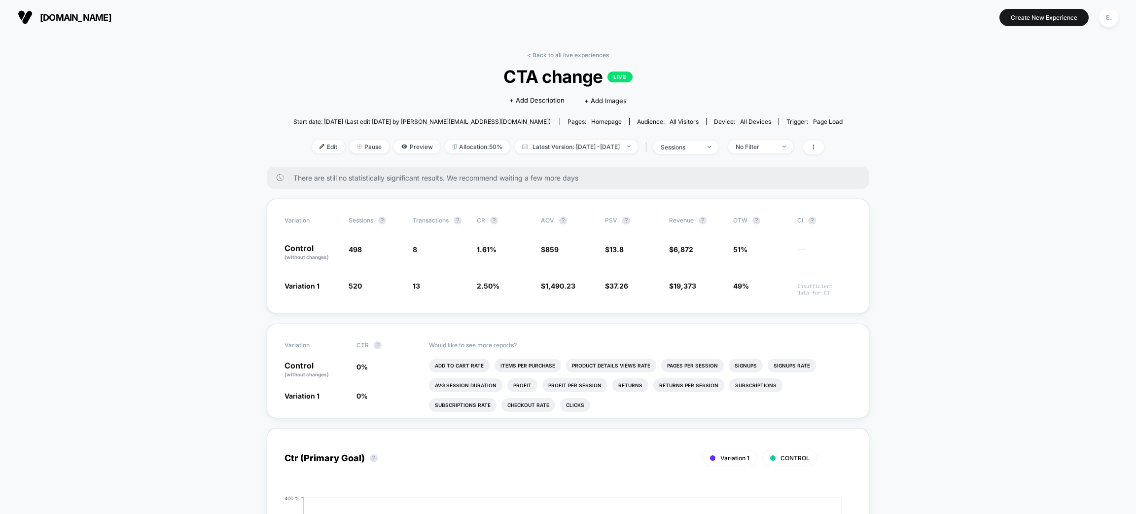
scroll to position [518, 0]
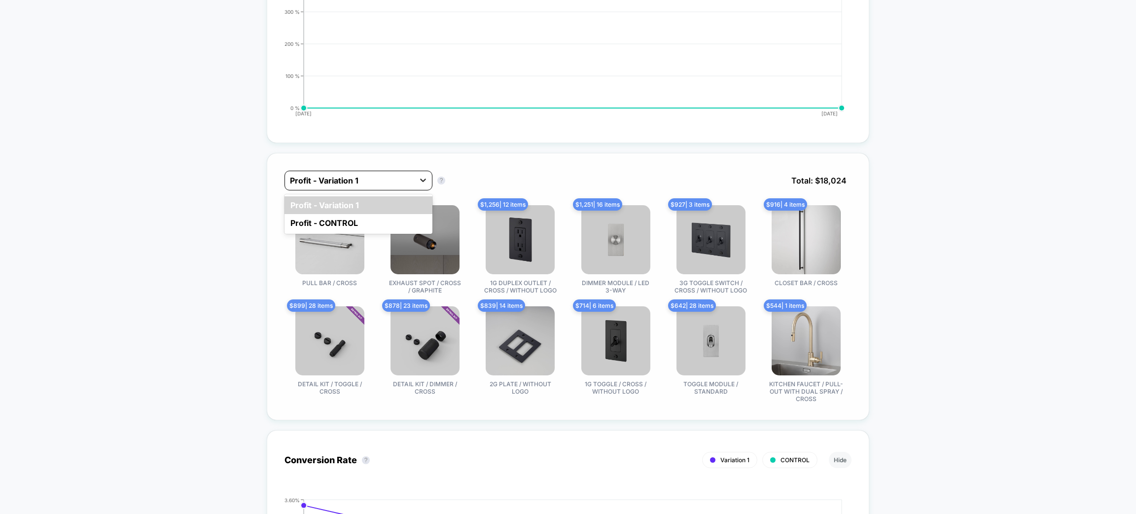
click at [422, 177] on icon at bounding box center [423, 180] width 10 height 10
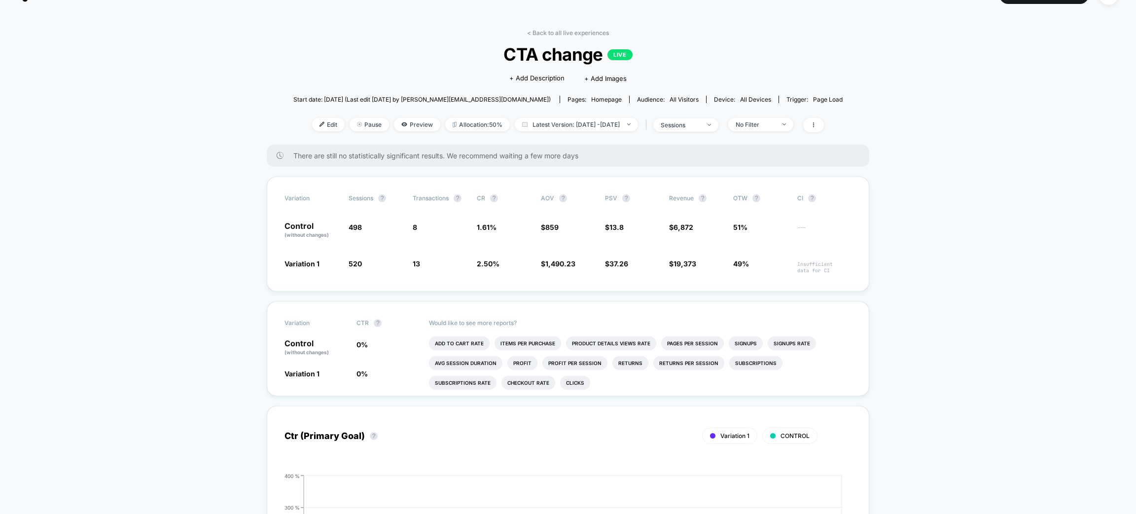
scroll to position [0, 0]
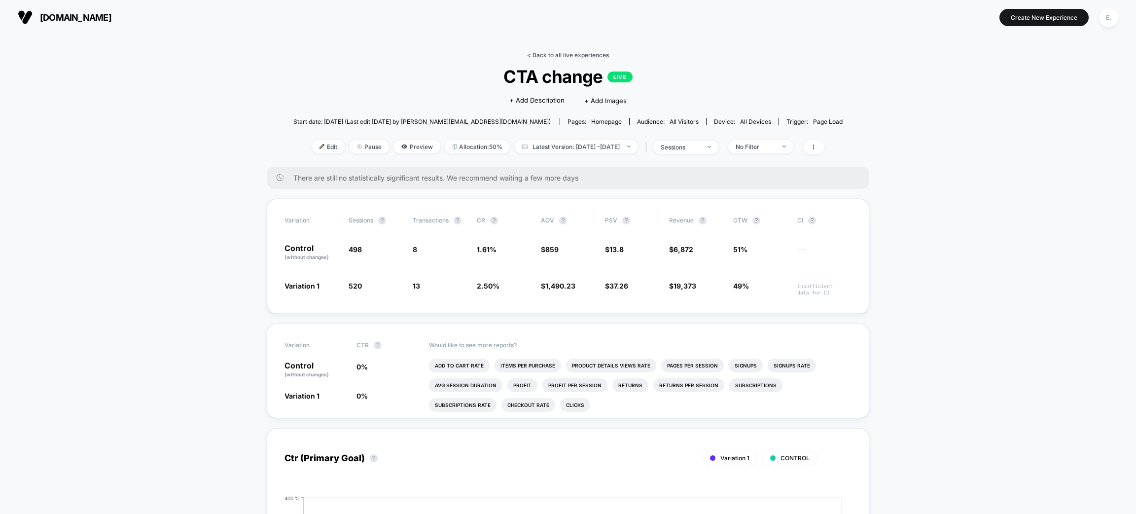
click at [570, 57] on link "< Back to all live experiences" at bounding box center [568, 54] width 82 height 7
